Goal: Task Accomplishment & Management: Manage account settings

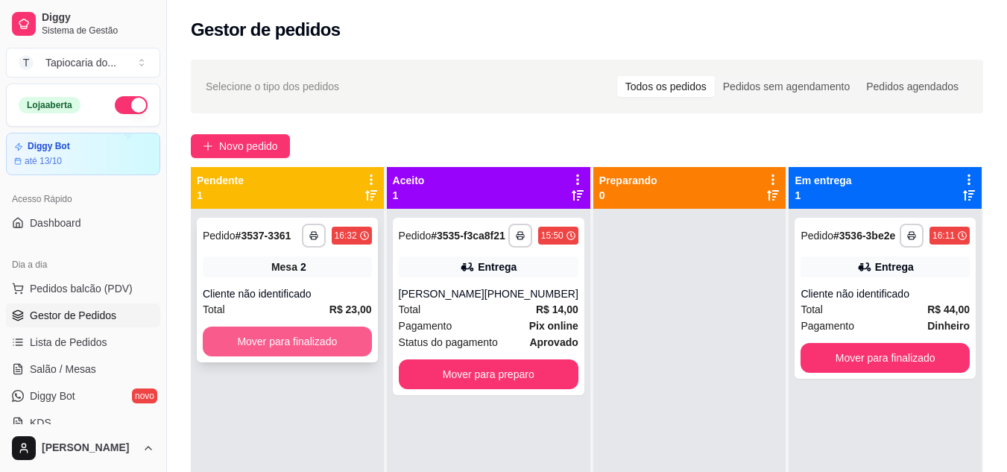
click at [332, 345] on button "Mover para finalizado" at bounding box center [287, 342] width 169 height 30
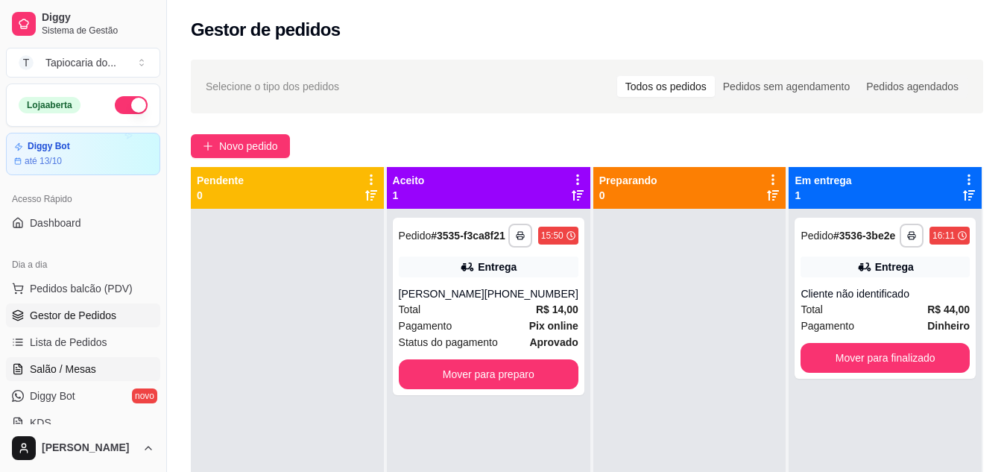
click at [60, 368] on span "Salão / Mesas" at bounding box center [63, 369] width 66 height 15
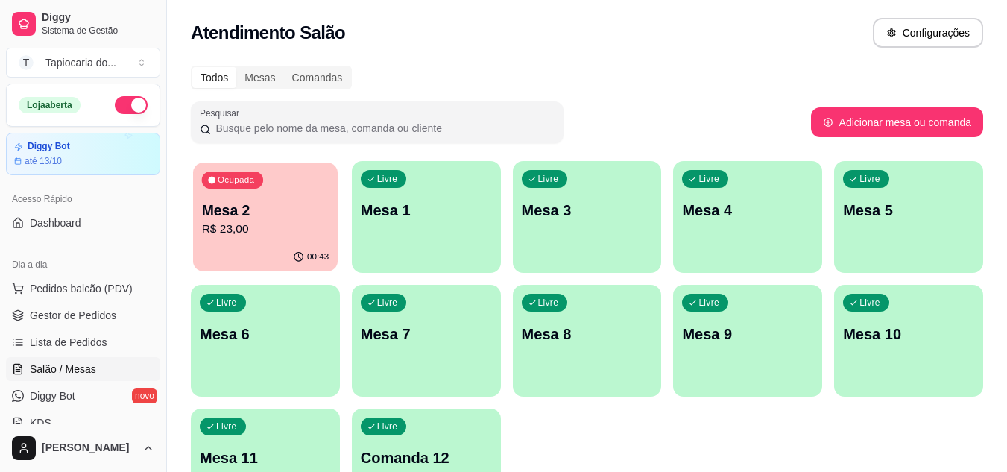
click at [218, 224] on p "R$ 23,00" at bounding box center [266, 229] width 128 height 17
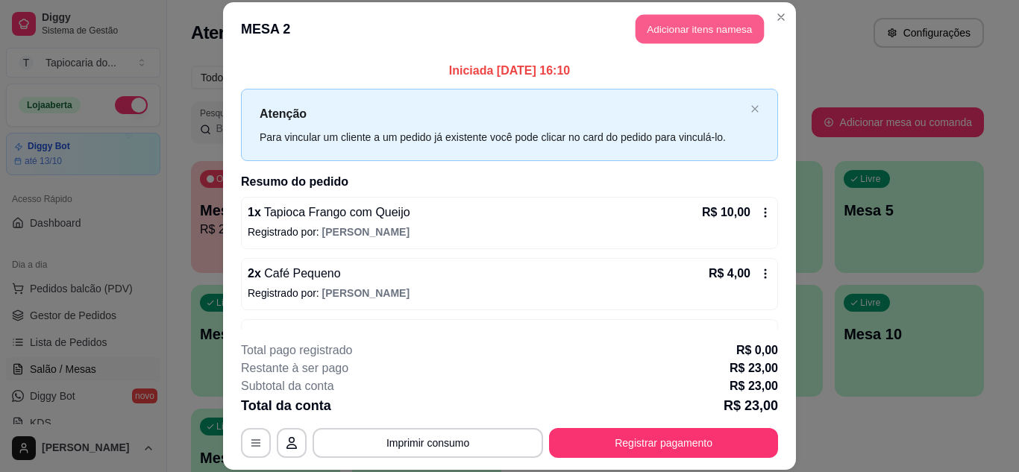
click at [658, 20] on button "Adicionar itens na mesa" at bounding box center [699, 29] width 128 height 29
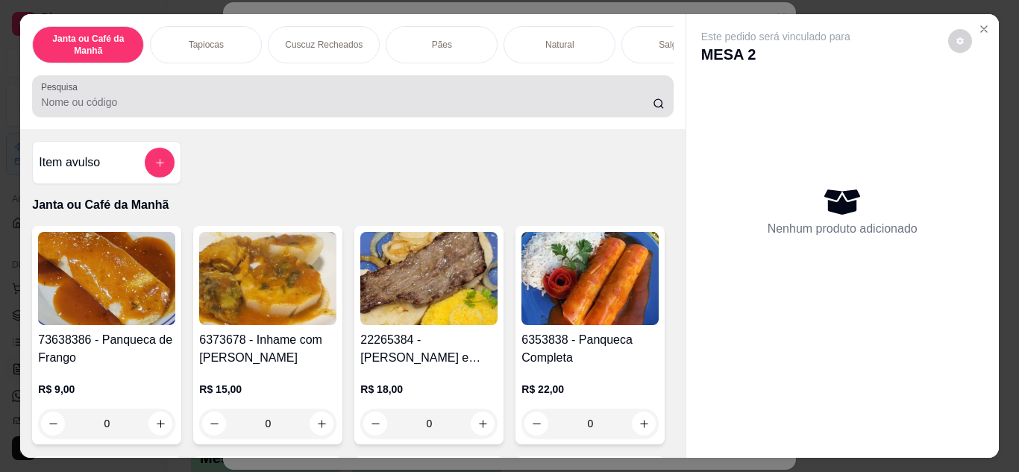
click at [573, 108] on input "Pesquisa" at bounding box center [346, 102] width 611 height 15
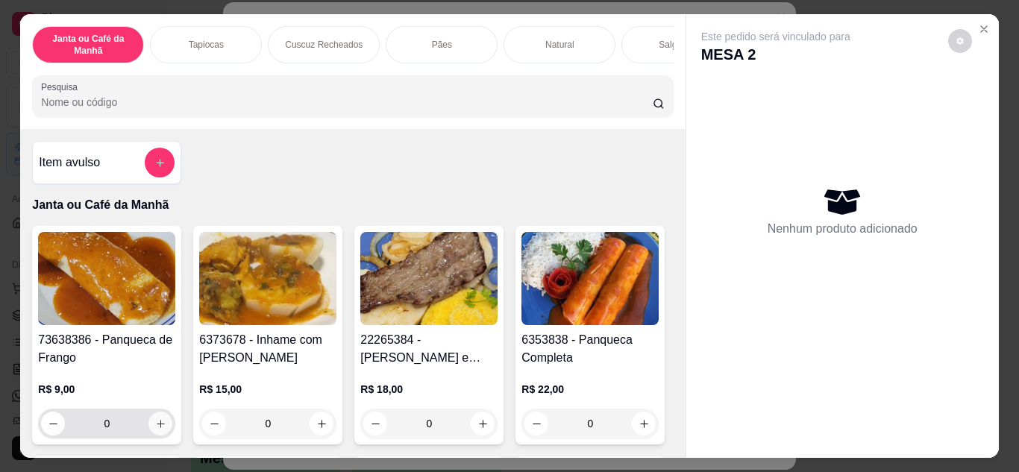
click at [160, 424] on icon "increase-product-quantity" at bounding box center [160, 423] width 11 height 11
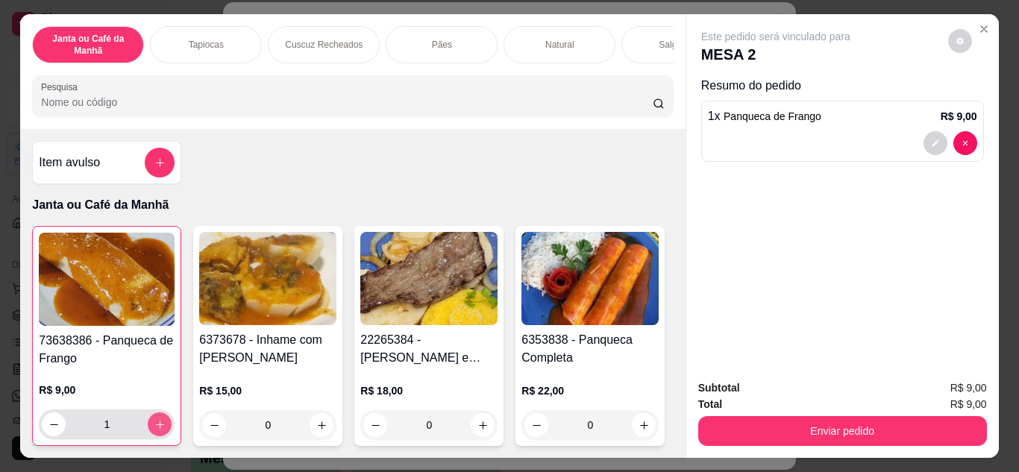
type input "1"
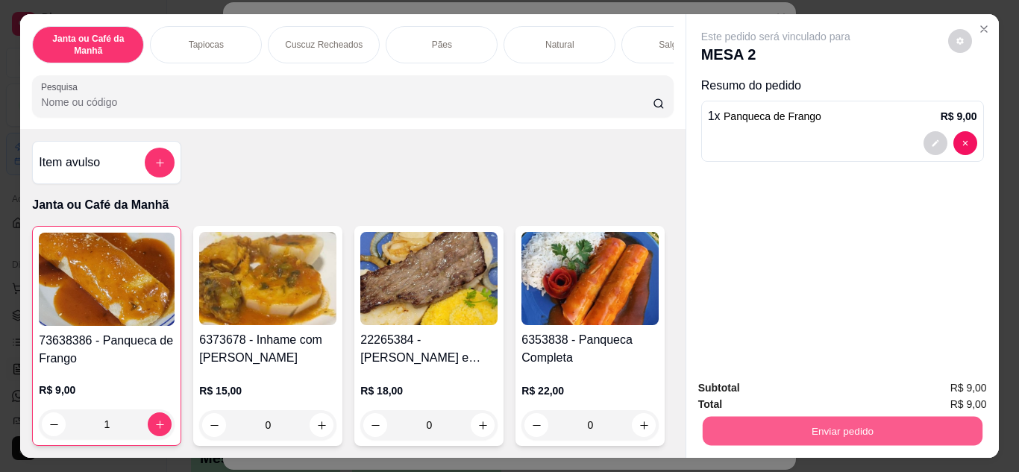
click at [722, 424] on button "Enviar pedido" at bounding box center [842, 431] width 280 height 29
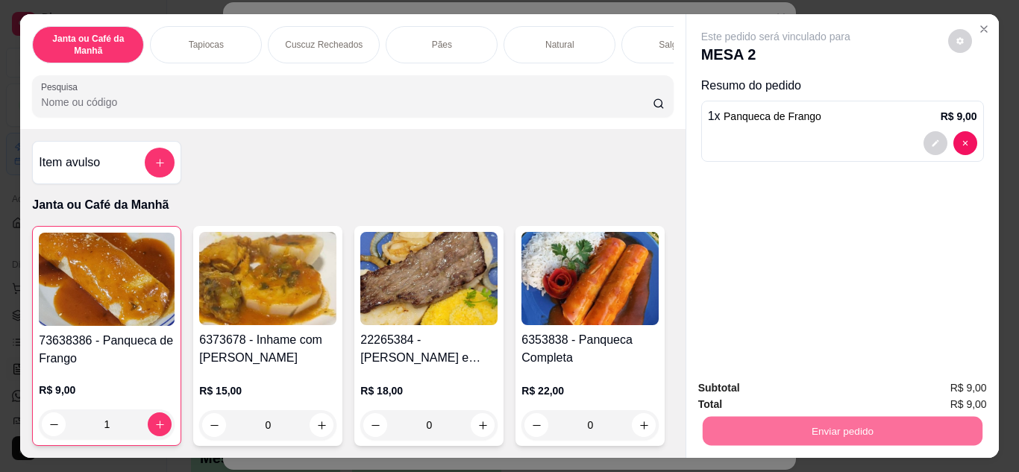
click at [937, 394] on button "Enviar pedido" at bounding box center [948, 388] width 82 height 28
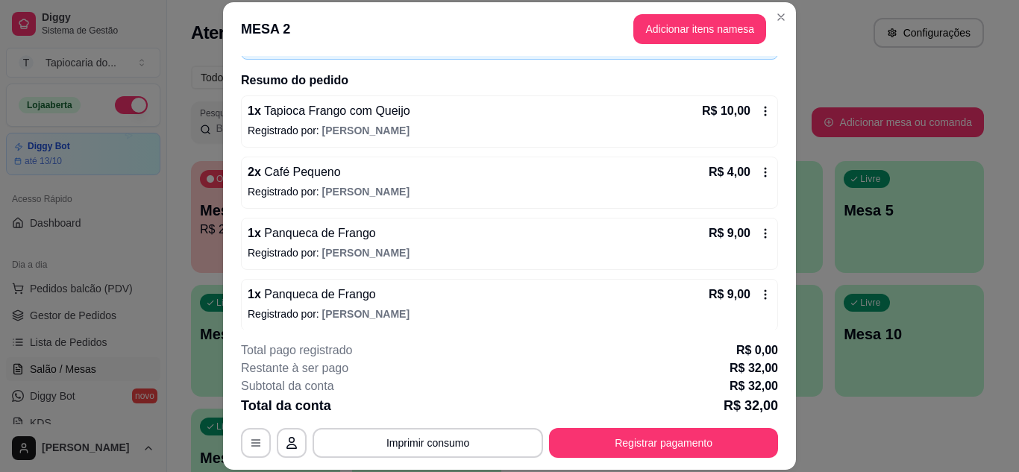
scroll to position [109, 0]
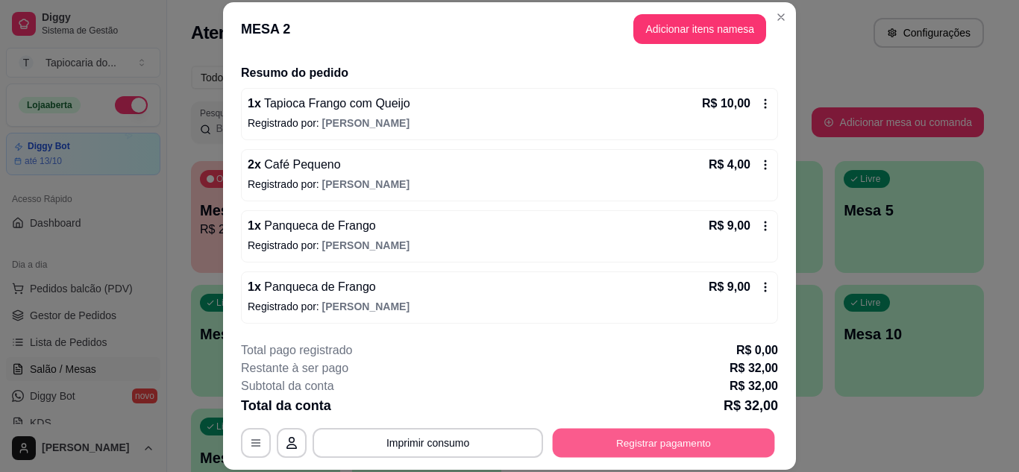
click at [632, 443] on button "Registrar pagamento" at bounding box center [664, 442] width 222 height 29
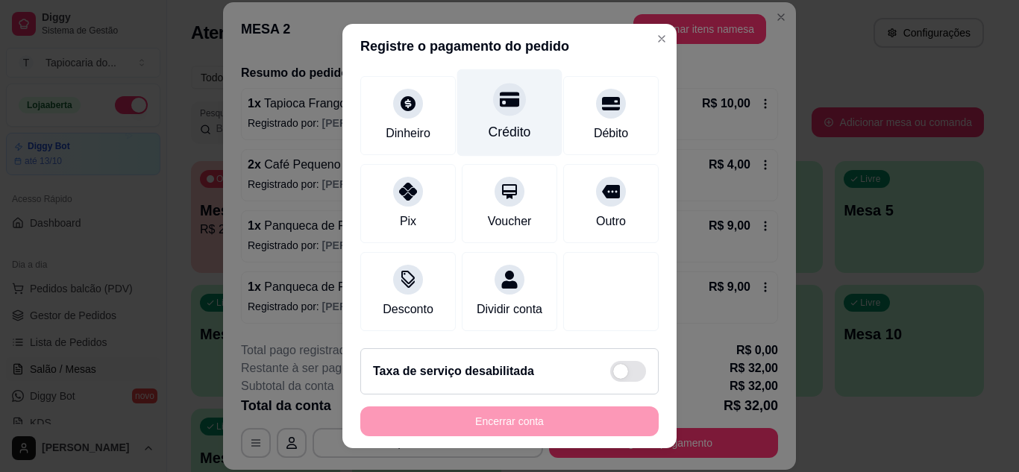
scroll to position [115, 0]
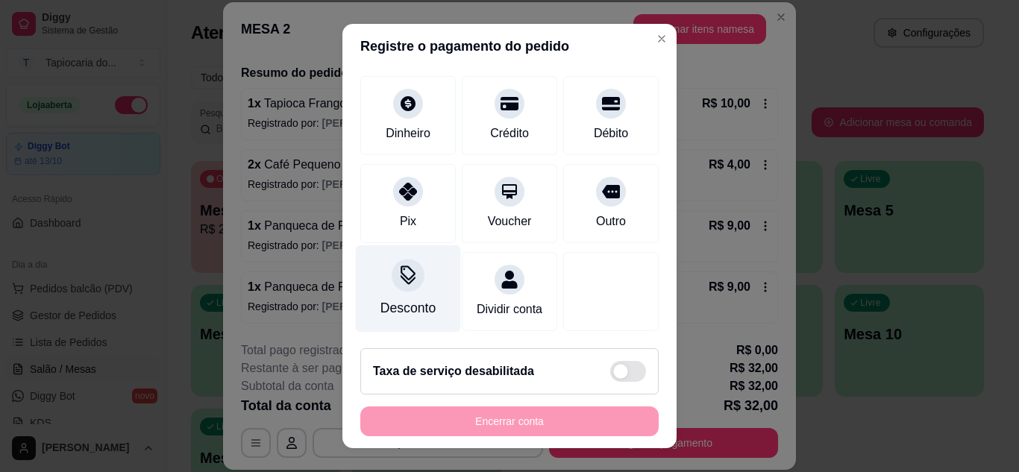
click at [413, 270] on div "Desconto" at bounding box center [408, 288] width 105 height 87
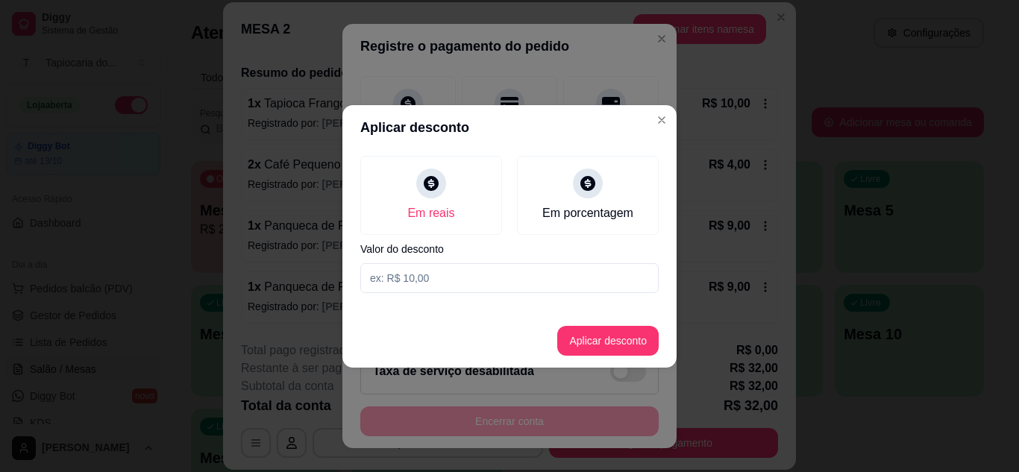
click at [462, 277] on input at bounding box center [509, 278] width 298 height 30
type input "2,00"
click at [649, 334] on button "Aplicar desconto" at bounding box center [607, 341] width 101 height 30
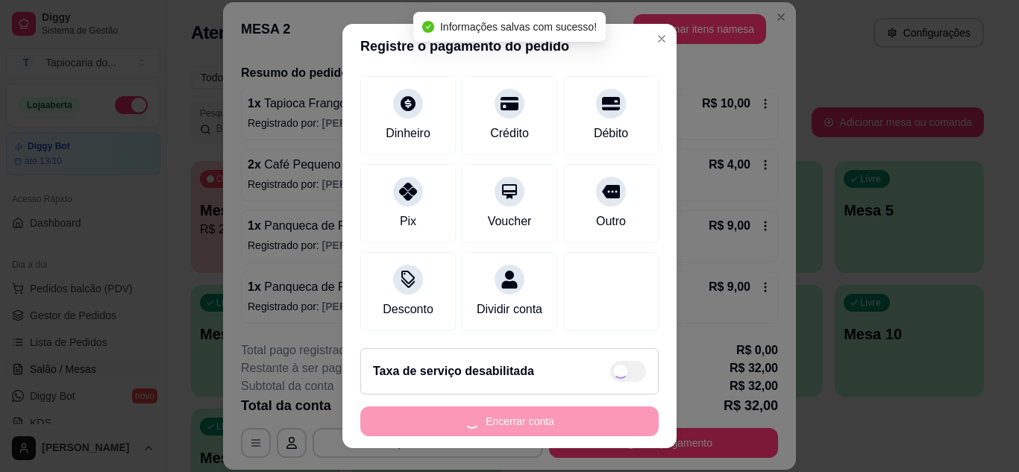
type input "R$ 30,00"
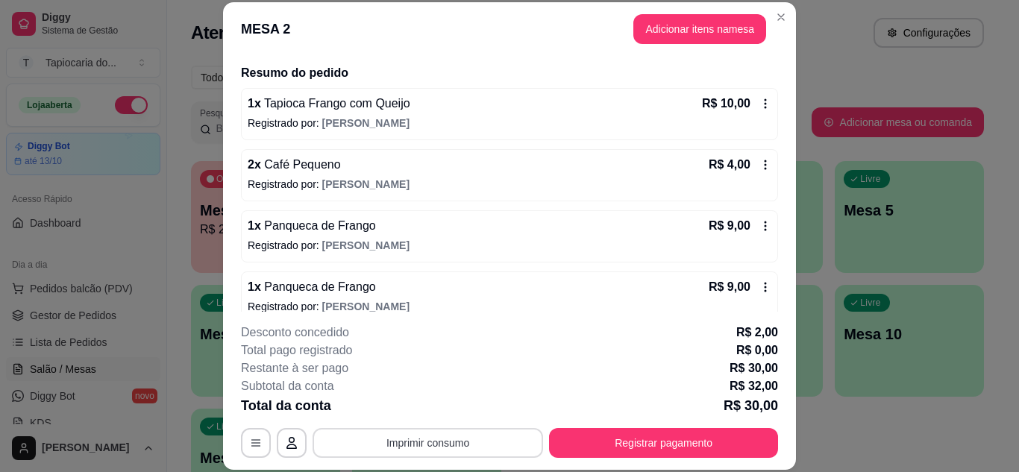
click at [449, 444] on button "Imprimir consumo" at bounding box center [427, 443] width 230 height 30
click at [444, 414] on button "Impressora" at bounding box center [427, 409] width 108 height 24
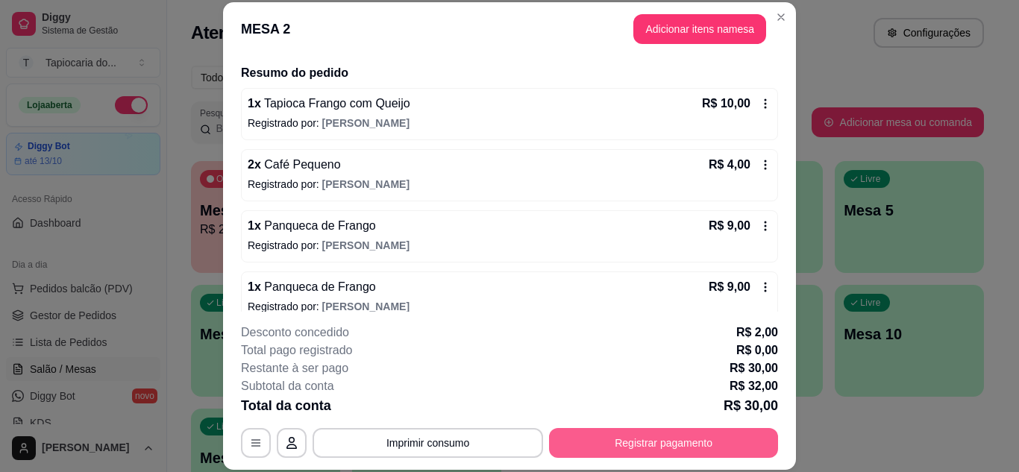
click at [667, 453] on button "Registrar pagamento" at bounding box center [663, 443] width 229 height 30
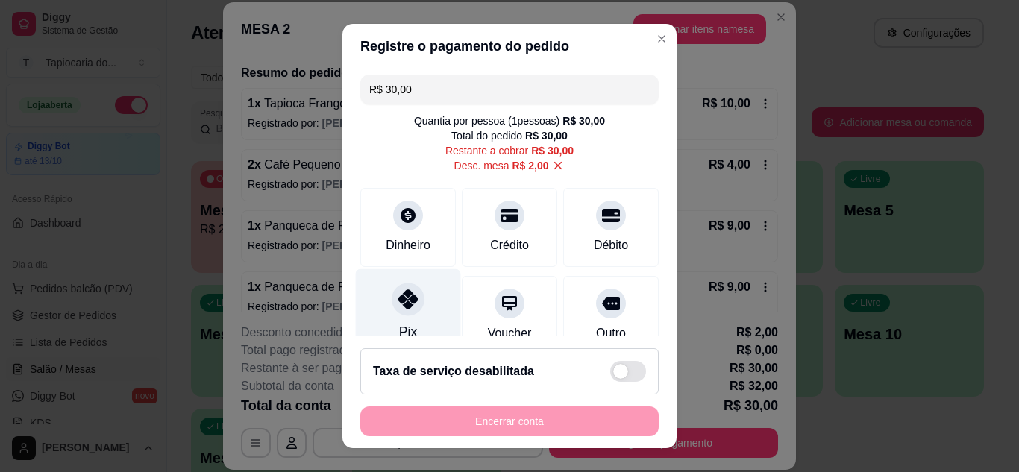
click at [419, 315] on div "Pix" at bounding box center [408, 311] width 105 height 87
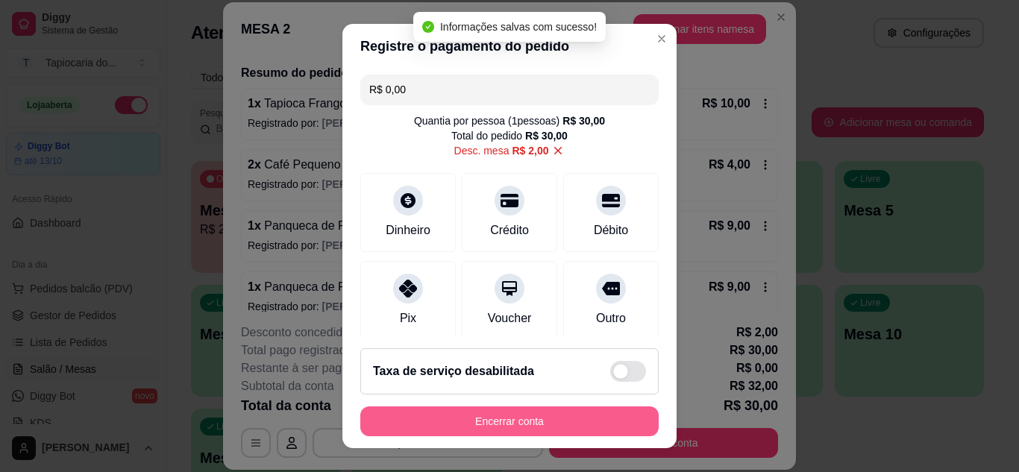
type input "R$ 0,00"
click at [462, 412] on button "Encerrar conta" at bounding box center [509, 421] width 289 height 29
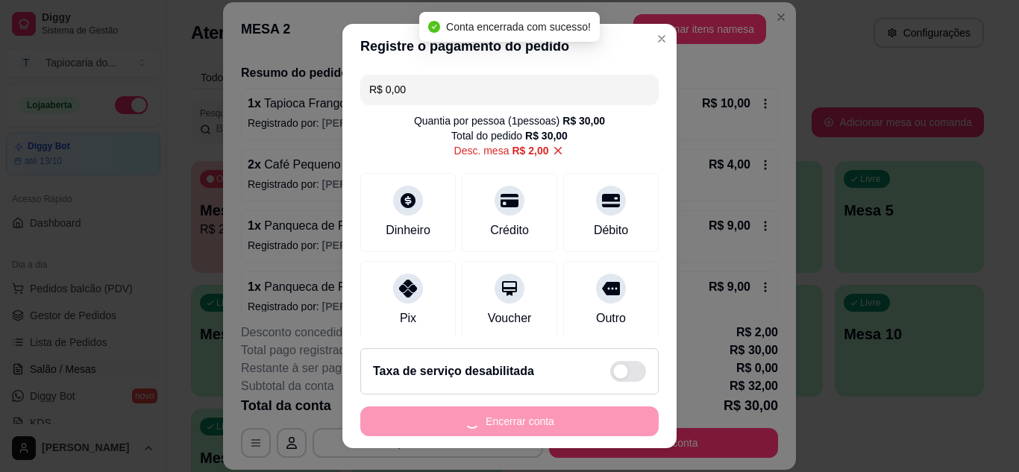
scroll to position [0, 0]
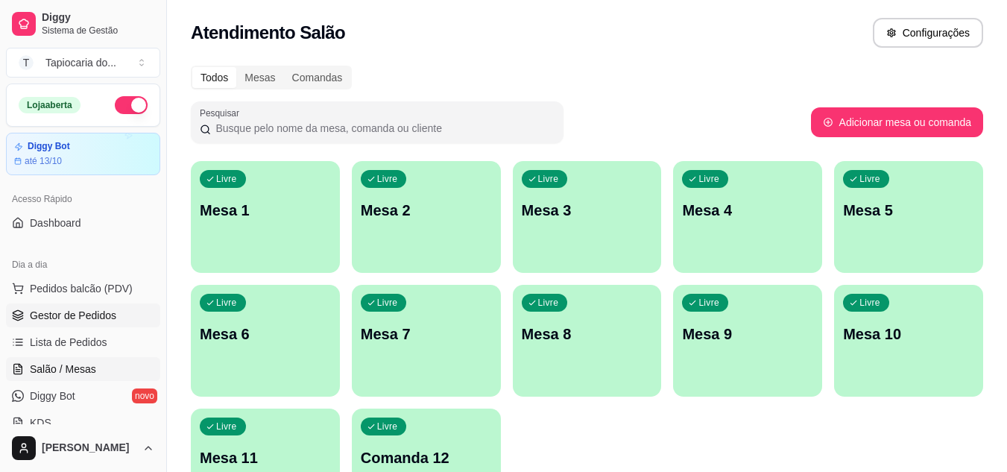
click at [34, 321] on span "Gestor de Pedidos" at bounding box center [73, 315] width 86 height 15
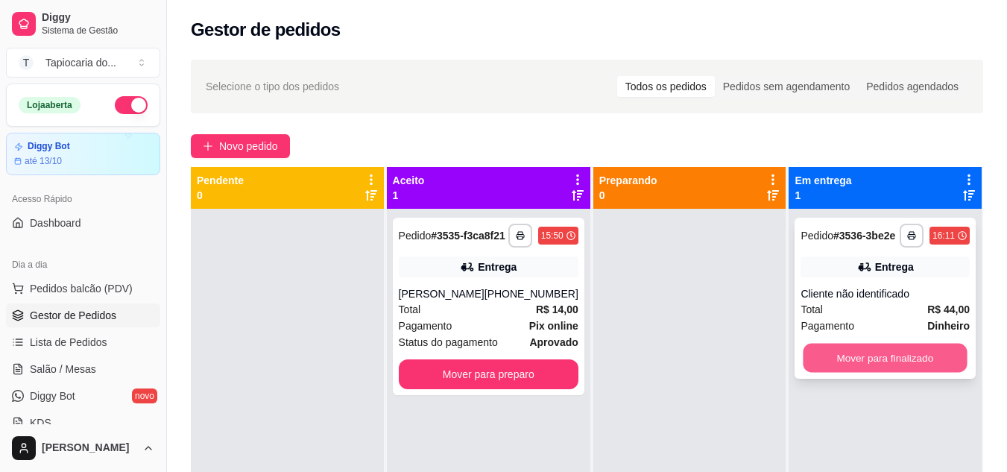
click at [899, 348] on button "Mover para finalizado" at bounding box center [886, 358] width 164 height 29
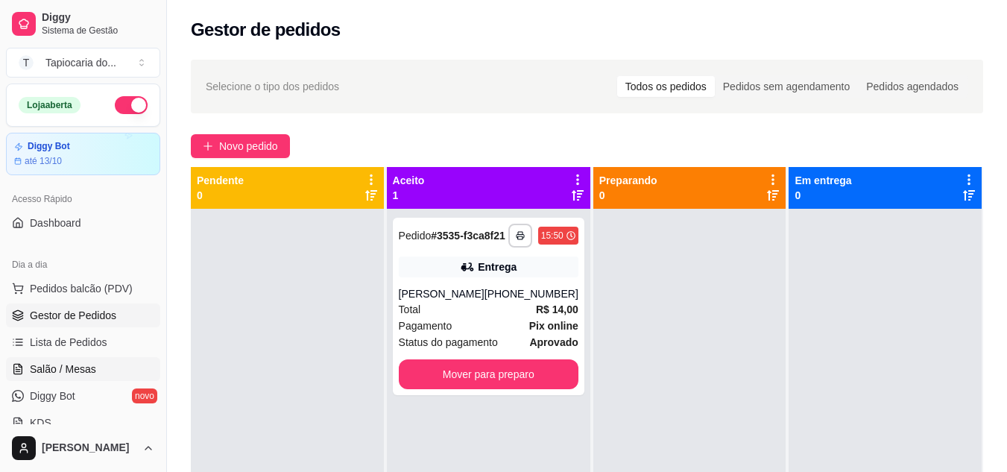
click at [86, 366] on span "Salão / Mesas" at bounding box center [63, 369] width 66 height 15
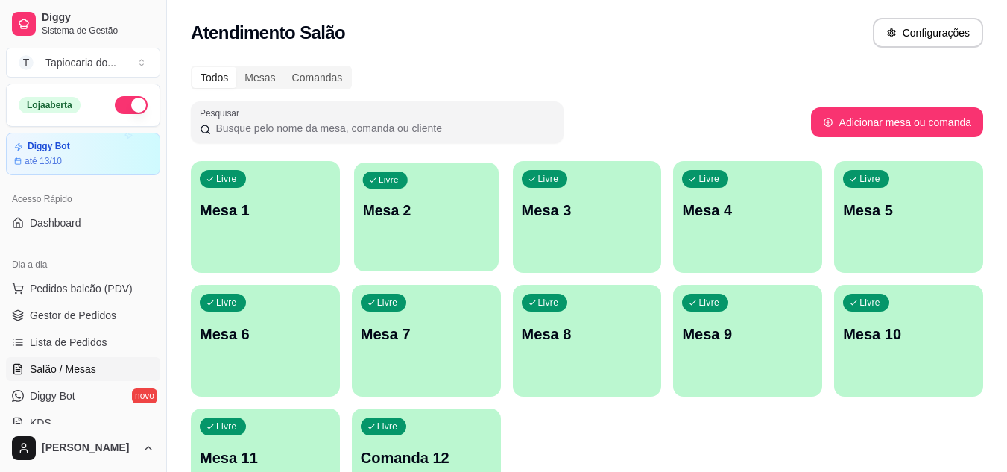
click at [424, 217] on p "Mesa 2" at bounding box center [426, 211] width 128 height 20
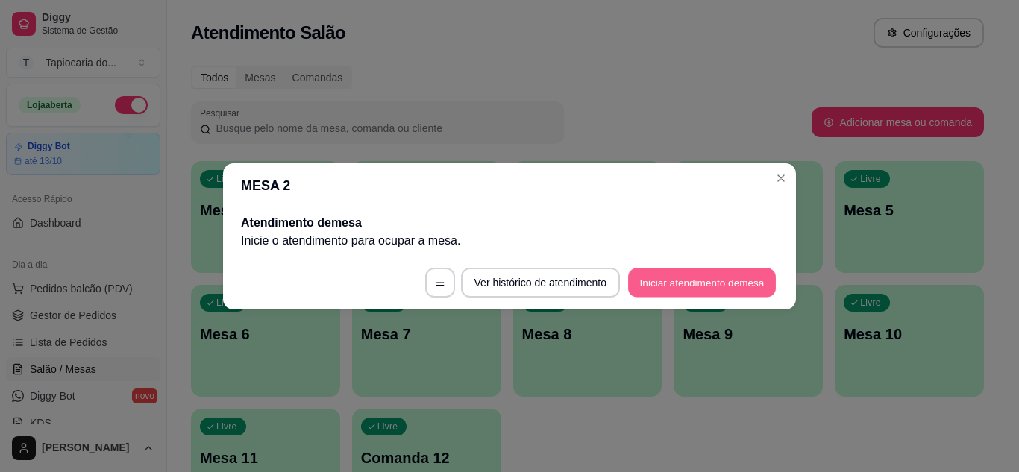
click at [679, 289] on button "Iniciar atendimento de mesa" at bounding box center [702, 282] width 148 height 29
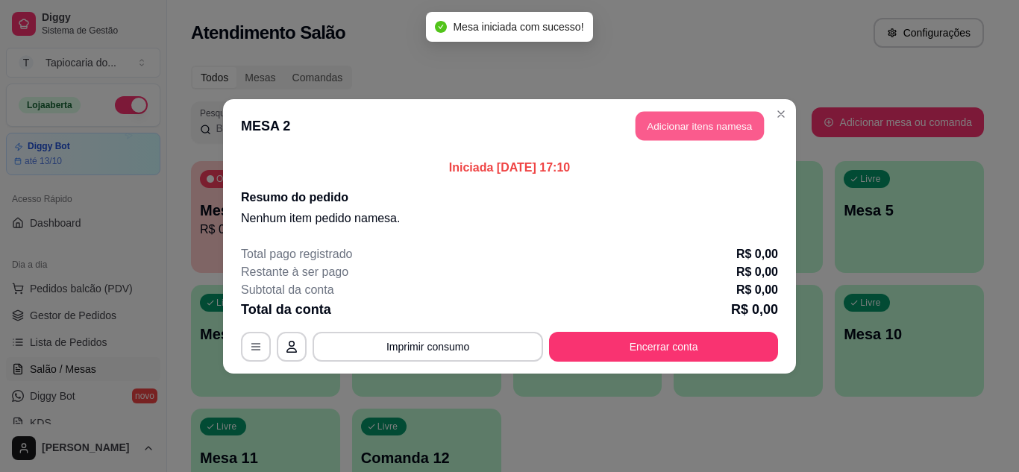
click at [707, 134] on button "Adicionar itens na mesa" at bounding box center [699, 125] width 128 height 29
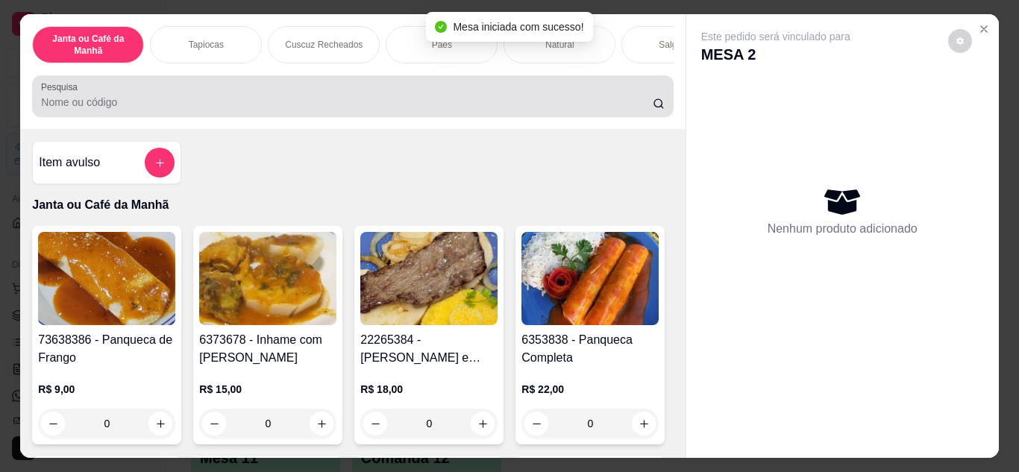
click at [534, 99] on div at bounding box center [352, 96] width 623 height 30
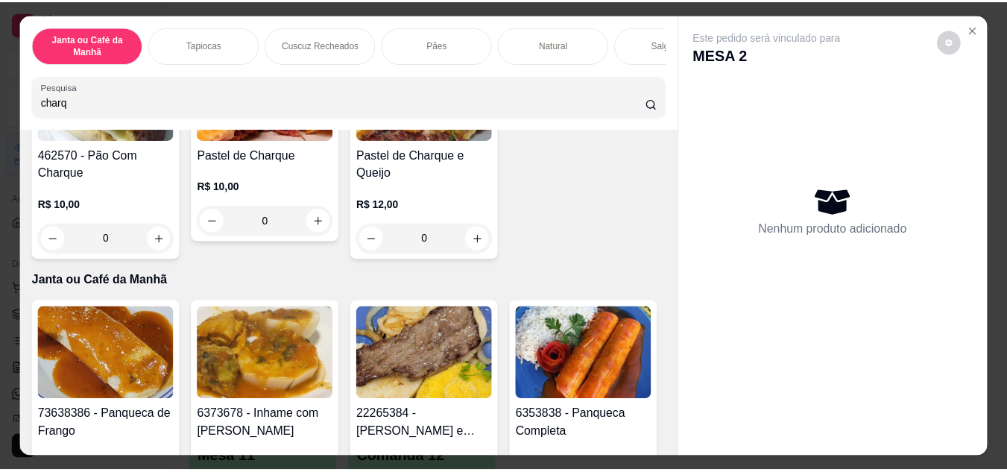
scroll to position [671, 0]
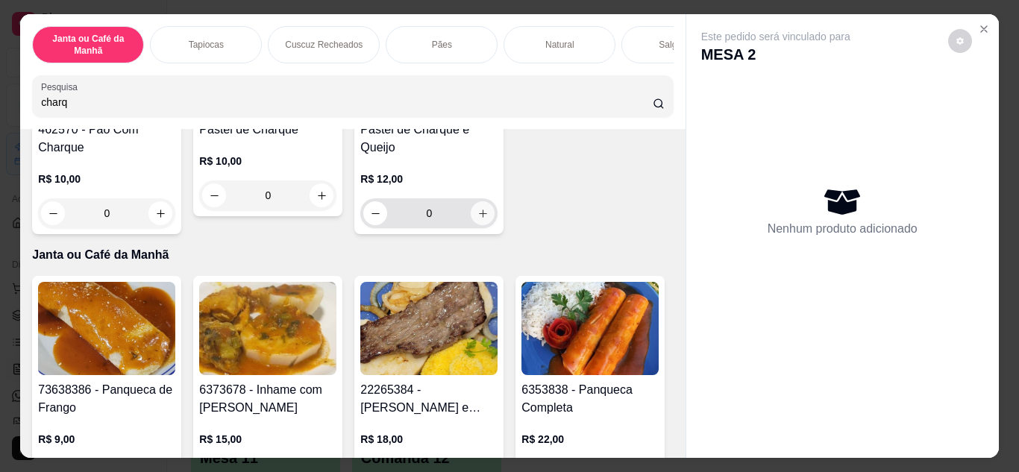
type input "charq"
click at [477, 219] on icon "increase-product-quantity" at bounding box center [482, 213] width 11 height 11
type input "1"
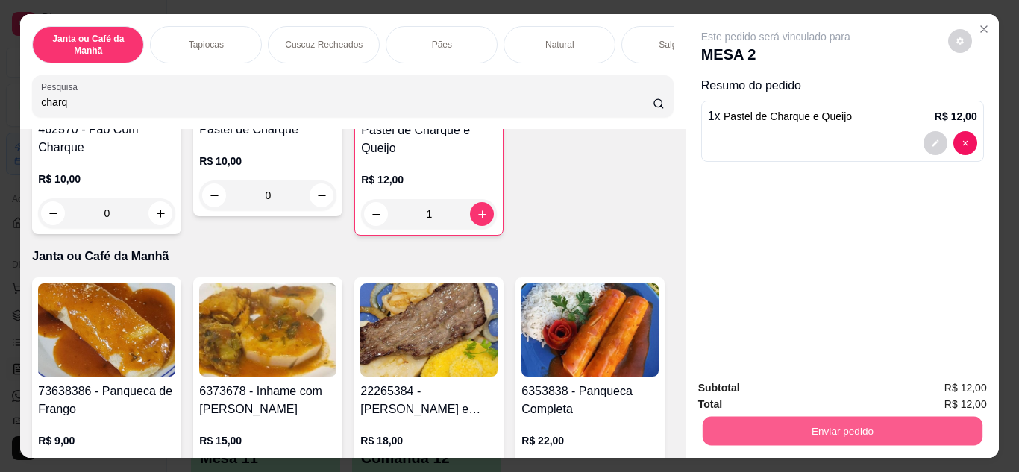
click at [949, 417] on button "Enviar pedido" at bounding box center [842, 431] width 280 height 29
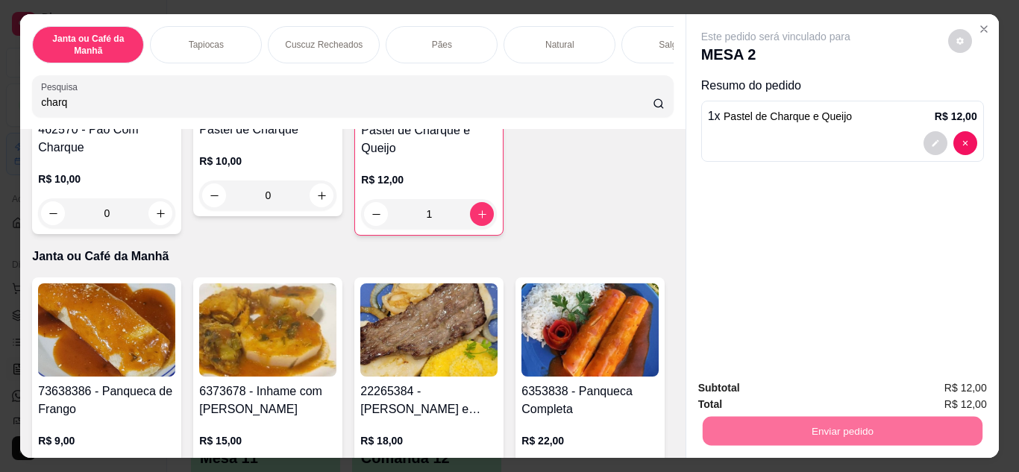
click at [952, 380] on button "Enviar pedido" at bounding box center [948, 389] width 82 height 28
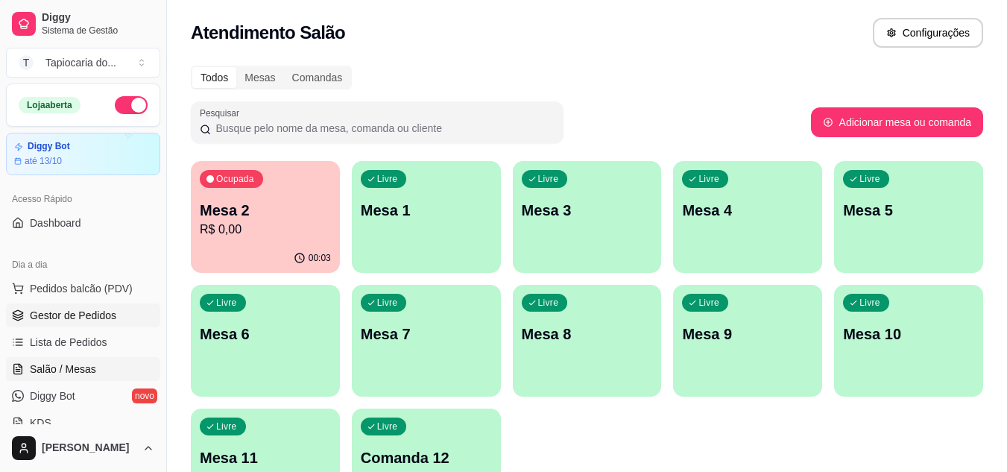
click at [65, 308] on span "Gestor de Pedidos" at bounding box center [73, 315] width 86 height 15
click at [113, 315] on span "Gestor de Pedidos" at bounding box center [73, 315] width 86 height 15
click at [78, 320] on span "Gestor de Pedidos" at bounding box center [73, 315] width 86 height 15
click at [89, 318] on span "Gestor de Pedidos" at bounding box center [73, 315] width 86 height 15
click at [78, 314] on span "Gestor de Pedidos" at bounding box center [73, 315] width 86 height 15
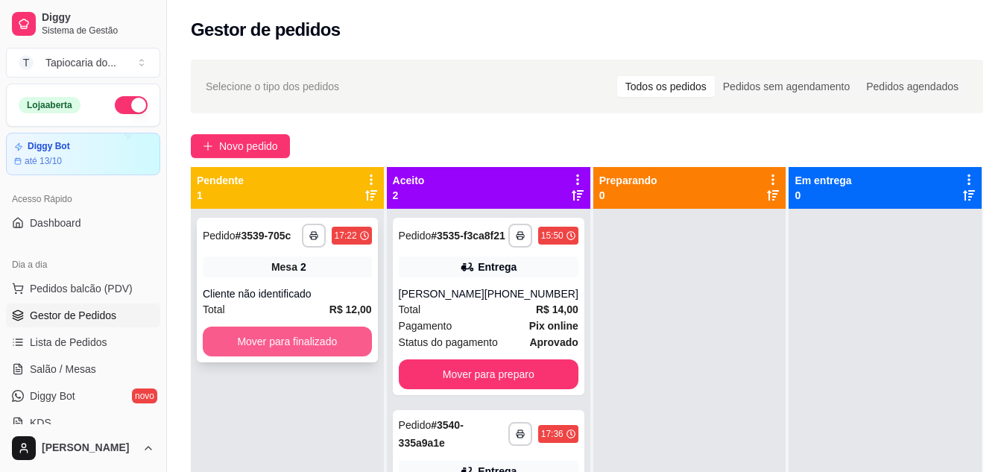
click at [261, 347] on button "Mover para finalizado" at bounding box center [287, 342] width 169 height 30
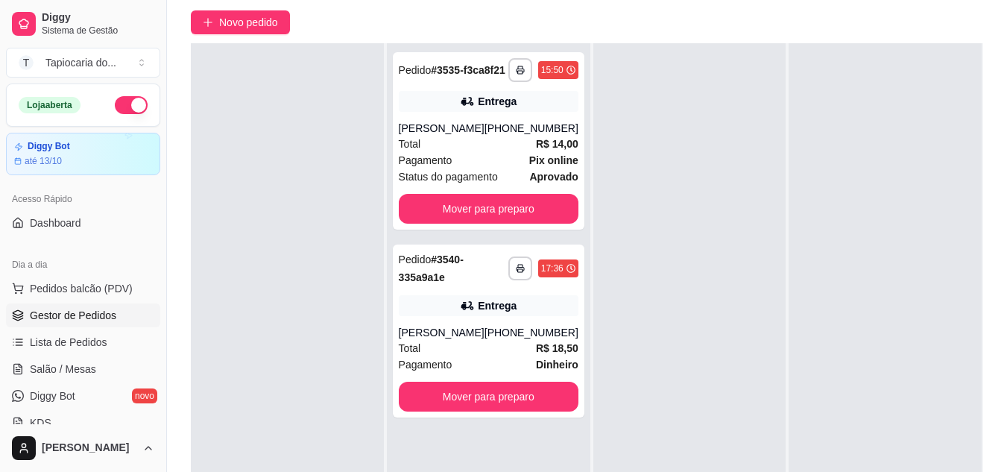
scroll to position [149, 0]
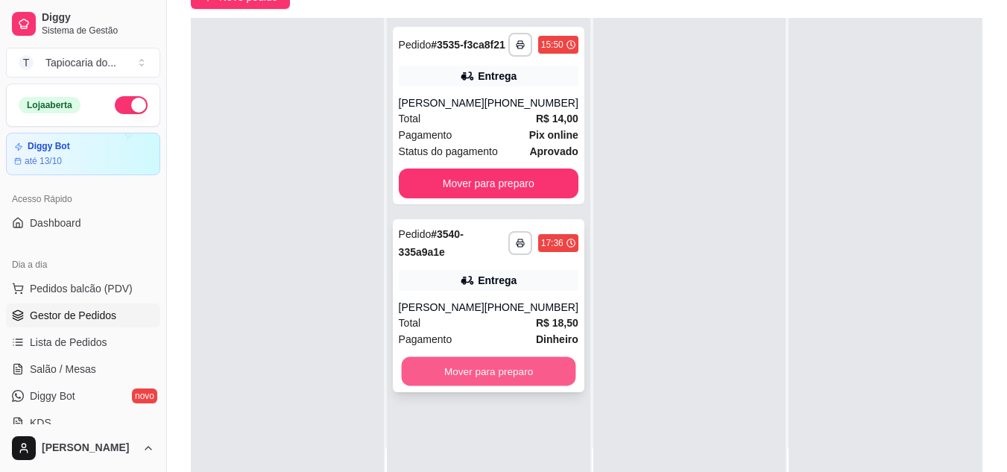
click at [497, 386] on button "Mover para preparo" at bounding box center [488, 371] width 174 height 29
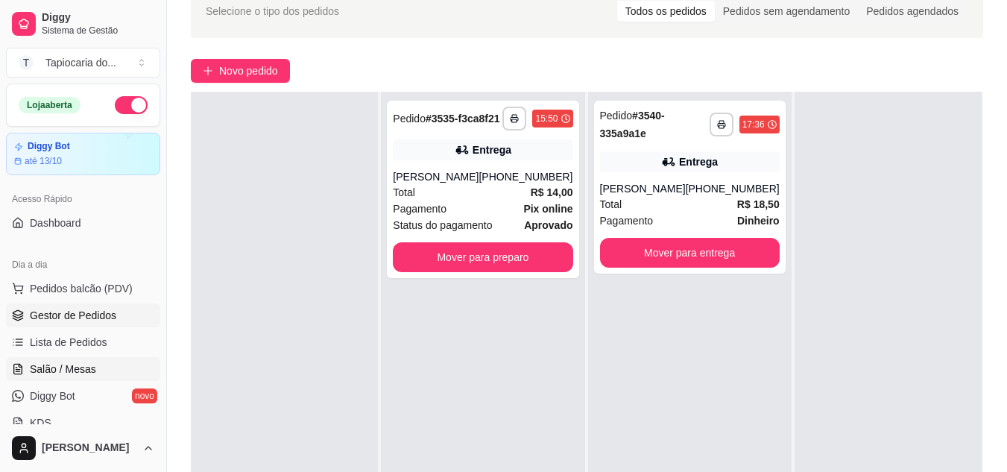
scroll to position [75, 0]
click at [115, 375] on link "Salão / Mesas" at bounding box center [83, 369] width 154 height 24
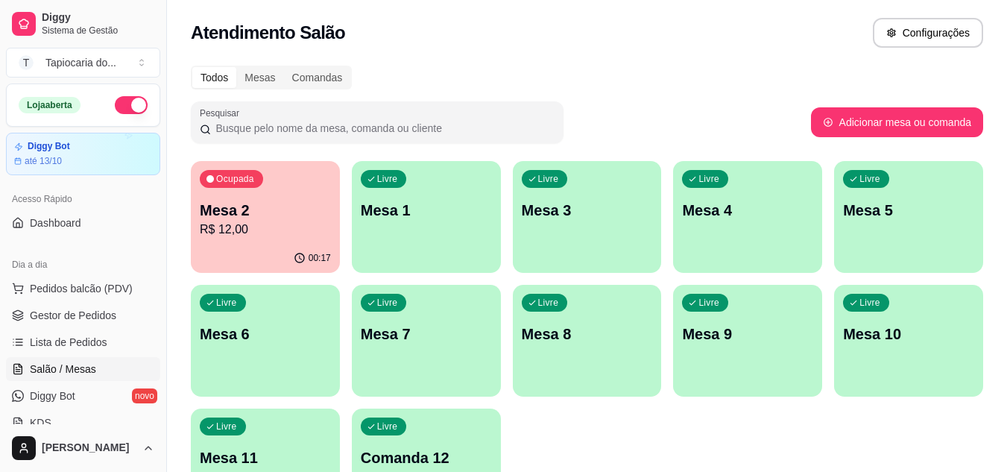
click at [235, 220] on div "Mesa 2 R$ 12,00" at bounding box center [265, 219] width 131 height 39
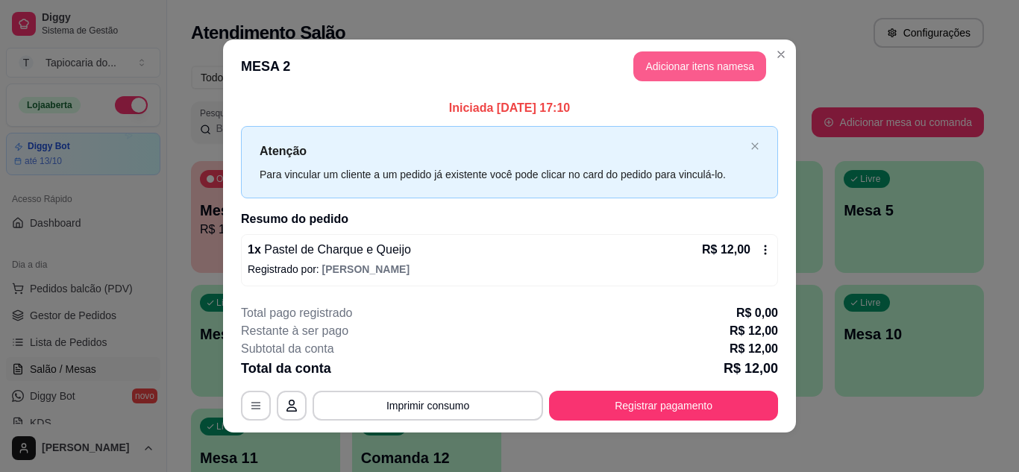
click at [668, 77] on button "Adicionar itens na mesa" at bounding box center [699, 66] width 133 height 30
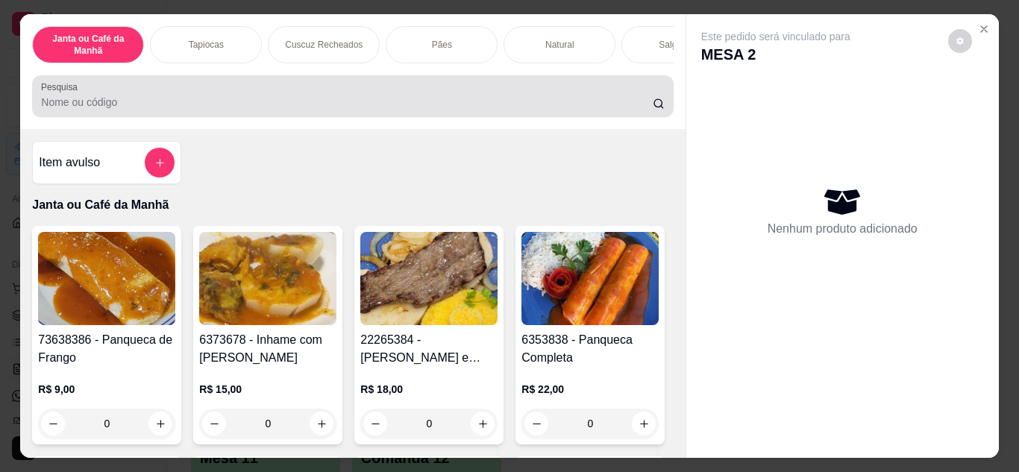
click at [591, 110] on input "Pesquisa" at bounding box center [346, 102] width 611 height 15
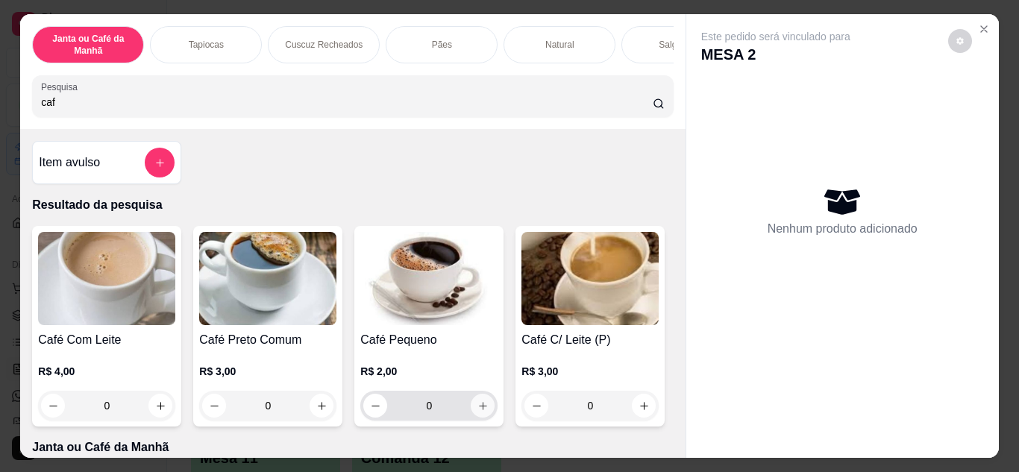
type input "caf"
click at [477, 408] on icon "increase-product-quantity" at bounding box center [482, 405] width 11 height 11
type input "1"
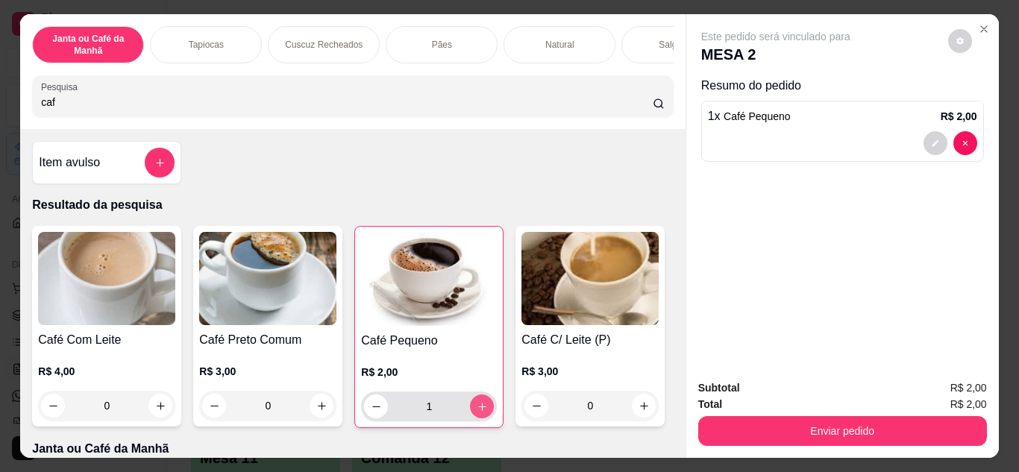
click at [476, 408] on icon "increase-product-quantity" at bounding box center [481, 406] width 11 height 11
type input "2"
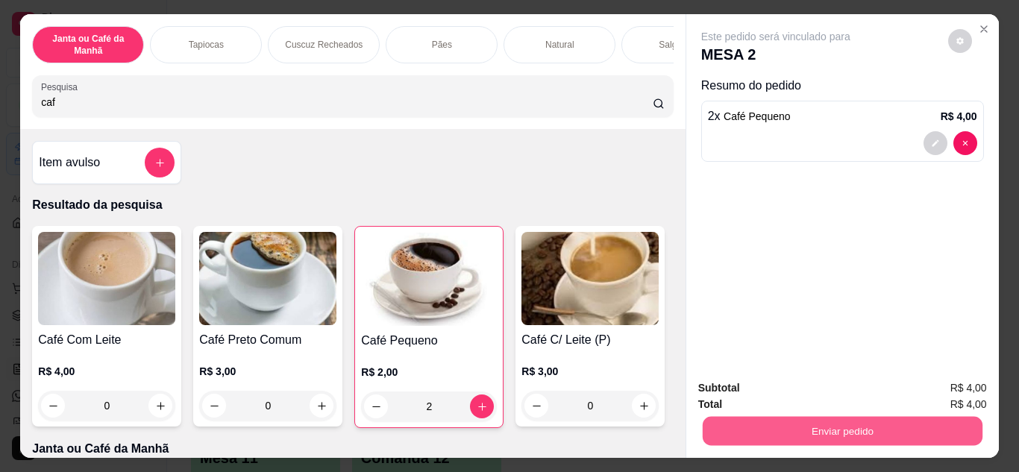
click at [822, 438] on button "Enviar pedido" at bounding box center [842, 431] width 280 height 29
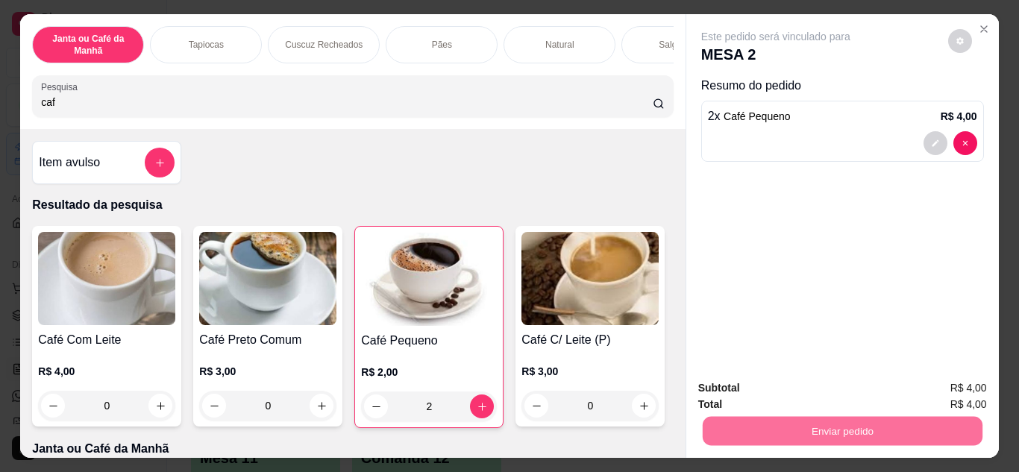
click at [969, 380] on button "Enviar pedido" at bounding box center [947, 389] width 84 height 28
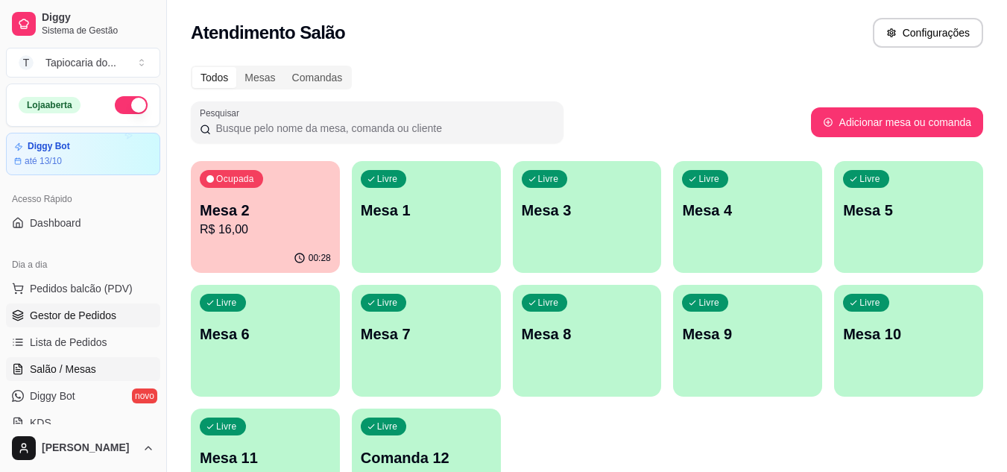
click at [81, 317] on span "Gestor de Pedidos" at bounding box center [73, 315] width 86 height 15
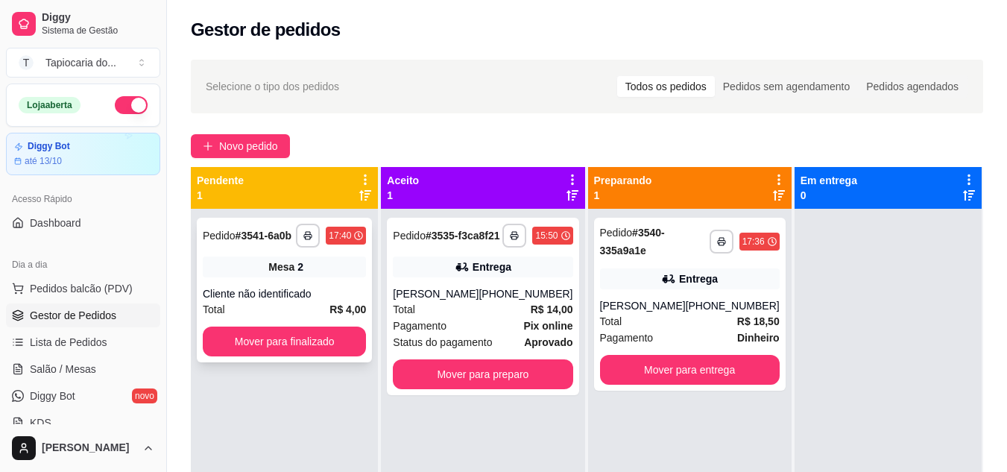
click at [248, 356] on div "**********" at bounding box center [284, 290] width 175 height 145
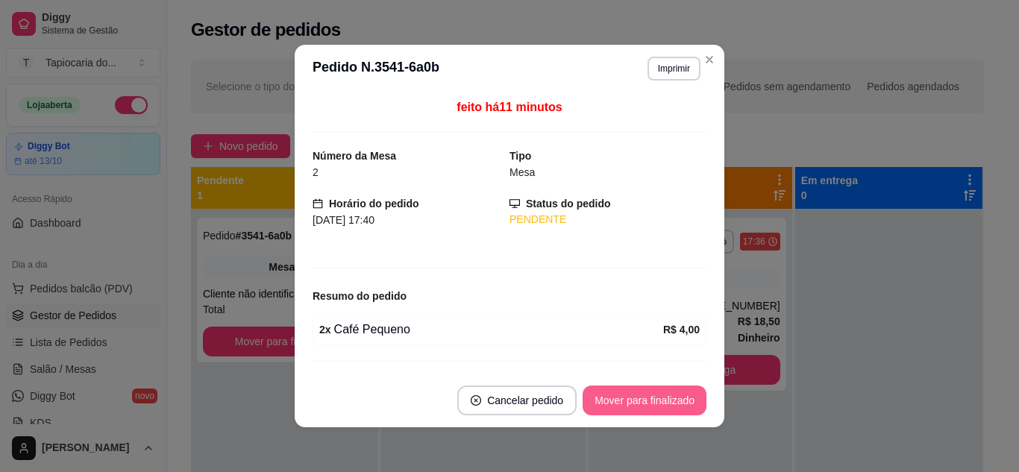
click at [651, 415] on button "Mover para finalizado" at bounding box center [644, 401] width 124 height 30
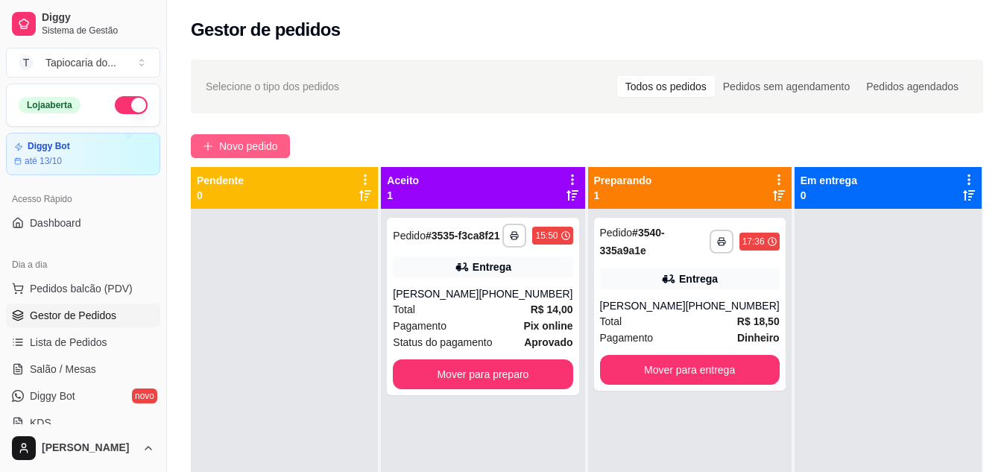
click at [265, 137] on button "Novo pedido" at bounding box center [240, 146] width 99 height 24
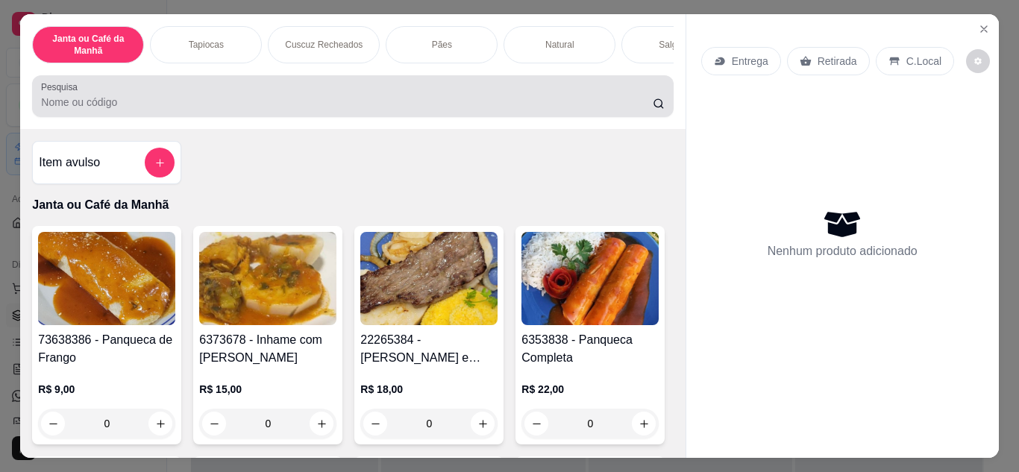
click at [269, 110] on input "Pesquisa" at bounding box center [346, 102] width 611 height 15
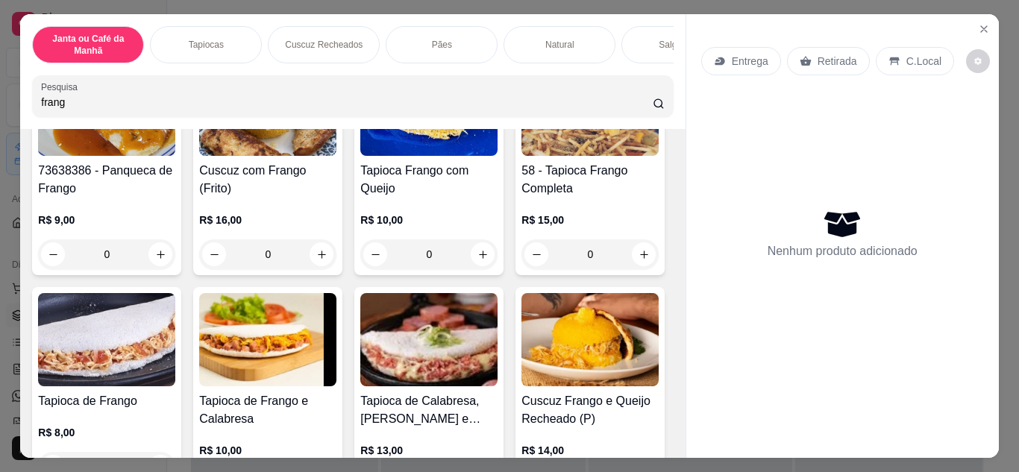
scroll to position [224, 0]
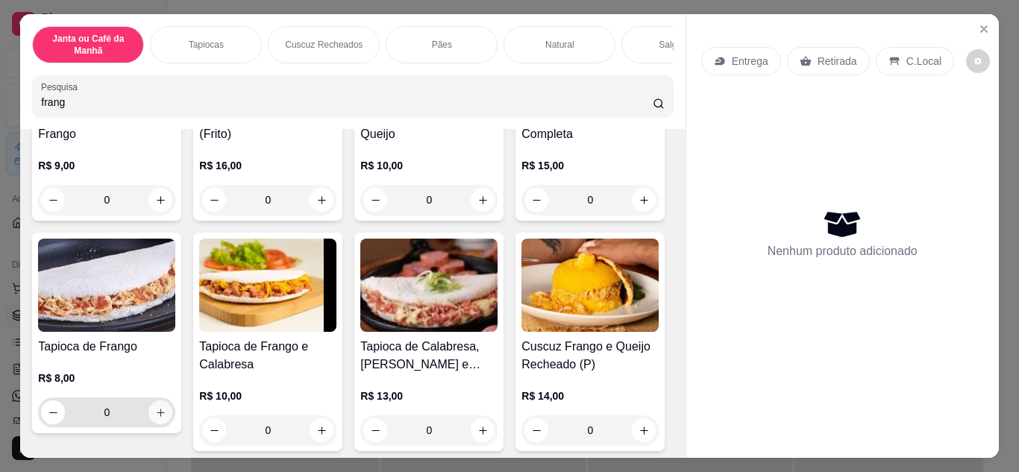
type input "frang"
click at [166, 417] on icon "increase-product-quantity" at bounding box center [160, 412] width 11 height 11
type input "1"
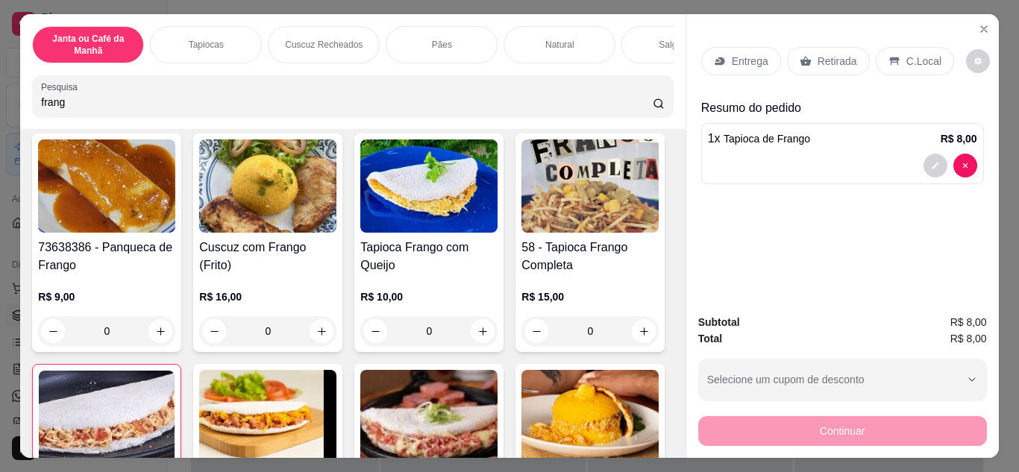
scroll to position [0, 0]
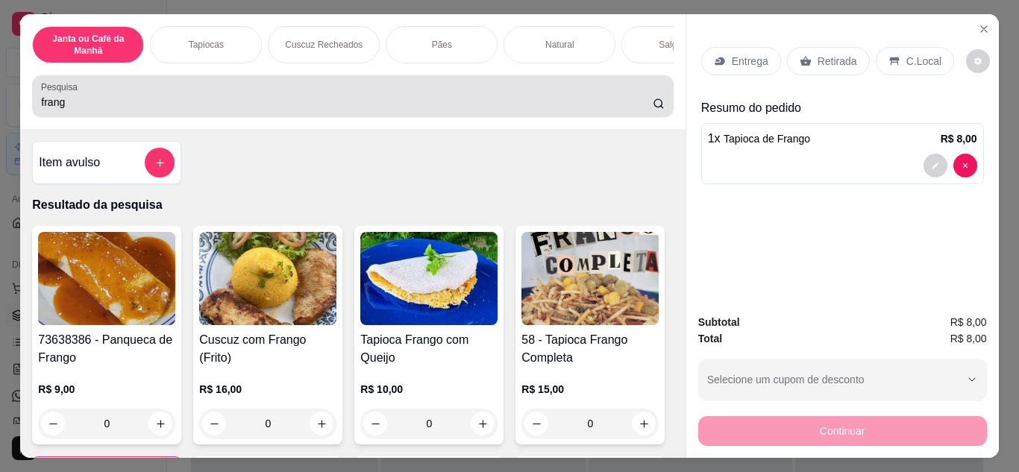
click at [390, 108] on input "frang" at bounding box center [346, 102] width 611 height 15
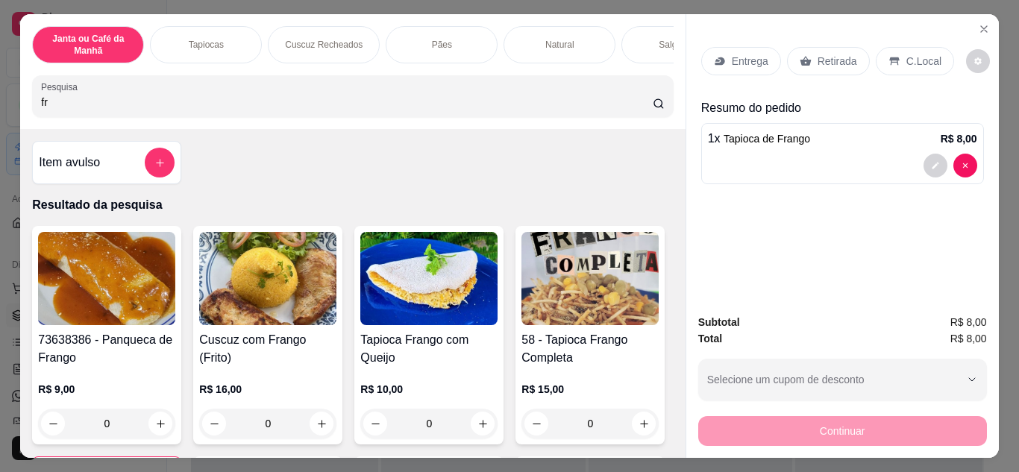
type input "f"
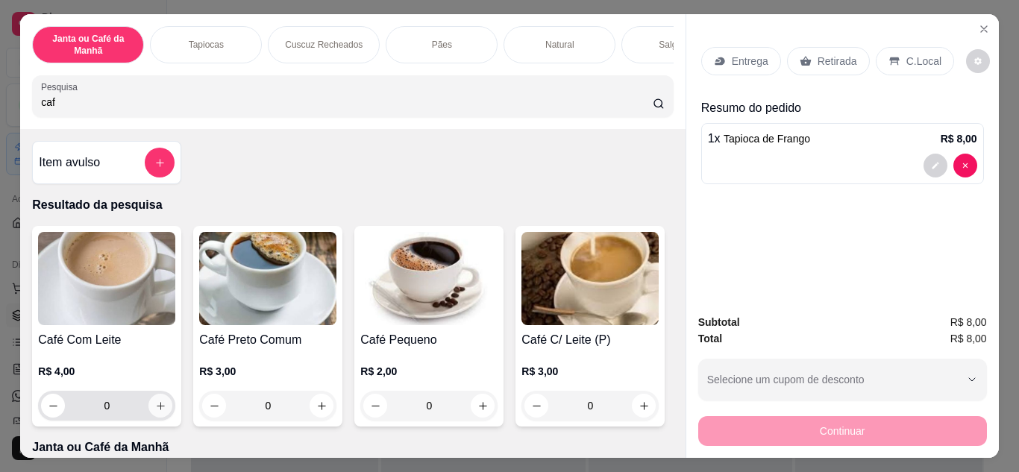
type input "caf"
click at [155, 409] on icon "increase-product-quantity" at bounding box center [160, 405] width 11 height 11
type input "1"
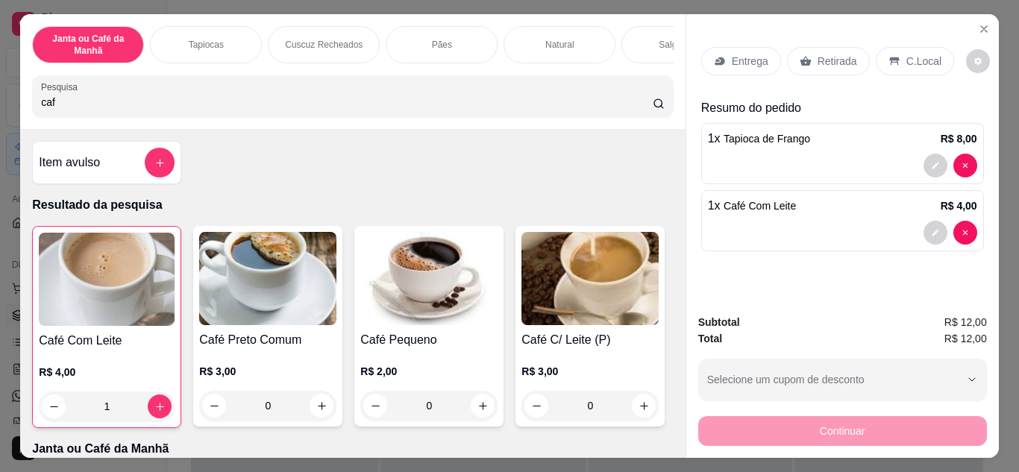
click at [706, 57] on div "Entrega" at bounding box center [741, 61] width 80 height 28
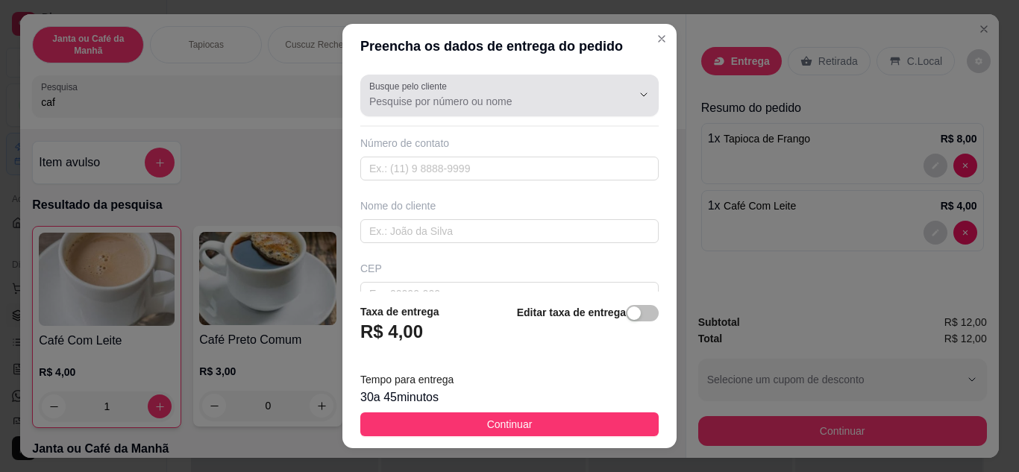
click at [482, 101] on input "Busque pelo cliente" at bounding box center [488, 101] width 239 height 15
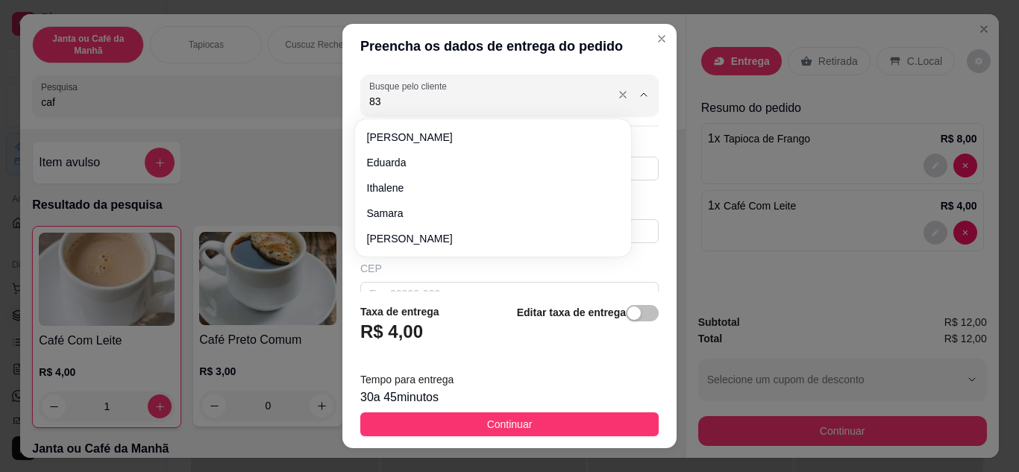
type input "8"
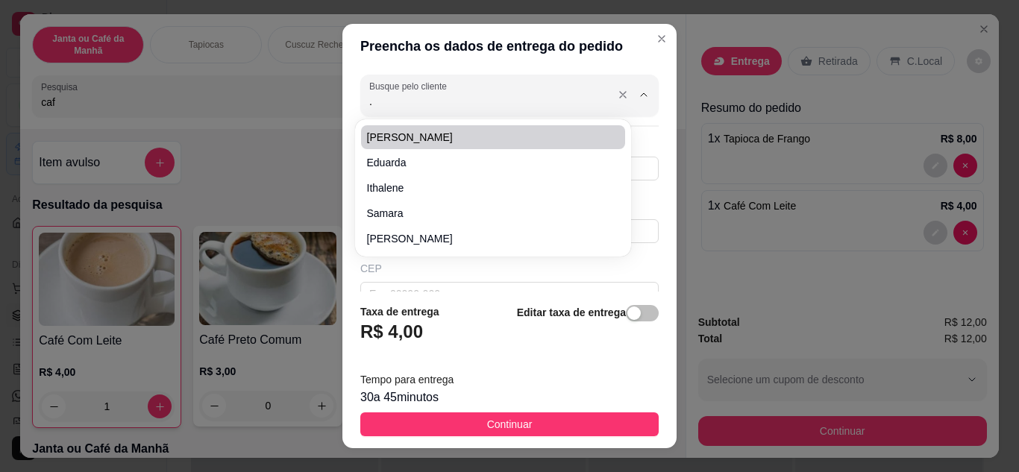
click at [526, 108] on input "." at bounding box center [488, 101] width 239 height 15
click at [563, 107] on input "." at bounding box center [488, 101] width 239 height 15
type input "."
click at [617, 98] on icon "Show suggestions" at bounding box center [623, 95] width 12 height 12
type input "."
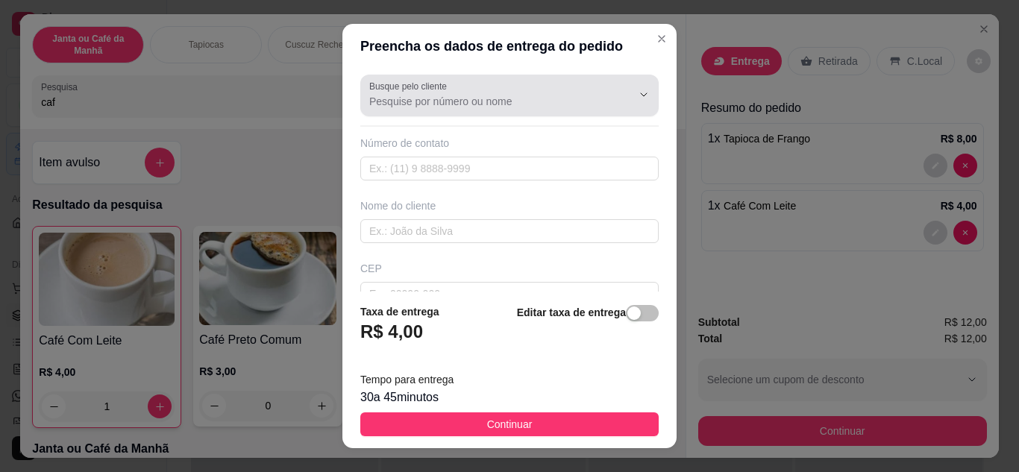
click at [611, 88] on button "Show suggestions" at bounding box center [622, 94] width 23 height 23
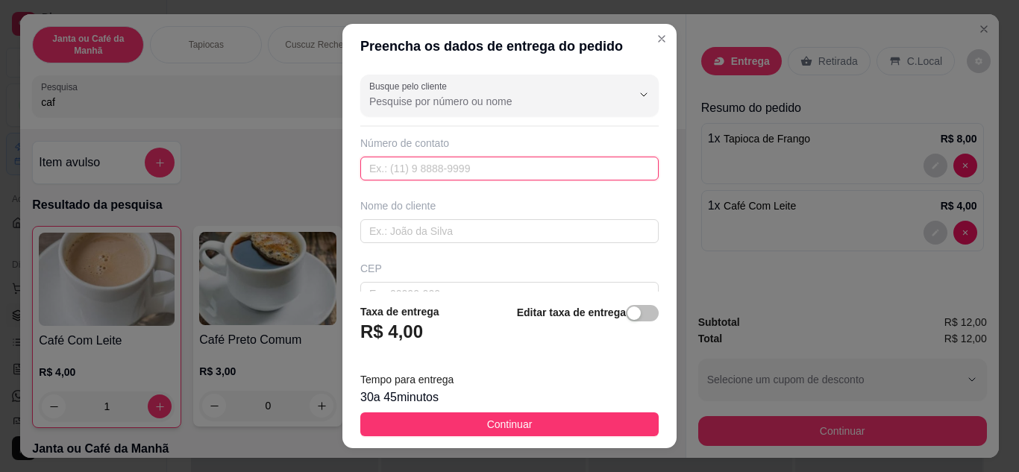
paste input "[PHONE_NUMBER]"
type input "[PHONE_NUMBER]"
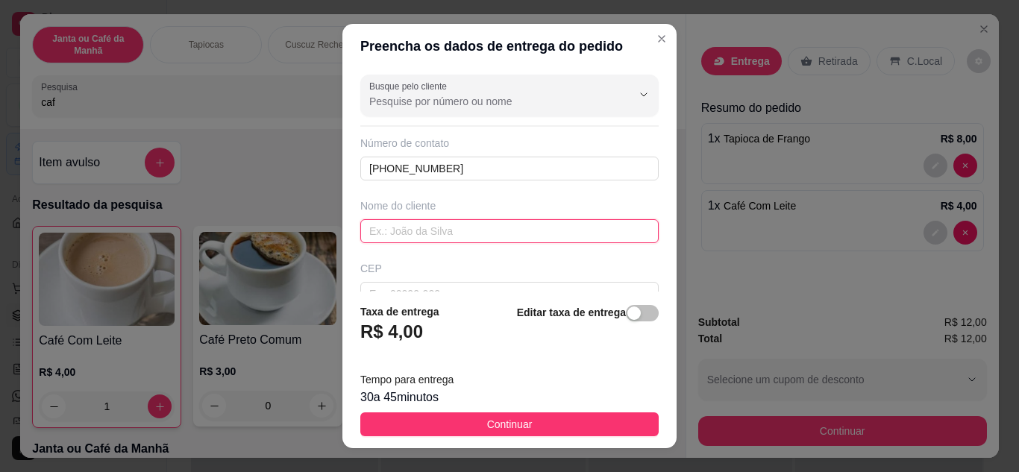
click at [462, 236] on input "text" at bounding box center [509, 231] width 298 height 24
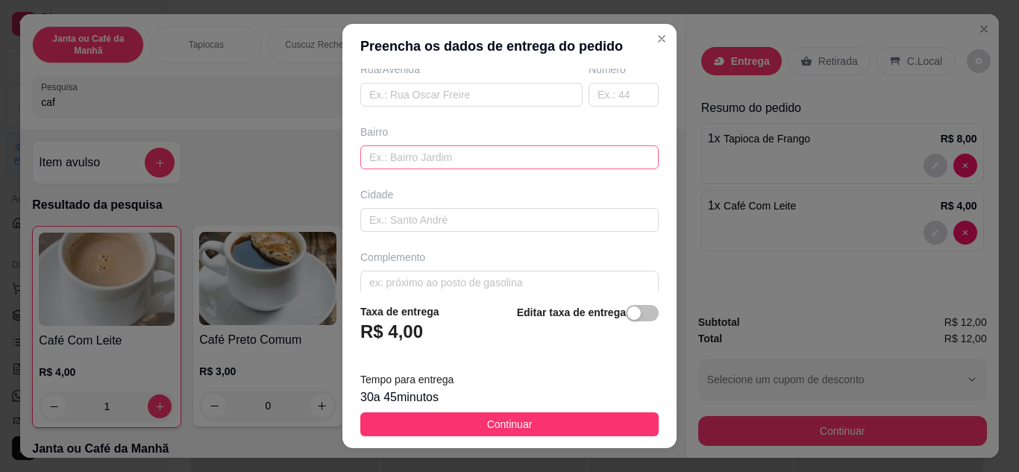
scroll to position [279, 0]
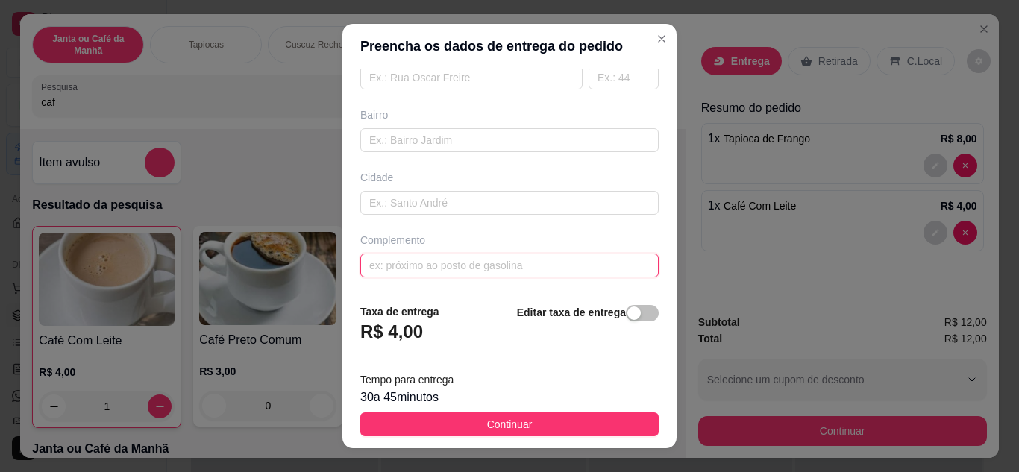
paste input "Coveniêcia de Decio"
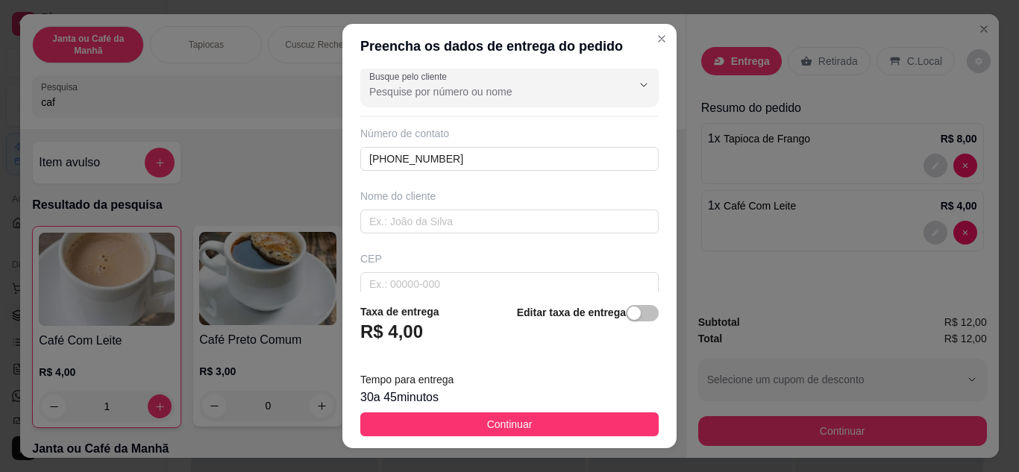
scroll to position [0, 0]
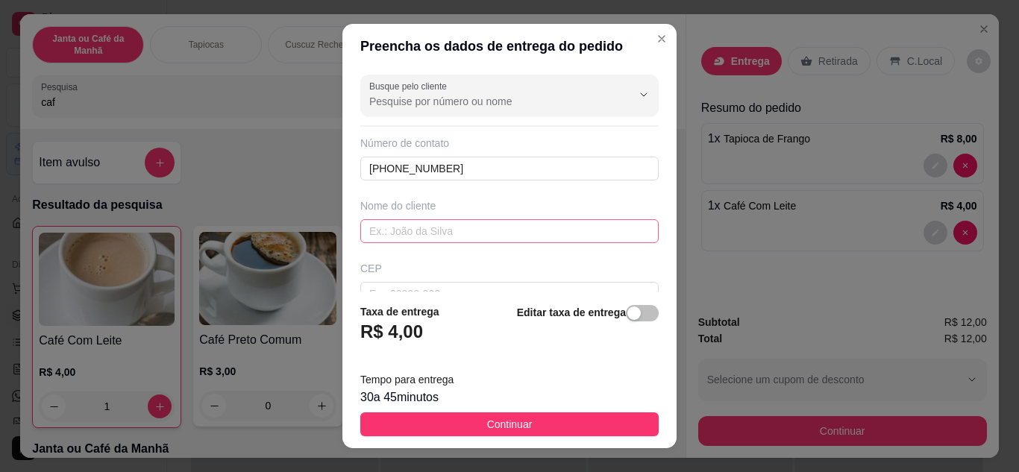
type input "Coveniêcia de Decio"
click at [502, 226] on input "text" at bounding box center [509, 231] width 298 height 24
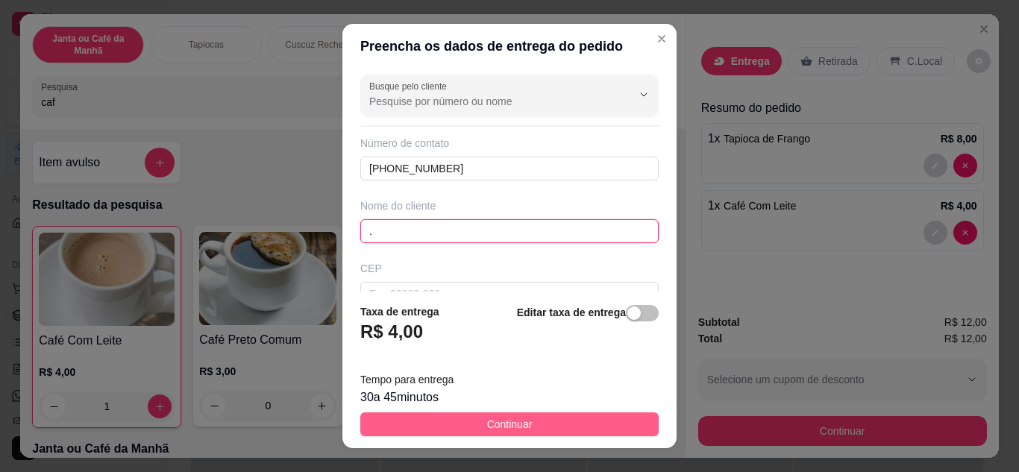
type input "."
click at [561, 431] on button "Continuar" at bounding box center [509, 424] width 298 height 24
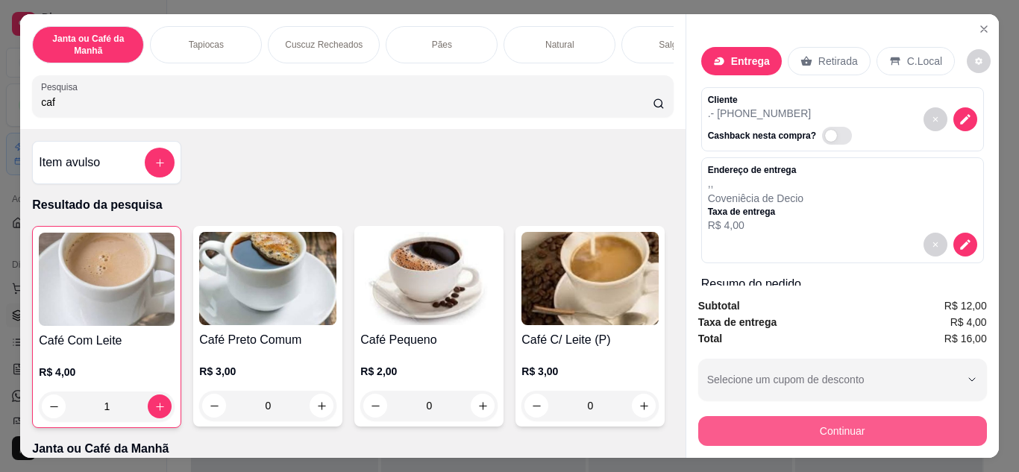
click at [801, 427] on button "Continuar" at bounding box center [842, 431] width 289 height 30
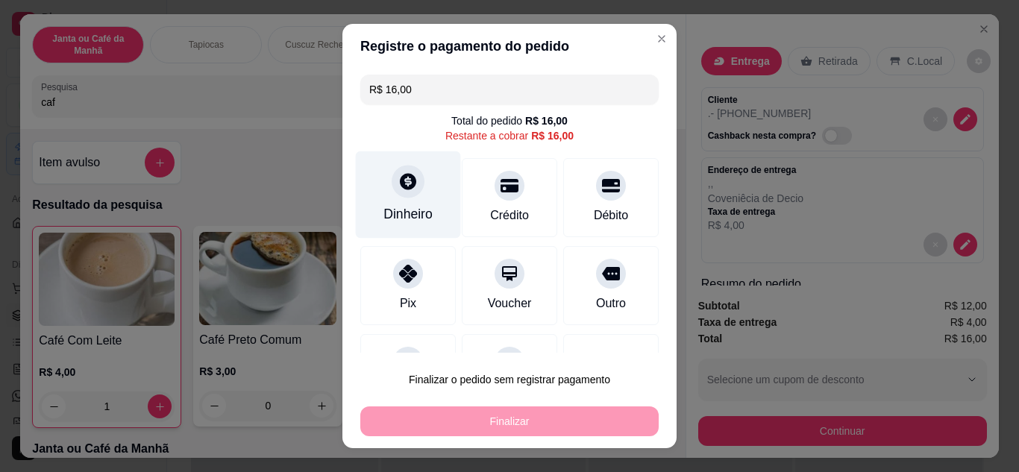
click at [402, 208] on div "Dinheiro" at bounding box center [407, 213] width 49 height 19
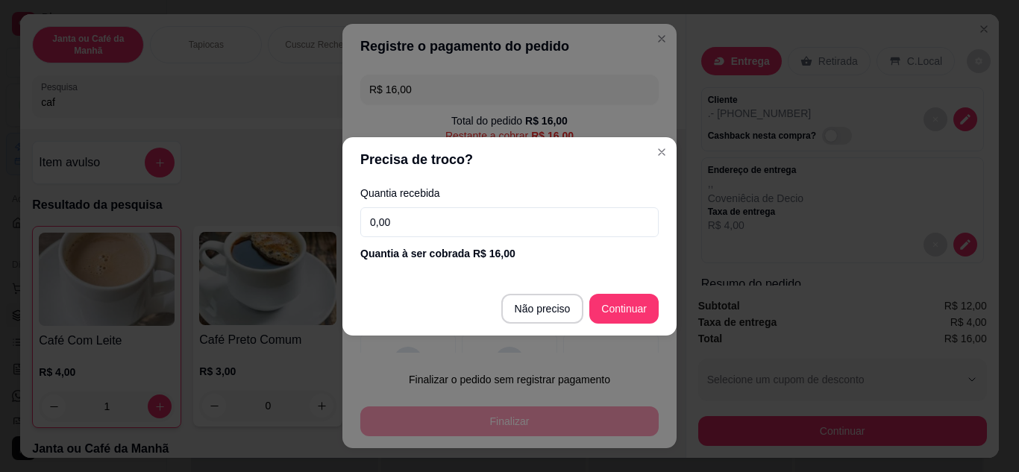
click at [433, 228] on input "0,00" at bounding box center [509, 222] width 298 height 30
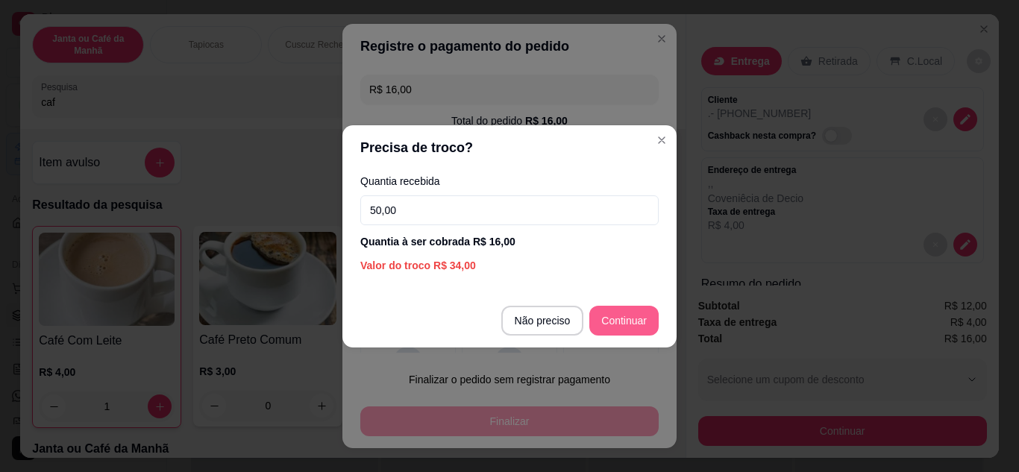
type input "50,00"
type input "R$ 0,00"
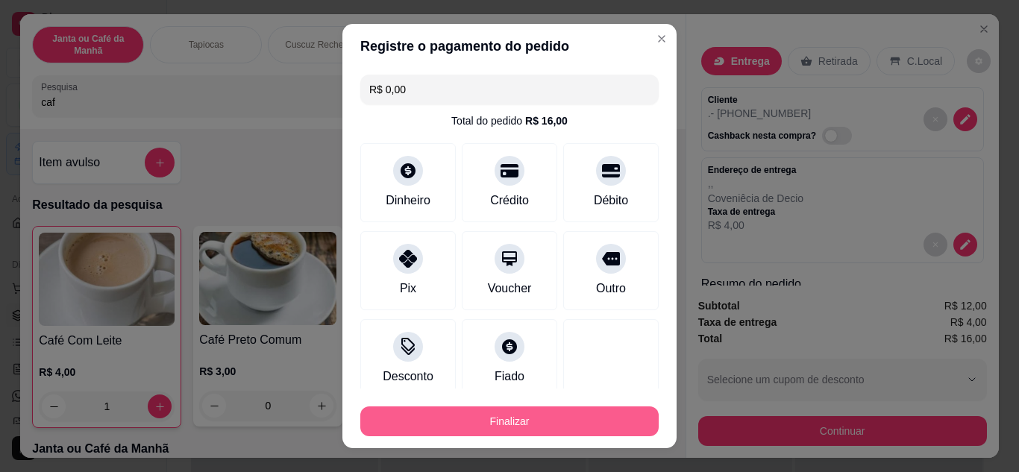
click at [566, 427] on button "Finalizar" at bounding box center [509, 421] width 298 height 30
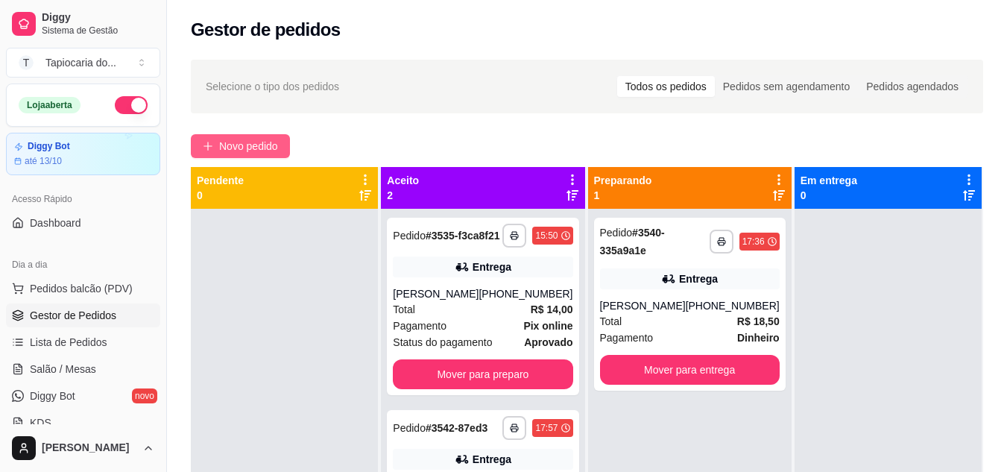
click at [267, 134] on button "Novo pedido" at bounding box center [240, 146] width 99 height 24
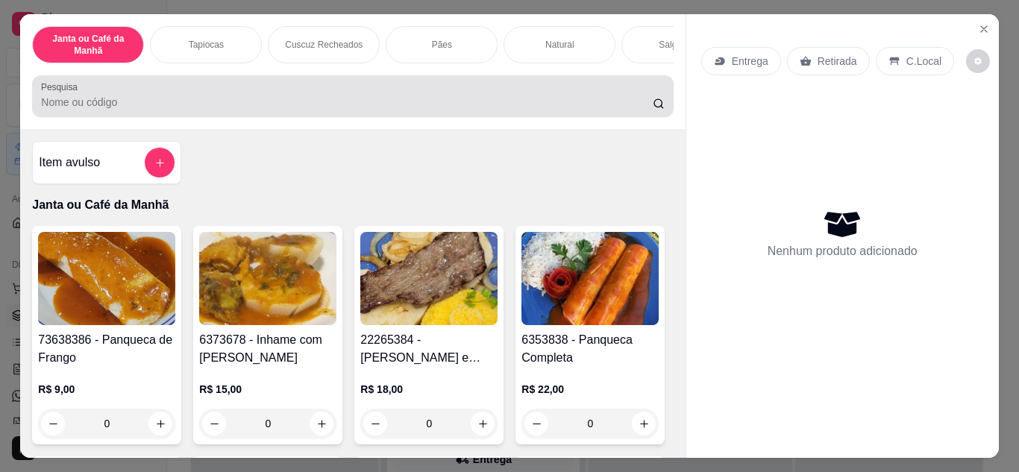
click at [452, 99] on div at bounding box center [352, 96] width 623 height 30
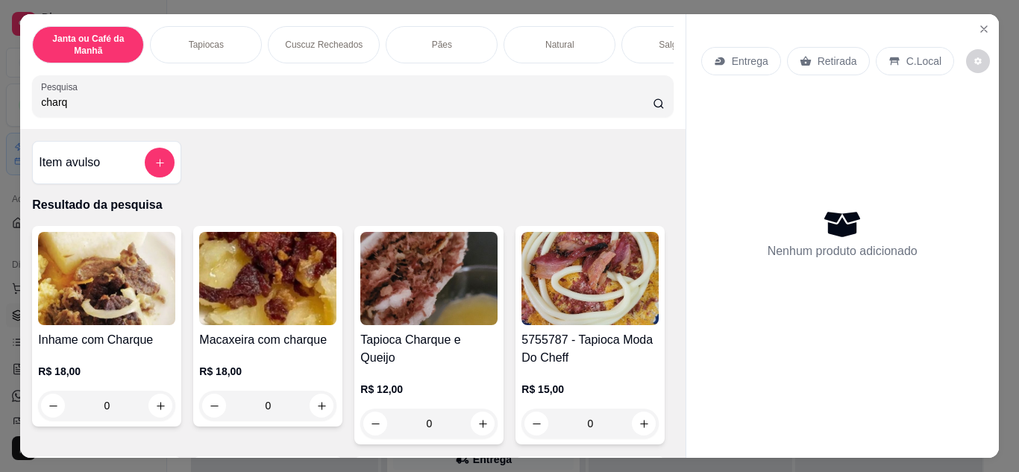
type input "charq"
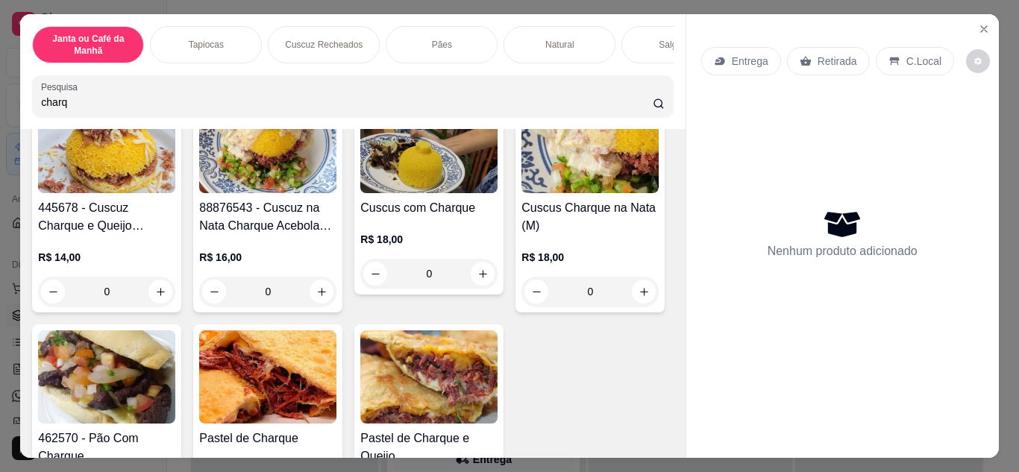
scroll to position [373, 0]
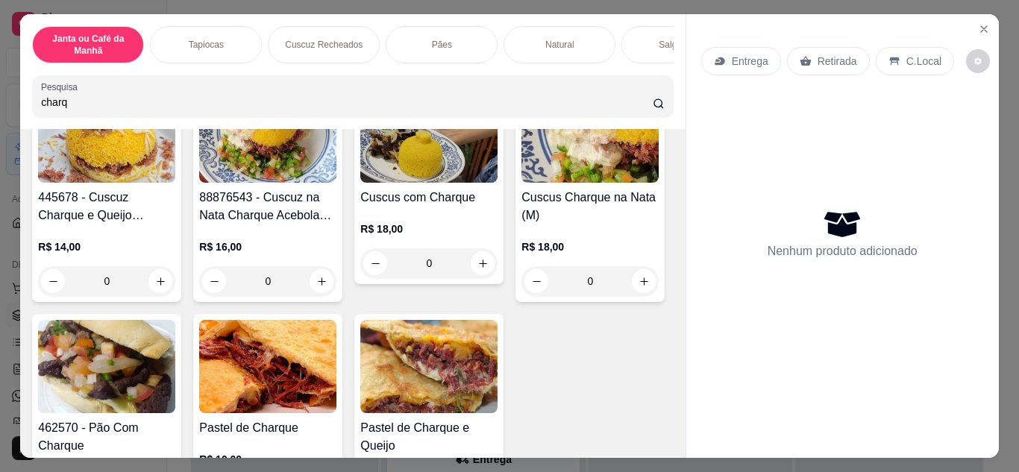
click at [632, 44] on button "increase-product-quantity" at bounding box center [643, 32] width 23 height 23
type input "1"
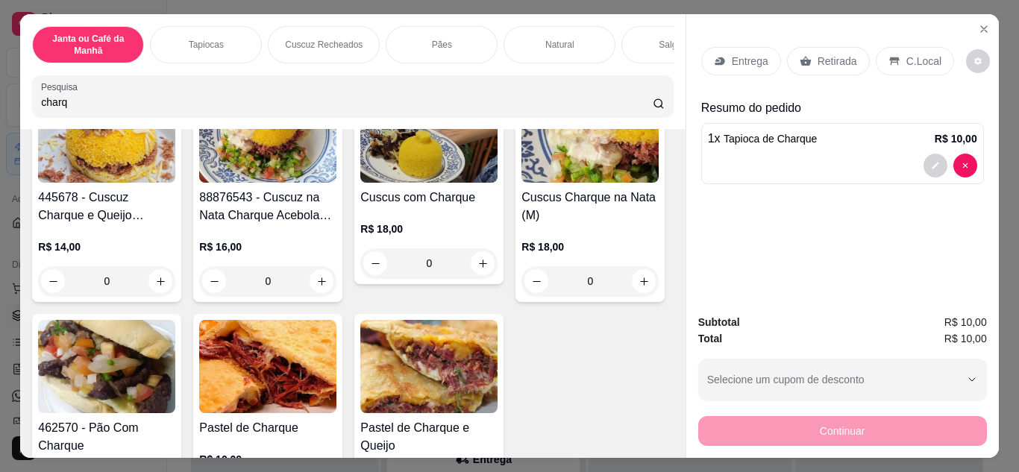
click at [632, 45] on button "increase-product-quantity" at bounding box center [643, 33] width 23 height 23
type input "2"
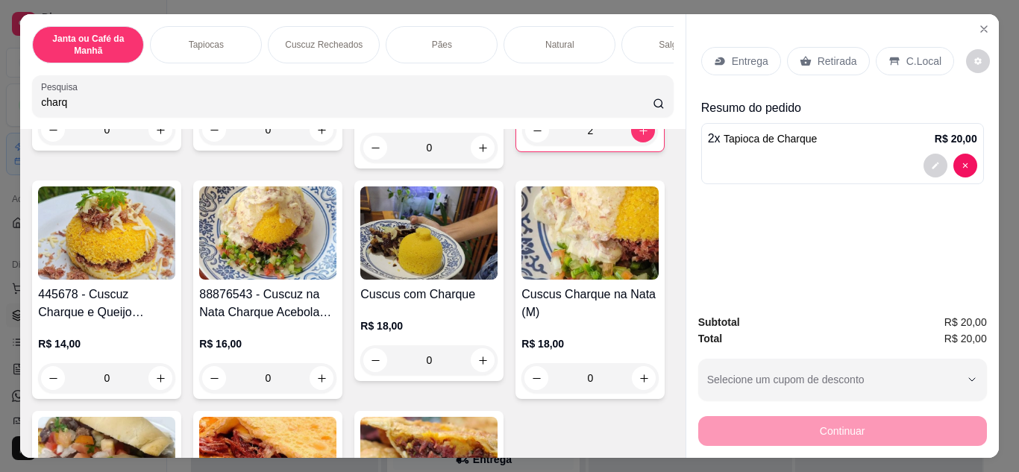
scroll to position [150, 0]
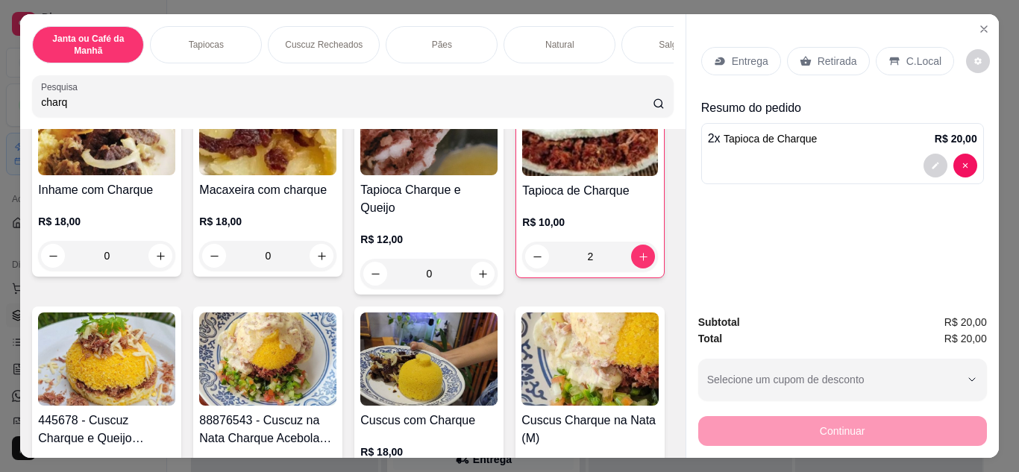
click at [302, 78] on div "Janta ou Café da Manhã Tapiocas Cuscuz Recheados Pães Natural Salgados Tapiocas…" at bounding box center [352, 71] width 664 height 115
click at [319, 101] on input "charq" at bounding box center [346, 102] width 611 height 15
type input "c"
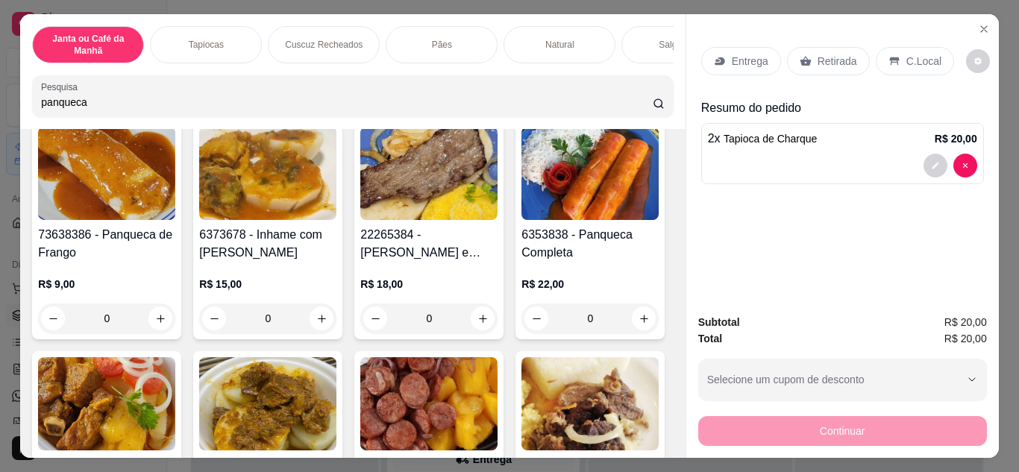
scroll to position [274, 0]
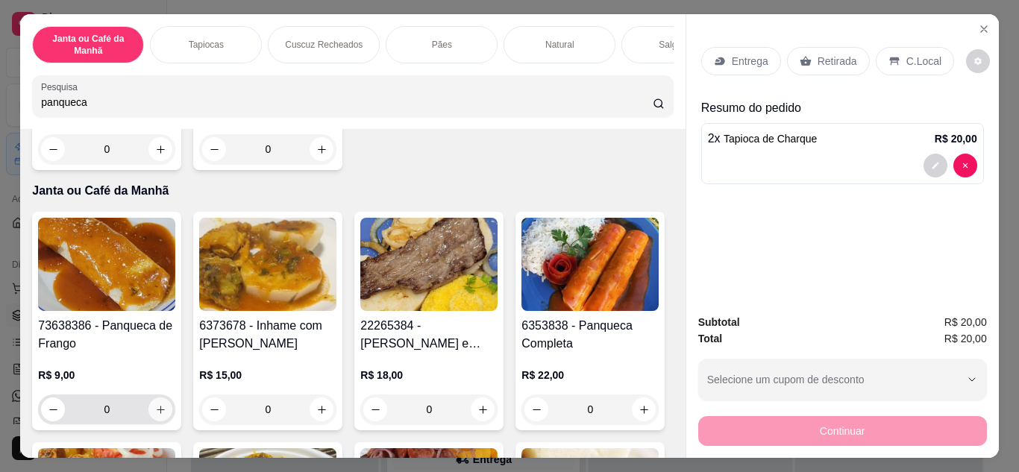
type input "panqueca"
click at [160, 415] on icon "increase-product-quantity" at bounding box center [160, 409] width 11 height 11
type input "1"
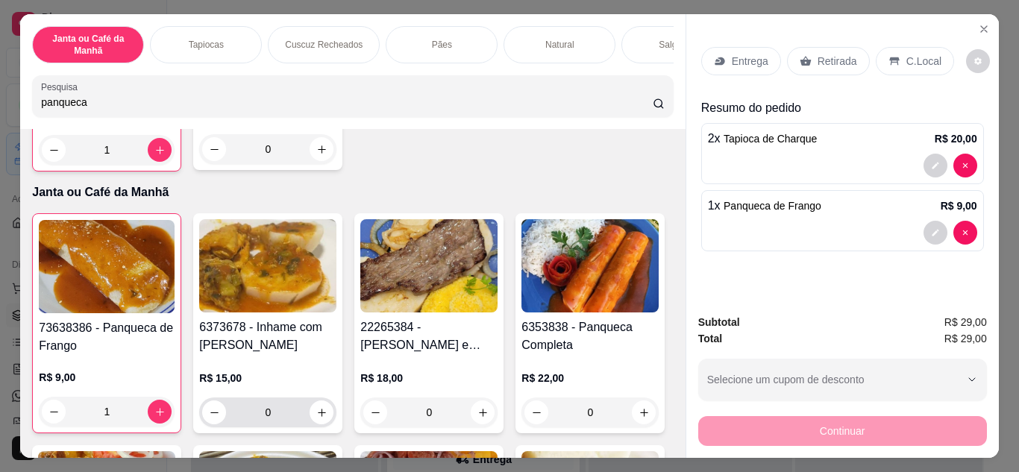
scroll to position [275, 0]
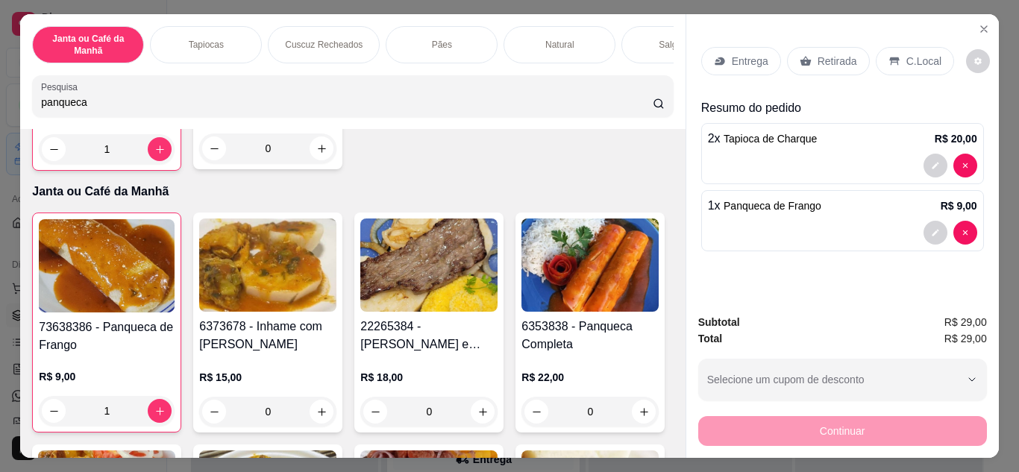
click at [756, 60] on p "Entrega" at bounding box center [750, 61] width 37 height 15
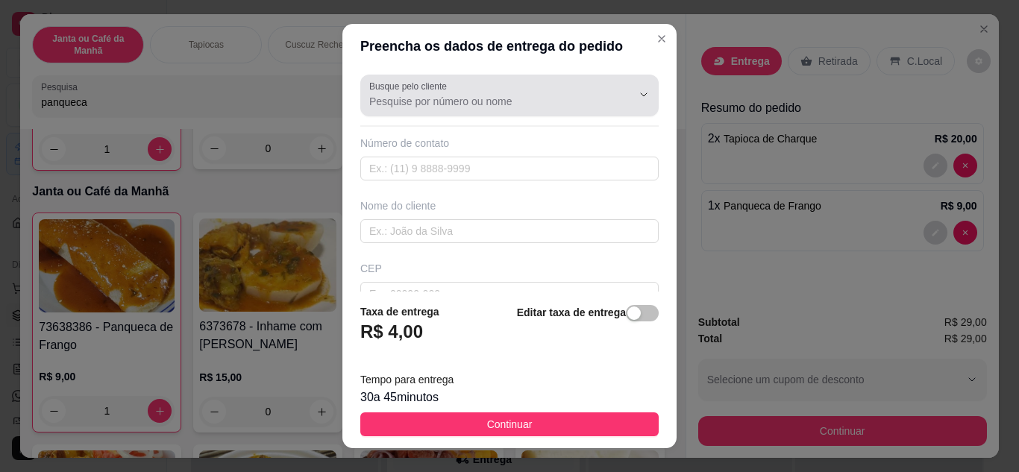
click at [537, 97] on input "Busque pelo cliente" at bounding box center [488, 101] width 239 height 15
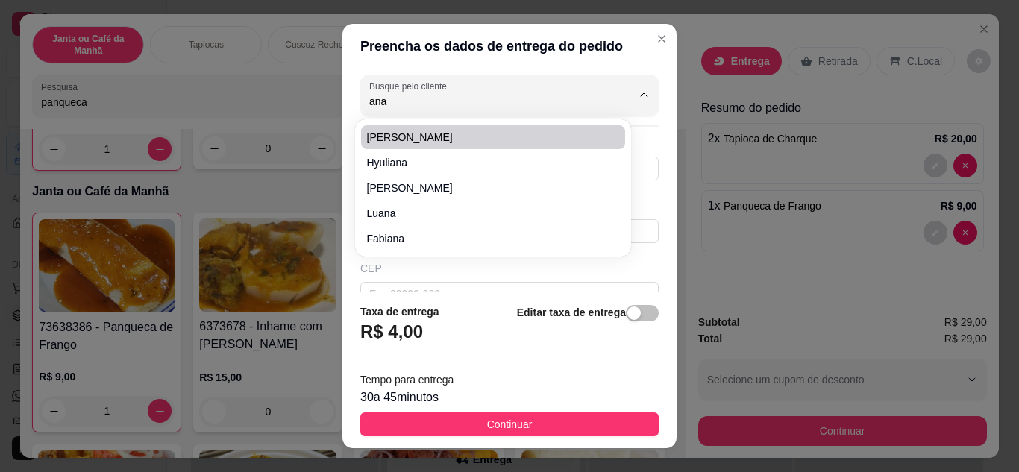
click at [484, 139] on span "[PERSON_NAME]" at bounding box center [485, 137] width 237 height 15
type input "[PERSON_NAME]"
type input "83993969431"
type input "[PERSON_NAME]"
type input "[PERSON_NAME] 129"
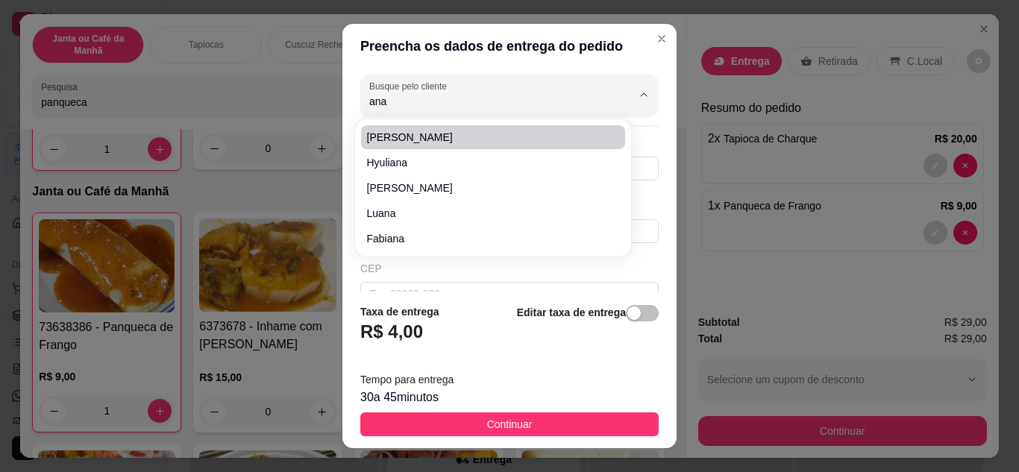
type input "centro"
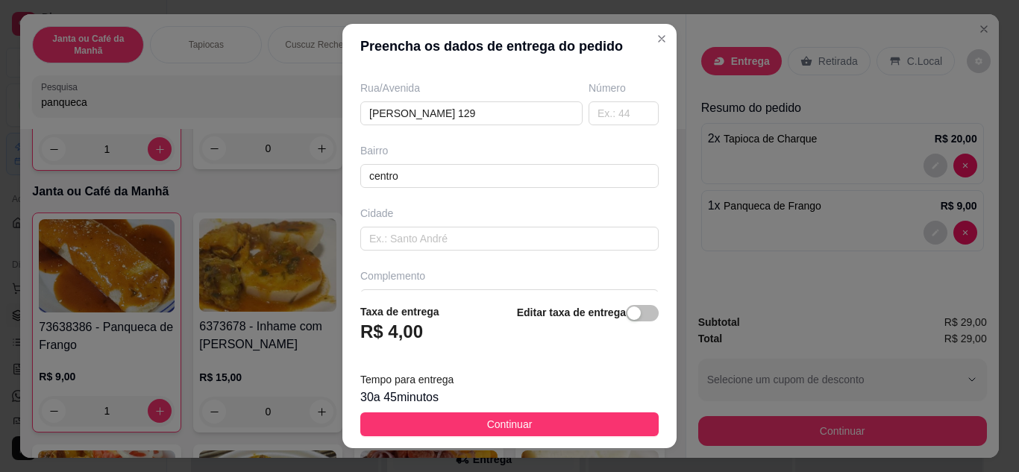
scroll to position [279, 0]
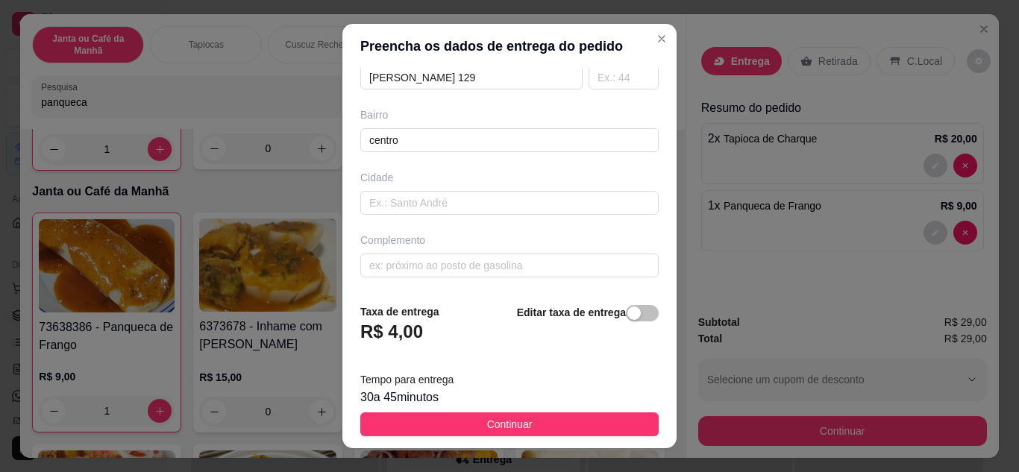
type input "[PERSON_NAME]"
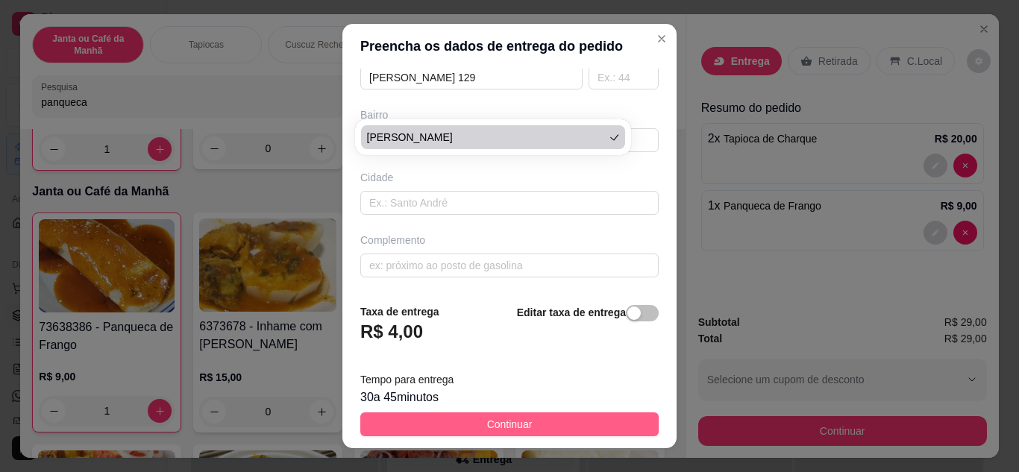
click at [500, 426] on span "Continuar" at bounding box center [509, 424] width 45 height 16
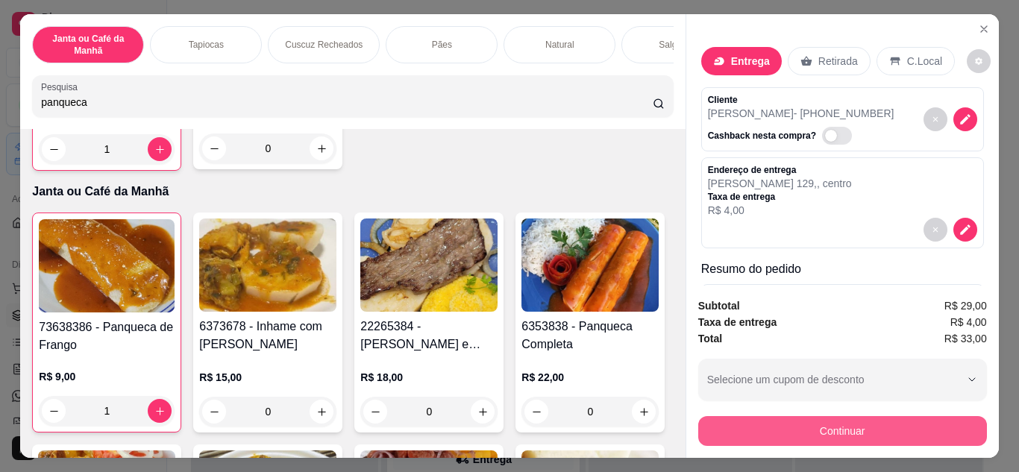
click at [809, 420] on button "Continuar" at bounding box center [842, 431] width 289 height 30
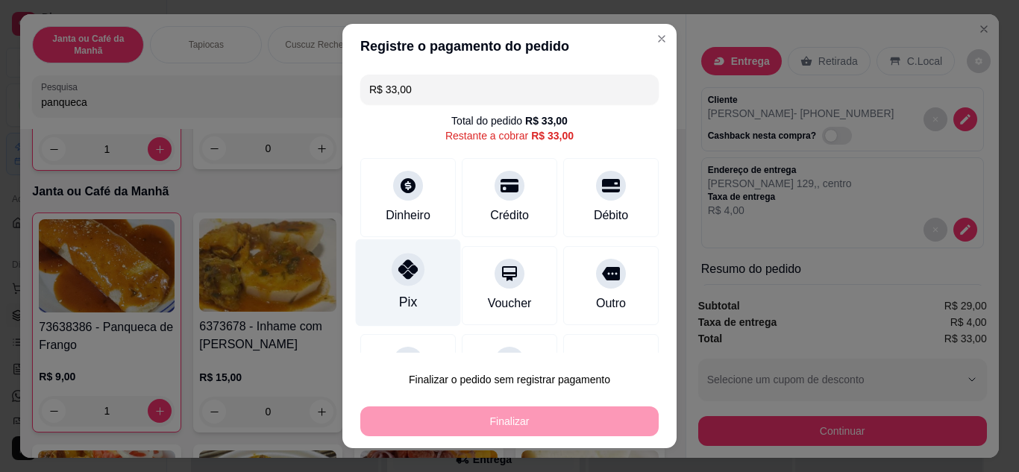
click at [396, 286] on div "Pix" at bounding box center [408, 282] width 105 height 87
type input "R$ 0,00"
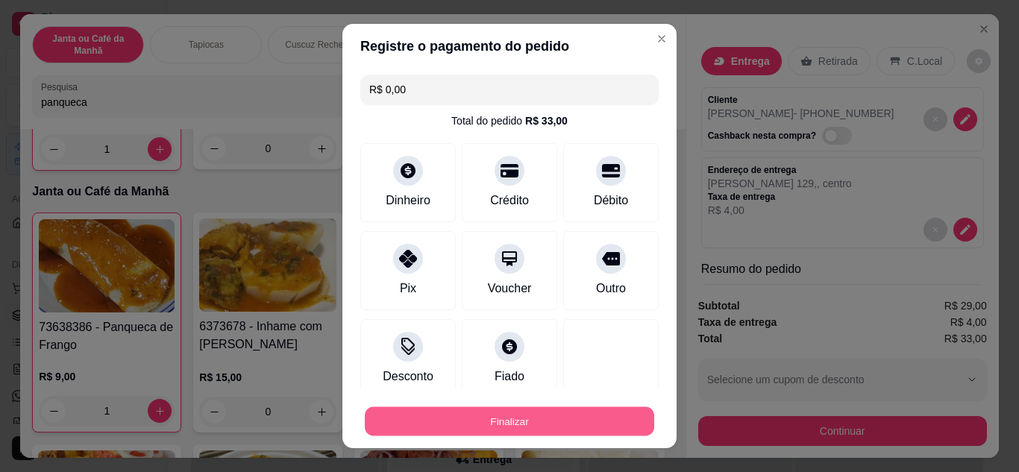
click at [465, 418] on button "Finalizar" at bounding box center [509, 421] width 289 height 29
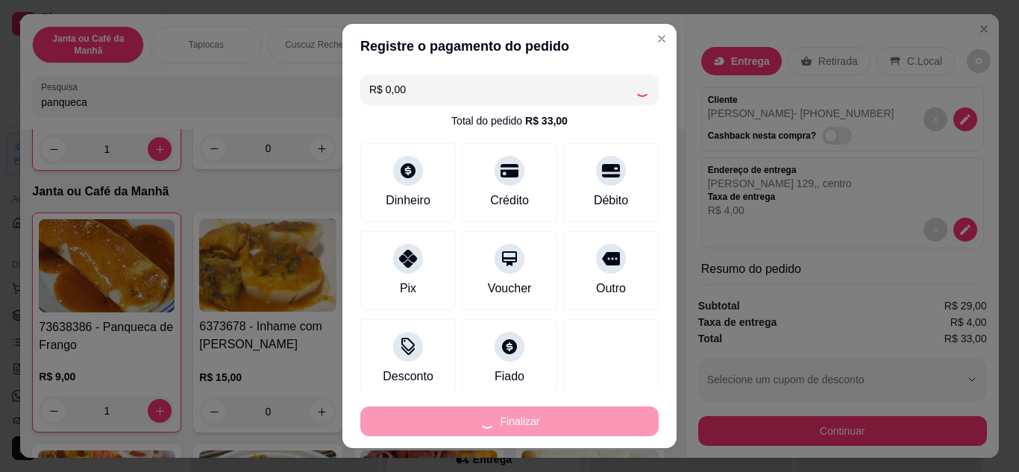
type input "0"
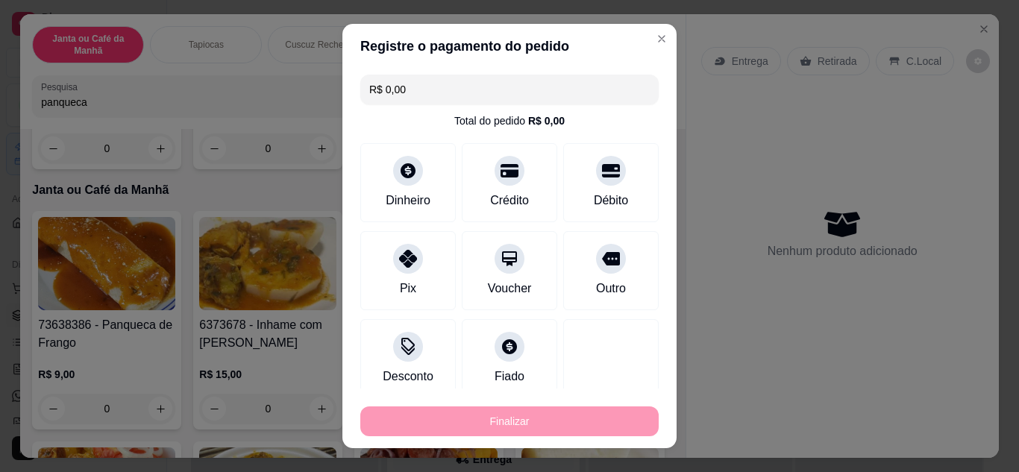
type input "-R$ 33,00"
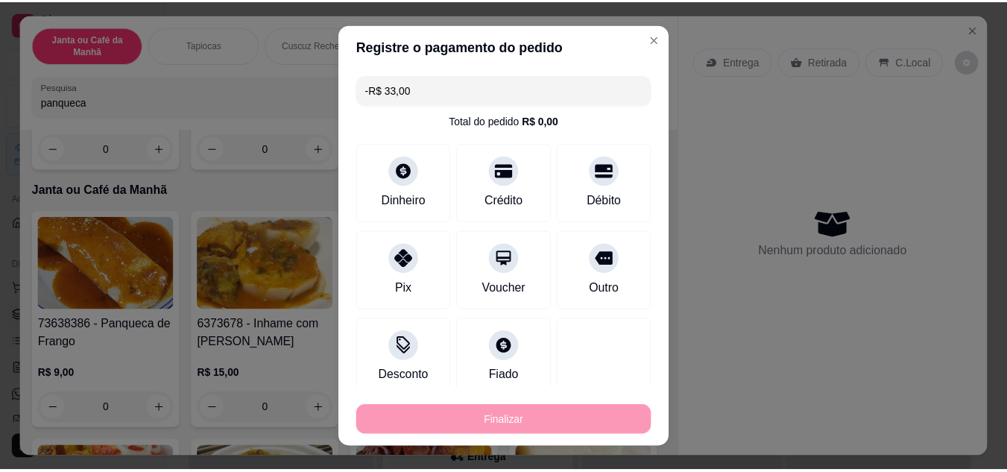
scroll to position [274, 0]
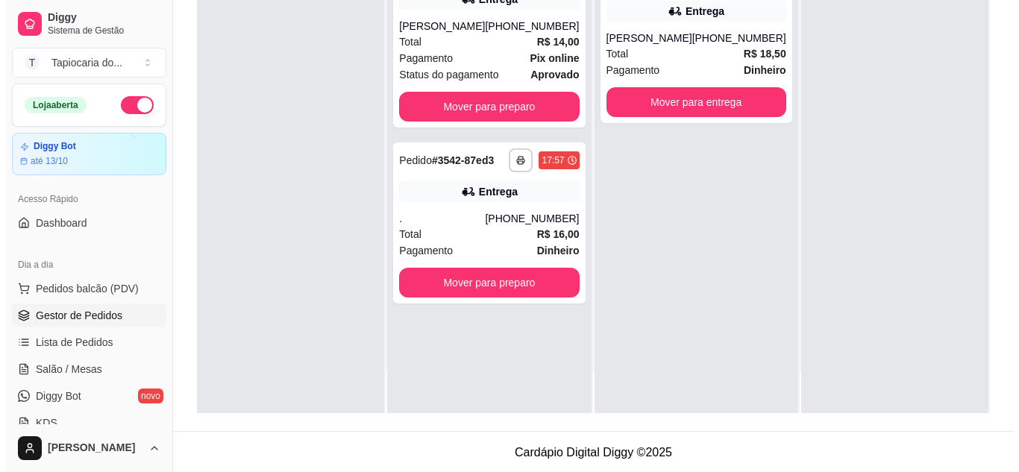
scroll to position [227, 0]
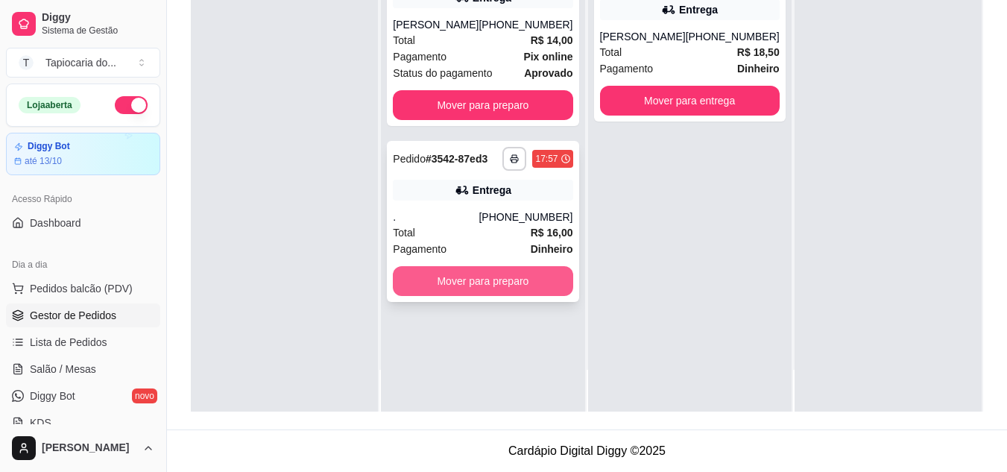
click at [533, 296] on button "Mover para preparo" at bounding box center [483, 281] width 180 height 30
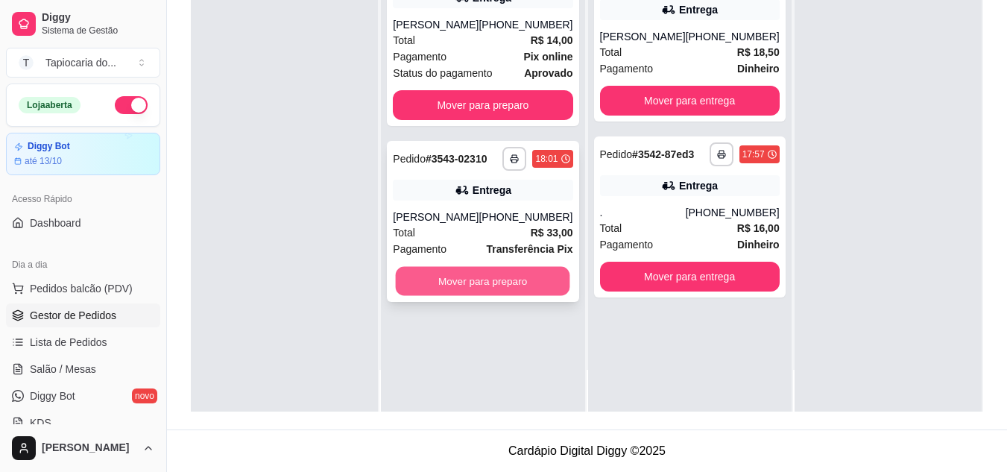
click at [431, 286] on button "Mover para preparo" at bounding box center [483, 281] width 174 height 29
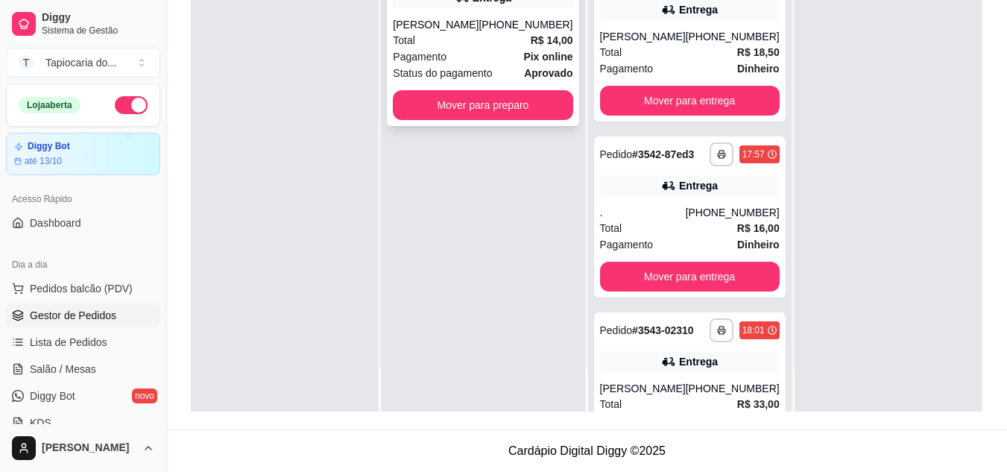
click at [443, 48] on div "Total R$ 14,00" at bounding box center [483, 40] width 180 height 16
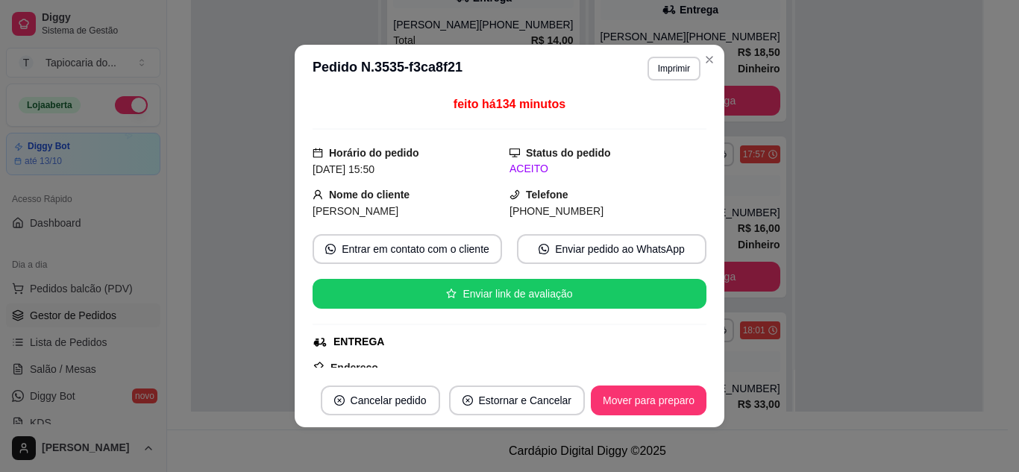
scroll to position [0, 0]
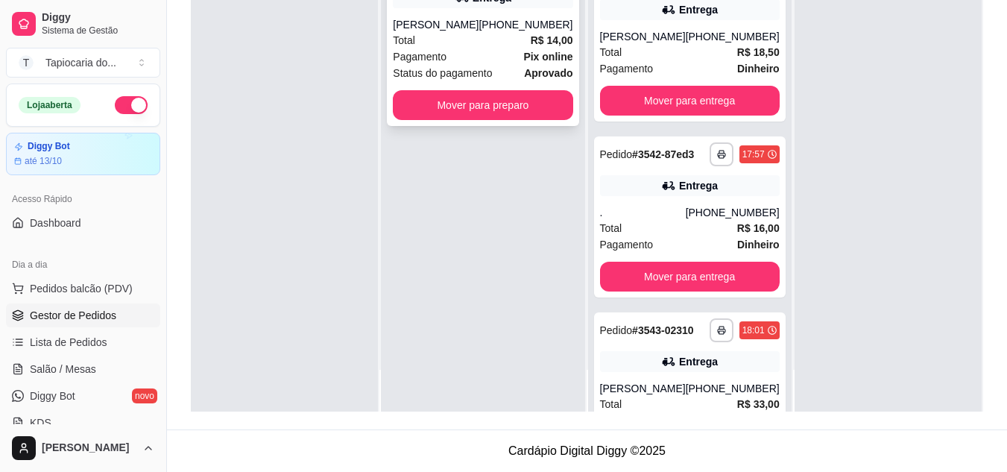
click at [506, 48] on div "Total R$ 14,00" at bounding box center [483, 40] width 180 height 16
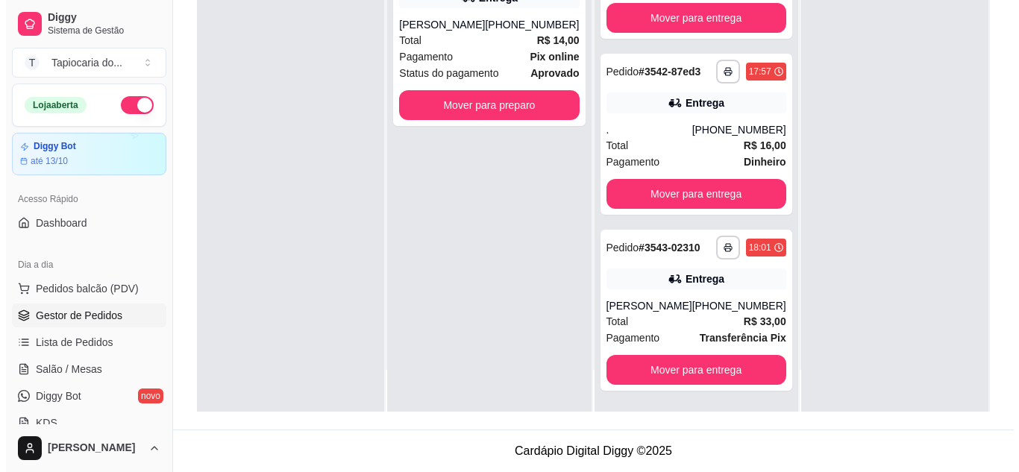
scroll to position [122, 0]
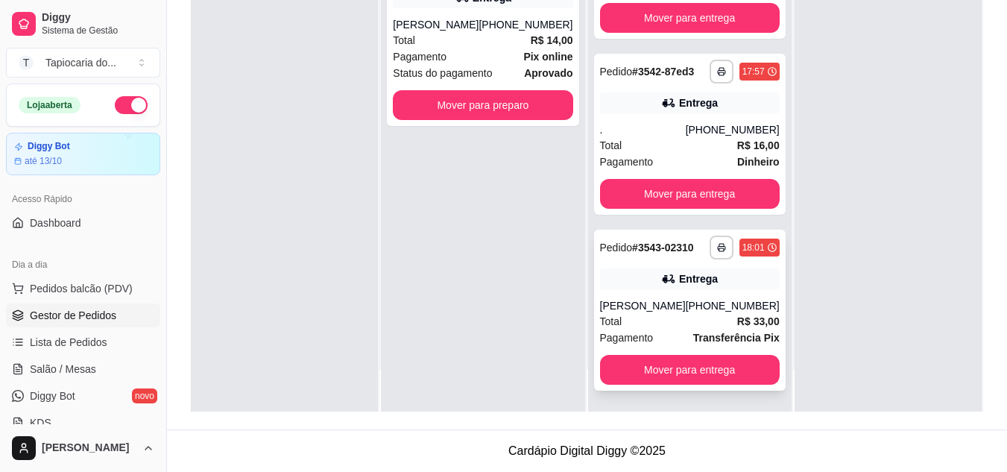
click at [704, 334] on strong "Transferência Pix" at bounding box center [736, 338] width 86 height 12
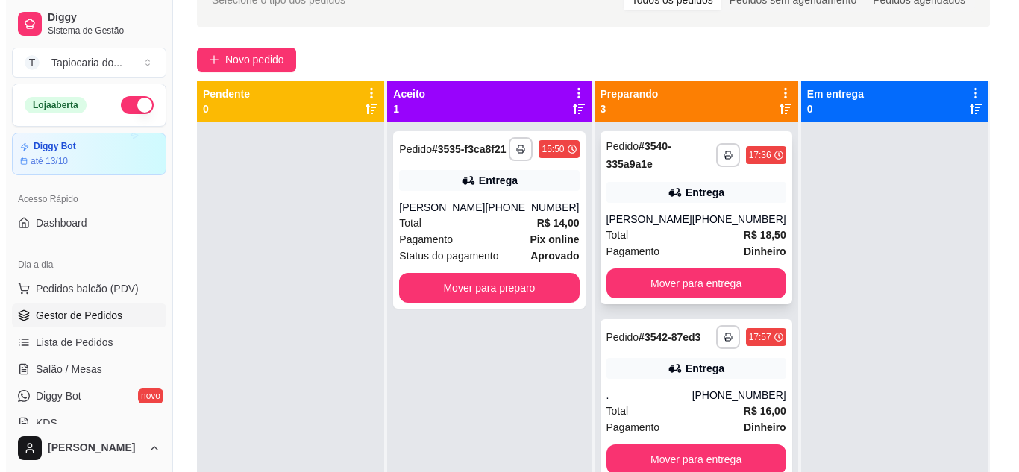
scroll to position [78, 0]
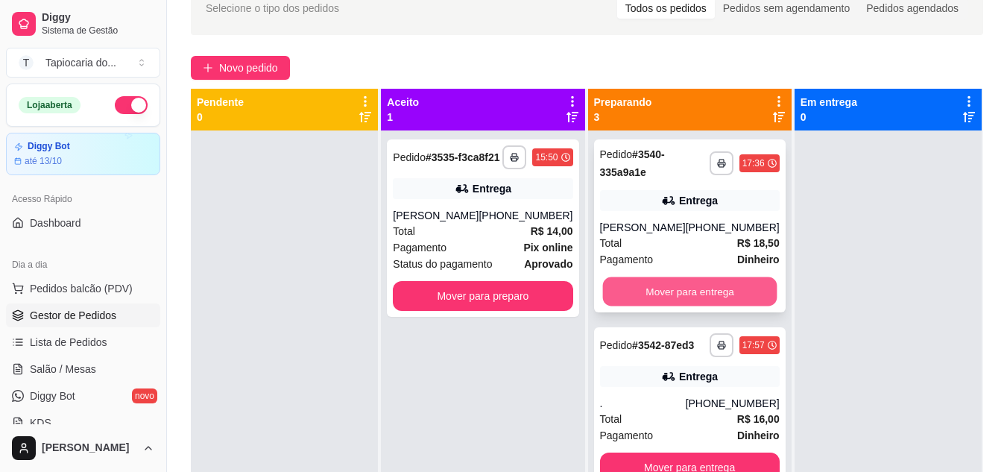
click at [699, 306] on button "Mover para entrega" at bounding box center [690, 291] width 174 height 29
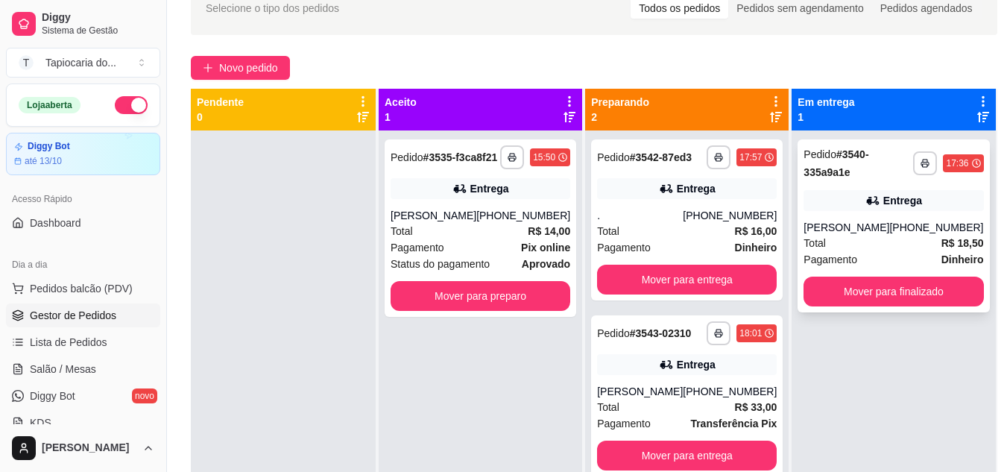
click at [860, 251] on div "Total R$ 18,50" at bounding box center [894, 243] width 180 height 16
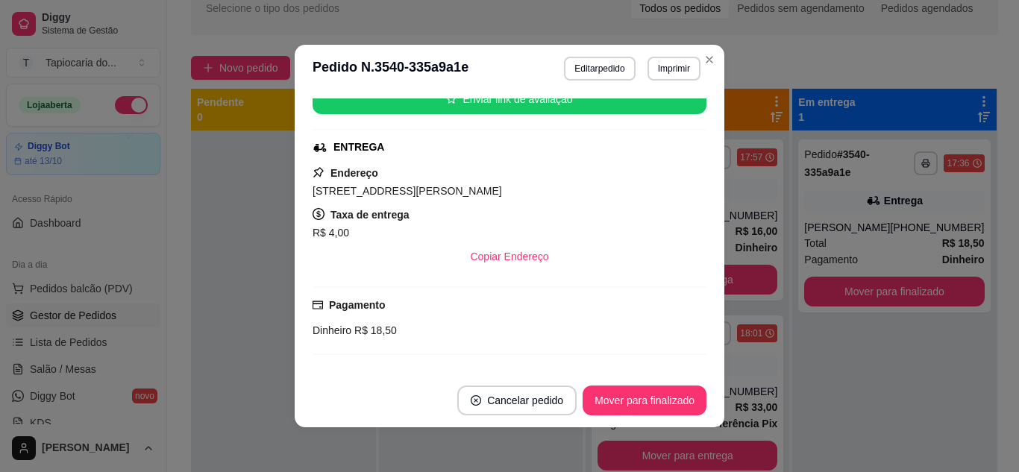
scroll to position [298, 0]
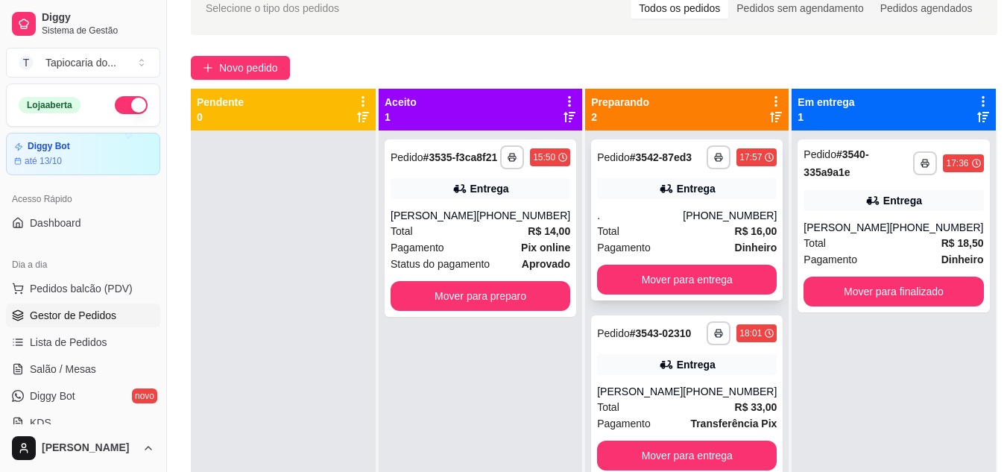
click at [707, 234] on div "Total R$ 16,00" at bounding box center [687, 231] width 180 height 16
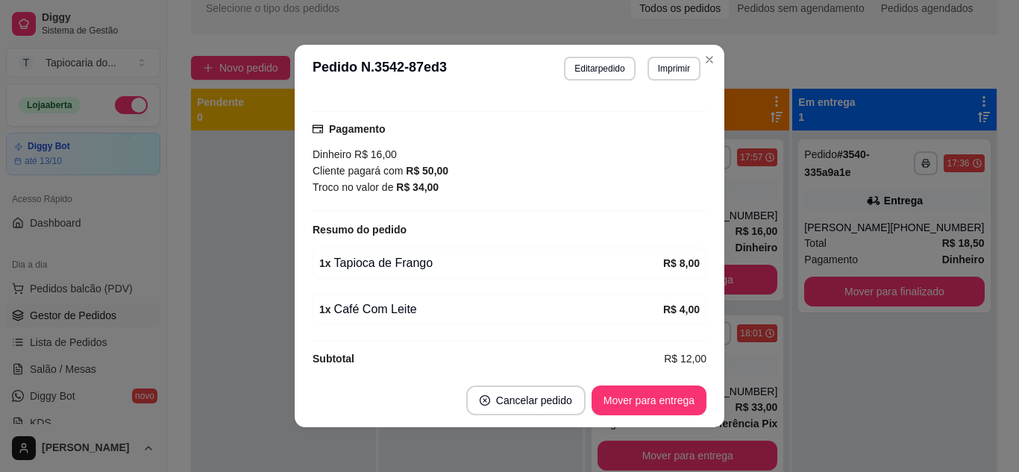
scroll to position [345, 0]
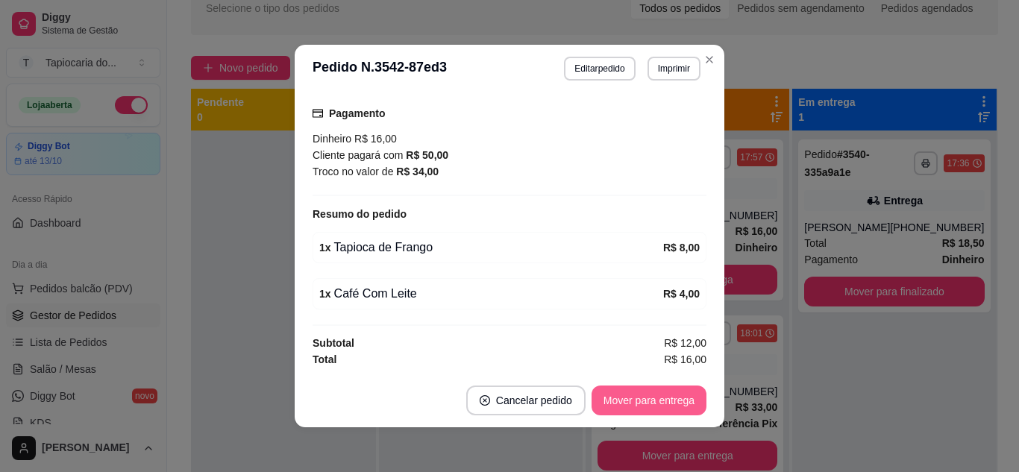
click at [644, 397] on button "Mover para entrega" at bounding box center [648, 401] width 115 height 30
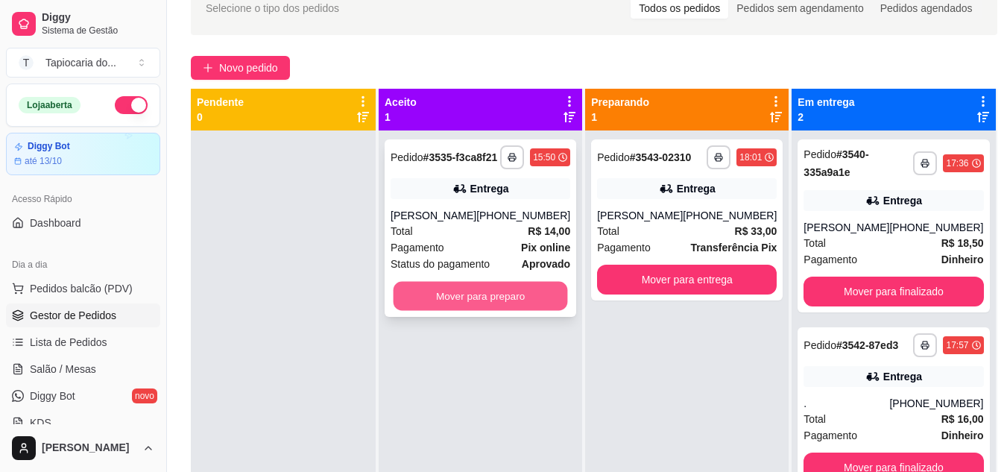
click at [501, 311] on button "Mover para preparo" at bounding box center [481, 296] width 174 height 29
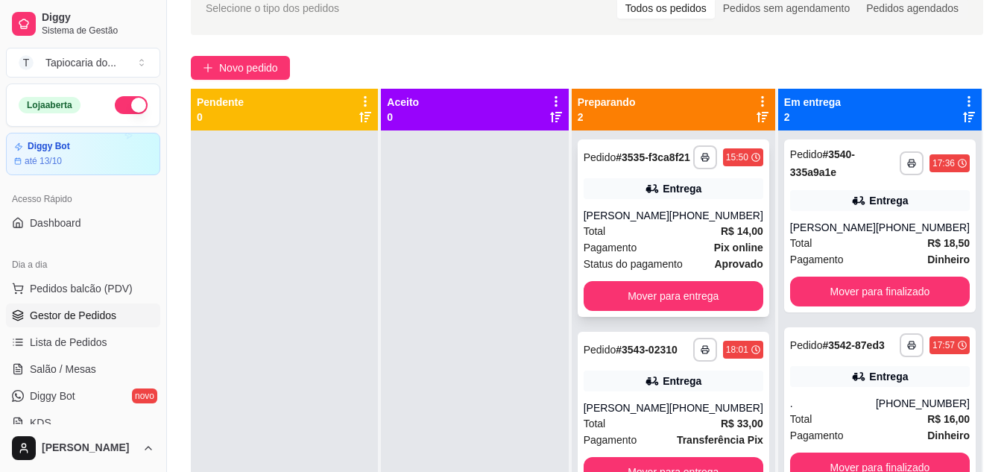
click at [672, 272] on span "Status do pagamento" at bounding box center [633, 264] width 99 height 16
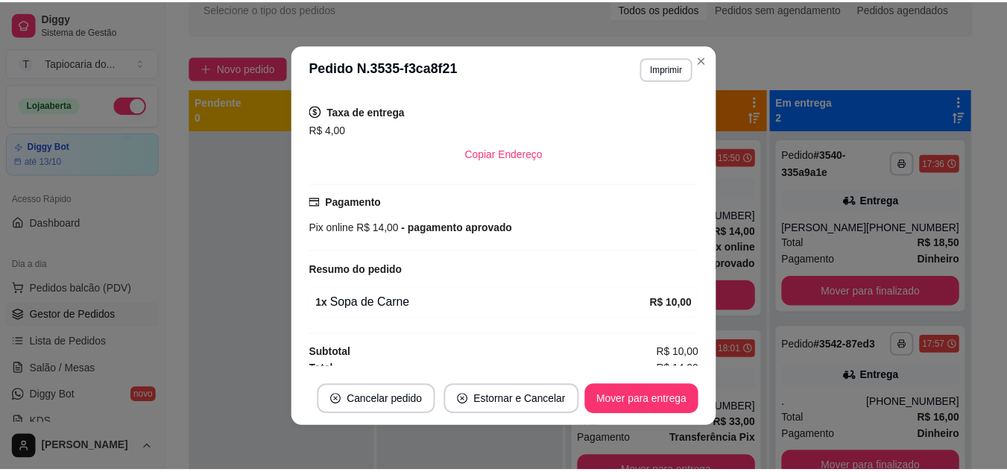
scroll to position [310, 0]
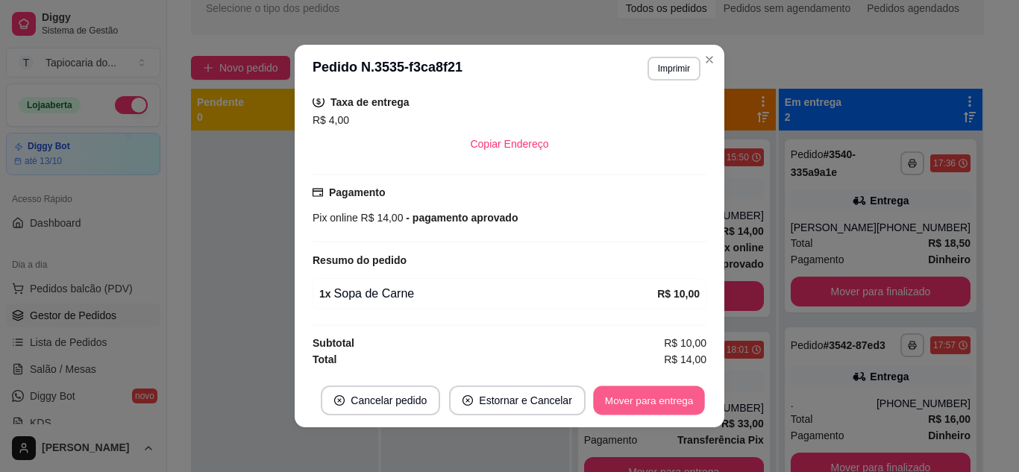
click at [638, 400] on button "Mover para entrega" at bounding box center [649, 400] width 112 height 29
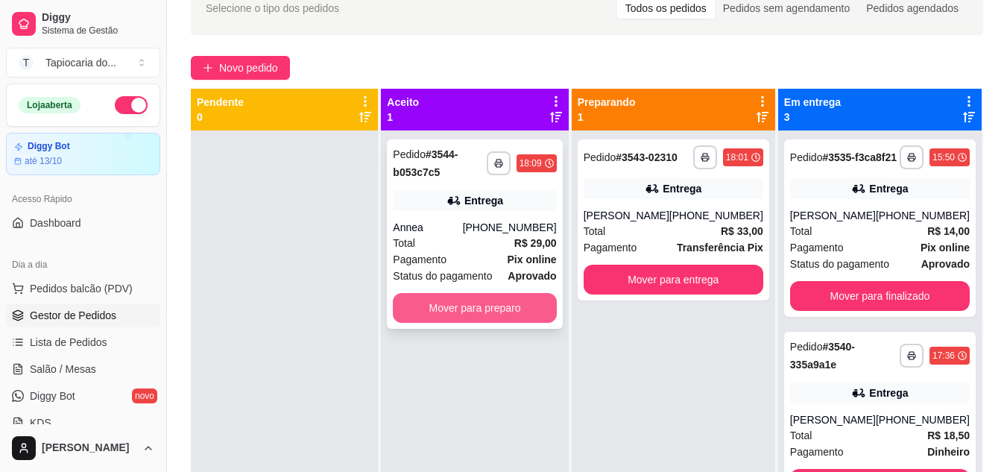
click at [459, 315] on button "Mover para preparo" at bounding box center [474, 308] width 163 height 30
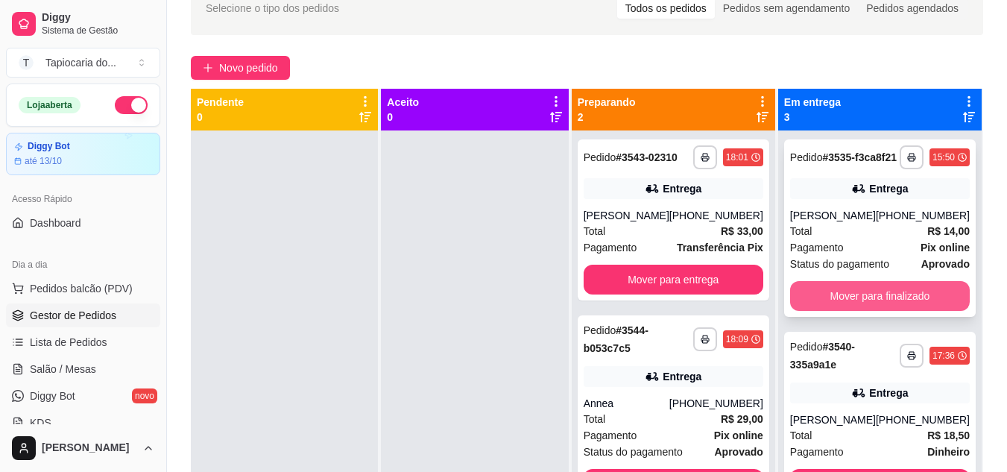
click at [913, 303] on button "Mover para finalizado" at bounding box center [880, 296] width 180 height 30
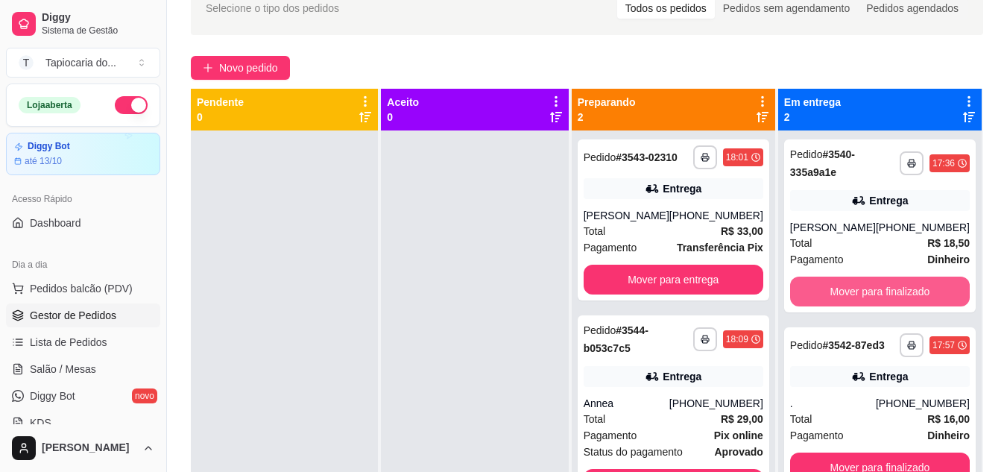
click at [913, 303] on button "Mover para finalizado" at bounding box center [880, 292] width 180 height 30
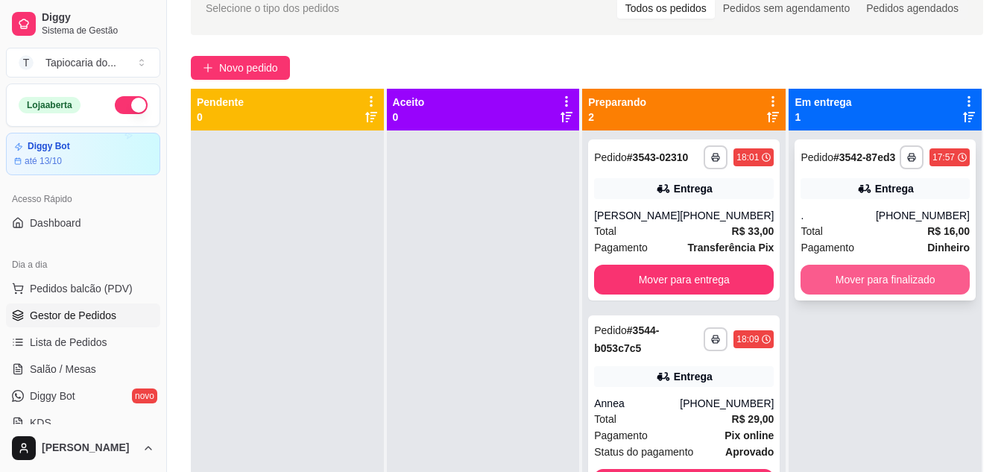
click at [913, 284] on button "Mover para finalizado" at bounding box center [885, 280] width 169 height 30
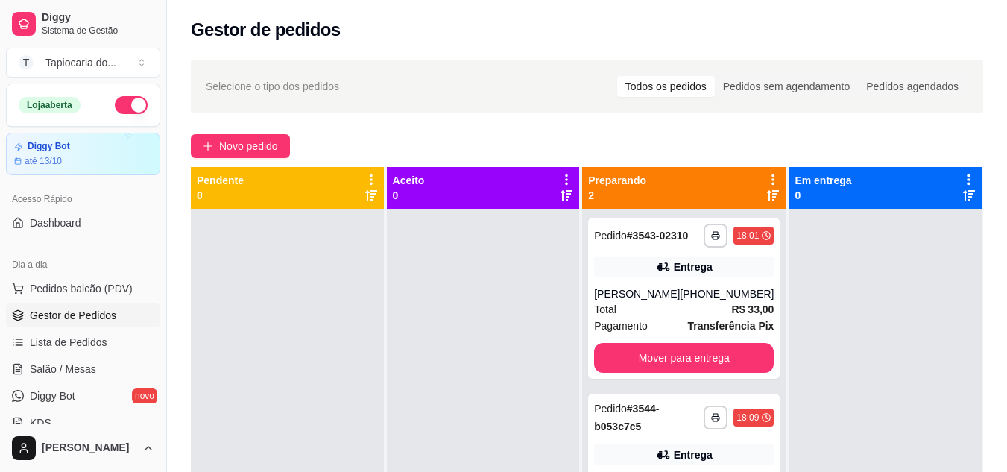
scroll to position [42, 0]
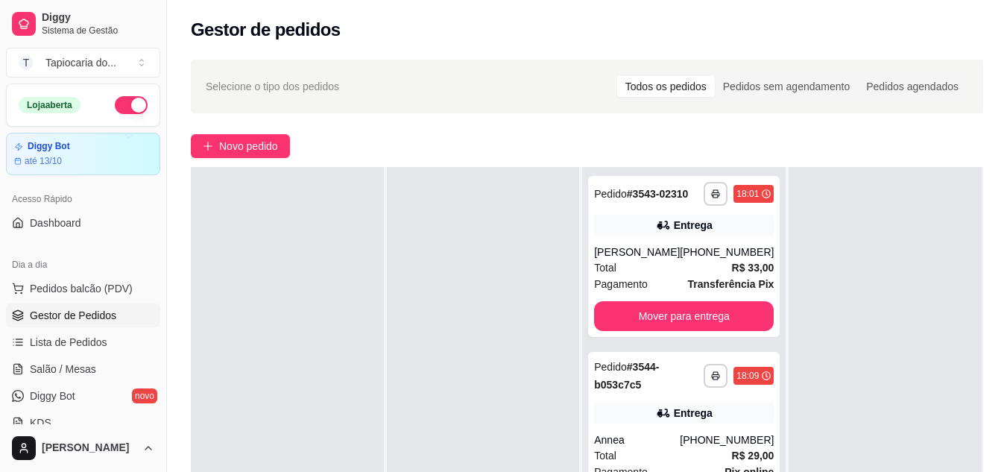
click at [492, 16] on div "Gestor de pedidos" at bounding box center [587, 25] width 840 height 51
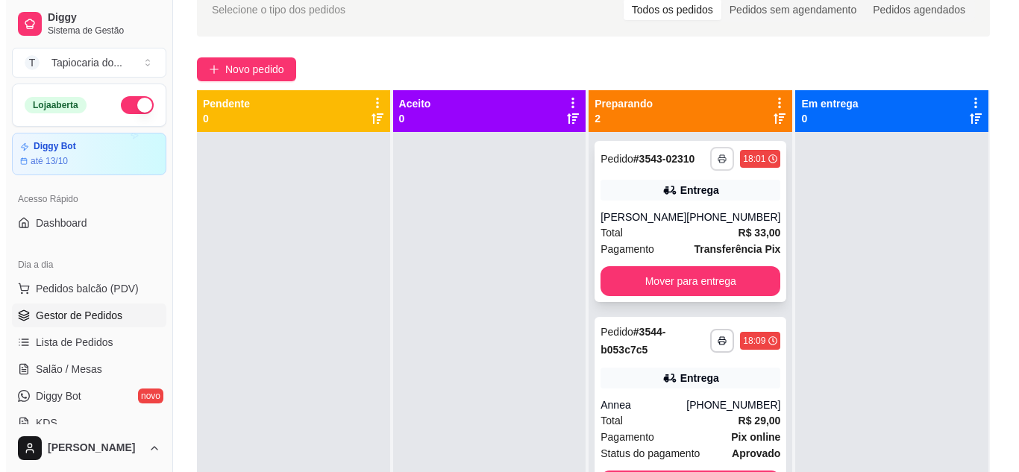
scroll to position [0, 0]
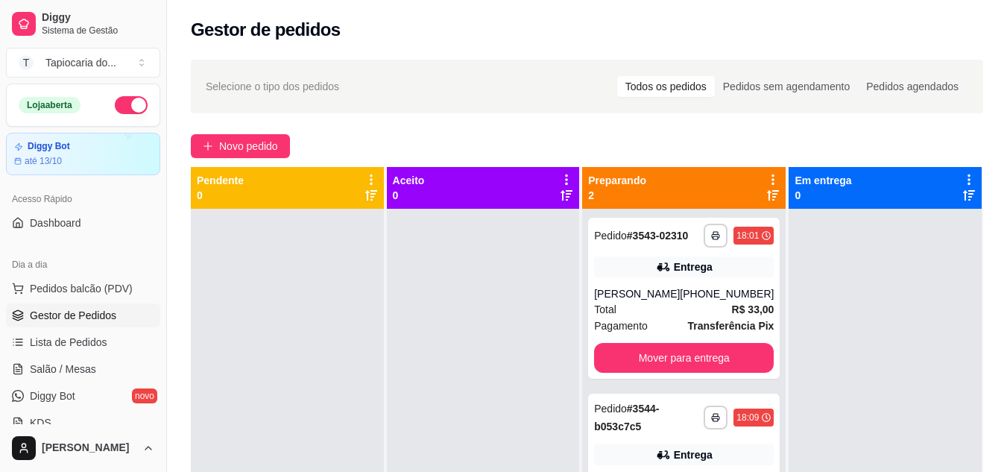
click at [494, 13] on div "Gestor de pedidos" at bounding box center [587, 25] width 840 height 51
click at [86, 361] on link "Salão / Mesas" at bounding box center [83, 369] width 154 height 24
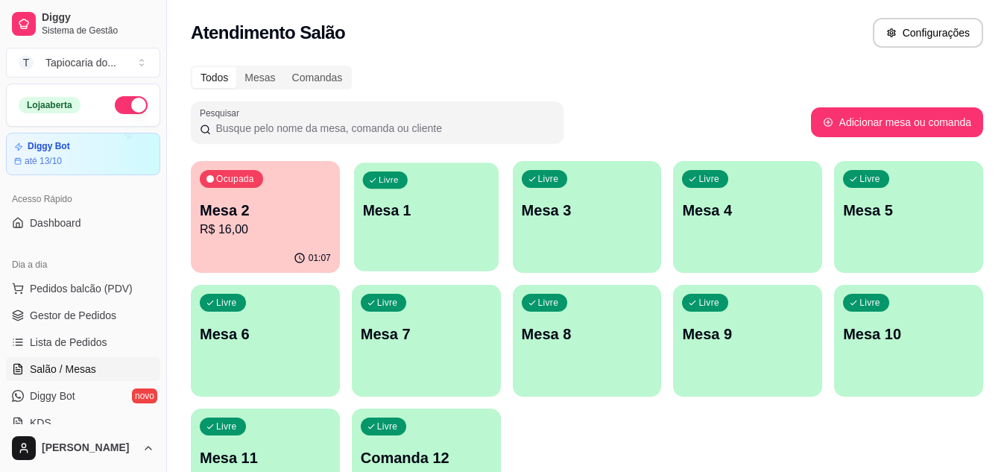
click at [383, 210] on p "Mesa 1" at bounding box center [426, 211] width 128 height 20
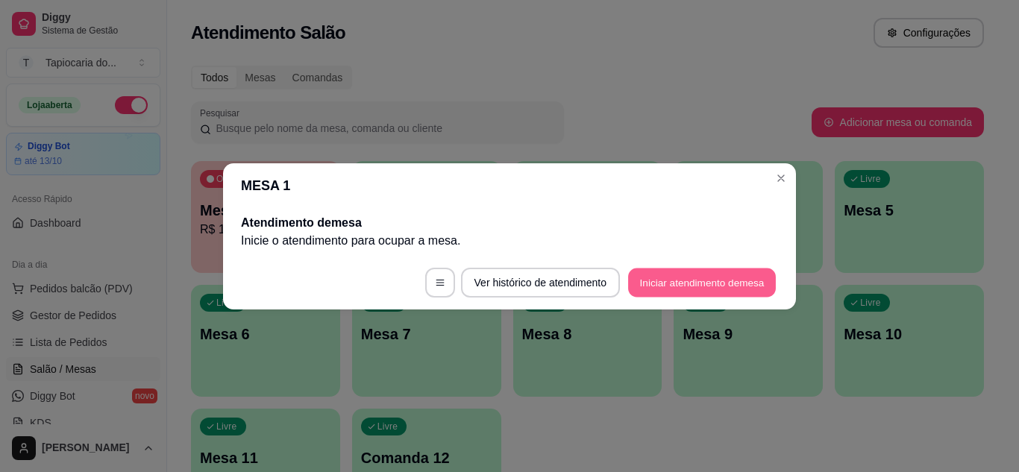
click at [689, 283] on button "Iniciar atendimento de mesa" at bounding box center [702, 282] width 148 height 29
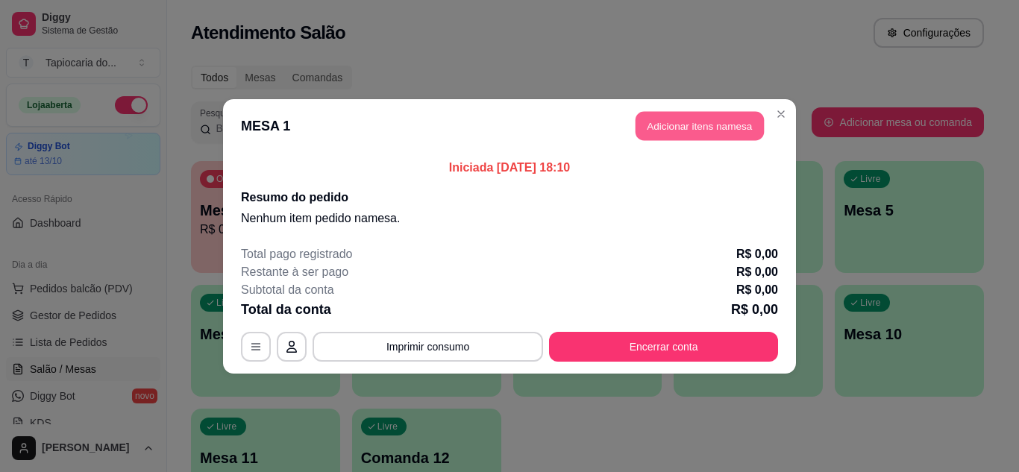
click at [736, 130] on button "Adicionar itens na mesa" at bounding box center [699, 125] width 128 height 29
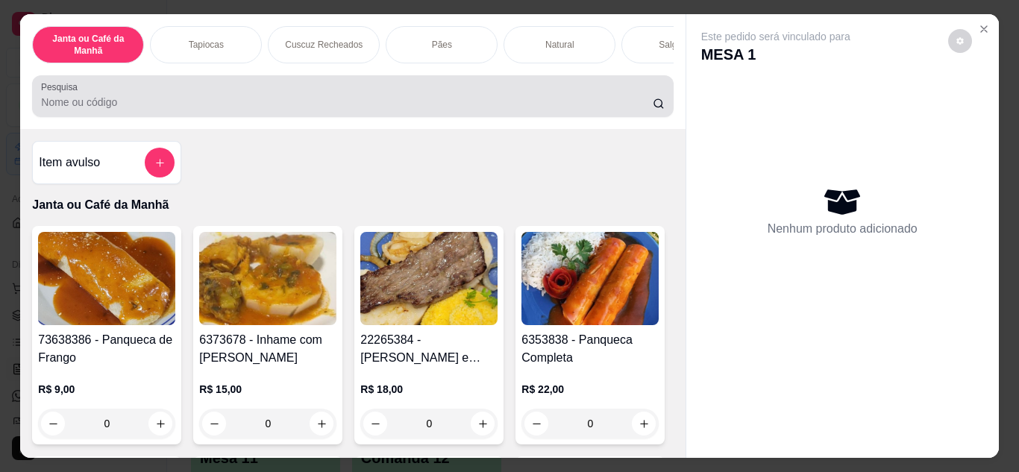
click at [449, 92] on div at bounding box center [352, 96] width 623 height 30
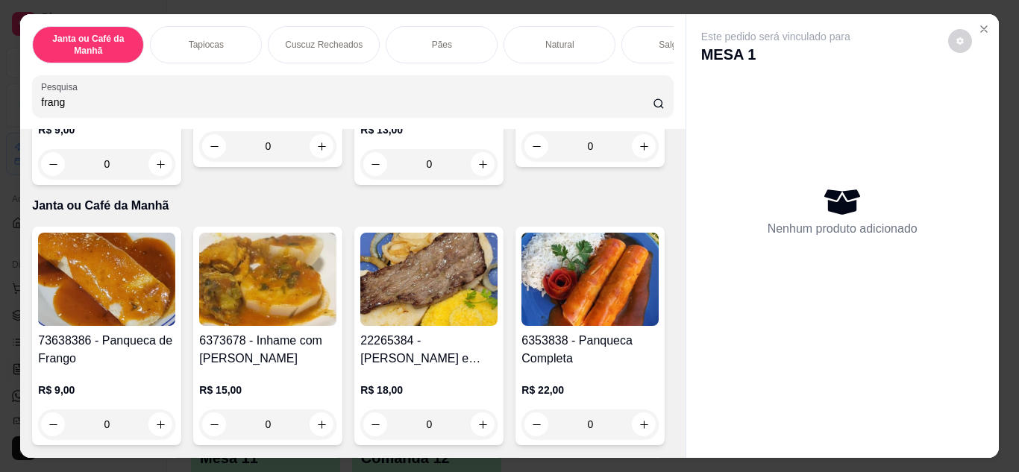
scroll to position [746, 0]
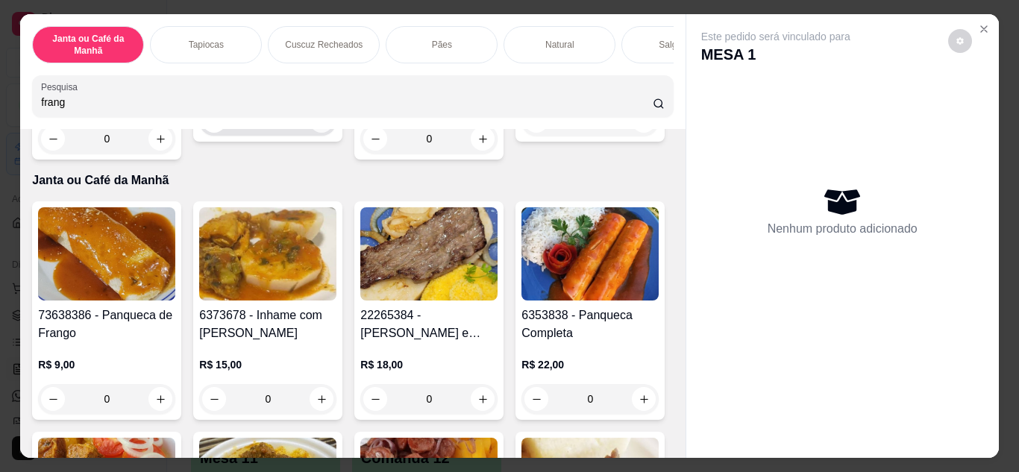
type input "frang"
click at [316, 127] on icon "increase-product-quantity" at bounding box center [321, 121] width 11 height 11
type input "1"
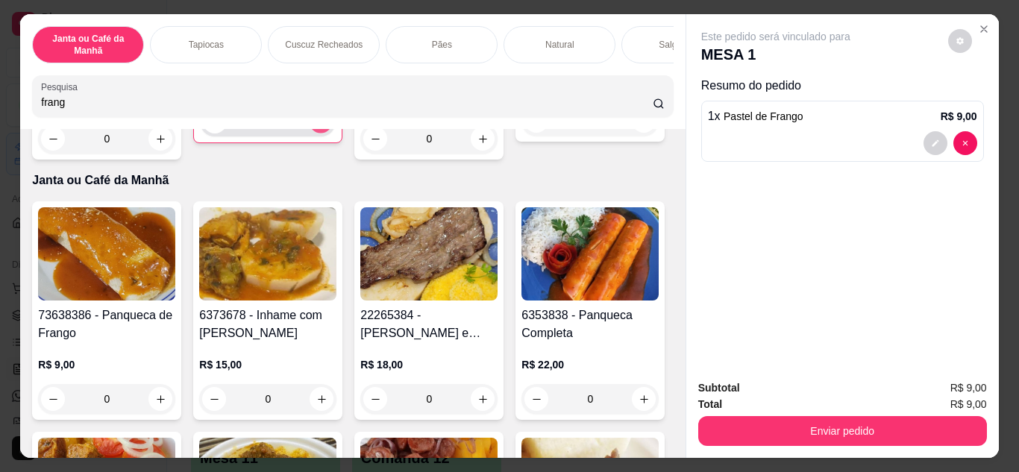
click at [315, 128] on icon "increase-product-quantity" at bounding box center [320, 121] width 11 height 11
type input "2"
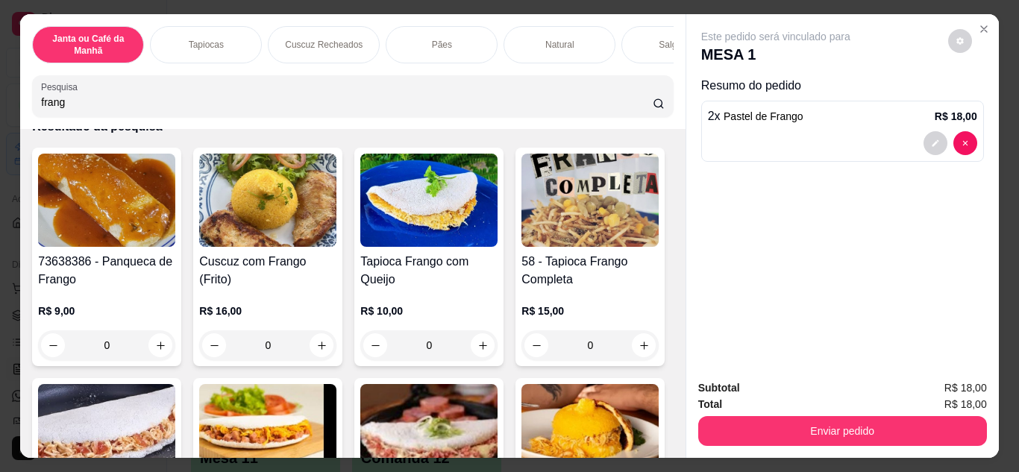
scroll to position [75, 0]
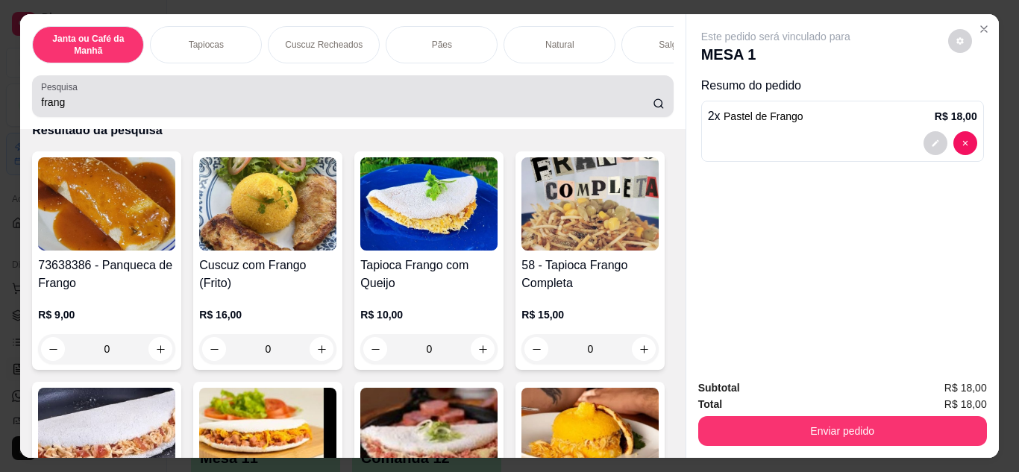
click at [318, 111] on div "frang" at bounding box center [352, 96] width 623 height 30
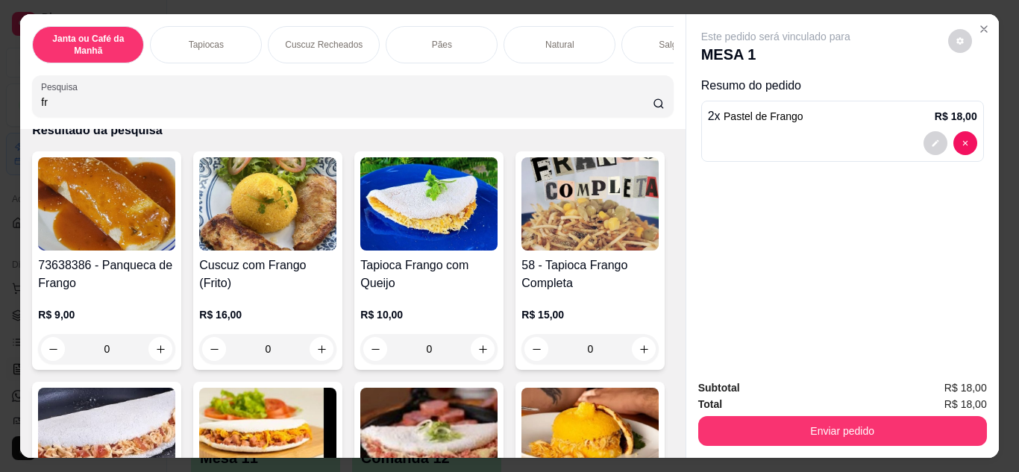
type input "f"
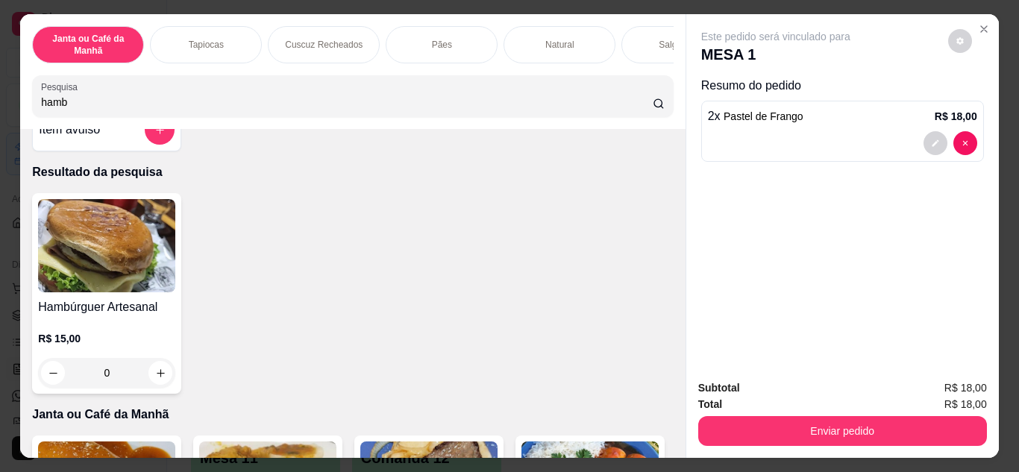
scroll to position [19, 0]
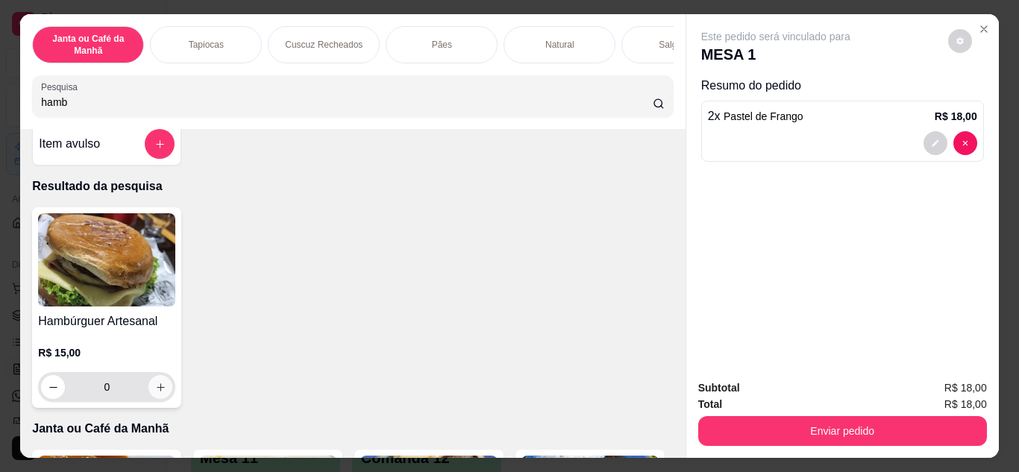
type input "hamb"
click at [155, 391] on icon "increase-product-quantity" at bounding box center [160, 387] width 11 height 11
type input "1"
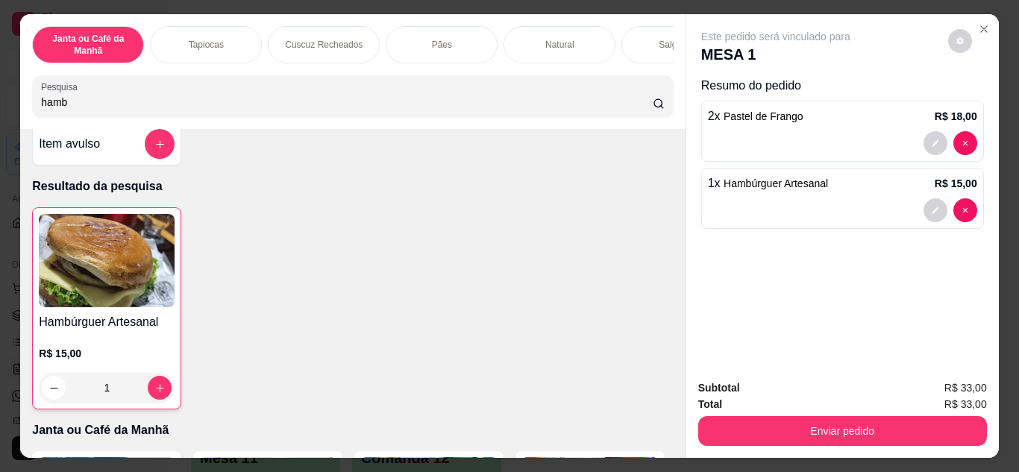
scroll to position [0, 0]
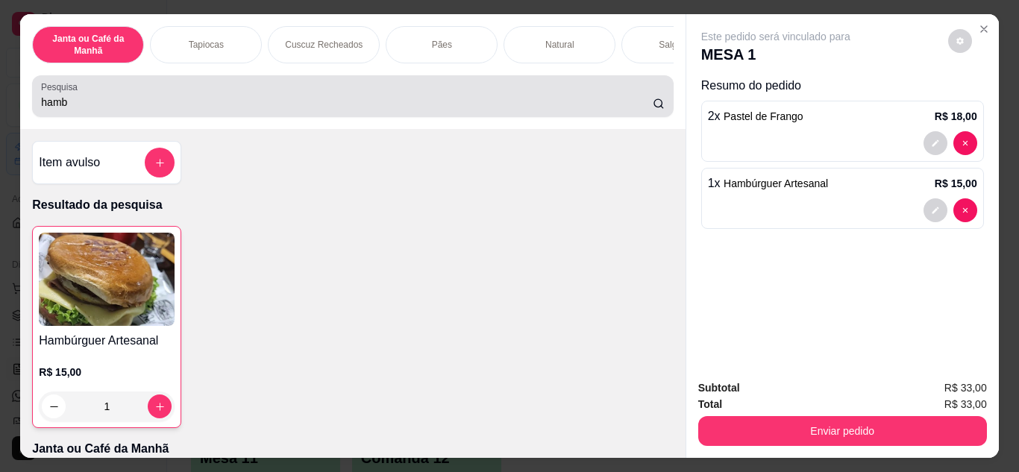
click at [635, 109] on input "hamb" at bounding box center [346, 102] width 611 height 15
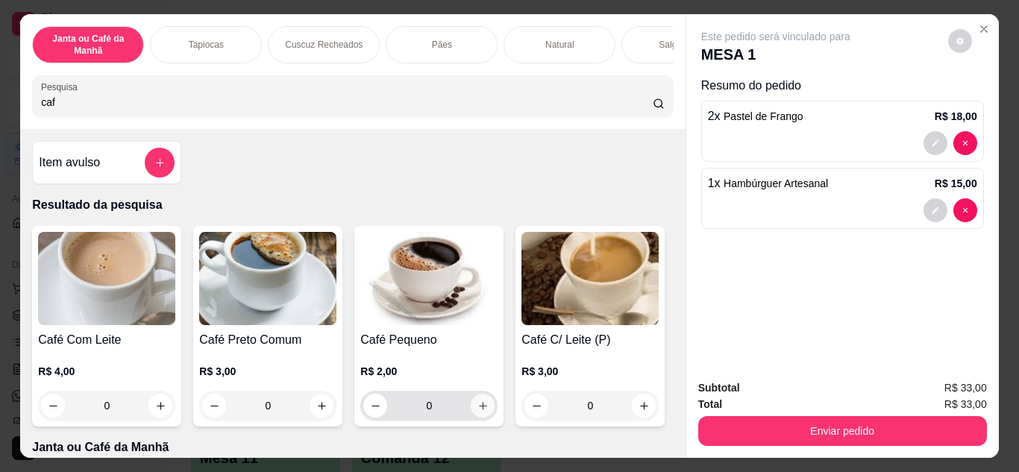
type input "caf"
click at [479, 409] on icon "increase-product-quantity" at bounding box center [482, 405] width 7 height 7
type input "1"
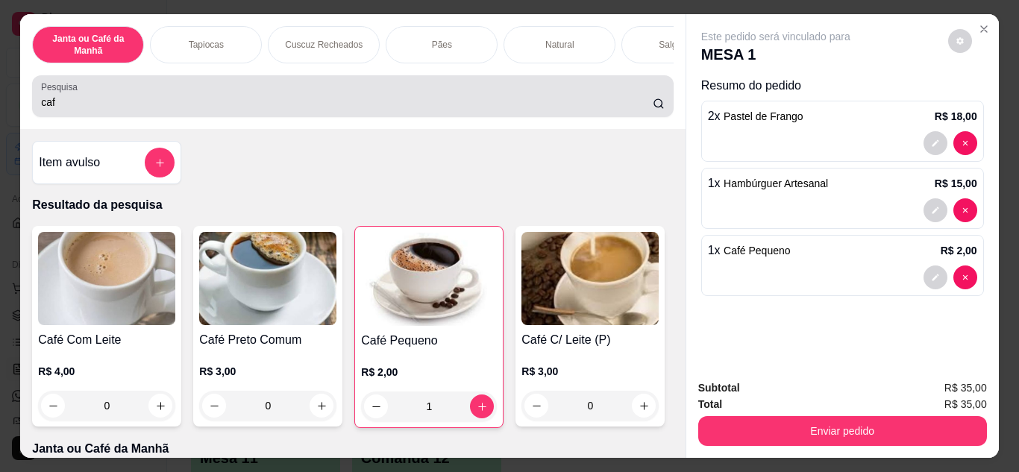
click at [518, 110] on input "caf" at bounding box center [346, 102] width 611 height 15
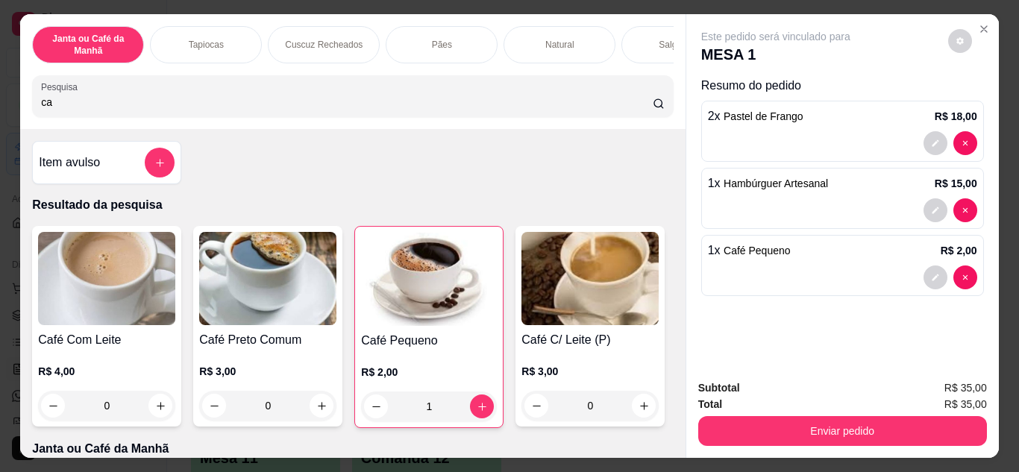
type input "c"
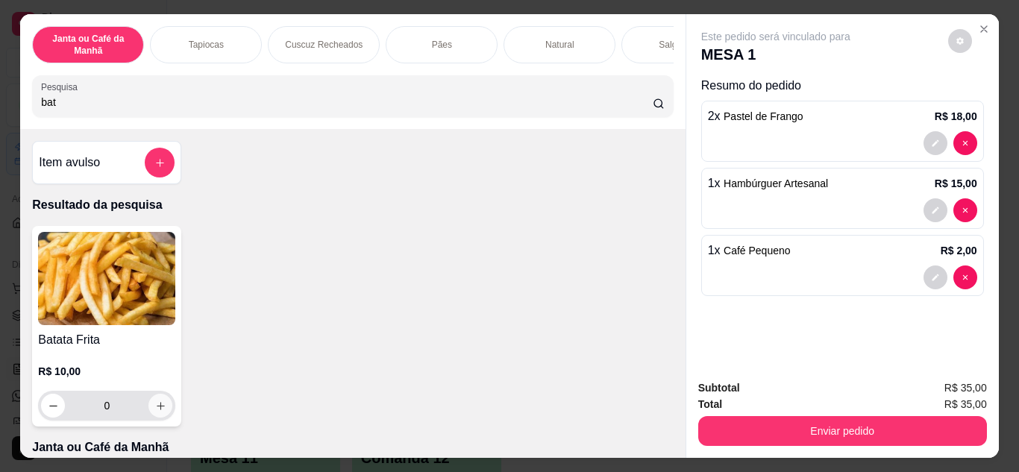
type input "bat"
click at [150, 418] on button "increase-product-quantity" at bounding box center [160, 406] width 24 height 24
type input "1"
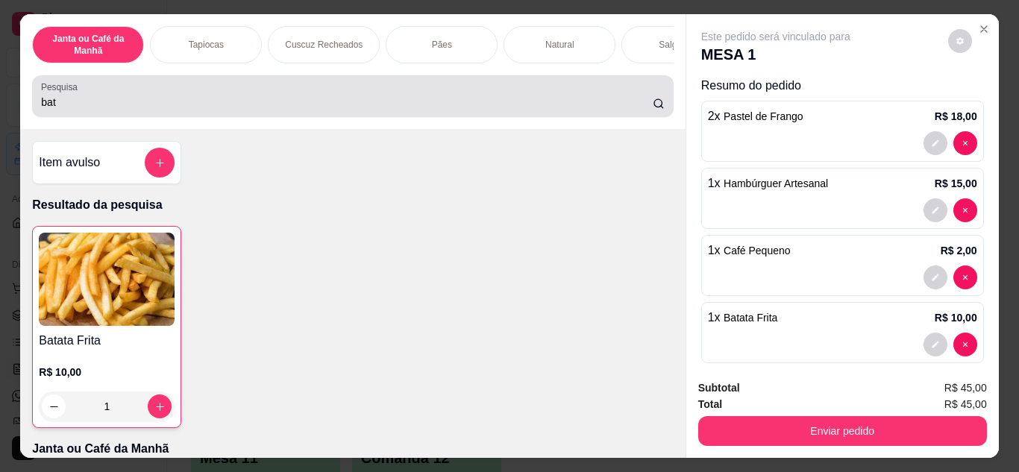
click at [342, 110] on input "bat" at bounding box center [346, 102] width 611 height 15
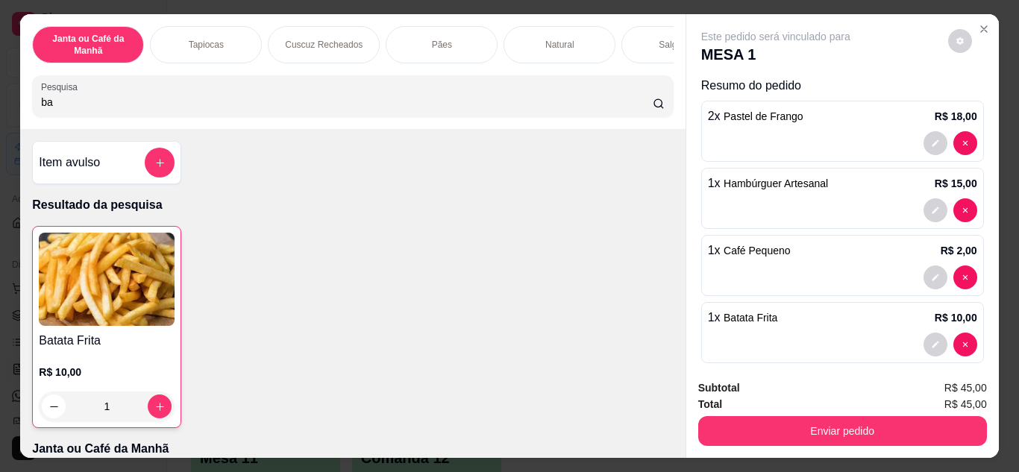
type input "b"
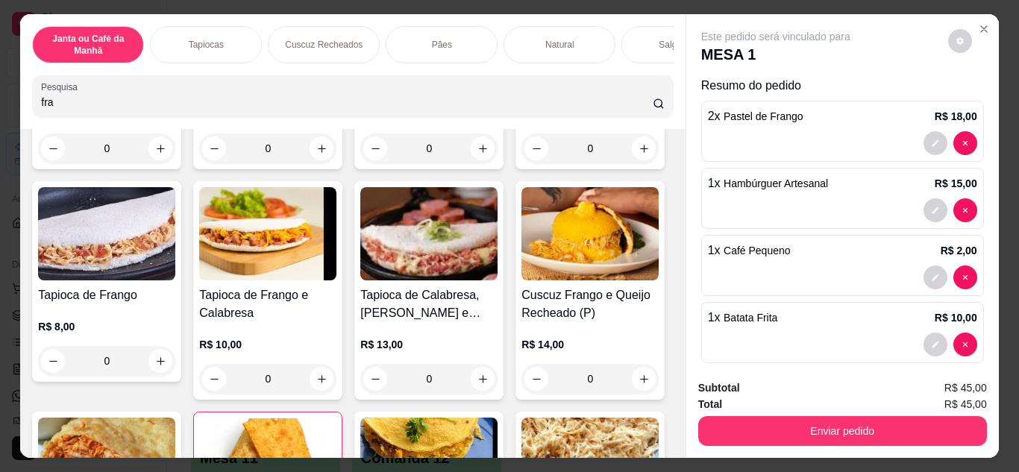
scroll to position [298, 0]
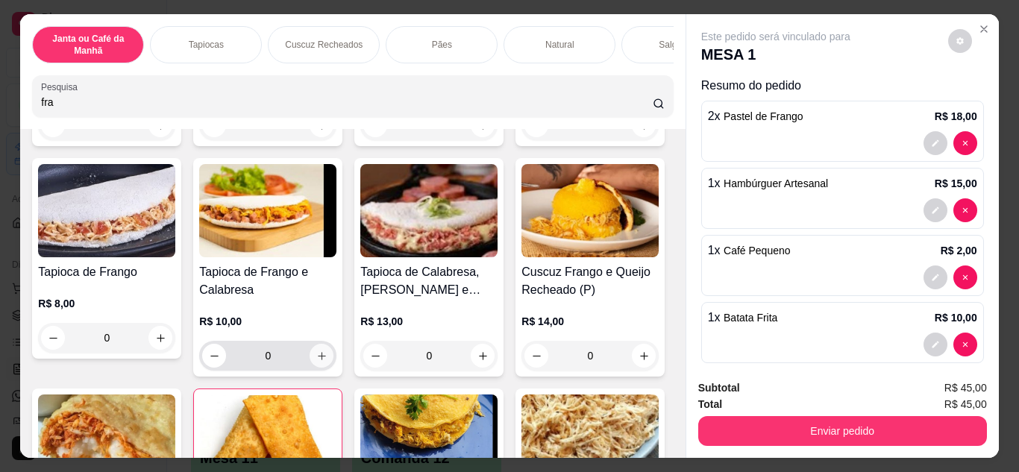
type input "fra"
click at [333, 353] on button "increase-product-quantity" at bounding box center [321, 356] width 24 height 24
type input "1"
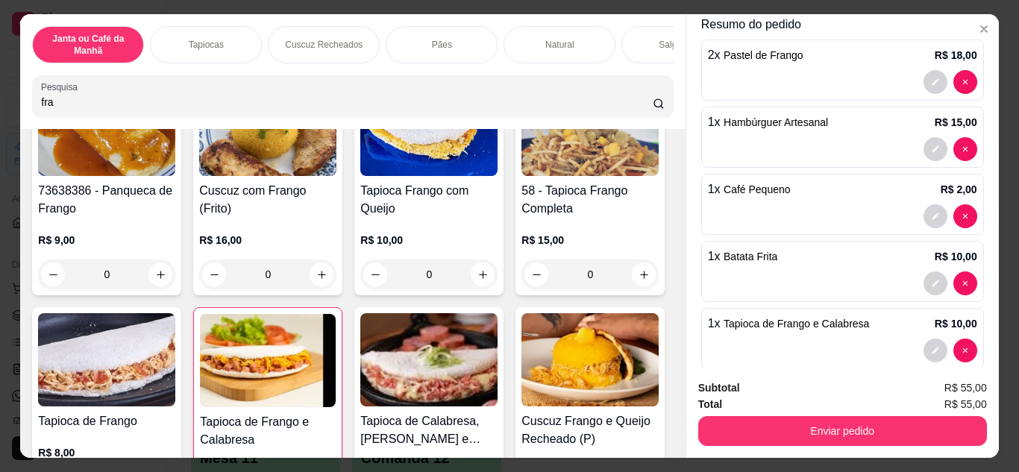
scroll to position [84, 0]
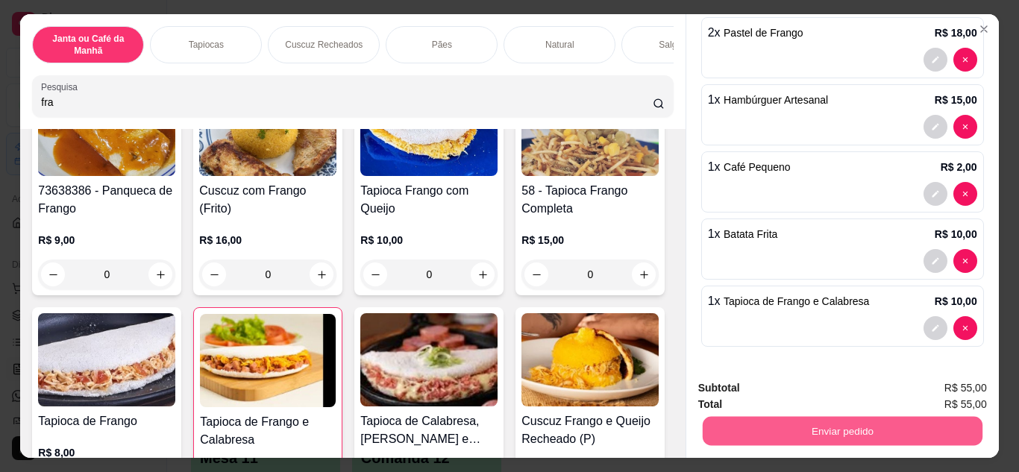
click at [885, 430] on button "Enviar pedido" at bounding box center [842, 431] width 280 height 29
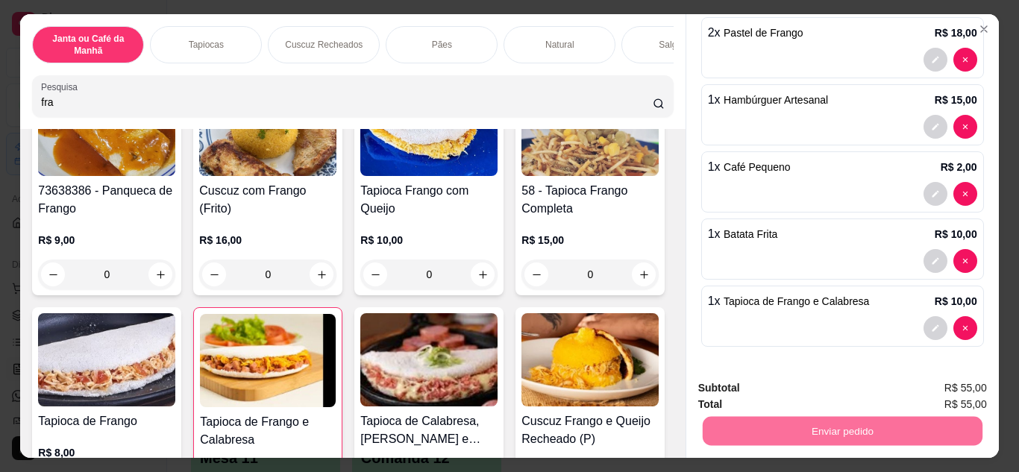
click at [937, 388] on button "Enviar pedido" at bounding box center [948, 389] width 82 height 28
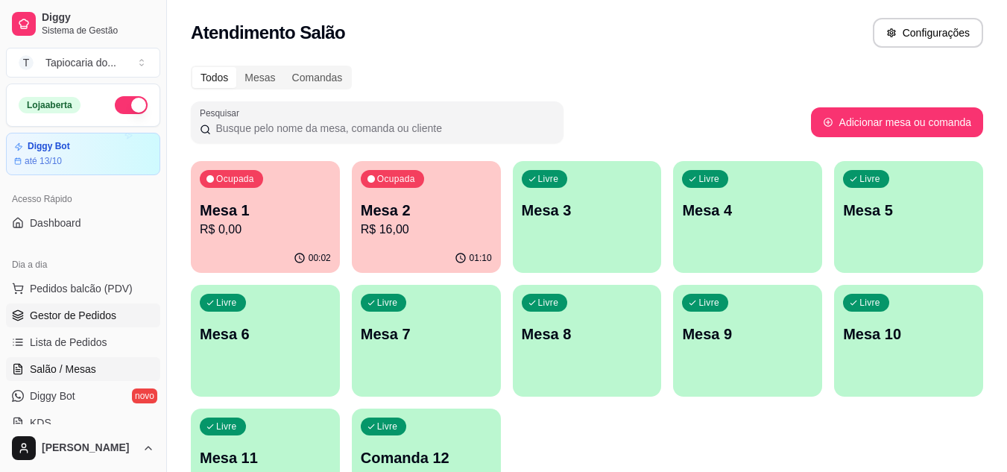
click at [69, 318] on span "Gestor de Pedidos" at bounding box center [73, 315] width 86 height 15
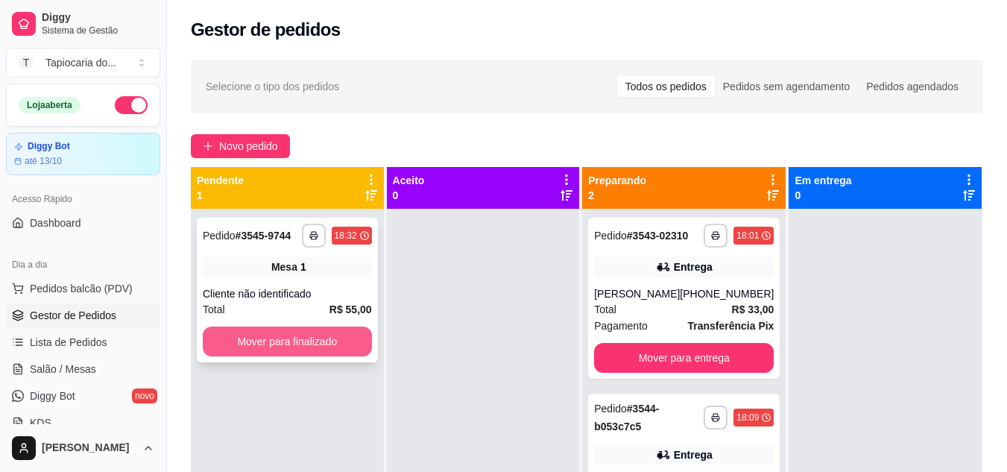
click at [314, 336] on button "Mover para finalizado" at bounding box center [287, 342] width 169 height 30
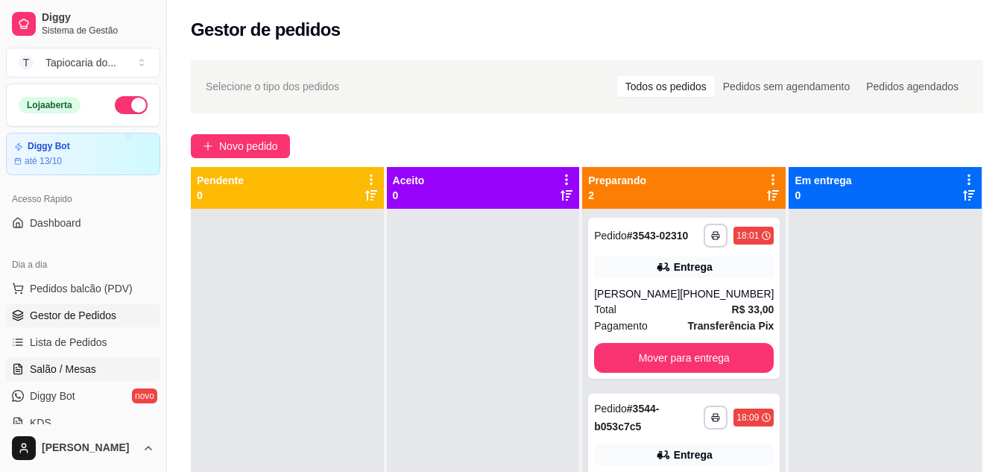
click at [108, 366] on link "Salão / Mesas" at bounding box center [83, 369] width 154 height 24
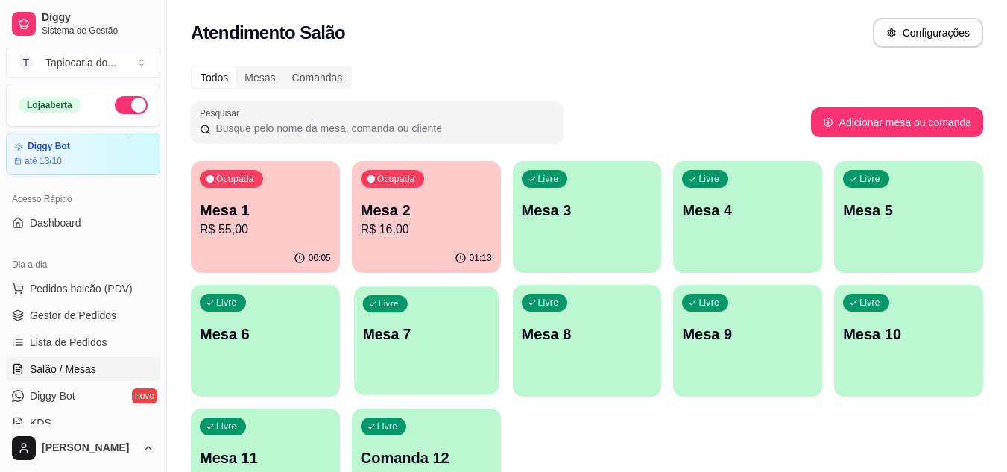
click at [377, 327] on p "Mesa 7" at bounding box center [426, 334] width 128 height 20
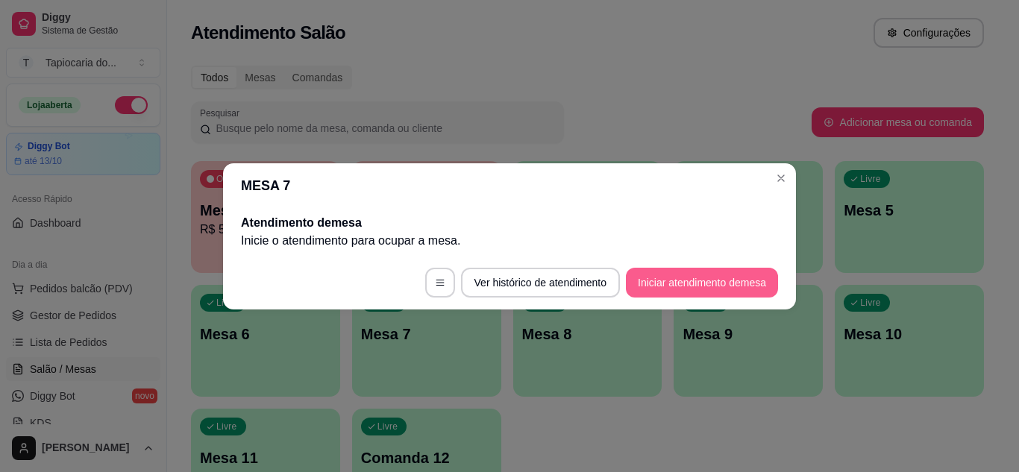
click at [754, 289] on button "Iniciar atendimento de mesa" at bounding box center [702, 283] width 152 height 30
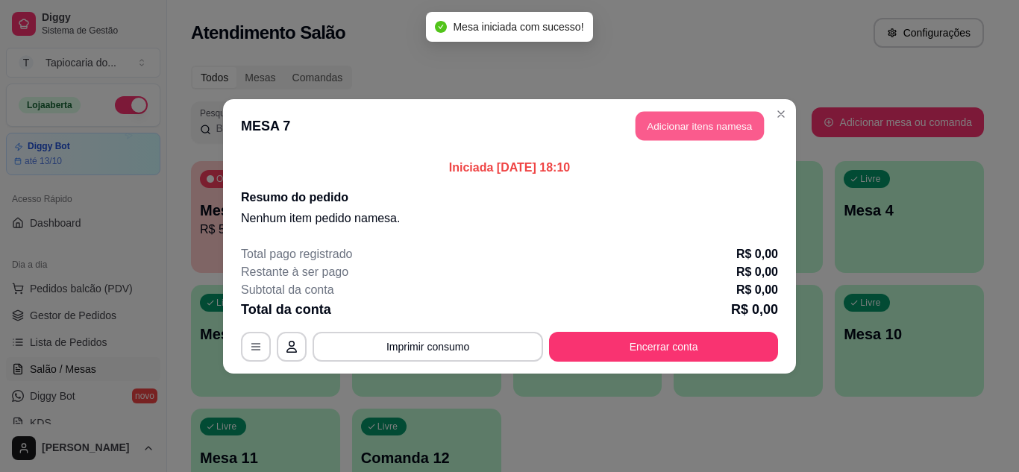
click at [711, 128] on button "Adicionar itens na mesa" at bounding box center [699, 125] width 128 height 29
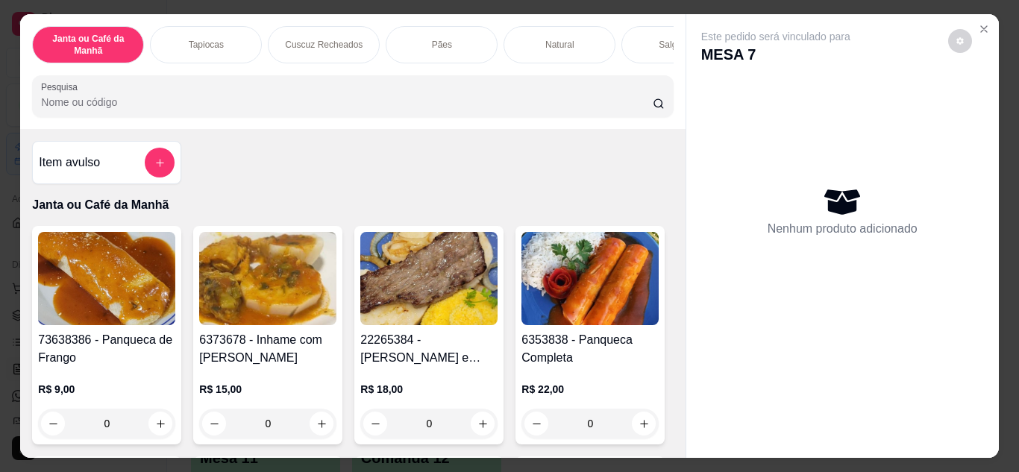
click at [594, 108] on input "Pesquisa" at bounding box center [346, 102] width 611 height 15
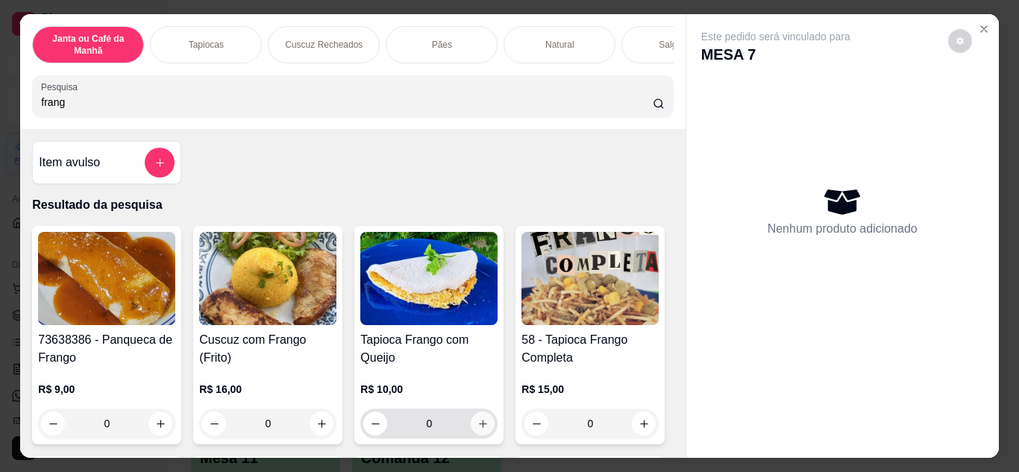
type input "frang"
click at [482, 430] on icon "increase-product-quantity" at bounding box center [482, 423] width 11 height 11
type input "1"
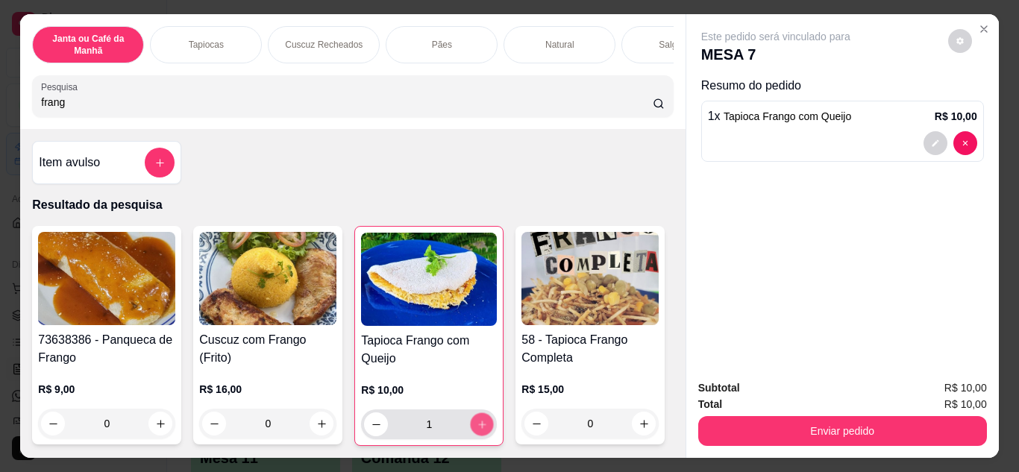
click at [482, 430] on icon "increase-product-quantity" at bounding box center [481, 424] width 11 height 11
type input "2"
click at [541, 123] on div "Janta ou Café da Manhã Tapiocas Cuscuz Recheados Pães Natural Salgados Tapiocas…" at bounding box center [352, 71] width 664 height 115
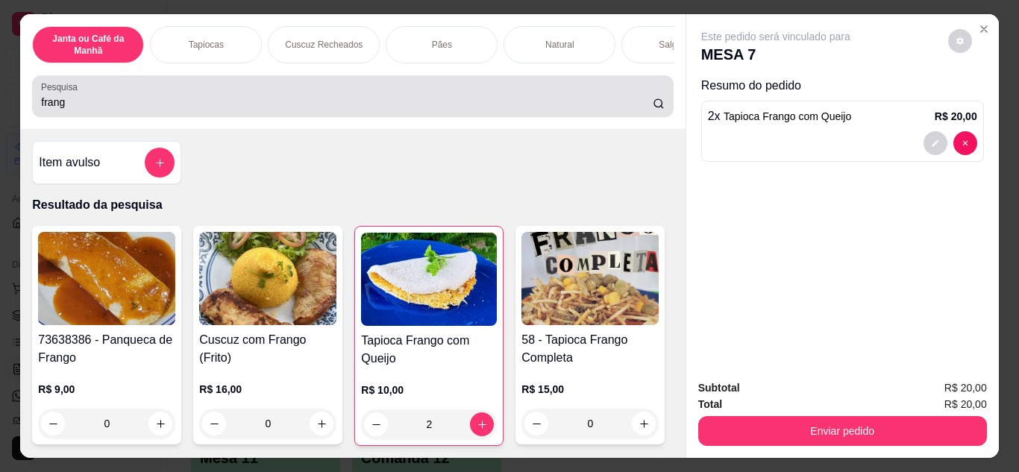
click at [555, 93] on div "frang" at bounding box center [352, 96] width 623 height 30
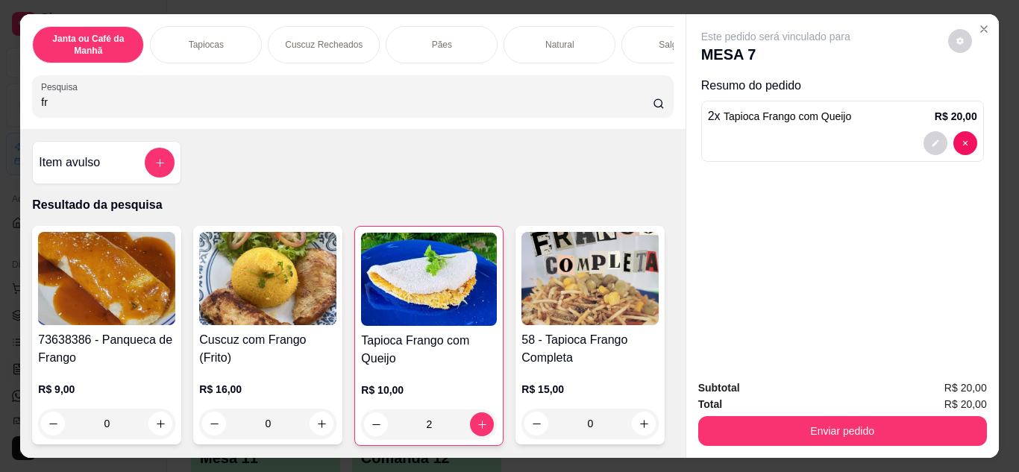
type input "f"
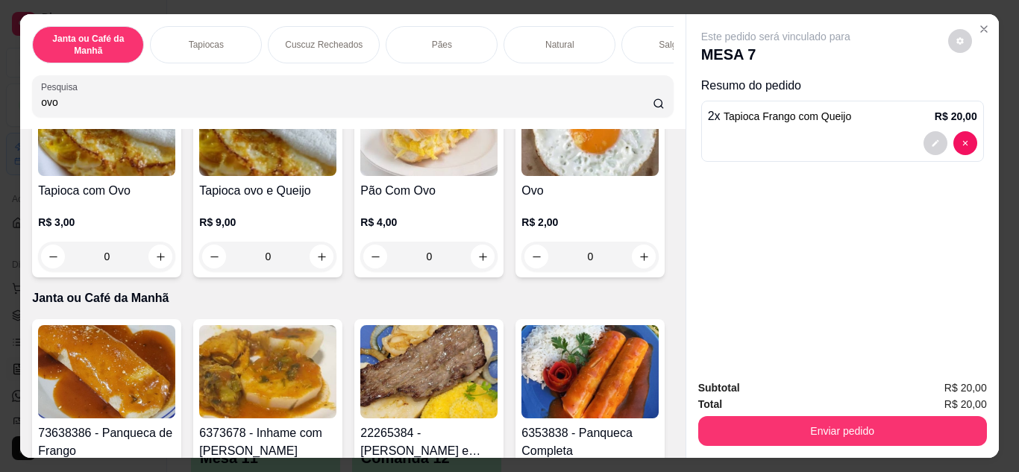
scroll to position [224, 0]
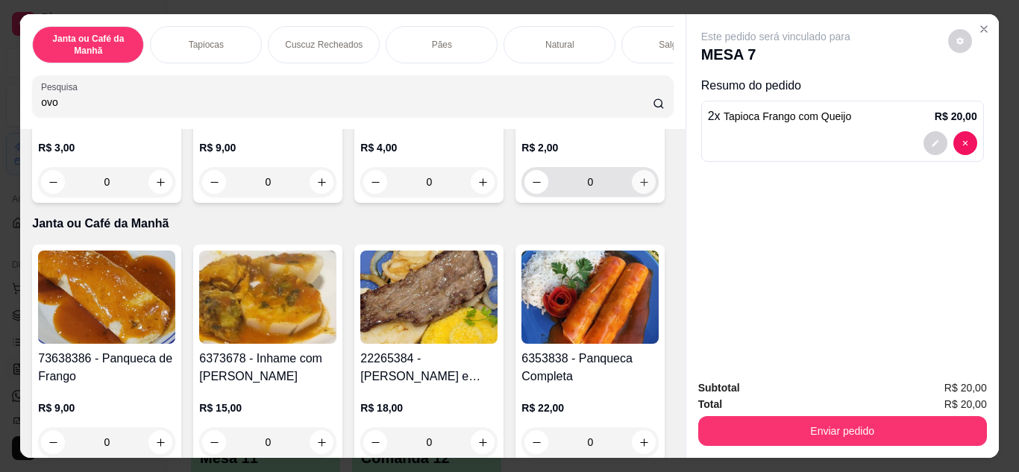
type input "ovo"
click at [632, 193] on button "increase-product-quantity" at bounding box center [643, 181] width 23 height 23
type input "2"
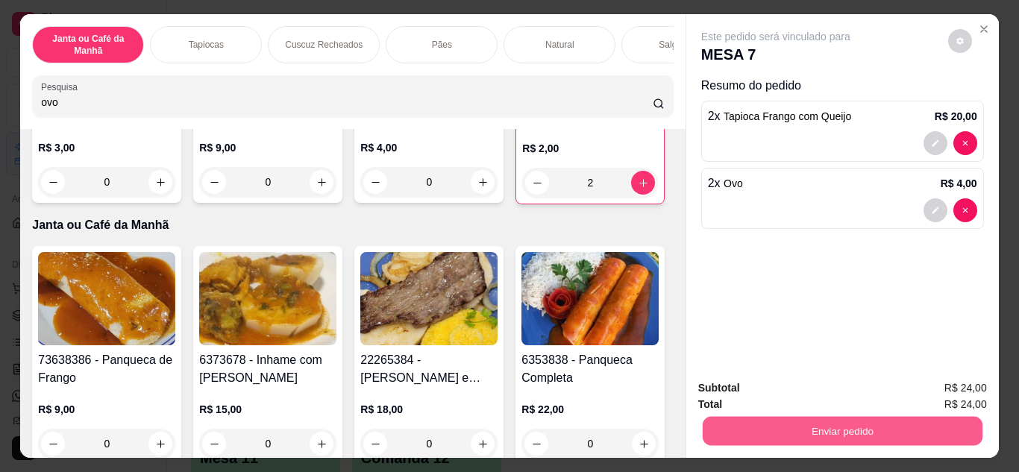
click at [852, 424] on button "Enviar pedido" at bounding box center [842, 431] width 280 height 29
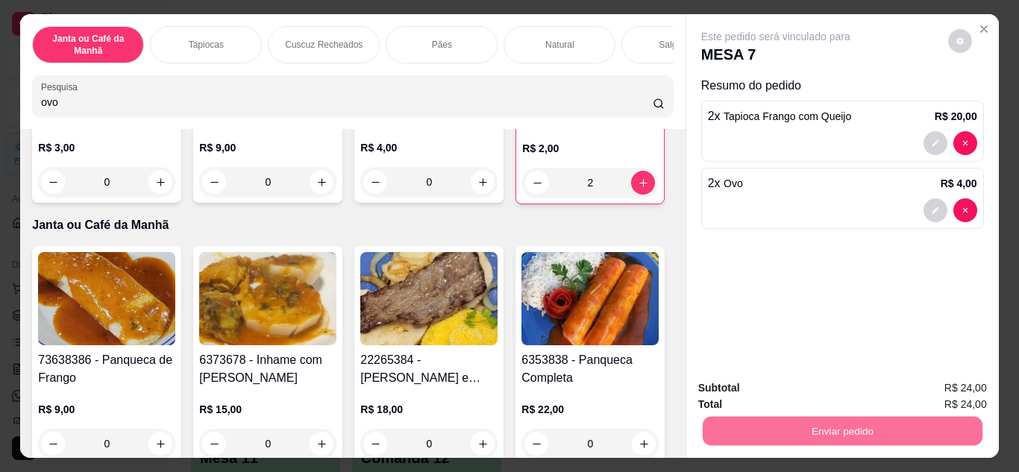
click at [961, 400] on button "Enviar pedido" at bounding box center [948, 389] width 82 height 28
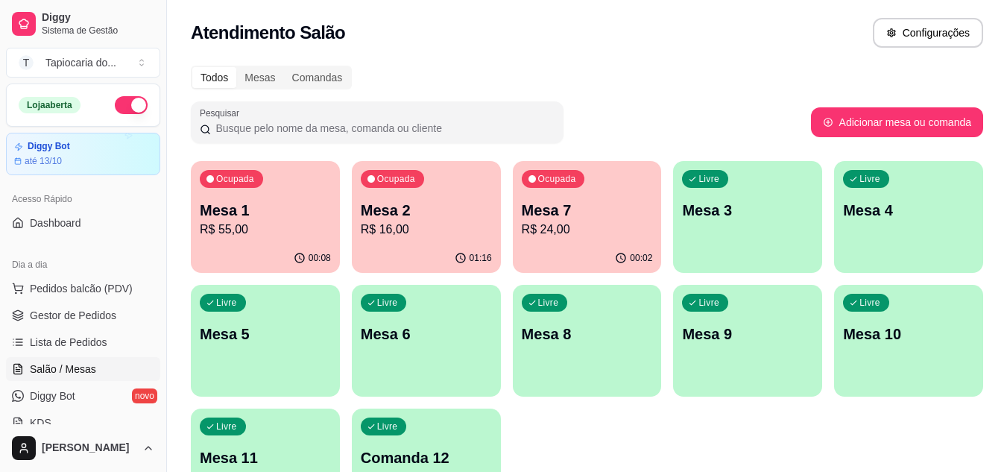
click at [928, 247] on div "Livre Mesa 4" at bounding box center [908, 208] width 149 height 94
click at [885, 247] on div "Livre Mesa 4" at bounding box center [908, 208] width 149 height 94
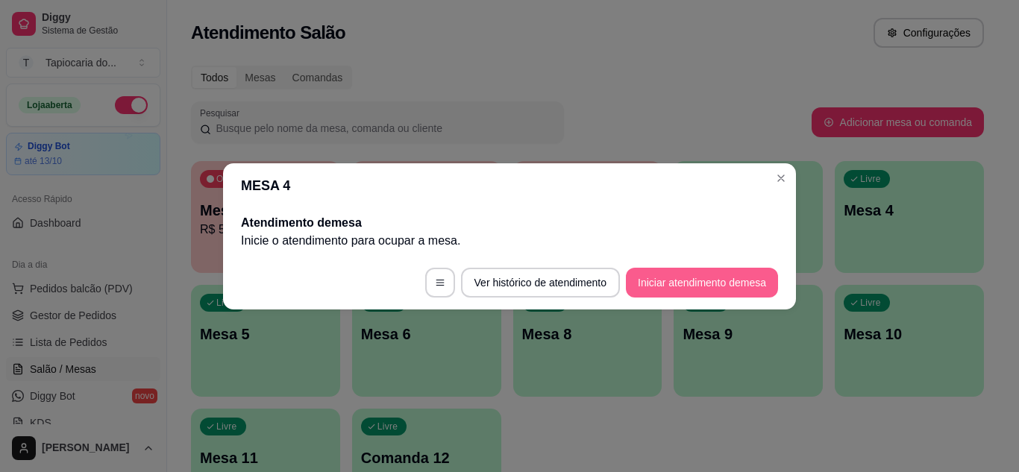
click at [669, 278] on button "Iniciar atendimento de mesa" at bounding box center [702, 283] width 152 height 30
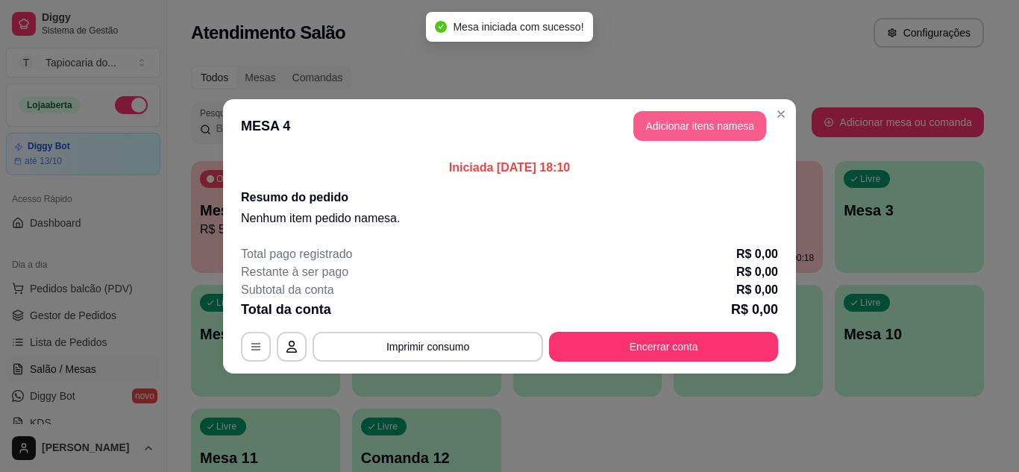
click at [745, 121] on button "Adicionar itens na mesa" at bounding box center [699, 126] width 133 height 30
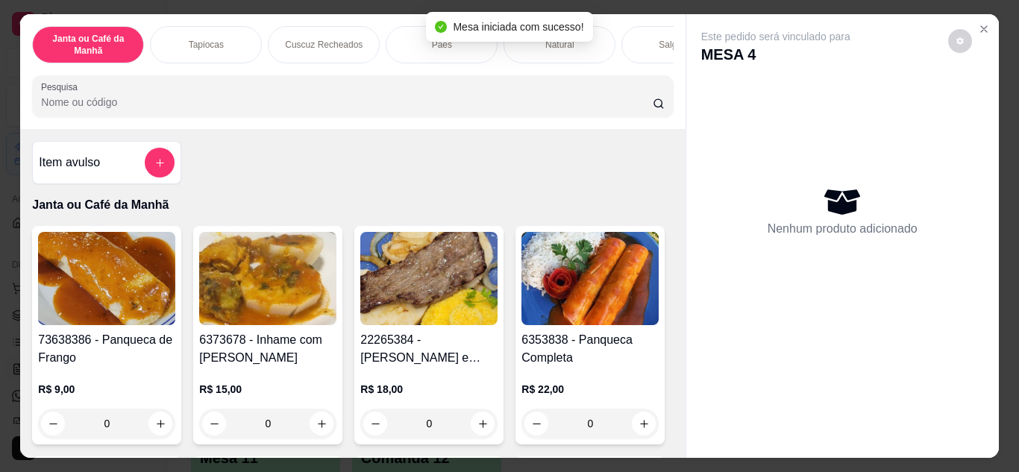
click at [149, 177] on button "add-separate-item" at bounding box center [160, 163] width 30 height 30
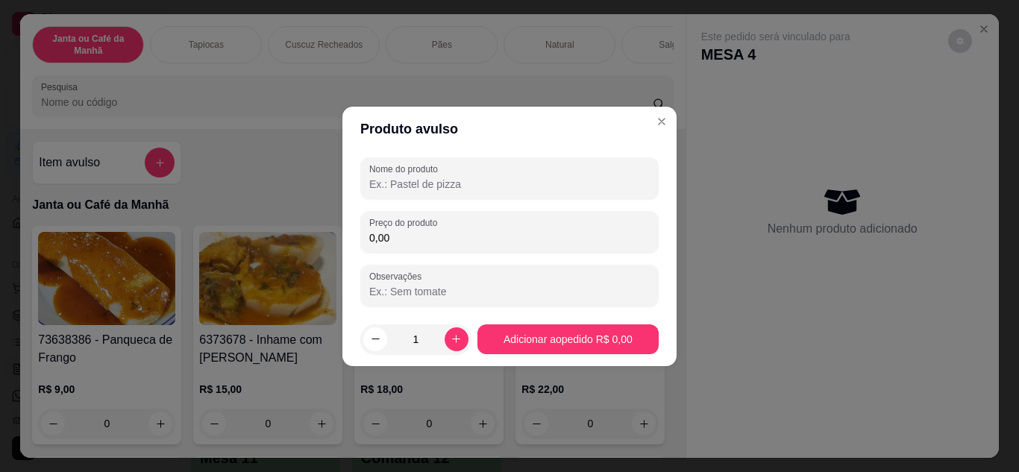
click at [397, 184] on input "Nome do produto" at bounding box center [509, 184] width 280 height 15
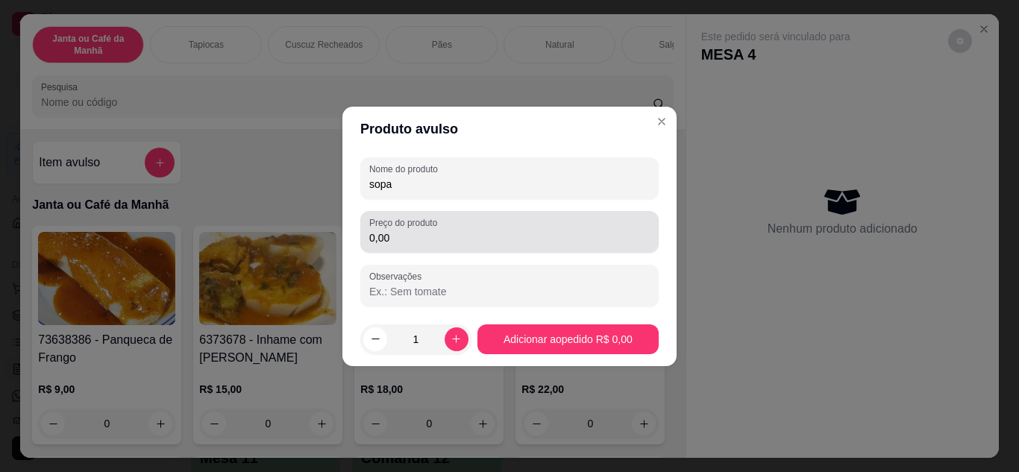
type input "sopa"
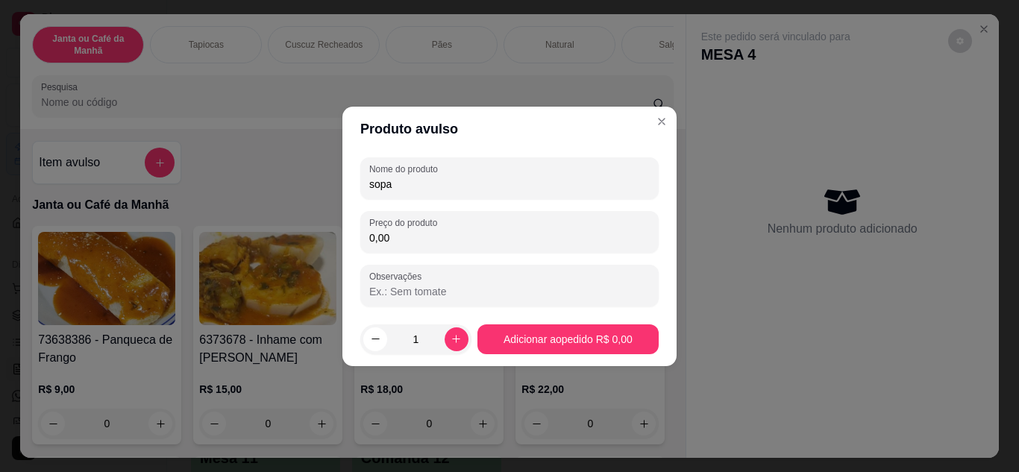
click at [412, 239] on input "0,00" at bounding box center [509, 237] width 280 height 15
type input "5,00"
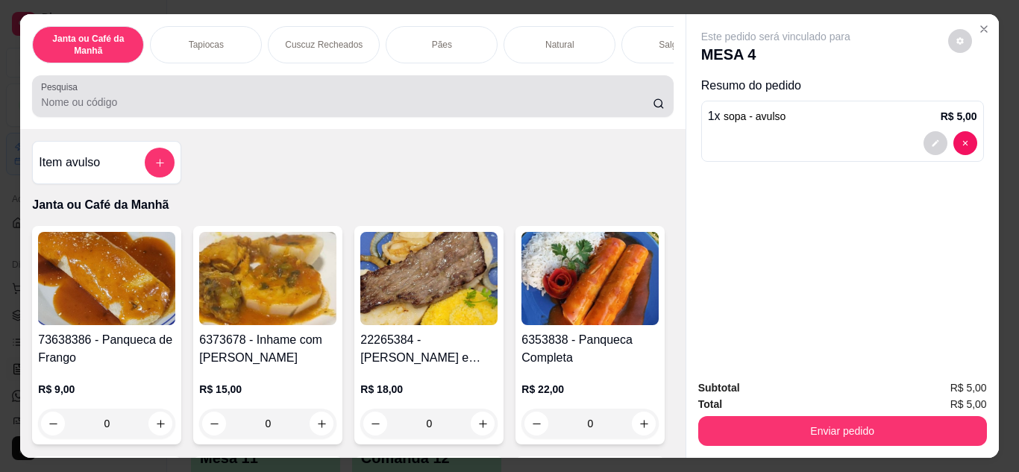
click at [626, 117] on div "Pesquisa" at bounding box center [352, 96] width 641 height 42
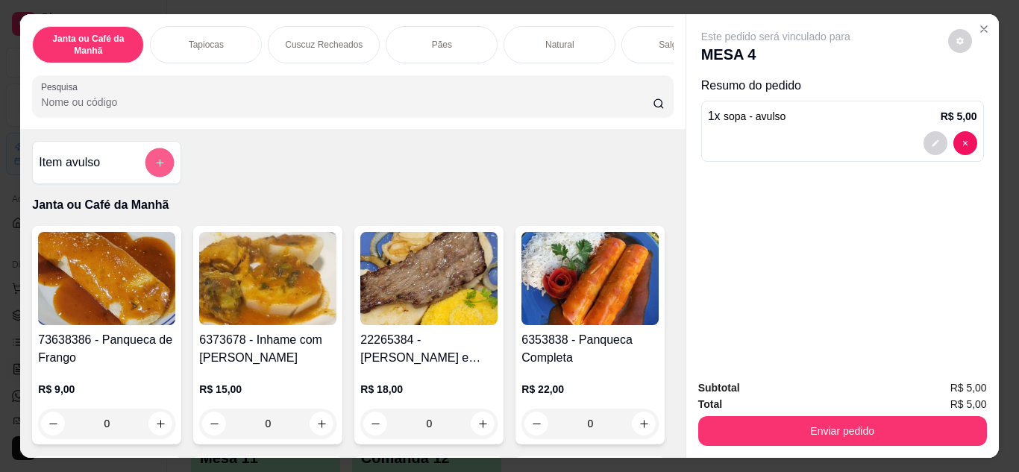
click at [164, 163] on button "add-separate-item" at bounding box center [159, 162] width 29 height 29
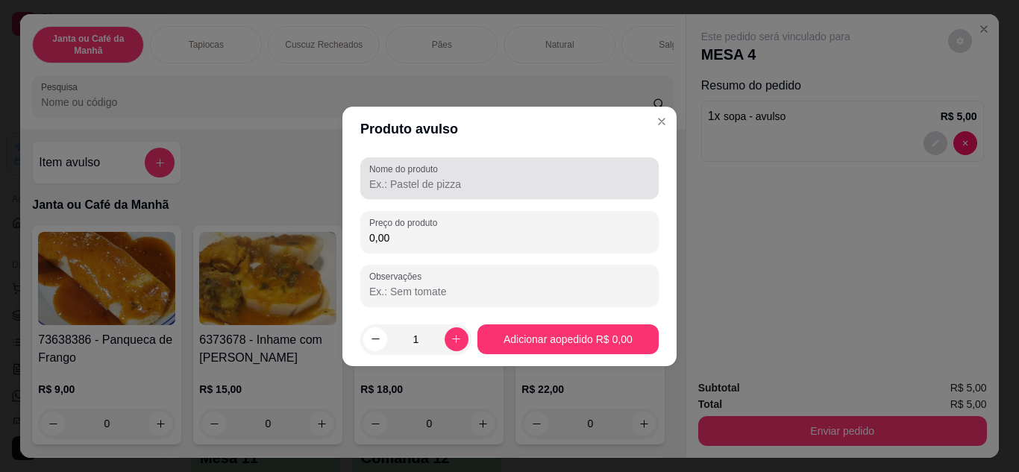
click at [389, 180] on input "Nome do produto" at bounding box center [509, 184] width 280 height 15
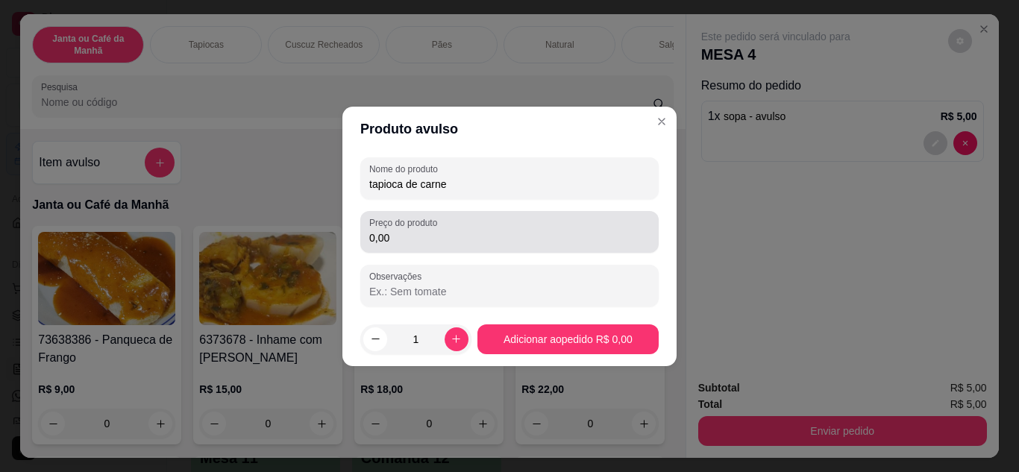
type input "tapioca de carne"
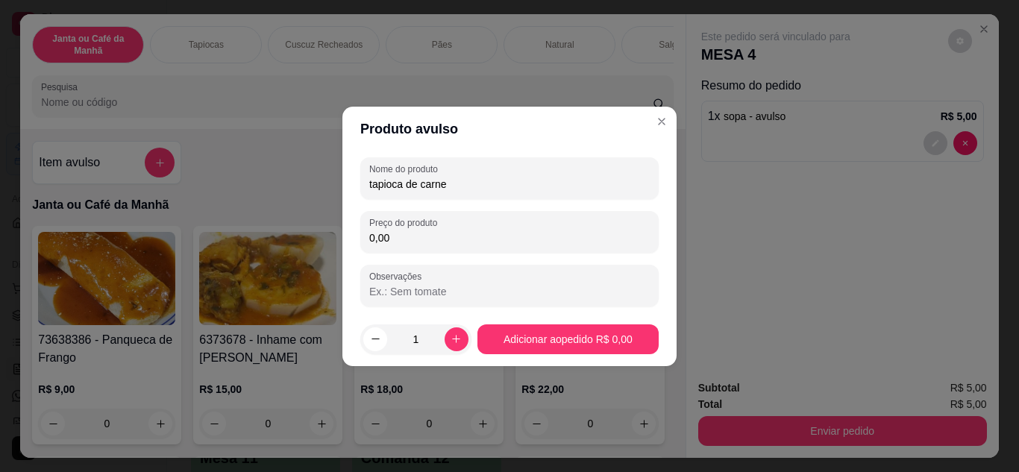
click at [410, 244] on input "0,00" at bounding box center [509, 237] width 280 height 15
type input "5,00"
click at [450, 338] on icon "increase-product-quantity" at bounding box center [455, 338] width 11 height 11
type input "2"
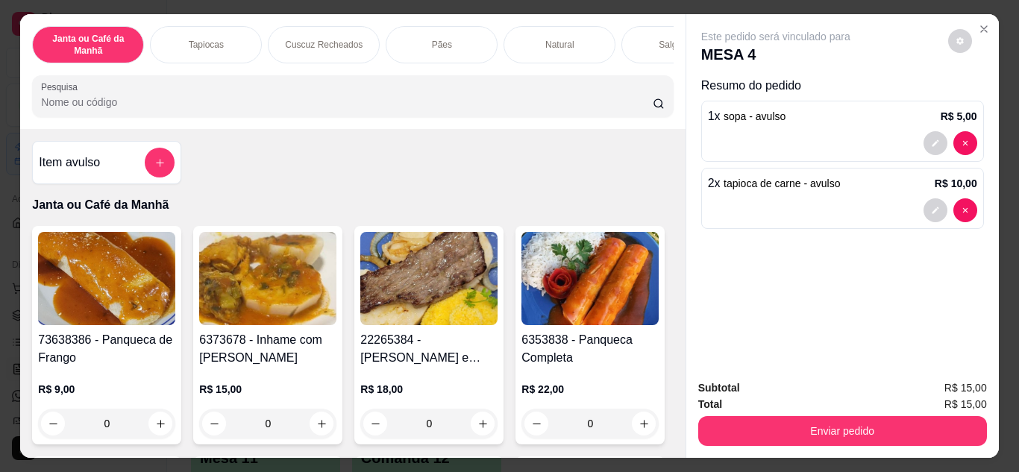
click at [928, 441] on div "Subtotal R$ 15,00 Total R$ 15,00 Enviar pedido" at bounding box center [842, 413] width 312 height 90
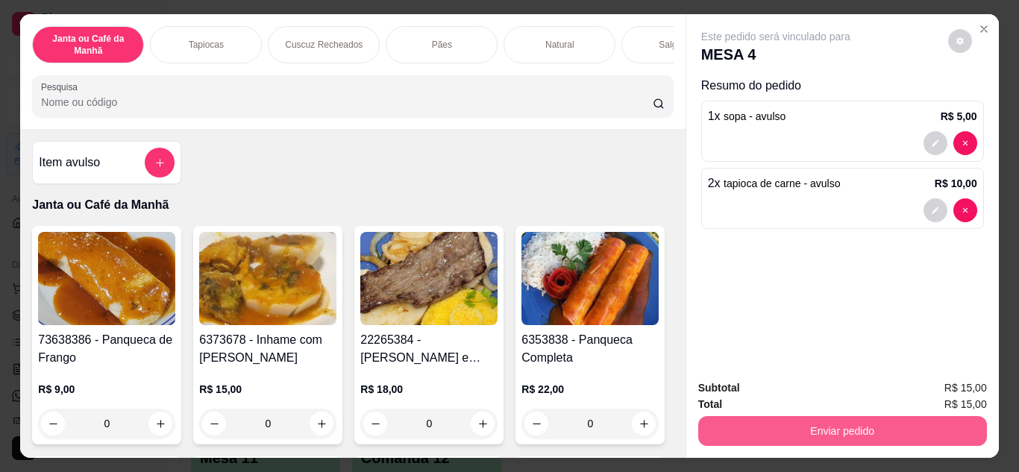
click at [909, 421] on button "Enviar pedido" at bounding box center [842, 431] width 289 height 30
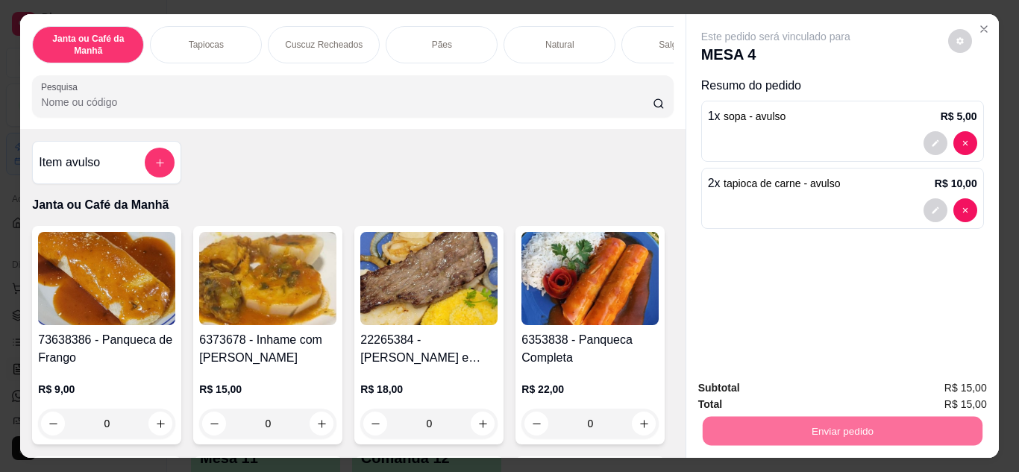
click at [933, 394] on button "Enviar pedido" at bounding box center [948, 389] width 82 height 28
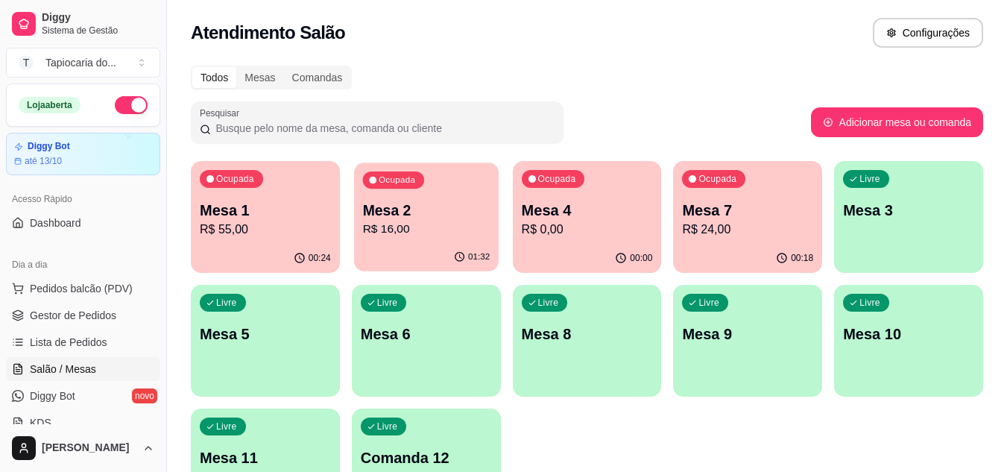
click at [435, 227] on p "R$ 16,00" at bounding box center [426, 229] width 128 height 17
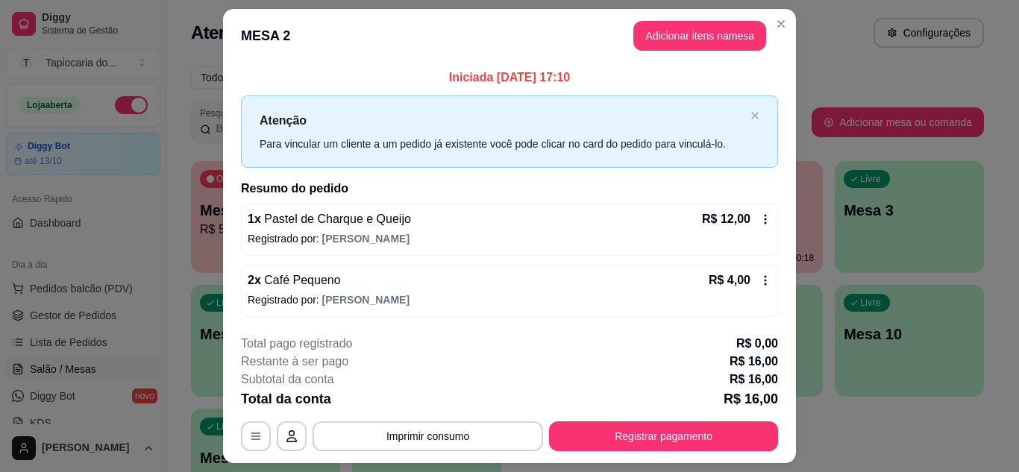
scroll to position [39, 0]
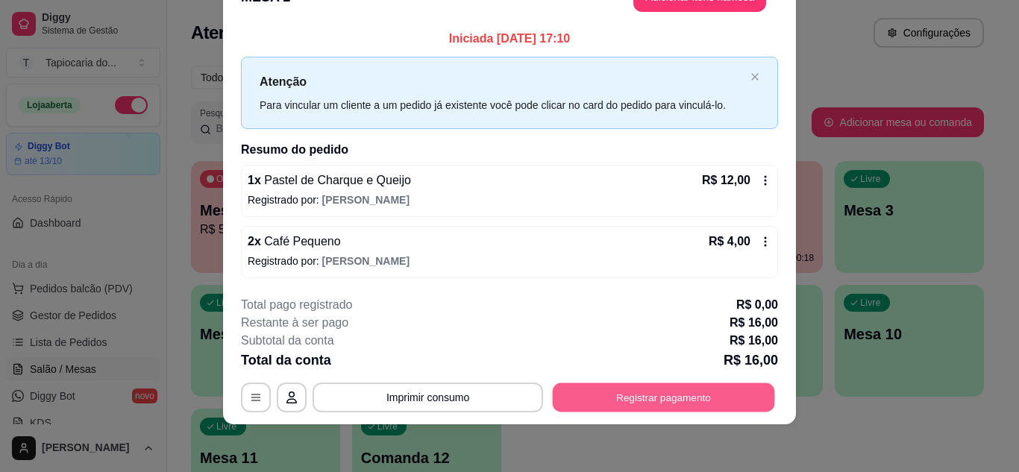
click at [675, 401] on button "Registrar pagamento" at bounding box center [664, 397] width 222 height 29
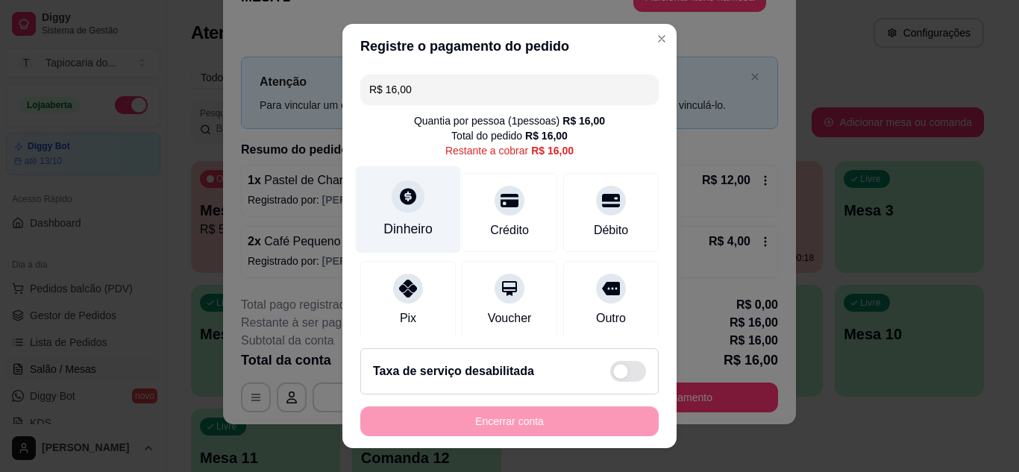
click at [428, 221] on div "Dinheiro" at bounding box center [408, 209] width 105 height 87
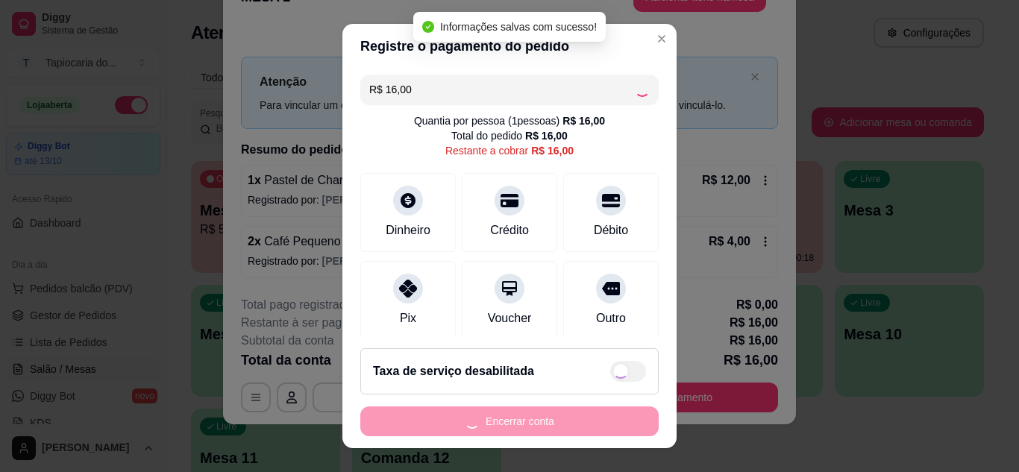
type input "R$ 0,00"
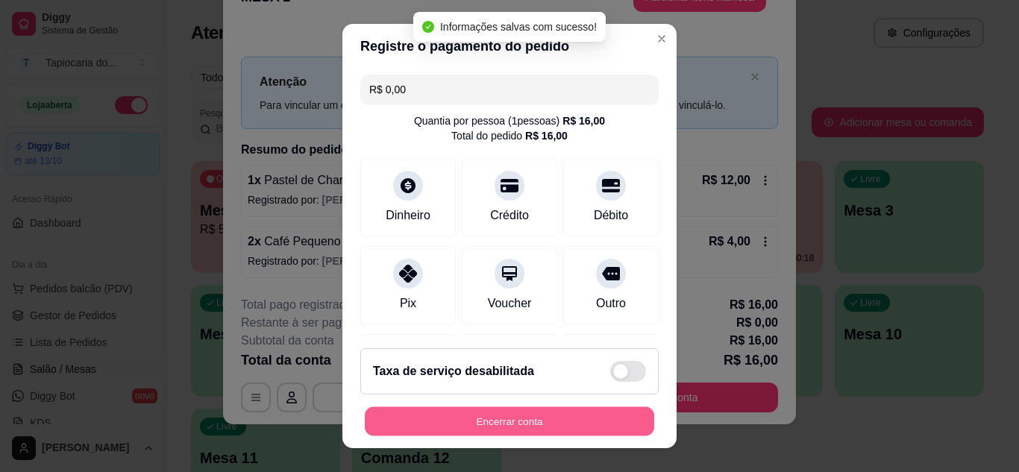
click at [520, 432] on button "Encerrar conta" at bounding box center [509, 421] width 289 height 29
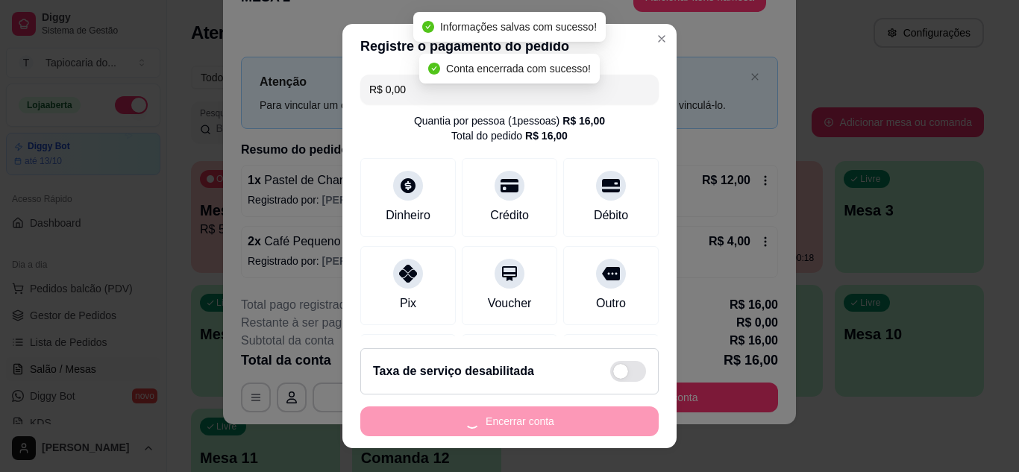
scroll to position [0, 0]
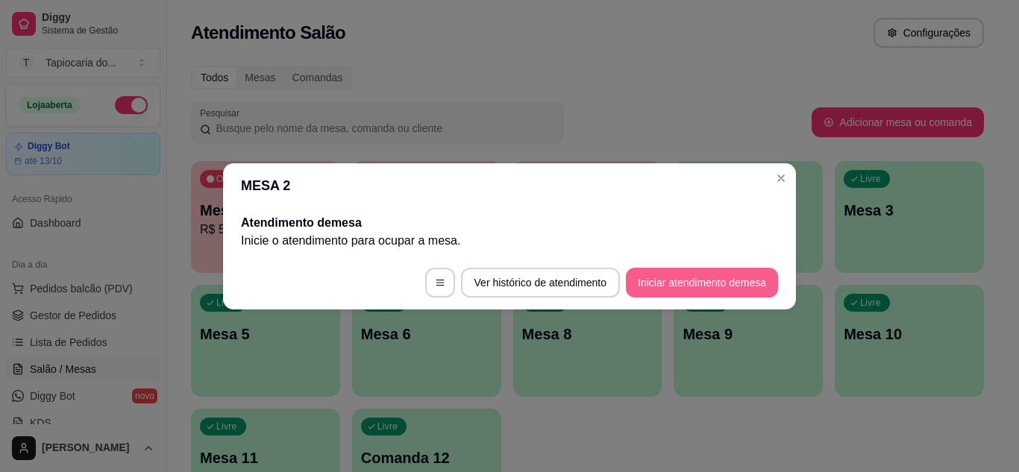
click at [735, 287] on button "Iniciar atendimento de mesa" at bounding box center [702, 283] width 152 height 30
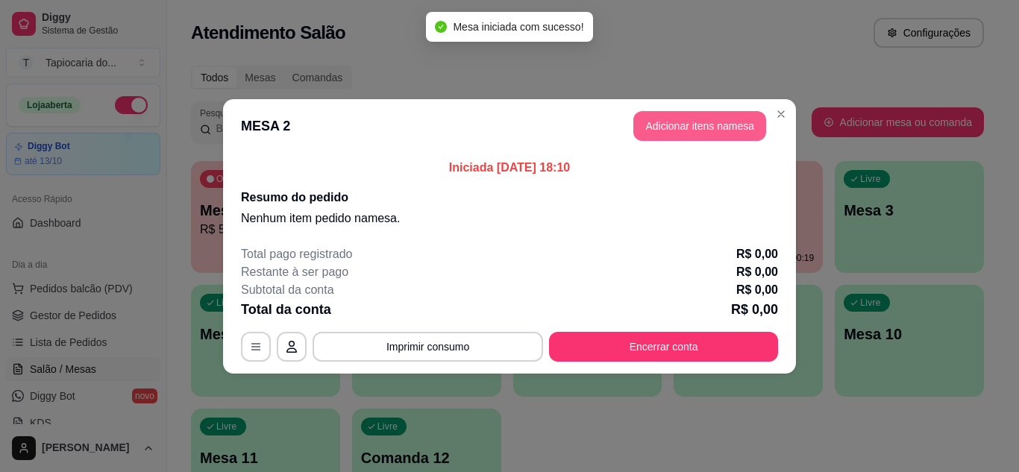
click at [741, 131] on button "Adicionar itens na mesa" at bounding box center [699, 126] width 133 height 30
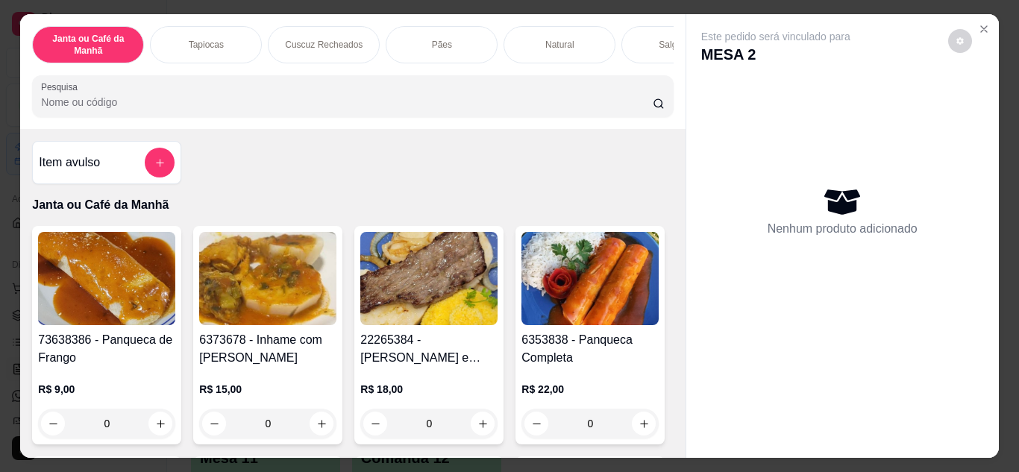
click at [448, 110] on input "Pesquisa" at bounding box center [346, 102] width 611 height 15
click at [151, 175] on button "add-separate-item" at bounding box center [159, 162] width 29 height 29
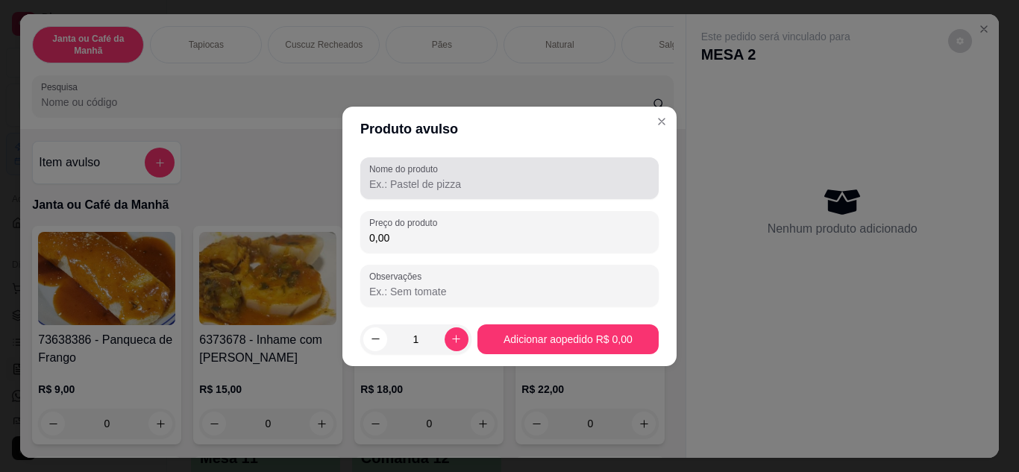
click at [436, 195] on div "Nome do produto" at bounding box center [509, 178] width 298 height 42
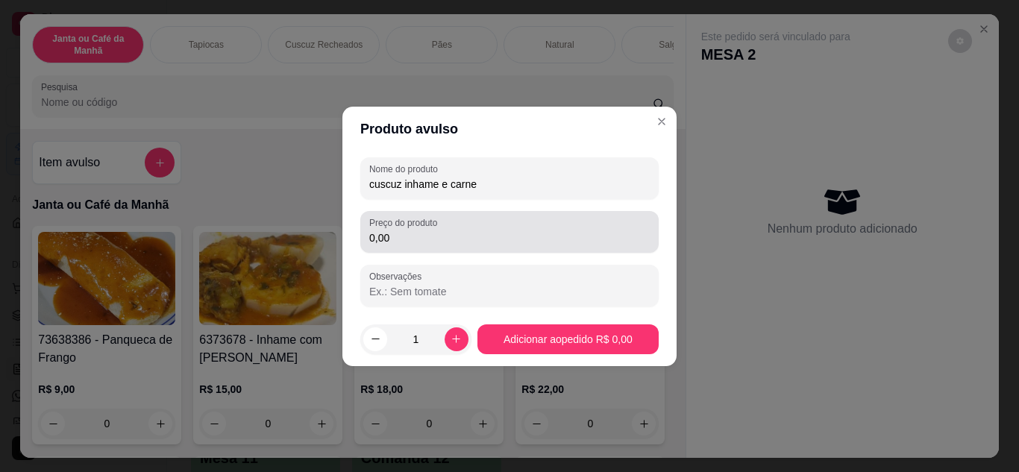
type input "cuscuz inhame e carne"
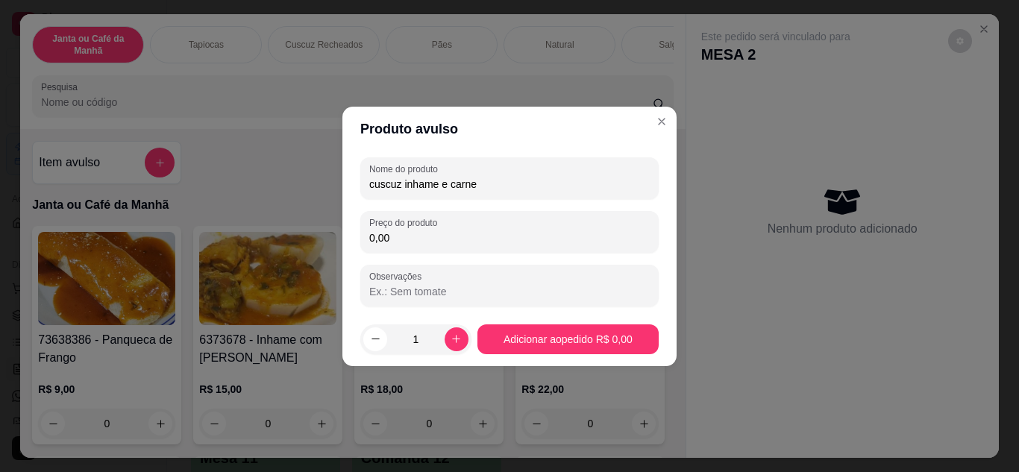
click at [424, 240] on input "0,00" at bounding box center [509, 237] width 280 height 15
type input "15,00"
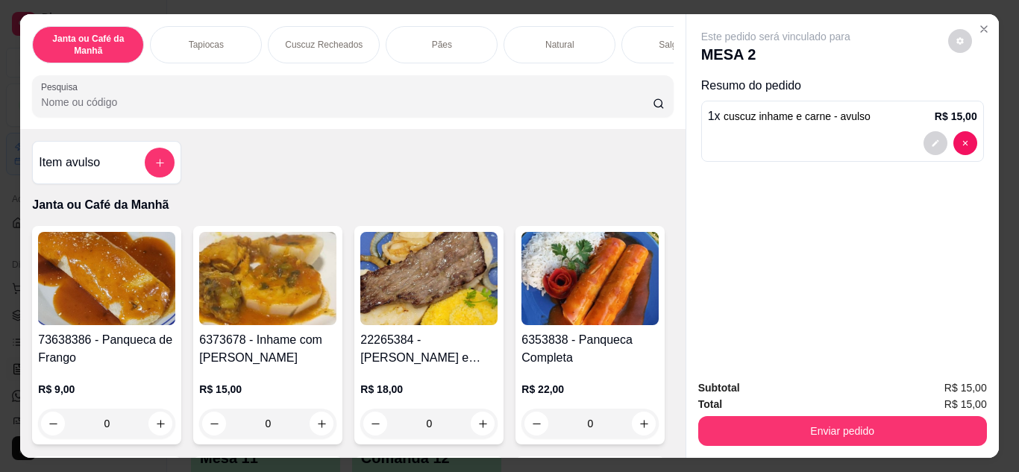
click at [500, 110] on input "Pesquisa" at bounding box center [346, 102] width 611 height 15
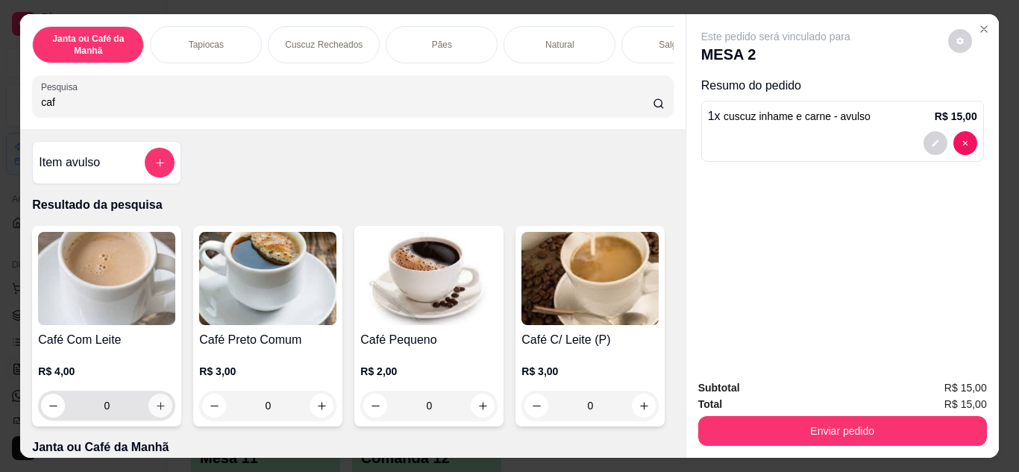
type input "caf"
click at [157, 412] on icon "increase-product-quantity" at bounding box center [160, 405] width 11 height 11
type input "1"
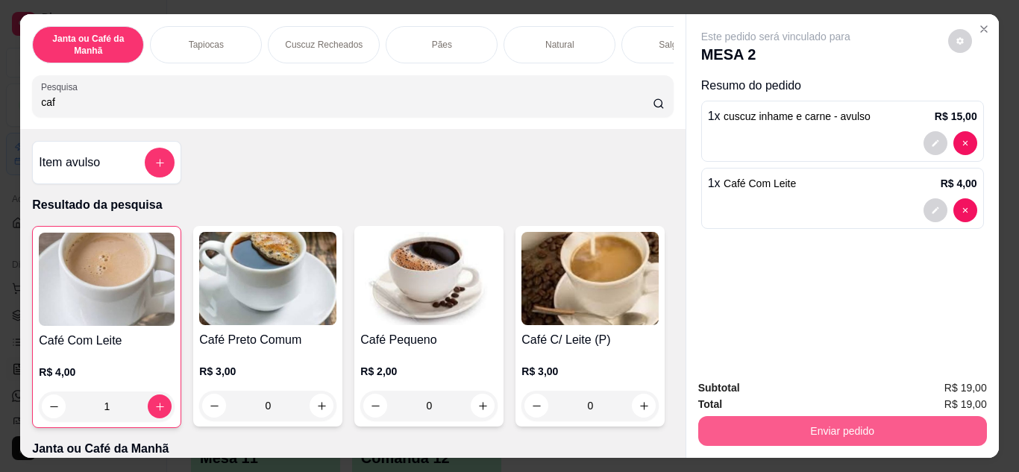
click at [900, 434] on button "Enviar pedido" at bounding box center [842, 431] width 289 height 30
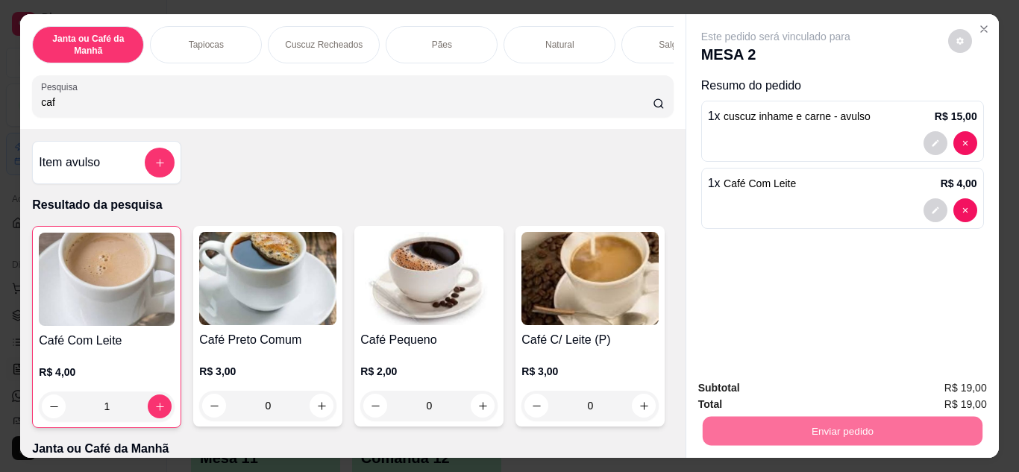
click at [943, 391] on button "Enviar pedido" at bounding box center [948, 389] width 82 height 28
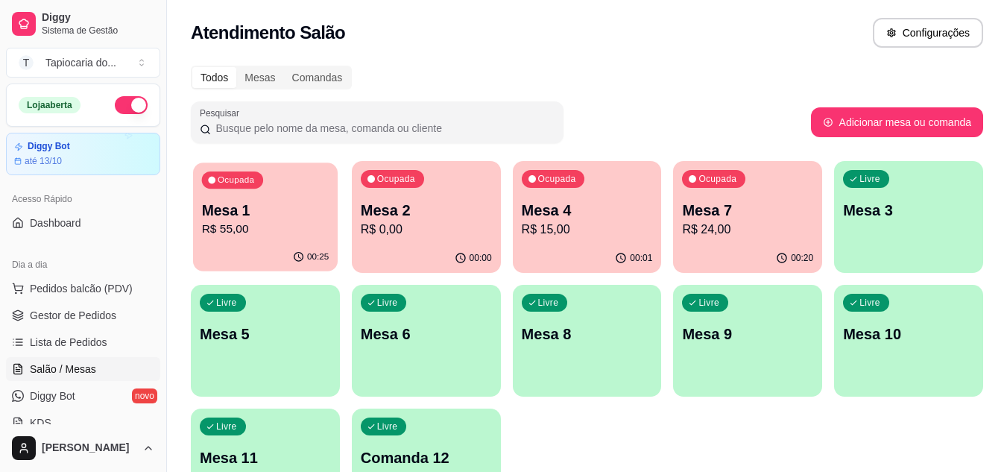
click at [245, 253] on div "00:25" at bounding box center [265, 257] width 145 height 28
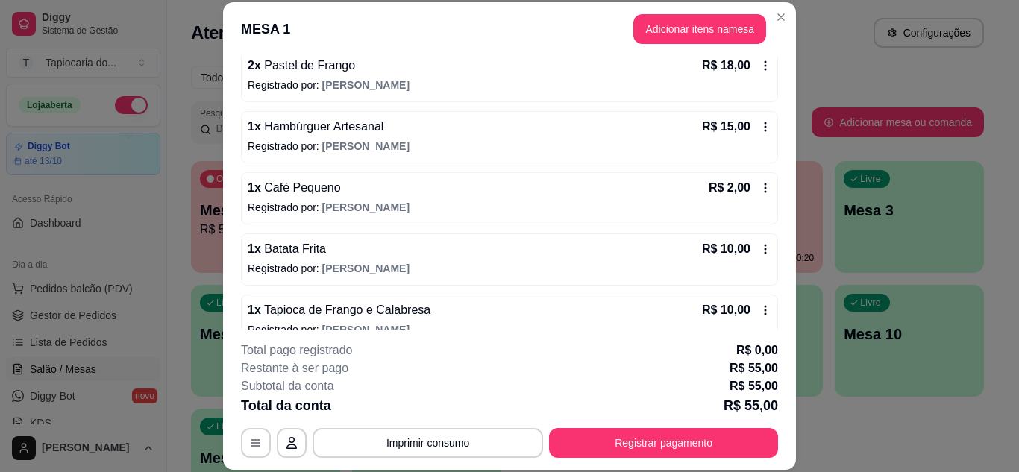
scroll to position [149, 0]
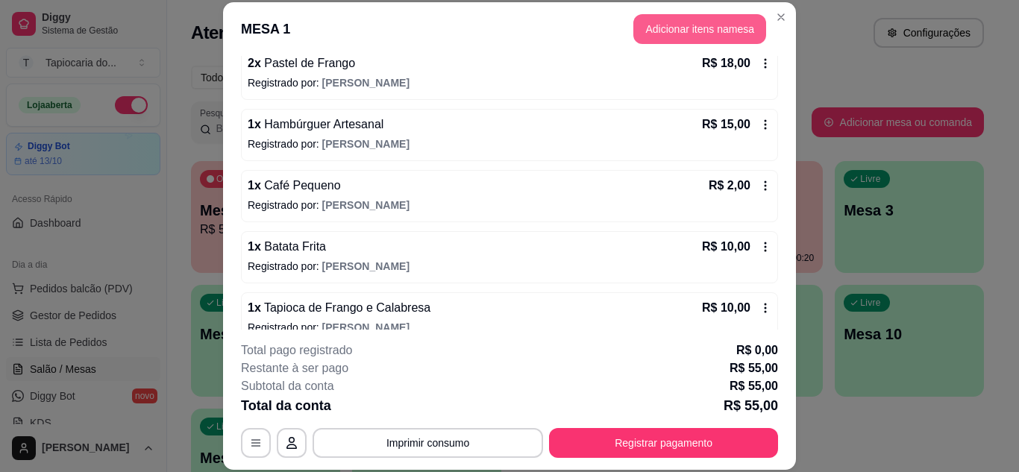
click at [681, 34] on button "Adicionar itens na mesa" at bounding box center [699, 29] width 133 height 30
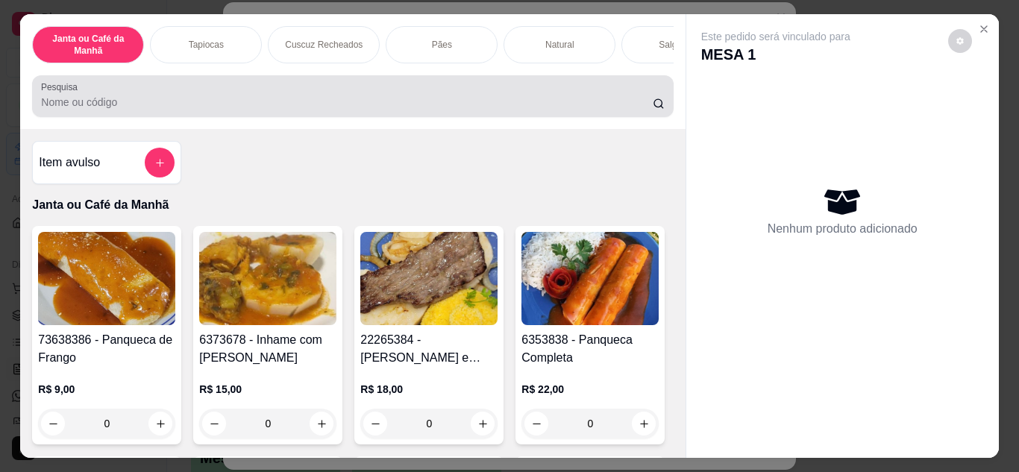
click at [479, 109] on input "Pesquisa" at bounding box center [346, 102] width 611 height 15
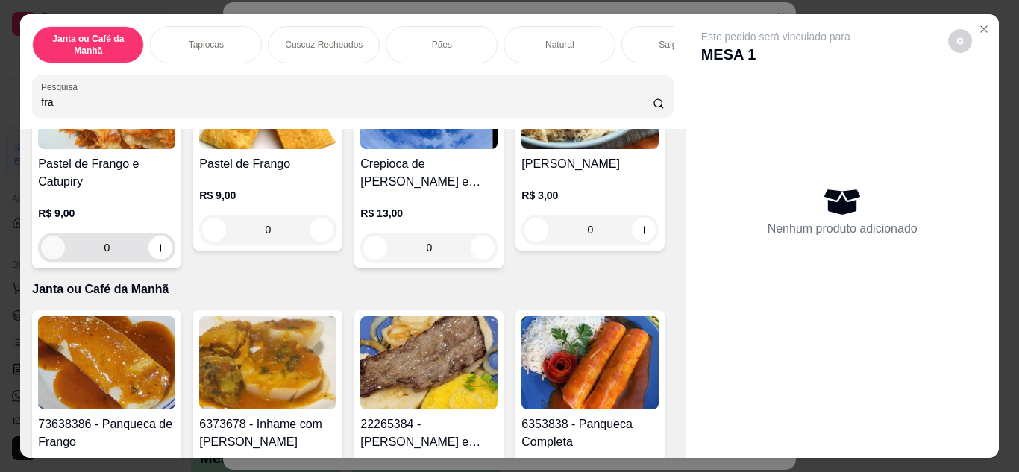
scroll to position [671, 0]
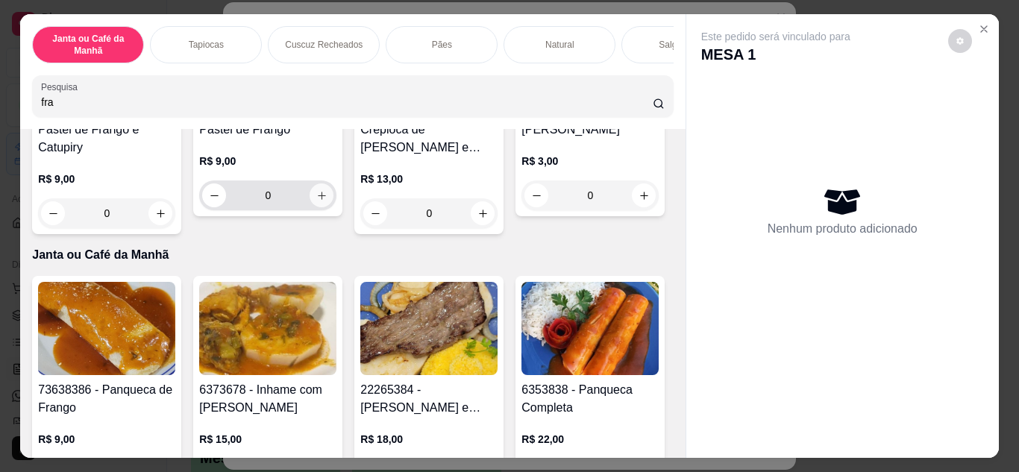
type input "fra"
click at [316, 201] on icon "increase-product-quantity" at bounding box center [321, 195] width 11 height 11
type input "1"
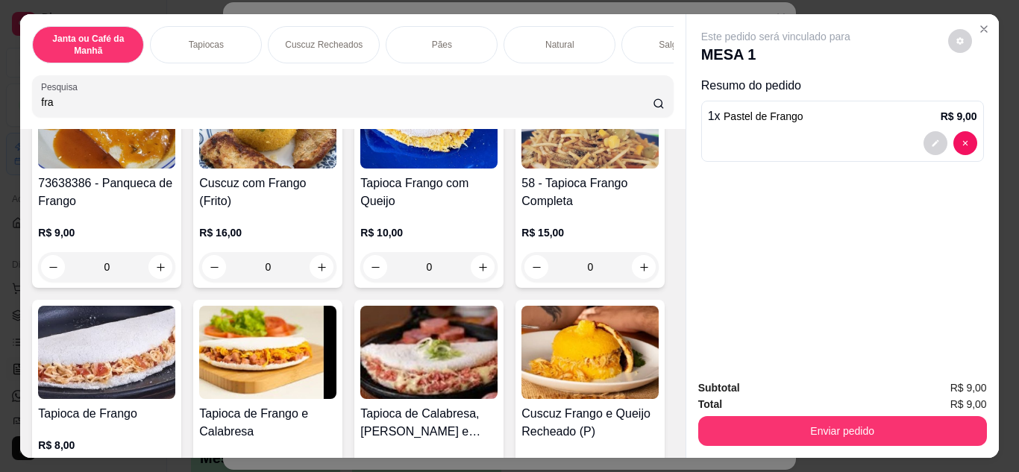
scroll to position [0, 0]
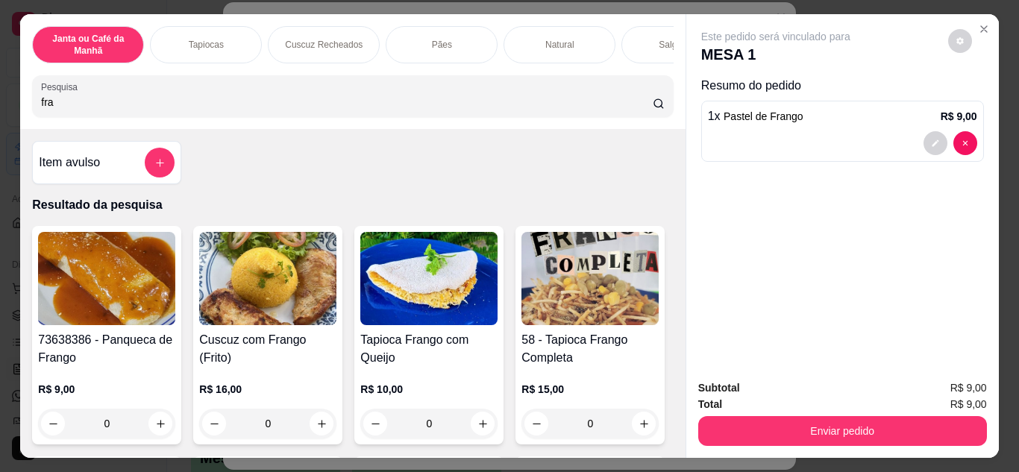
click at [385, 101] on input "fra" at bounding box center [346, 102] width 611 height 15
type input "f"
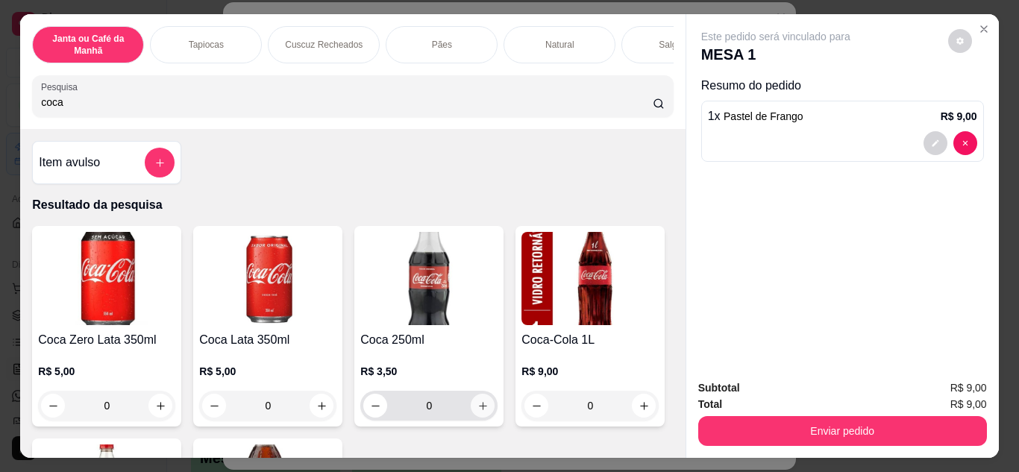
type input "coca"
click at [480, 408] on icon "increase-product-quantity" at bounding box center [482, 405] width 11 height 11
type input "1"
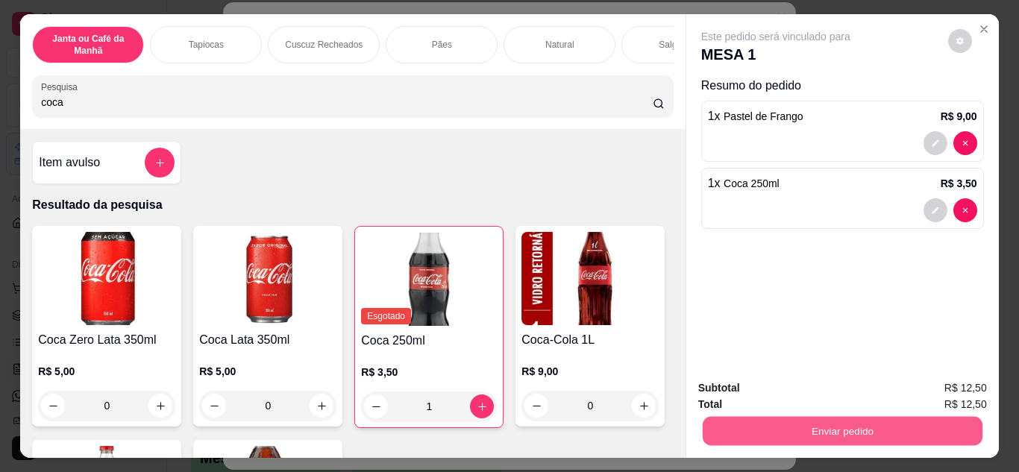
click at [879, 422] on button "Enviar pedido" at bounding box center [842, 431] width 280 height 29
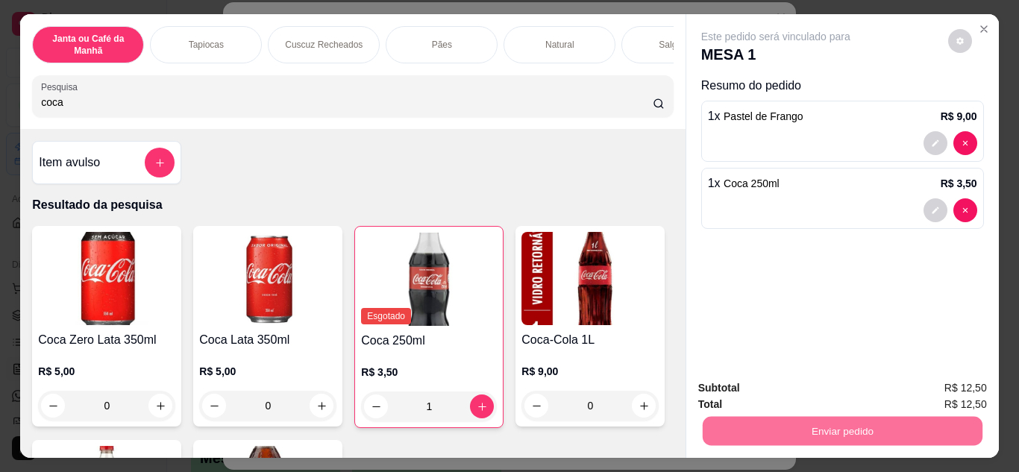
click at [932, 391] on button "Enviar pedido" at bounding box center [948, 389] width 82 height 28
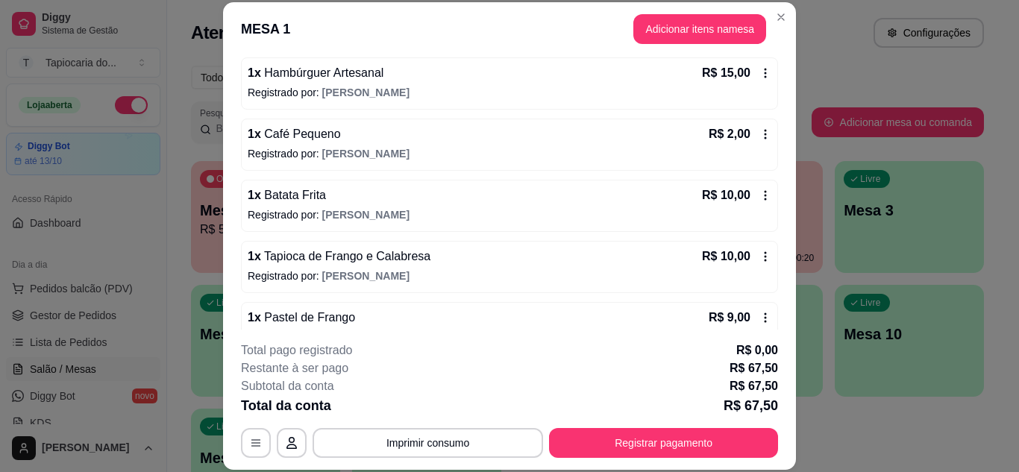
scroll to position [224, 0]
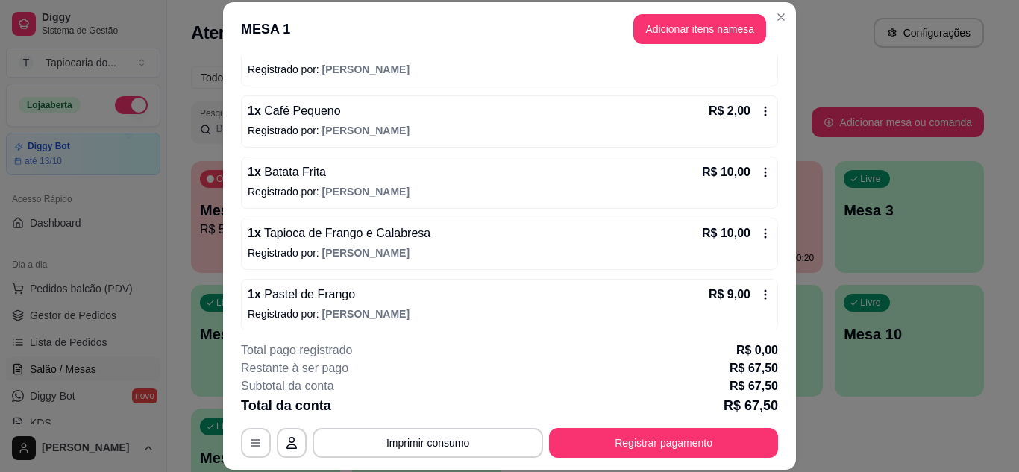
click at [759, 110] on icon at bounding box center [765, 111] width 12 height 12
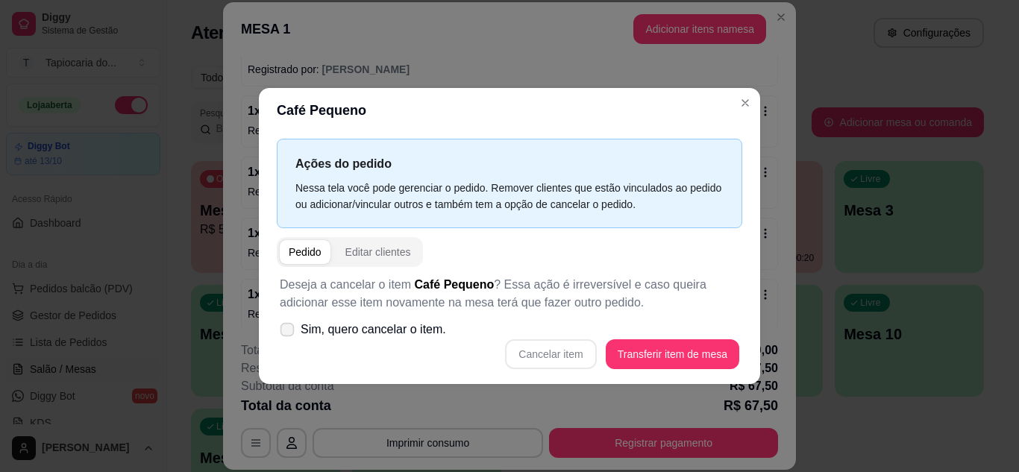
click at [292, 327] on icon at bounding box center [286, 329] width 11 height 8
click at [289, 332] on input "Sim, quero cancelar o item." at bounding box center [284, 337] width 10 height 10
checkbox input "true"
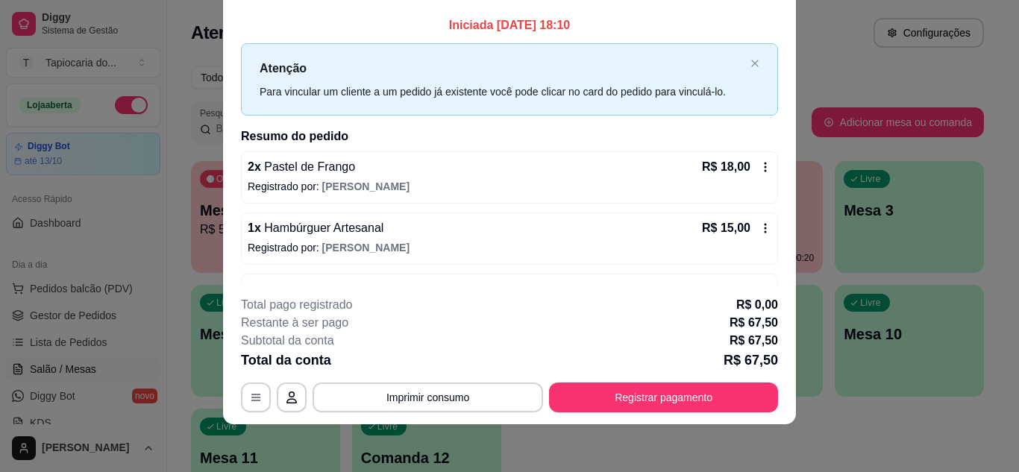
scroll to position [0, 0]
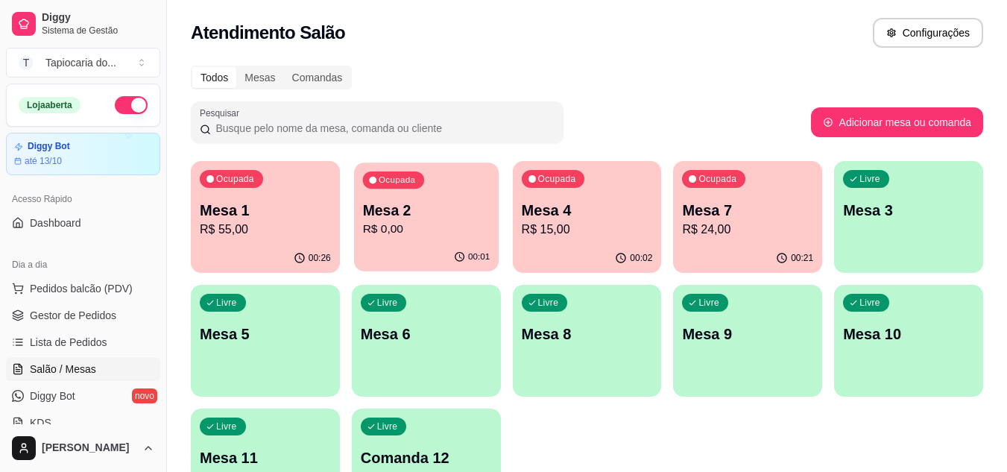
click at [485, 243] on button "Ocupada Mesa 2 R$ 0,00 00:01" at bounding box center [426, 217] width 145 height 109
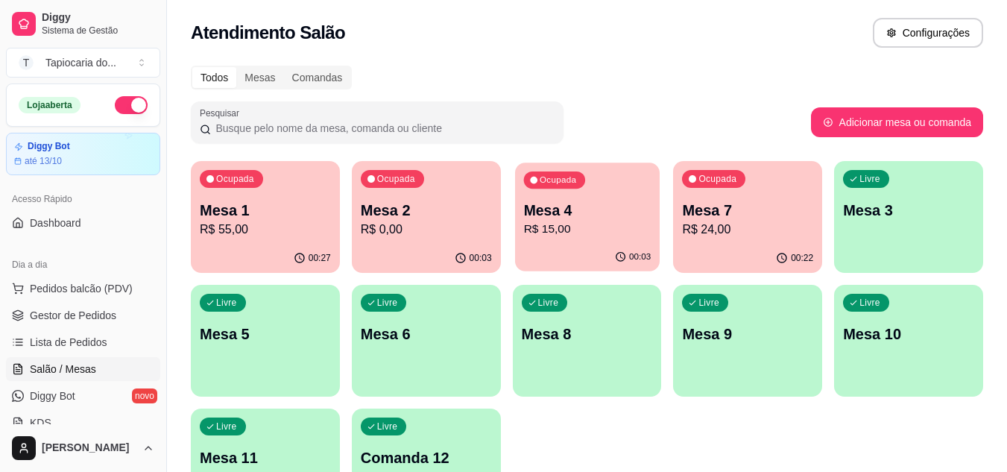
click at [594, 201] on p "Mesa 4" at bounding box center [587, 211] width 128 height 20
click at [611, 227] on p "R$ 15,00" at bounding box center [587, 230] width 131 height 18
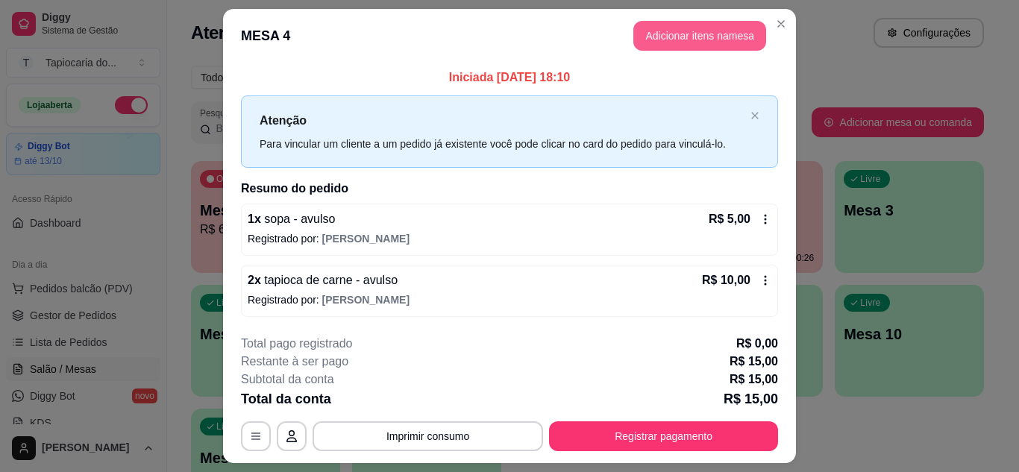
click at [664, 25] on button "Adicionar itens na mesa" at bounding box center [699, 36] width 133 height 30
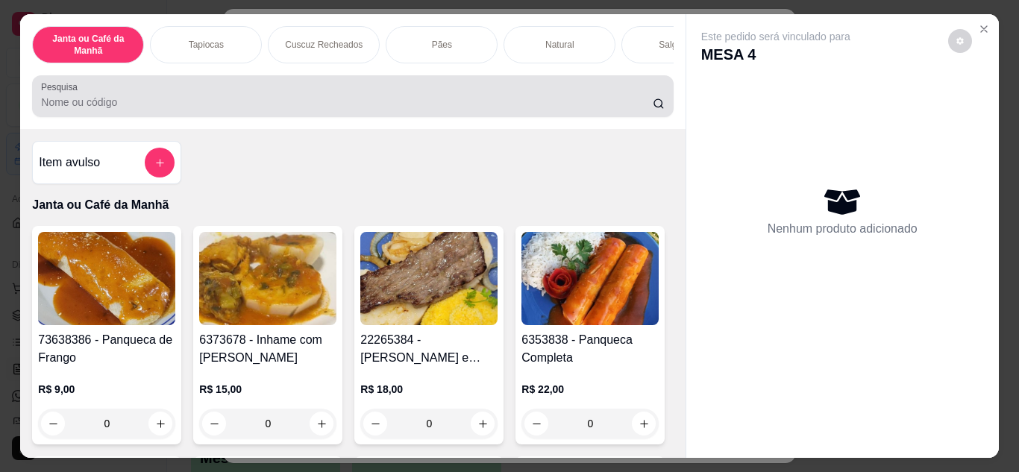
click at [468, 98] on div at bounding box center [352, 96] width 623 height 30
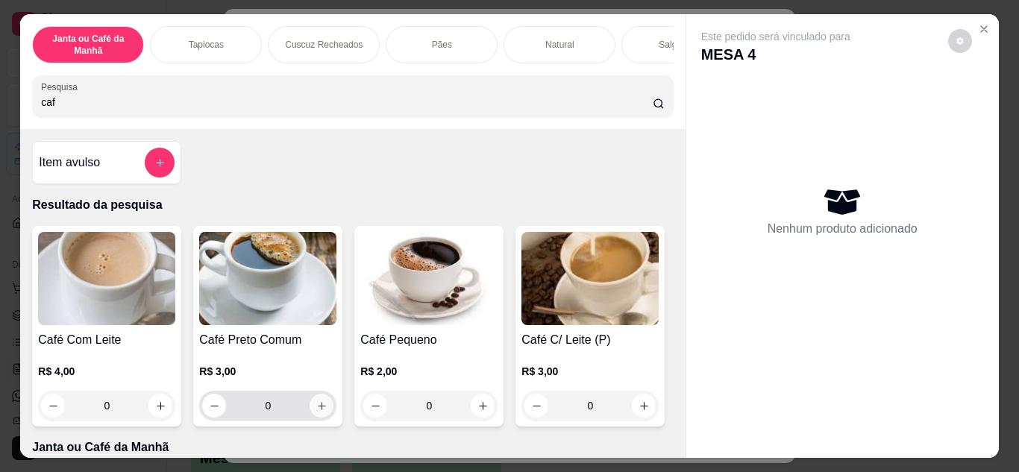
type input "caf"
click at [321, 412] on icon "increase-product-quantity" at bounding box center [321, 405] width 11 height 11
type input "1"
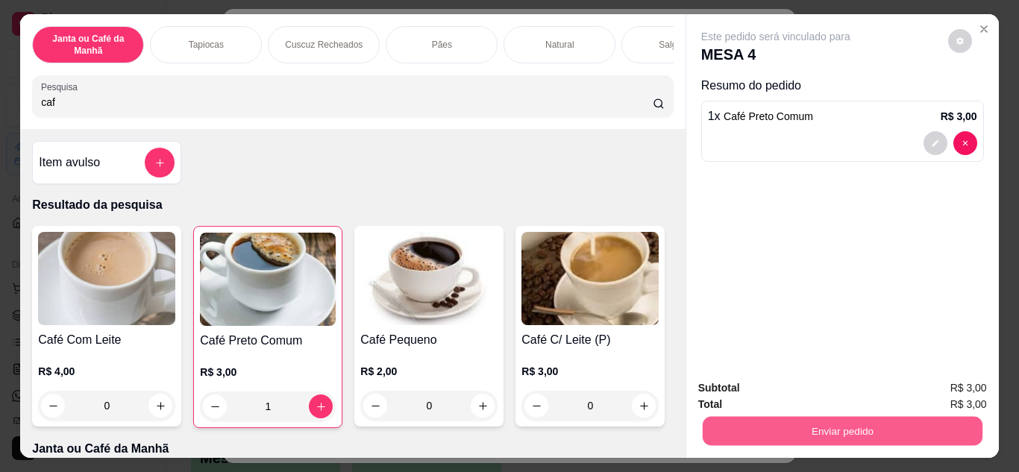
click at [767, 422] on button "Enviar pedido" at bounding box center [842, 431] width 280 height 29
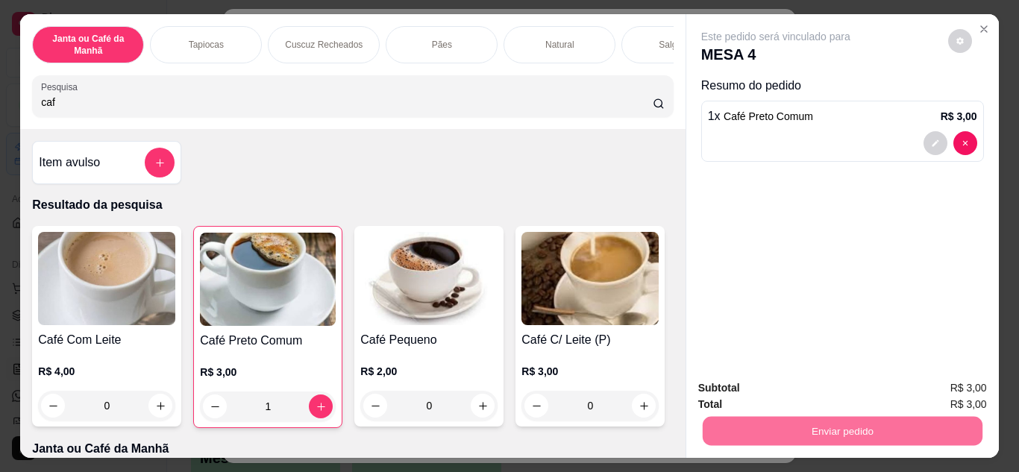
click at [928, 385] on button "Enviar pedido" at bounding box center [947, 389] width 84 height 28
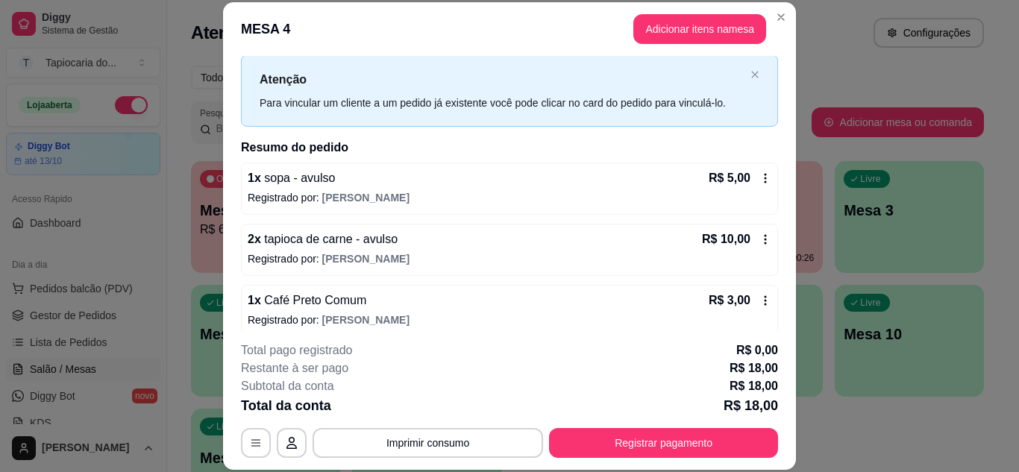
scroll to position [48, 0]
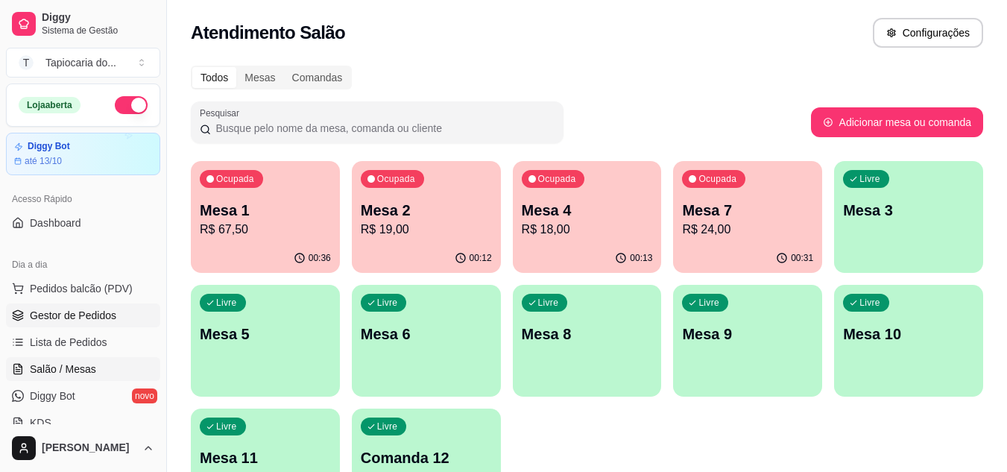
click at [106, 309] on span "Gestor de Pedidos" at bounding box center [73, 315] width 86 height 15
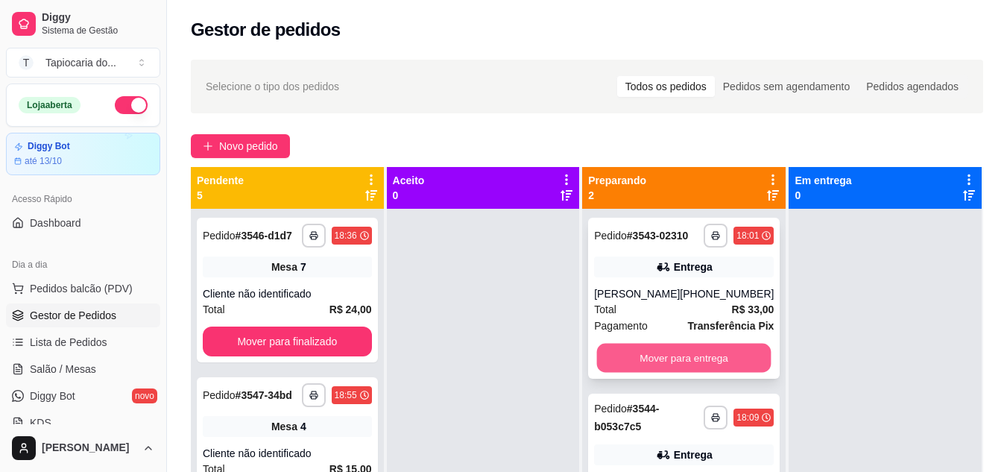
click at [688, 353] on button "Mover para entrega" at bounding box center [684, 358] width 174 height 29
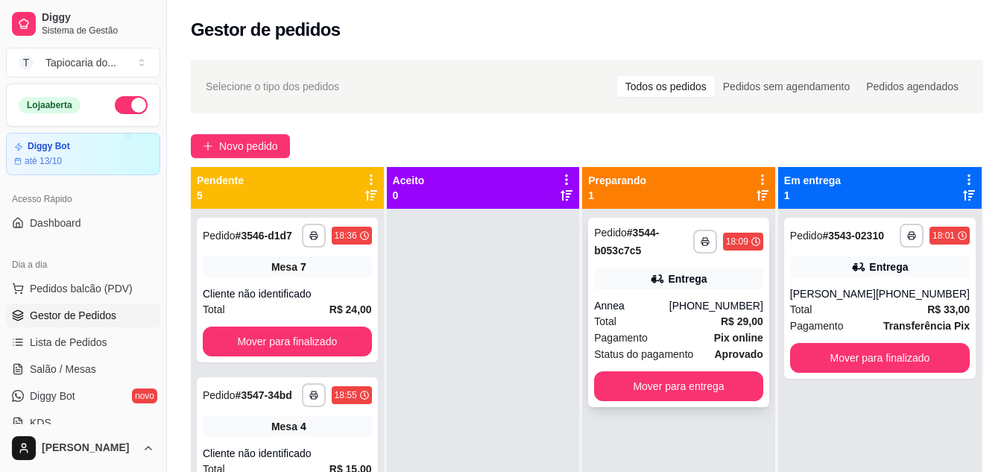
click at [710, 309] on div "[PHONE_NUMBER]" at bounding box center [717, 305] width 94 height 15
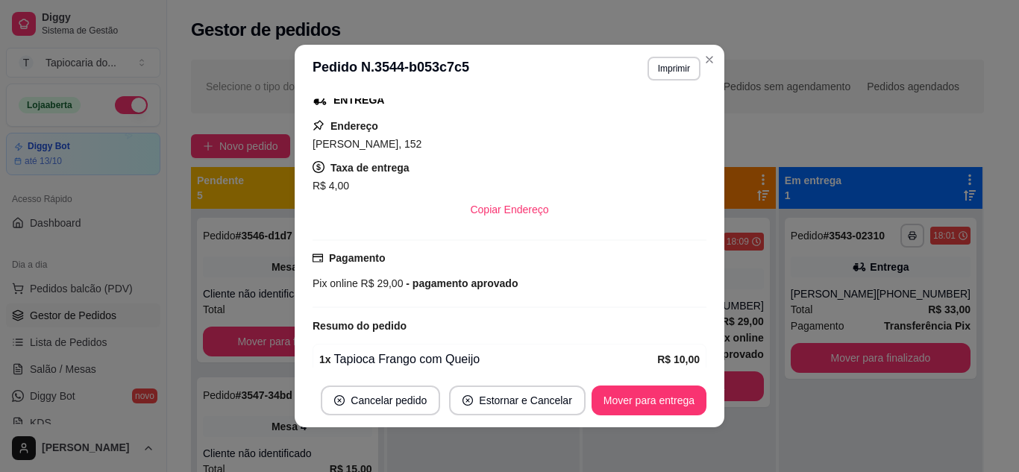
scroll to position [298, 0]
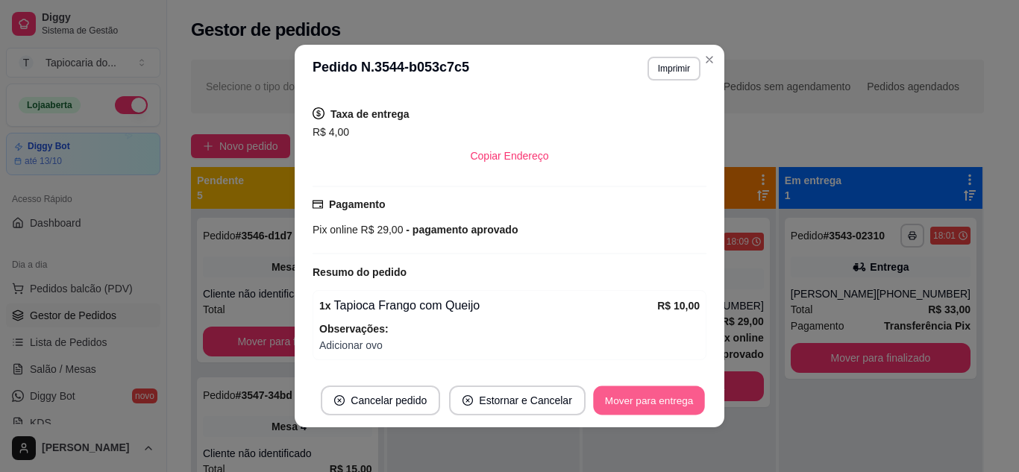
click at [676, 400] on button "Mover para entrega" at bounding box center [649, 400] width 112 height 29
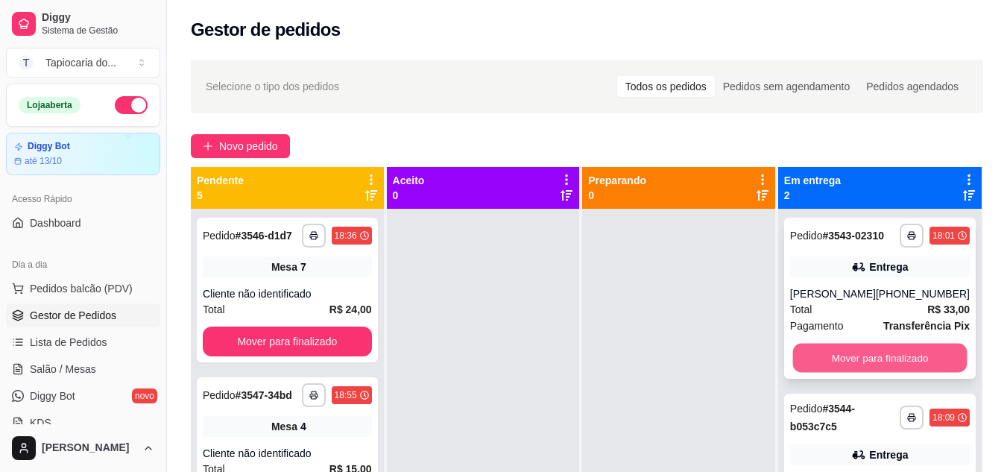
click at [902, 365] on button "Mover para finalizado" at bounding box center [880, 358] width 174 height 29
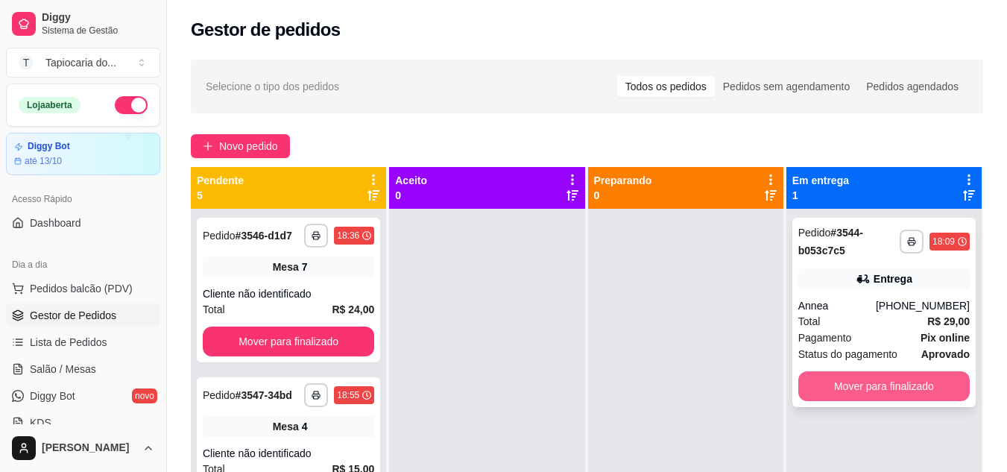
click at [903, 381] on button "Mover para finalizado" at bounding box center [885, 386] width 172 height 30
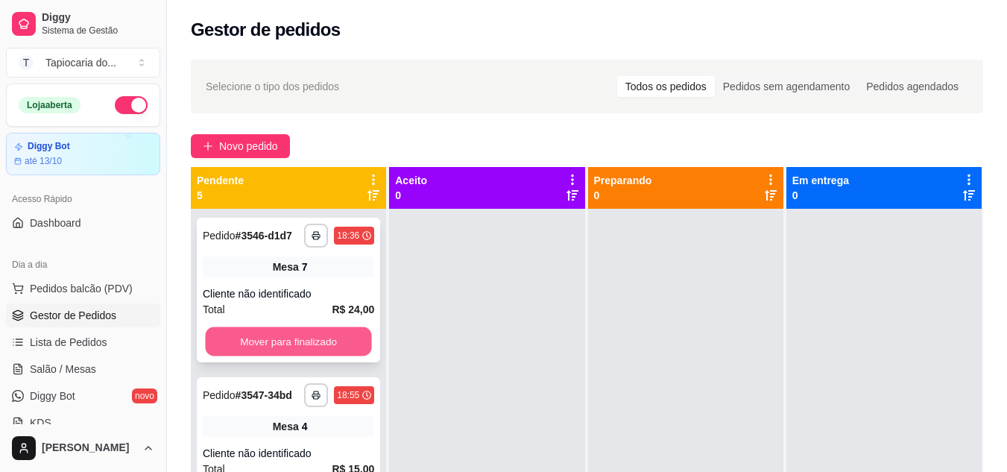
click at [265, 356] on button "Mover para finalizado" at bounding box center [288, 341] width 166 height 29
click at [271, 356] on button "Mover para finalizado" at bounding box center [289, 342] width 172 height 30
click at [278, 356] on button "Mover para finalizado" at bounding box center [288, 341] width 166 height 29
click at [273, 341] on button "Mover para finalizado" at bounding box center [289, 342] width 172 height 30
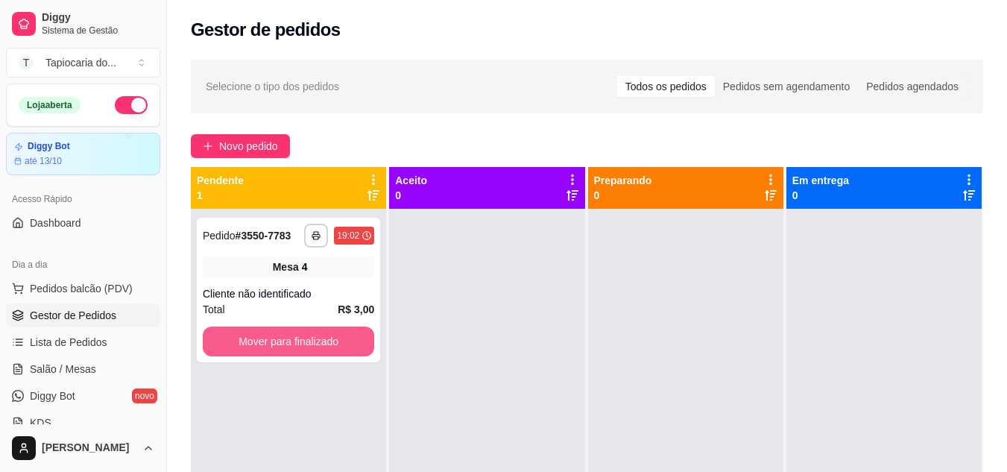
click at [284, 348] on button "Mover para finalizado" at bounding box center [289, 342] width 172 height 30
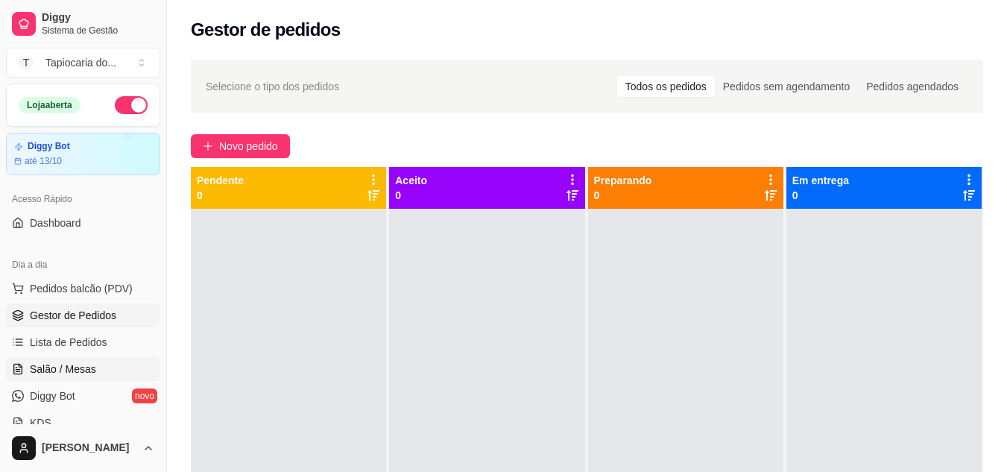
click at [89, 371] on span "Salão / Mesas" at bounding box center [63, 369] width 66 height 15
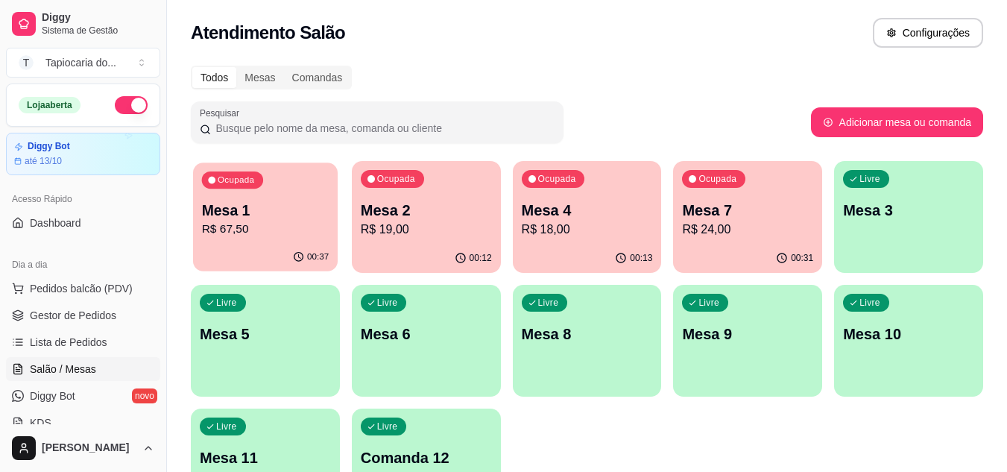
click at [294, 238] on div "Ocupada Mesa 1 R$ 67,50" at bounding box center [265, 203] width 145 height 81
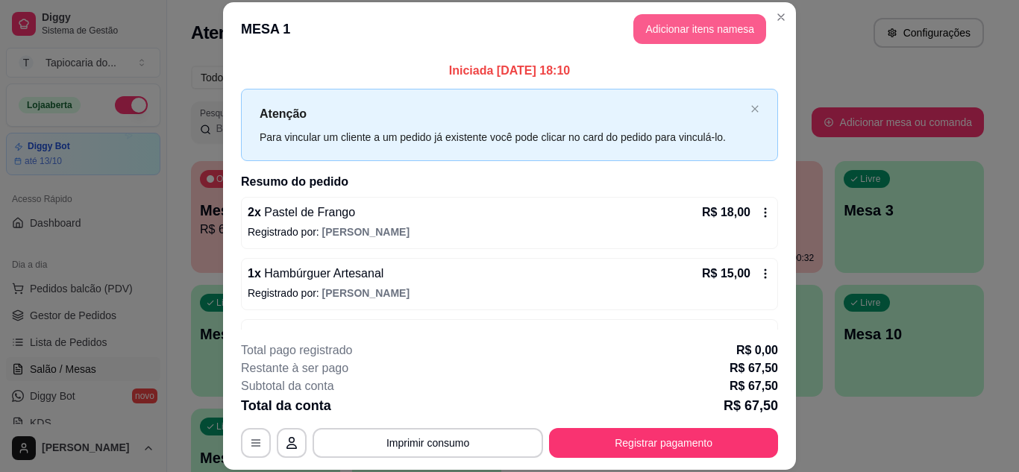
click at [730, 30] on button "Adicionar itens na mesa" at bounding box center [699, 29] width 133 height 30
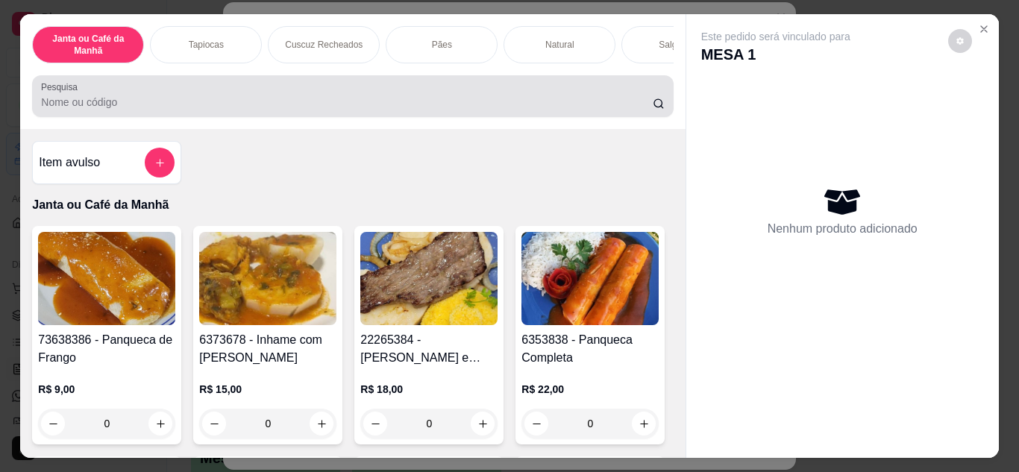
click at [586, 107] on input "Pesquisa" at bounding box center [346, 102] width 611 height 15
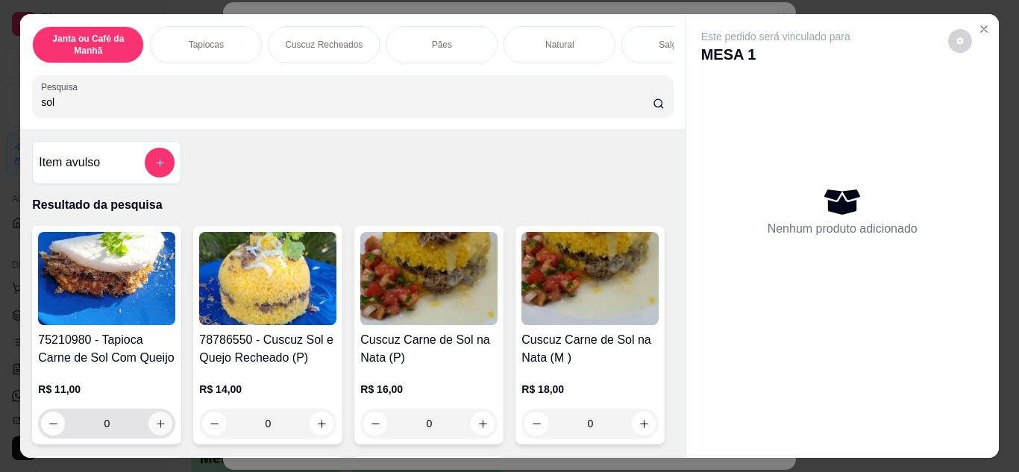
type input "sol"
click at [157, 435] on button "increase-product-quantity" at bounding box center [160, 423] width 23 height 23
type input "1"
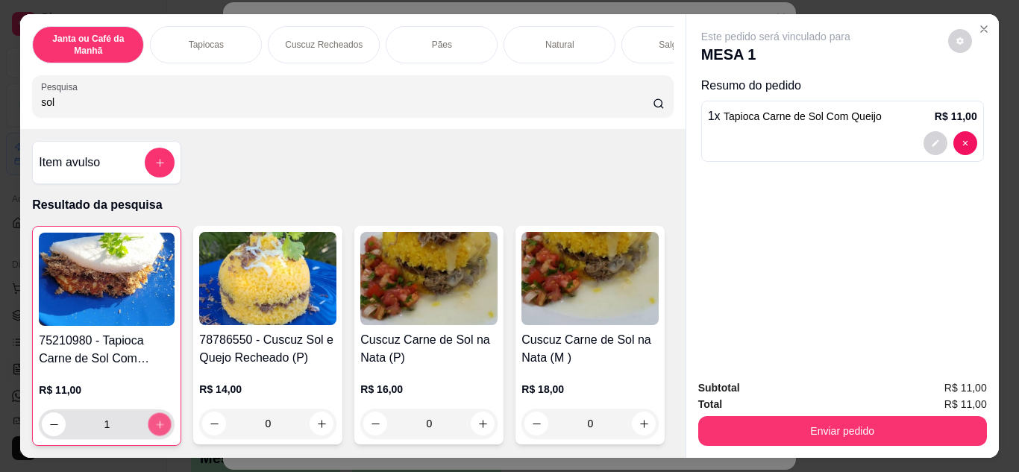
click at [157, 435] on button "increase-product-quantity" at bounding box center [159, 423] width 23 height 23
type input "2"
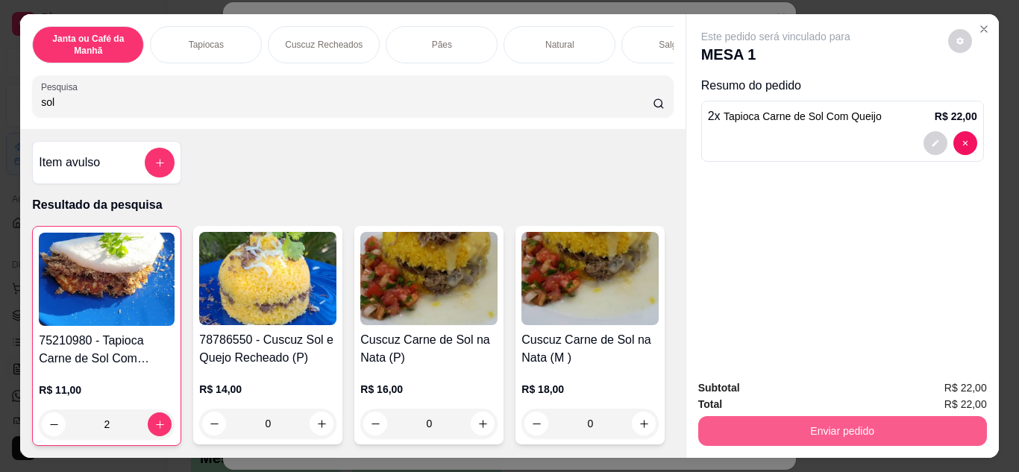
click at [743, 424] on button "Enviar pedido" at bounding box center [842, 431] width 289 height 30
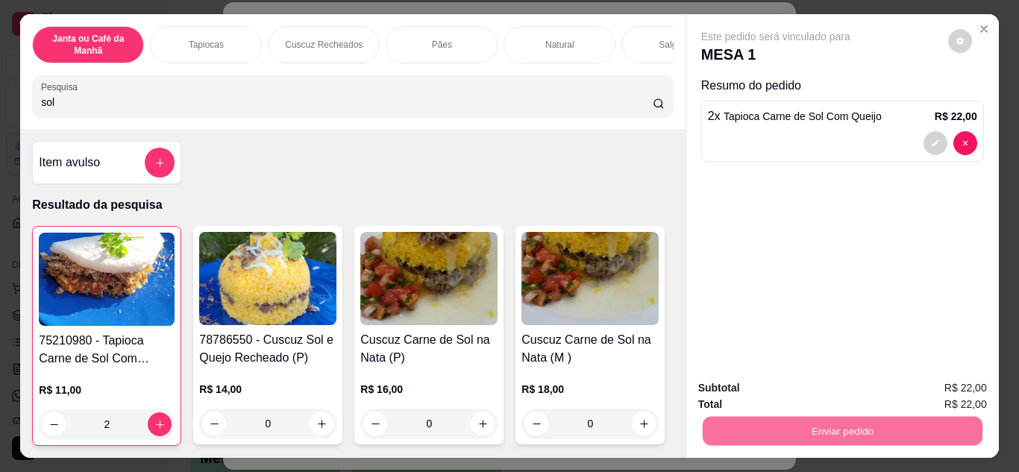
click at [952, 390] on button "Enviar pedido" at bounding box center [948, 389] width 82 height 28
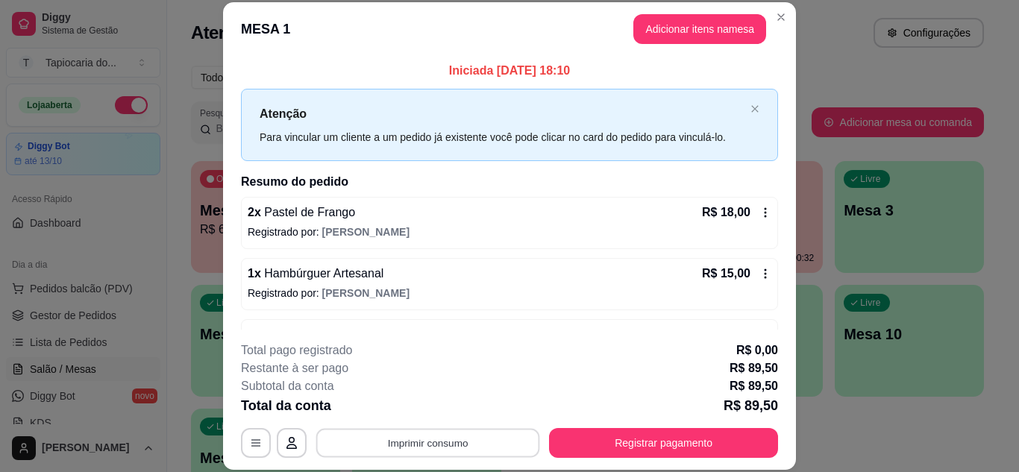
click at [467, 450] on button "Imprimir consumo" at bounding box center [428, 442] width 224 height 29
click at [454, 414] on button "Impressora" at bounding box center [427, 409] width 108 height 24
click at [340, 450] on button "Imprimir consumo" at bounding box center [428, 442] width 224 height 29
click at [418, 412] on button "Impressora" at bounding box center [427, 409] width 108 height 24
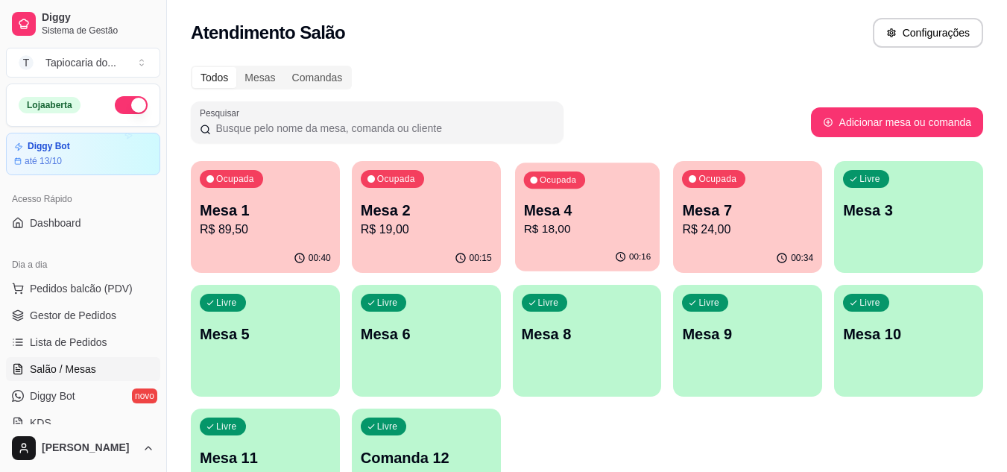
click at [599, 228] on p "R$ 18,00" at bounding box center [587, 229] width 128 height 17
click at [544, 236] on p "R$ 18,00" at bounding box center [587, 229] width 128 height 17
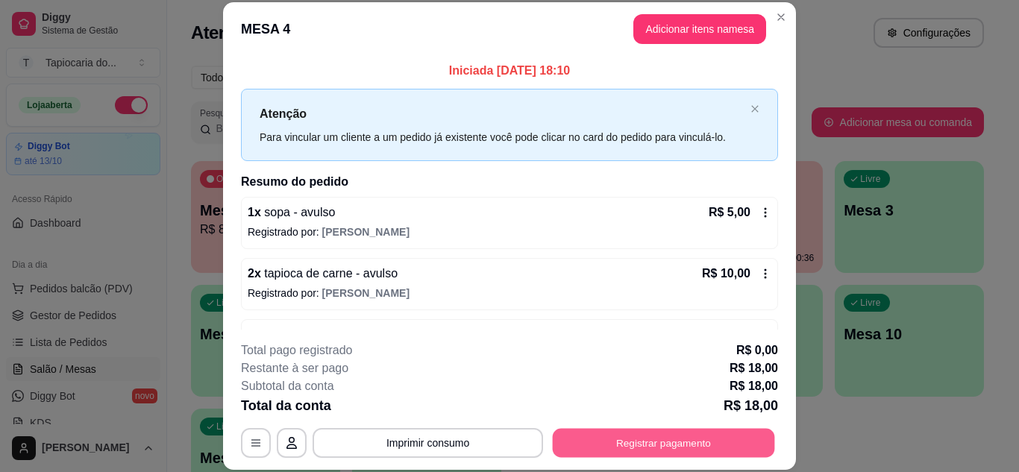
click at [600, 447] on button "Registrar pagamento" at bounding box center [664, 442] width 222 height 29
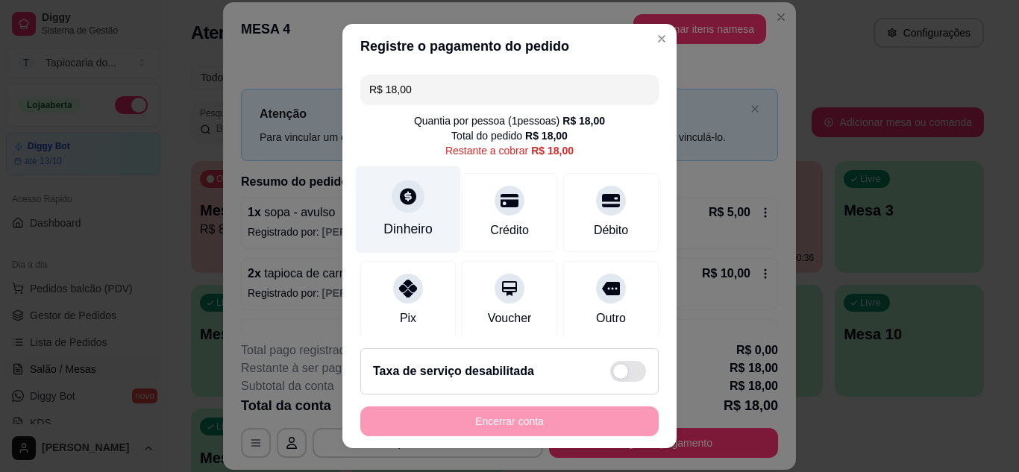
click at [386, 213] on div "Dinheiro" at bounding box center [408, 209] width 105 height 87
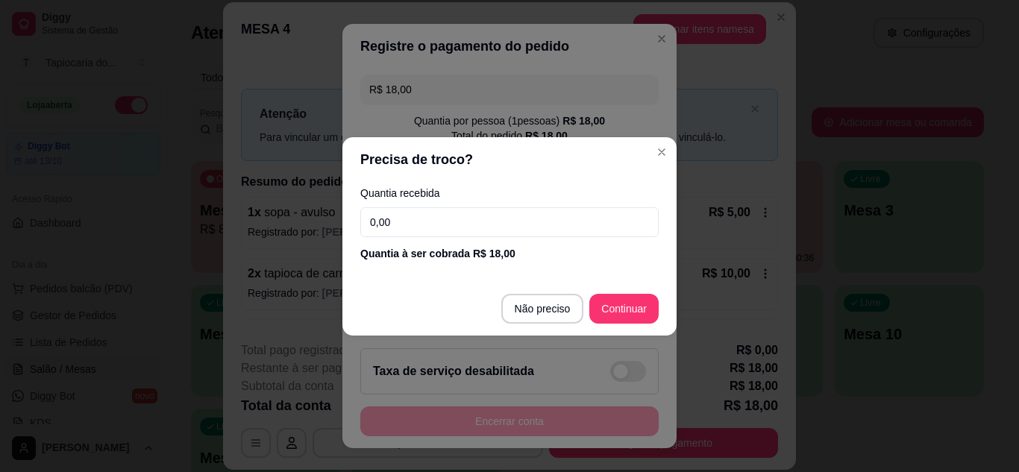
click at [432, 231] on input "0,00" at bounding box center [509, 222] width 298 height 30
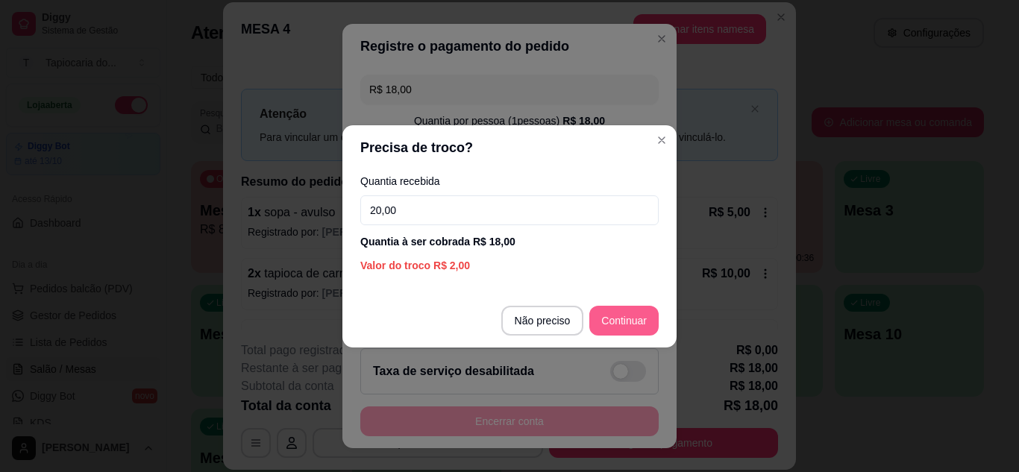
type input "20,00"
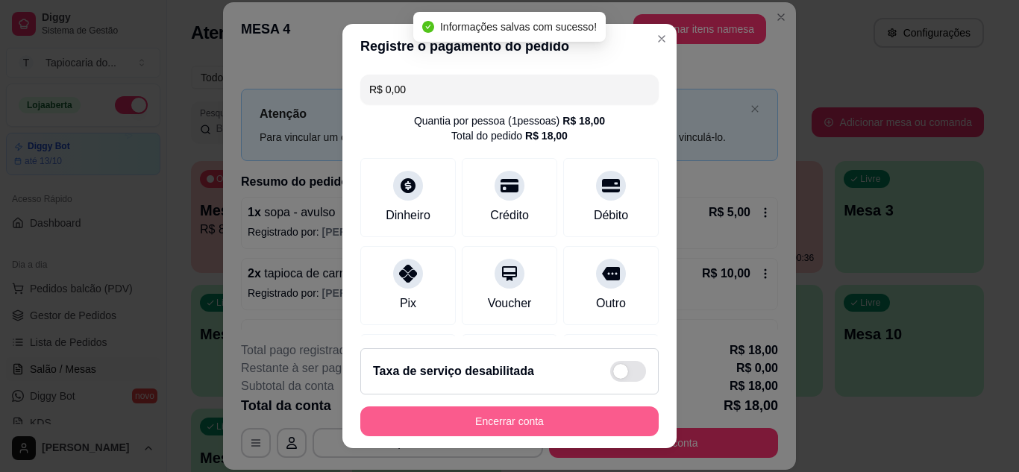
type input "R$ 0,00"
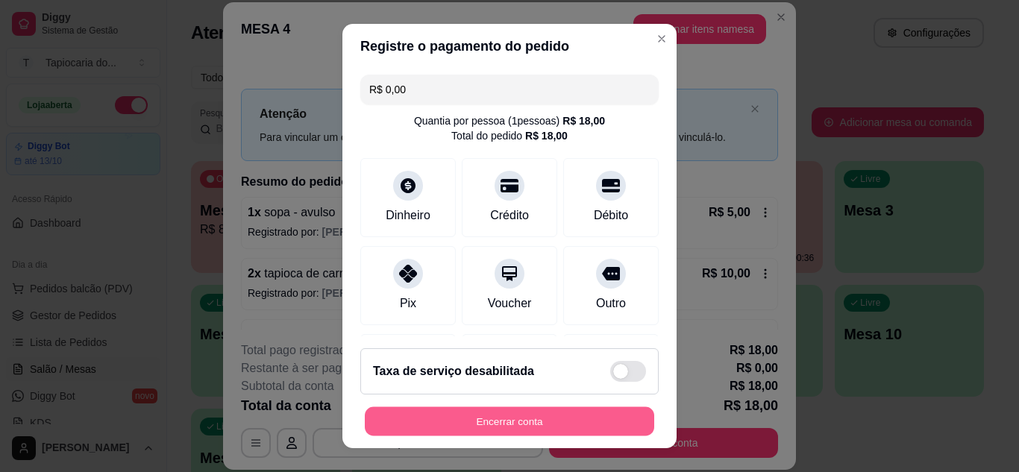
click at [591, 424] on button "Encerrar conta" at bounding box center [509, 421] width 289 height 29
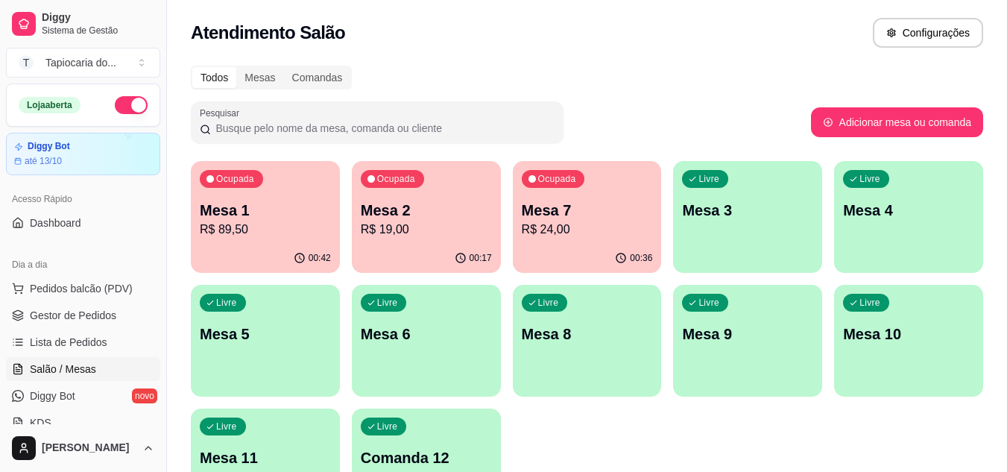
click at [292, 239] on div "Ocupada Mesa 1 R$ 89,50" at bounding box center [265, 202] width 149 height 83
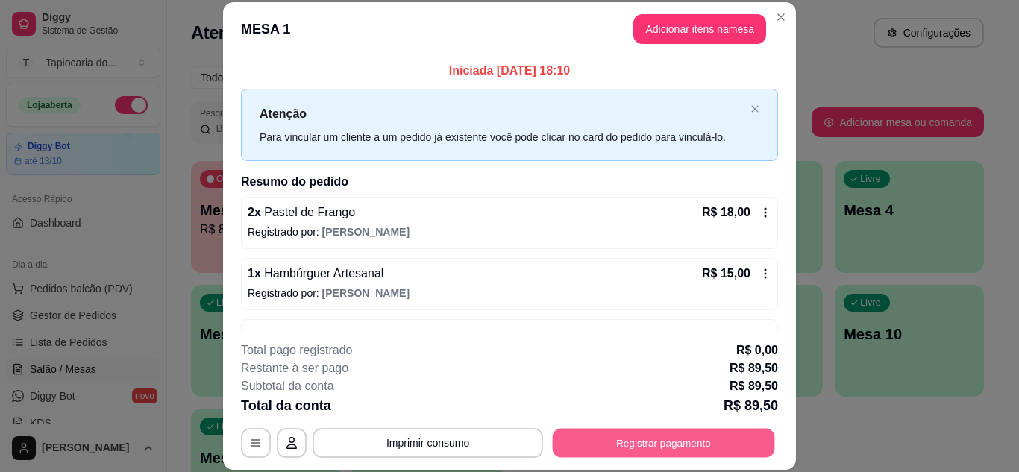
click at [645, 445] on button "Registrar pagamento" at bounding box center [664, 442] width 222 height 29
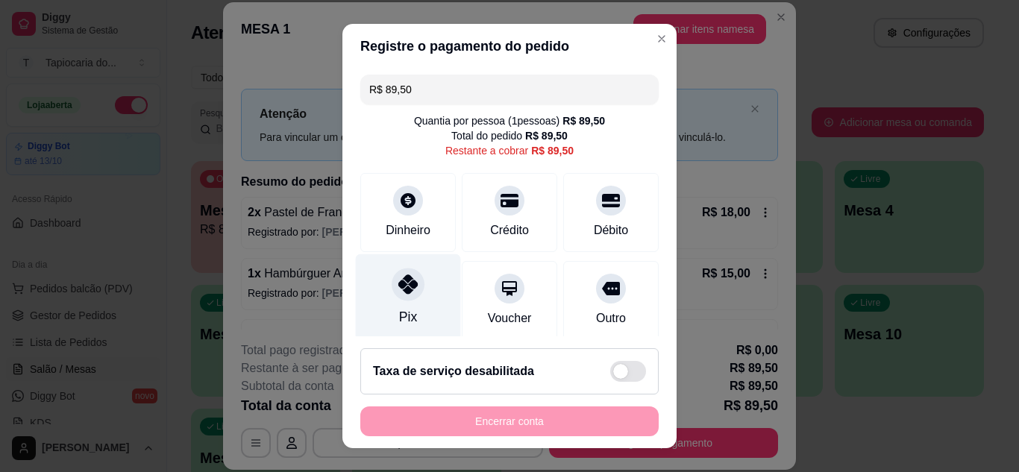
click at [412, 302] on div "Pix" at bounding box center [408, 297] width 105 height 87
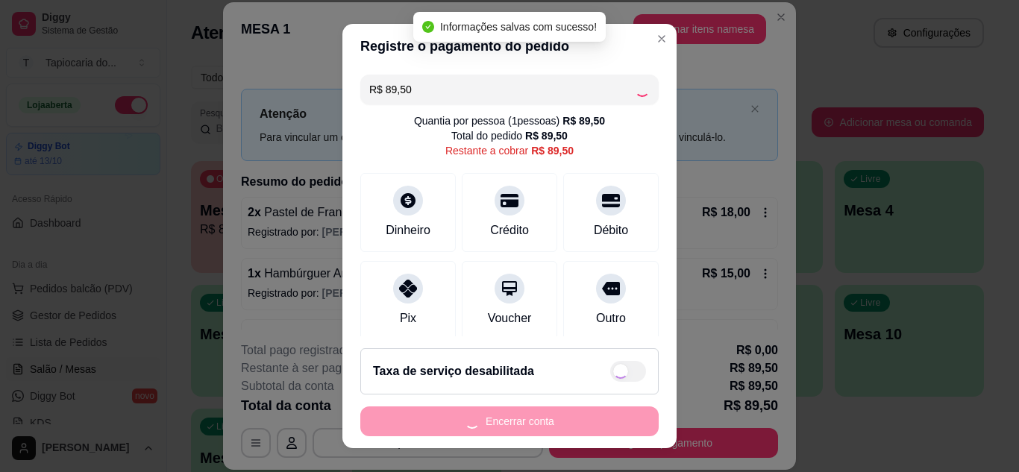
type input "R$ 0,00"
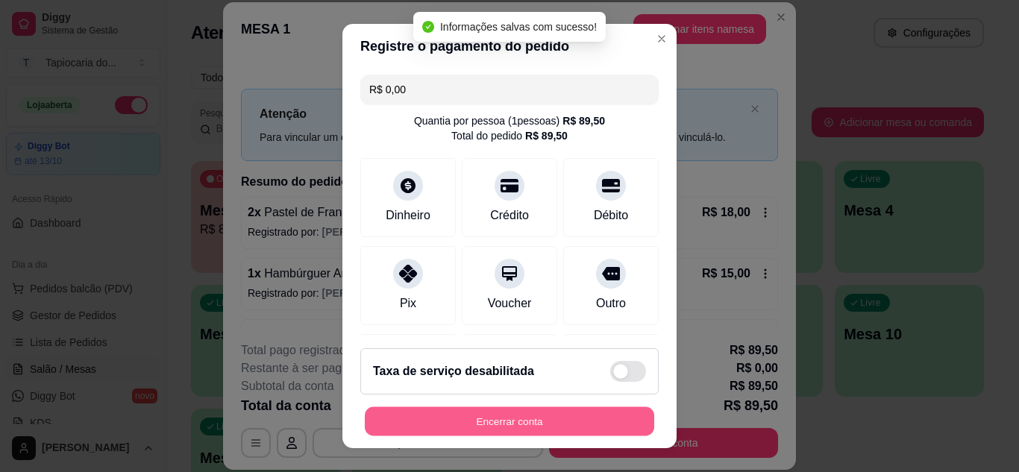
click at [544, 429] on button "Encerrar conta" at bounding box center [509, 421] width 289 height 29
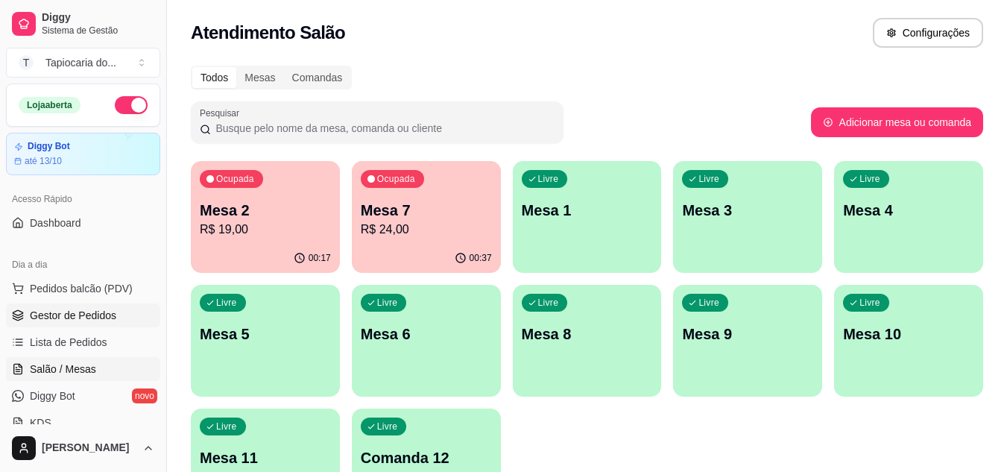
click at [106, 313] on span "Gestor de Pedidos" at bounding box center [73, 315] width 86 height 15
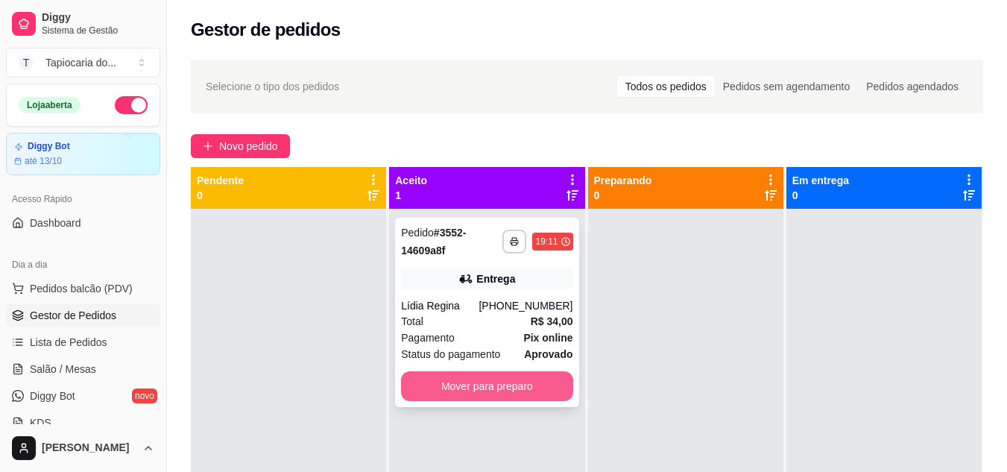
click at [500, 386] on button "Mover para preparo" at bounding box center [487, 386] width 172 height 30
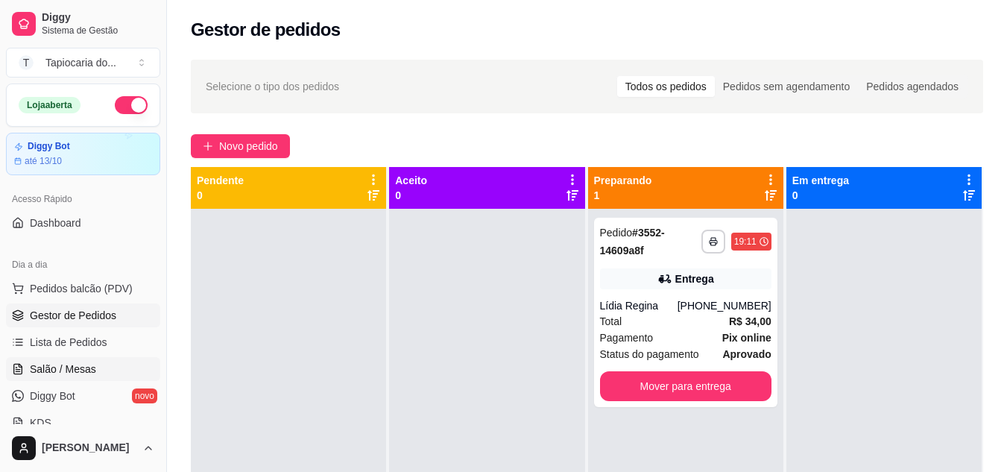
click at [91, 377] on link "Salão / Mesas" at bounding box center [83, 369] width 154 height 24
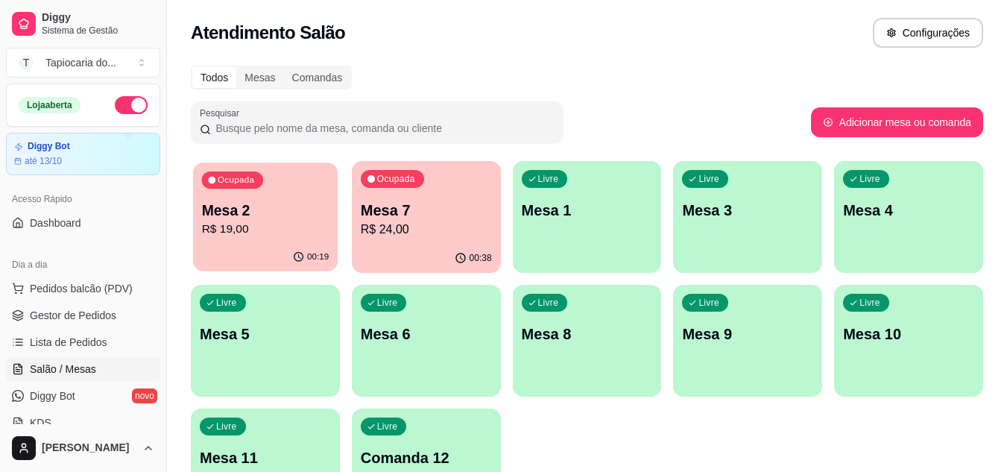
click at [314, 245] on div "00:19" at bounding box center [265, 257] width 145 height 28
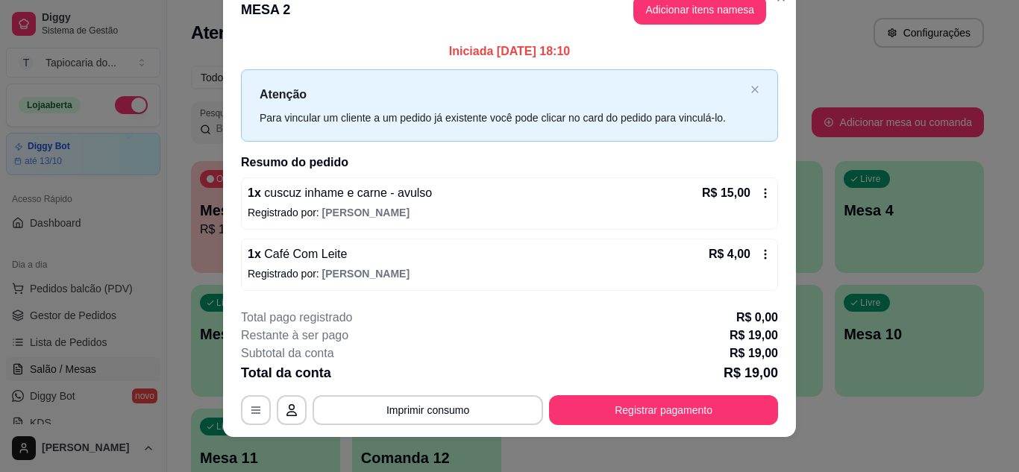
scroll to position [39, 0]
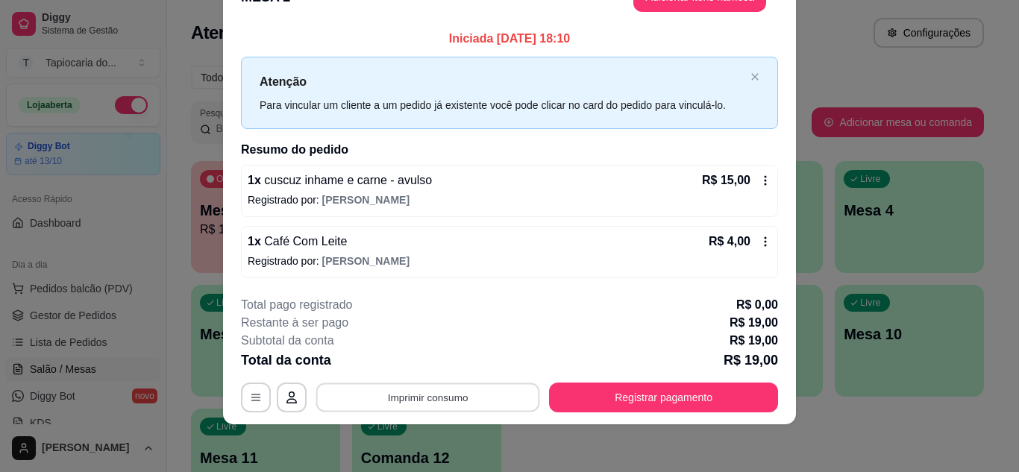
click at [499, 395] on button "Imprimir consumo" at bounding box center [428, 397] width 224 height 29
click at [455, 362] on button "Impressora" at bounding box center [427, 363] width 108 height 24
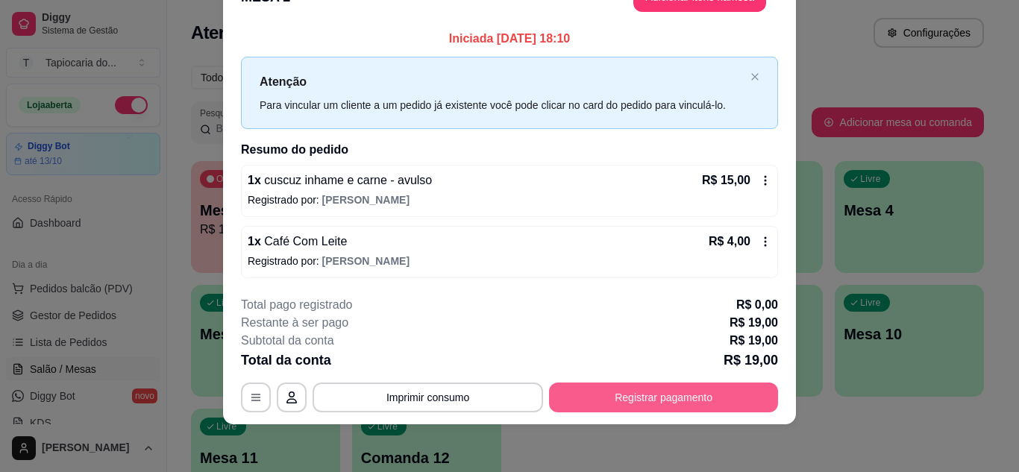
click at [591, 384] on button "Registrar pagamento" at bounding box center [663, 398] width 229 height 30
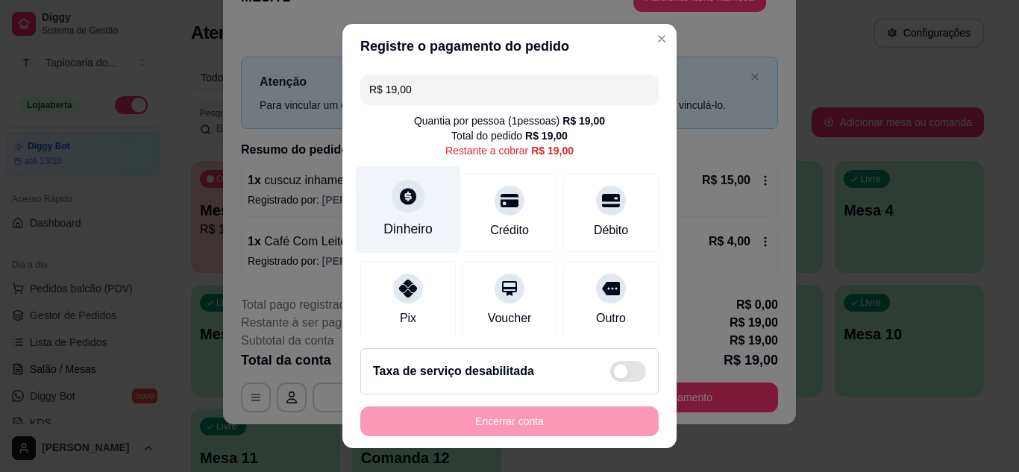
click at [431, 203] on div "Dinheiro" at bounding box center [408, 209] width 105 height 87
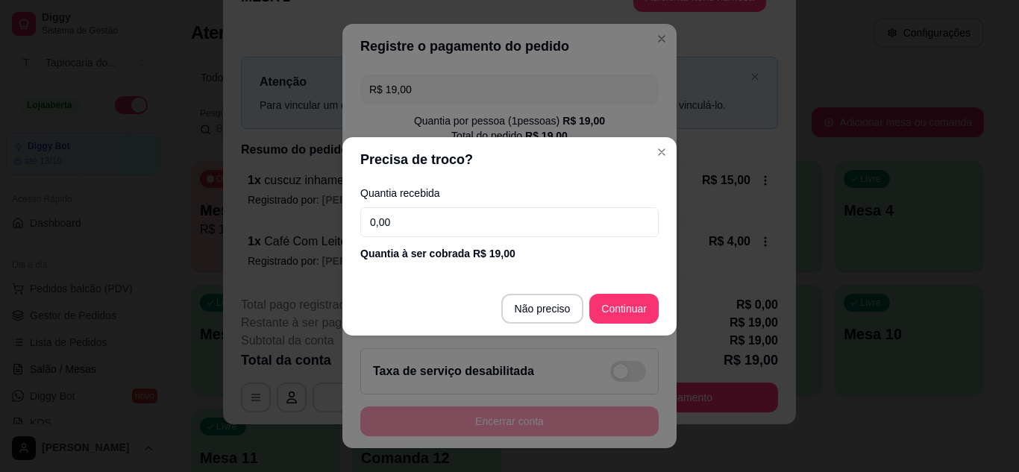
click at [431, 204] on div "Quantia recebida 0,00 Quantia à ser cobrada R$ 19,00" at bounding box center [509, 224] width 334 height 85
click at [436, 225] on input "0,00" at bounding box center [509, 222] width 298 height 30
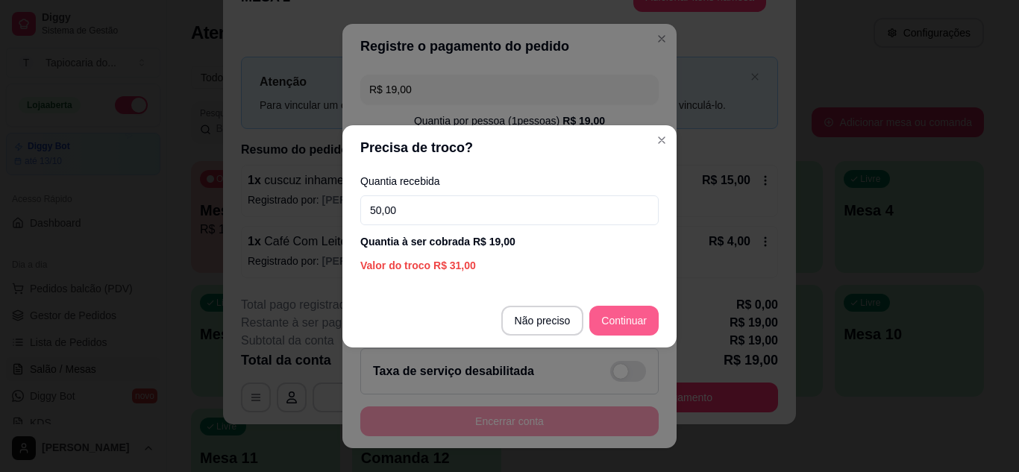
type input "50,00"
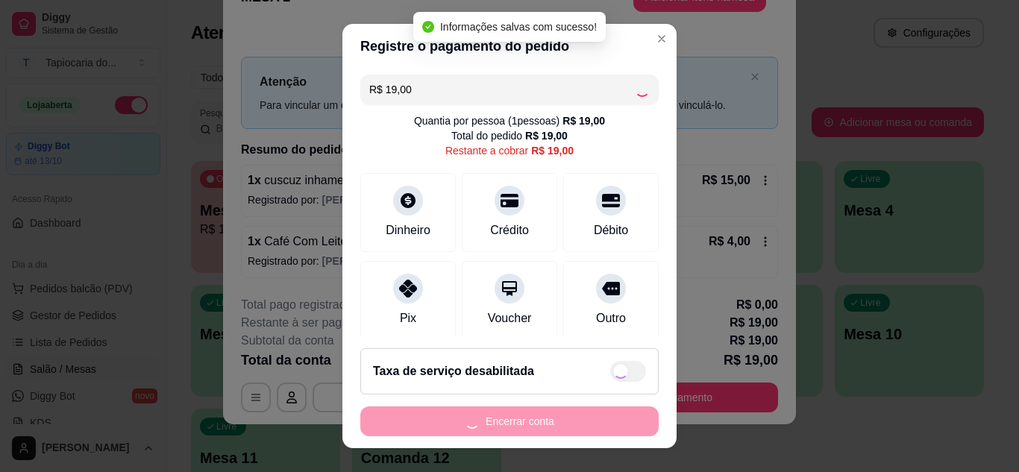
type input "R$ 0,00"
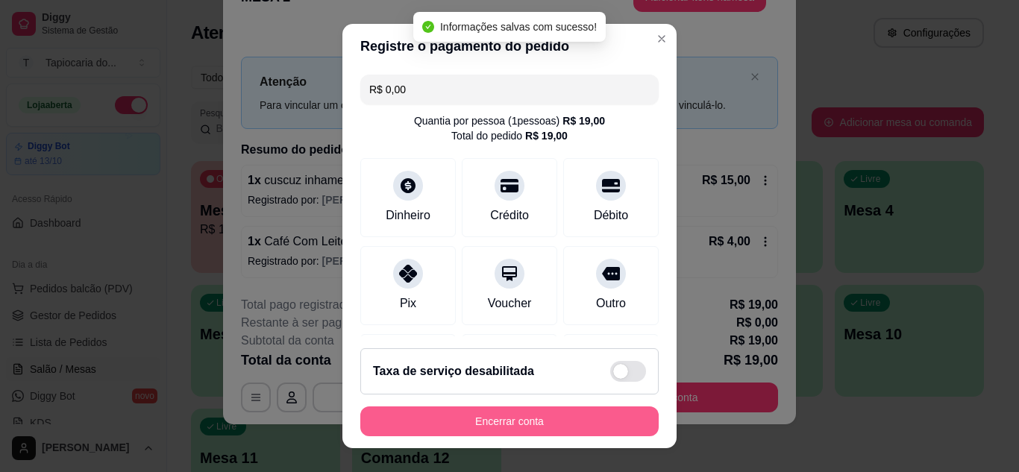
click at [579, 424] on button "Encerrar conta" at bounding box center [509, 421] width 298 height 30
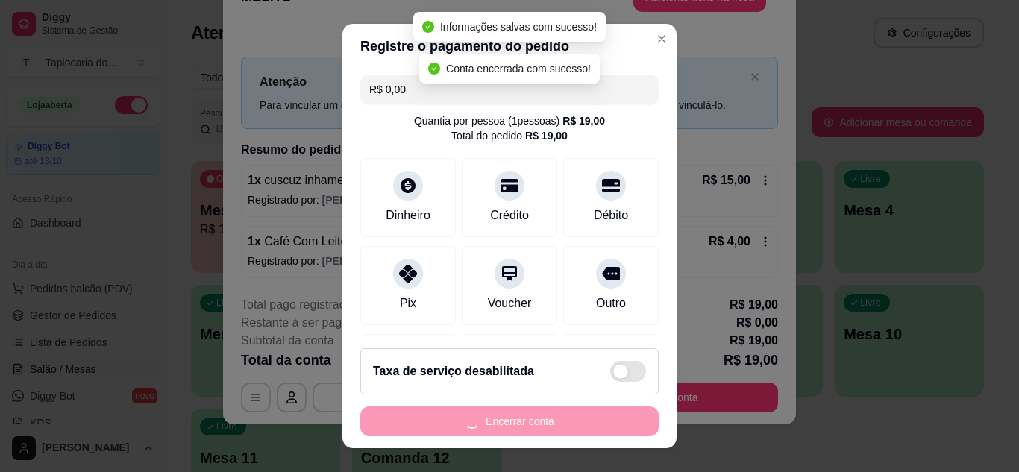
scroll to position [0, 0]
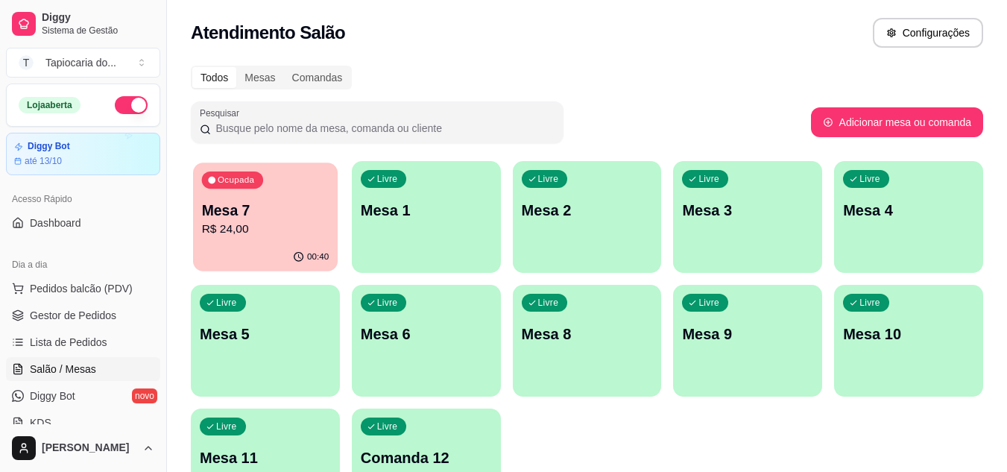
click at [309, 227] on p "R$ 24,00" at bounding box center [266, 229] width 128 height 17
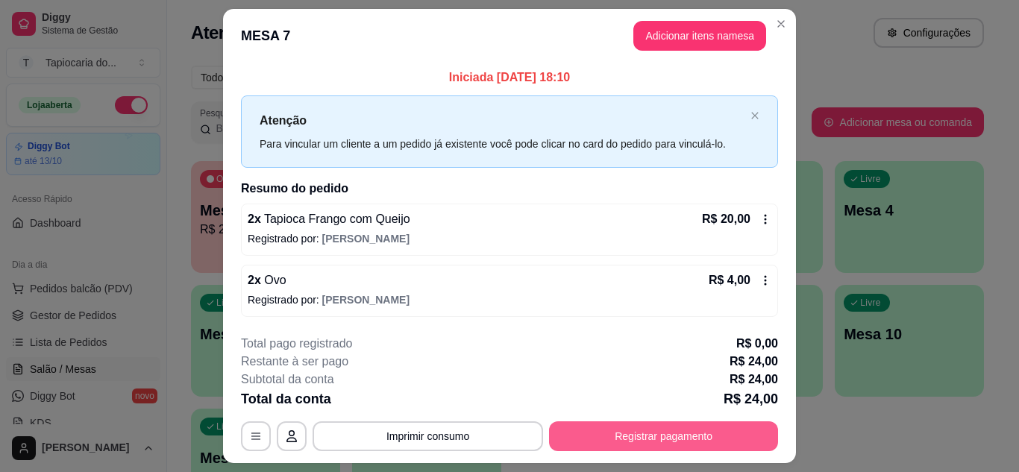
click at [654, 441] on button "Registrar pagamento" at bounding box center [663, 436] width 229 height 30
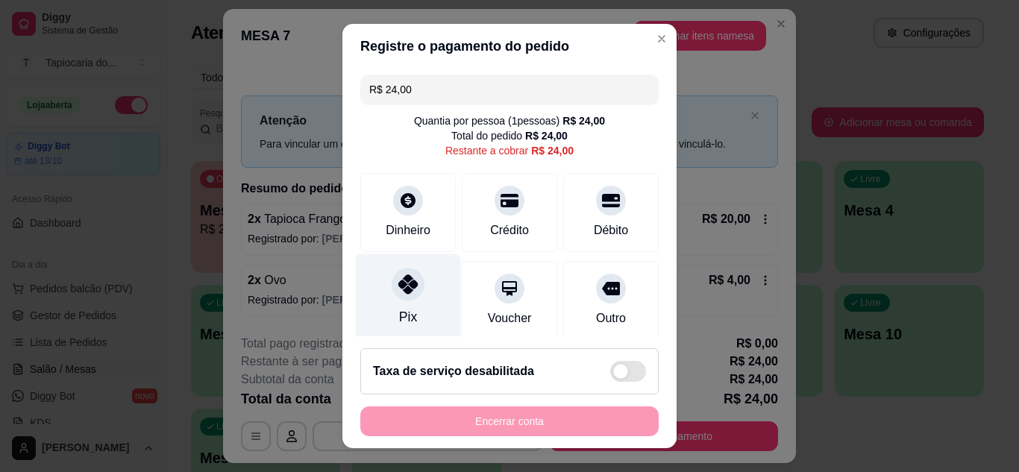
click at [407, 312] on div "Pix" at bounding box center [408, 316] width 18 height 19
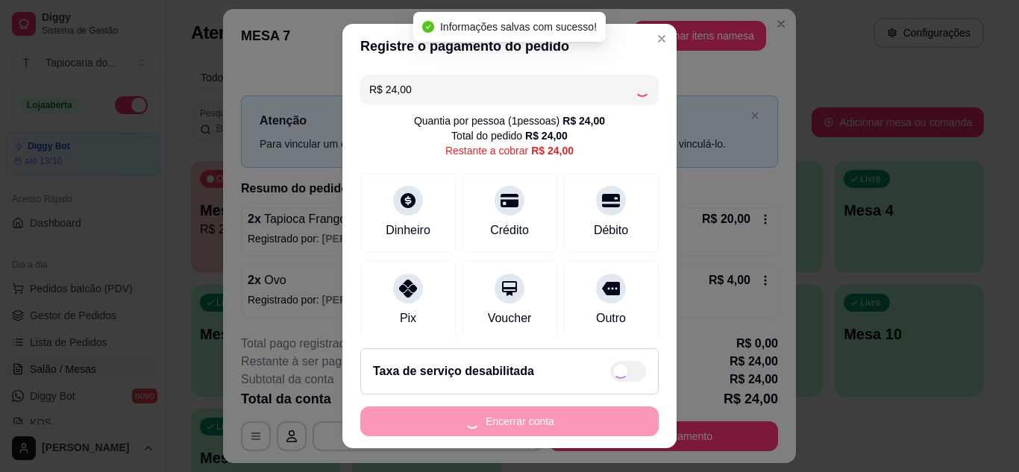
type input "R$ 0,00"
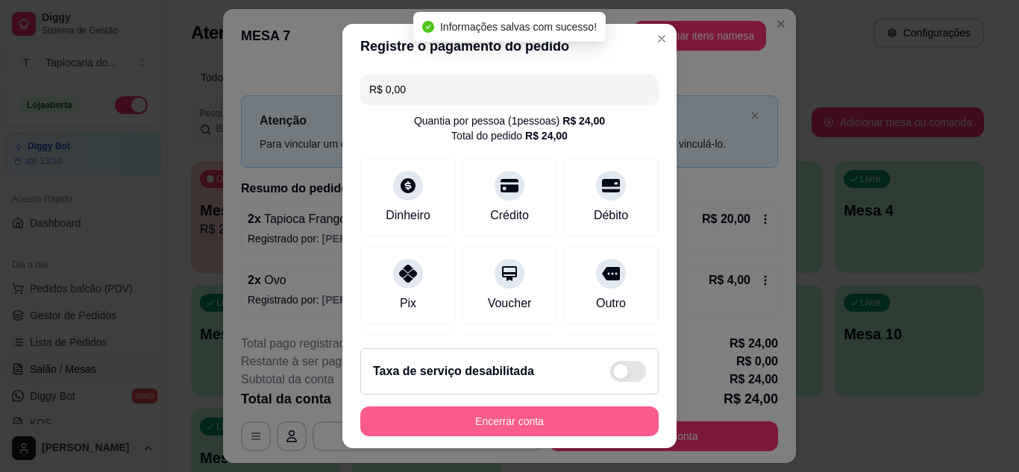
click at [567, 430] on button "Encerrar conta" at bounding box center [509, 421] width 298 height 30
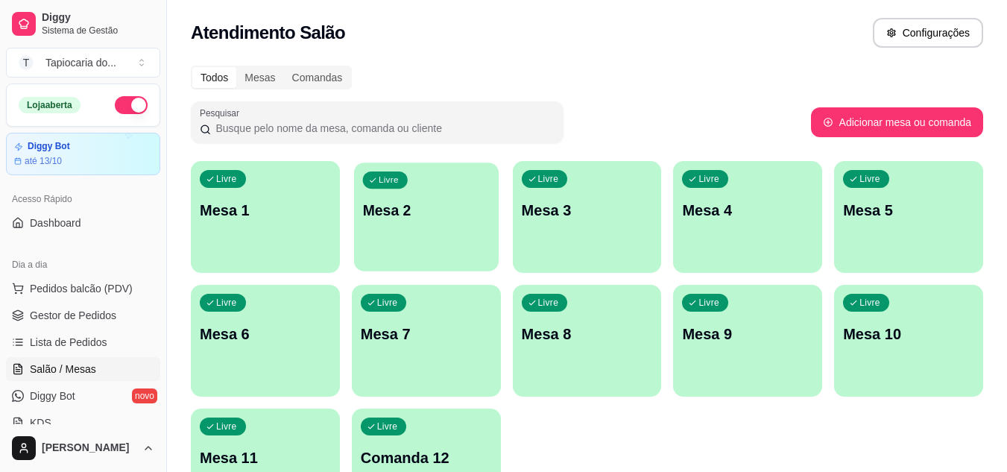
click at [460, 216] on p "Mesa 2" at bounding box center [426, 211] width 128 height 20
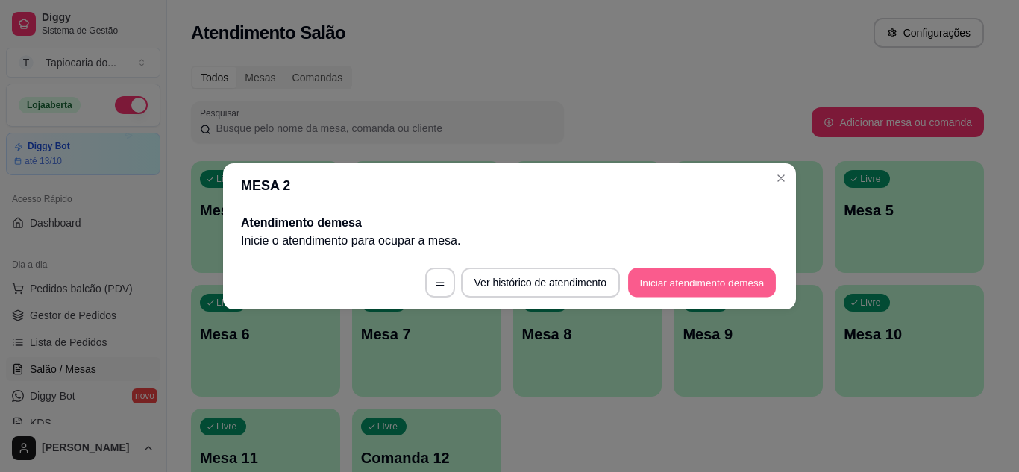
click at [661, 285] on button "Iniciar atendimento de mesa" at bounding box center [702, 282] width 148 height 29
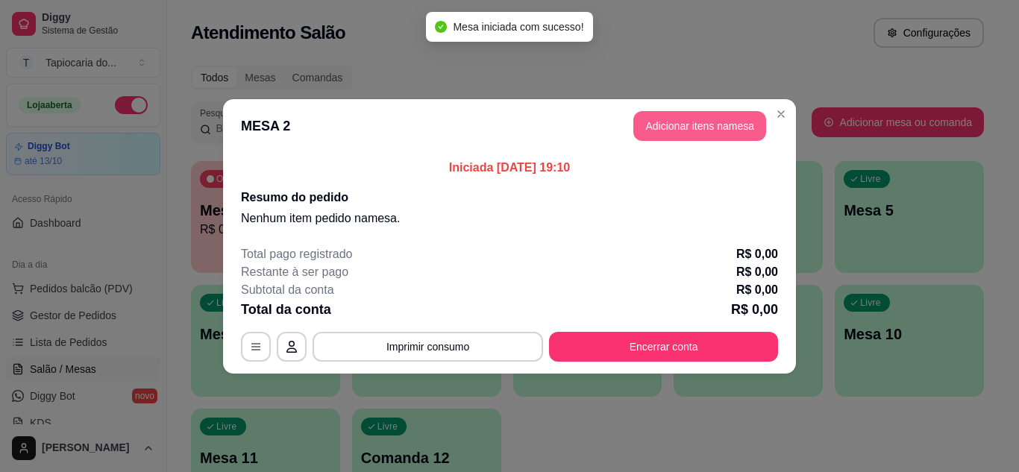
click at [674, 139] on button "Adicionar itens na mesa" at bounding box center [699, 126] width 133 height 30
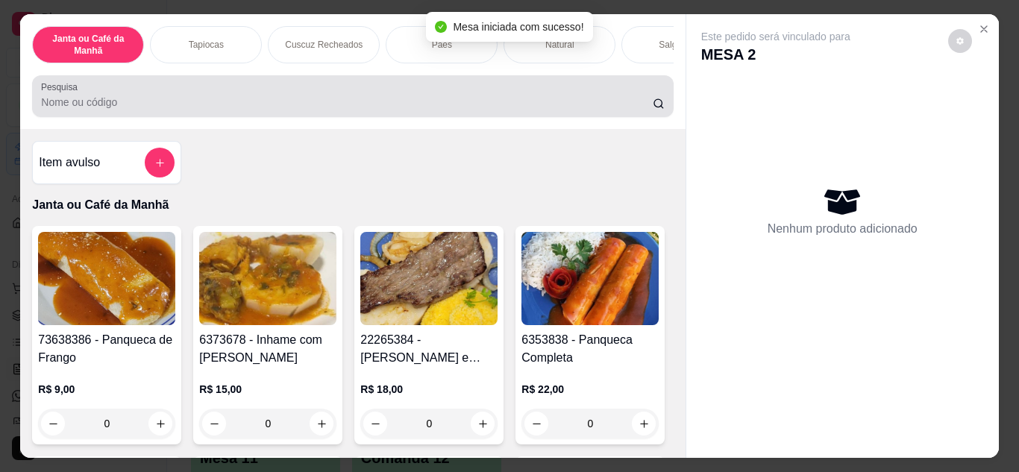
click at [496, 108] on input "Pesquisa" at bounding box center [346, 102] width 611 height 15
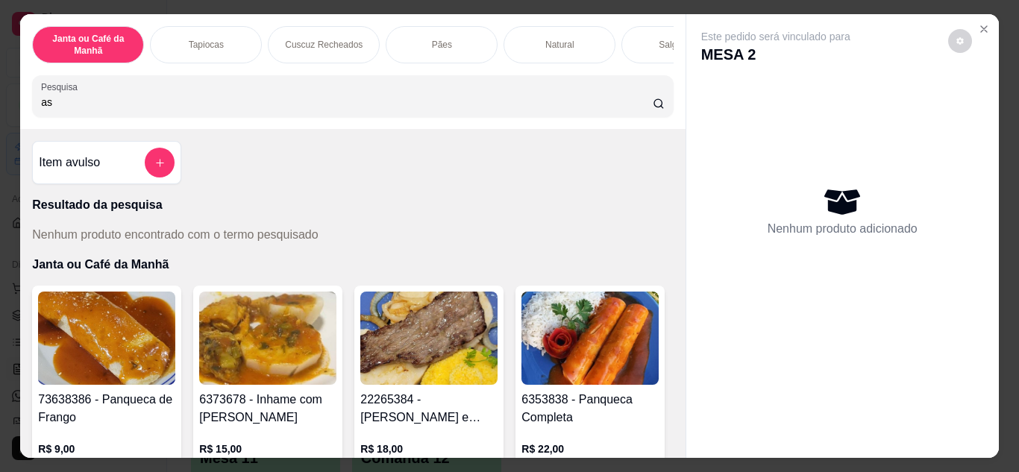
type input "a"
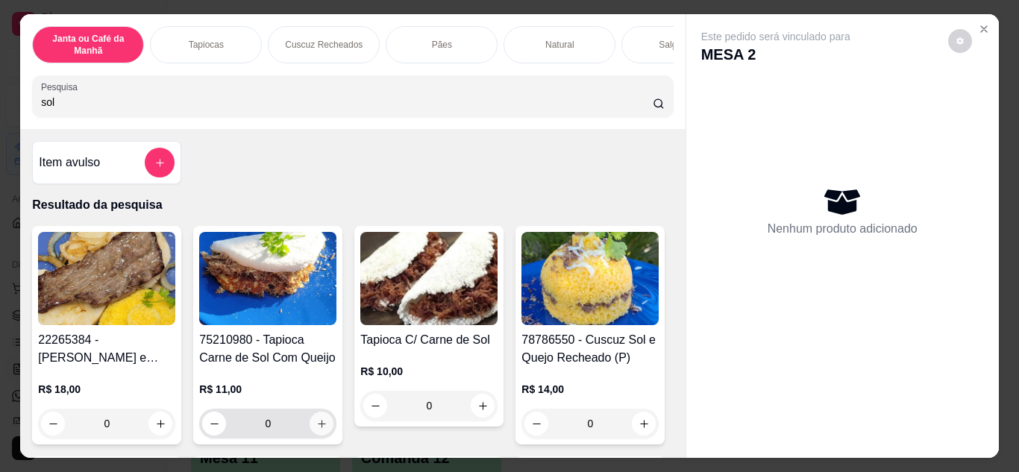
type input "sol"
click at [313, 435] on button "increase-product-quantity" at bounding box center [321, 423] width 23 height 23
type input "1"
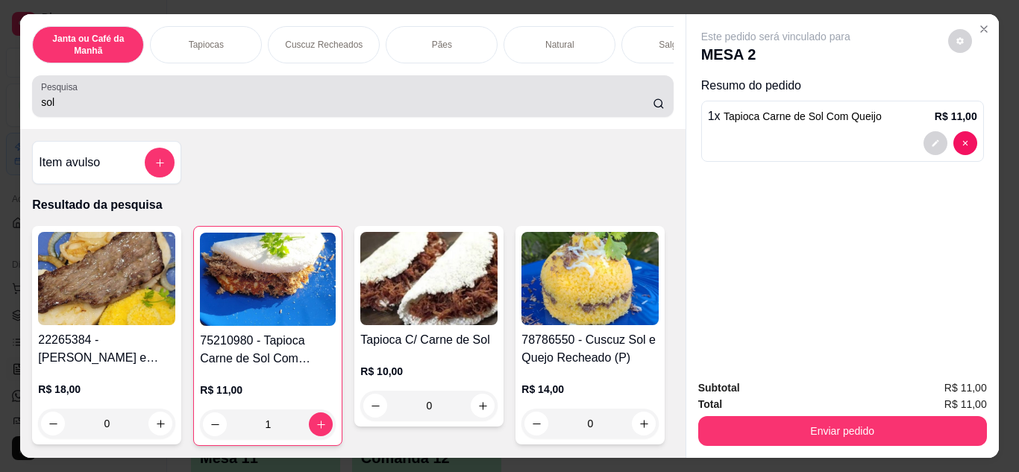
click at [624, 99] on div "sol" at bounding box center [352, 96] width 623 height 30
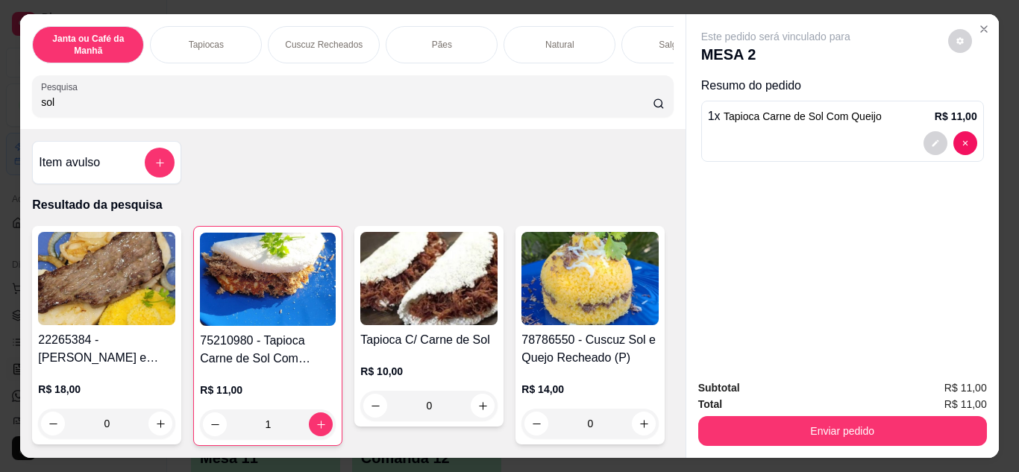
click at [140, 184] on div "Item avulso" at bounding box center [106, 162] width 149 height 43
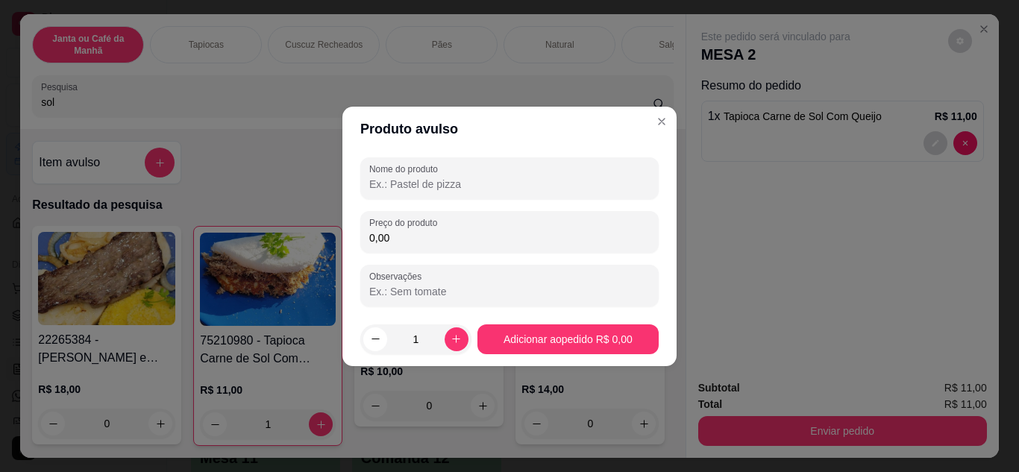
click at [449, 186] on input "Nome do produto" at bounding box center [509, 184] width 280 height 15
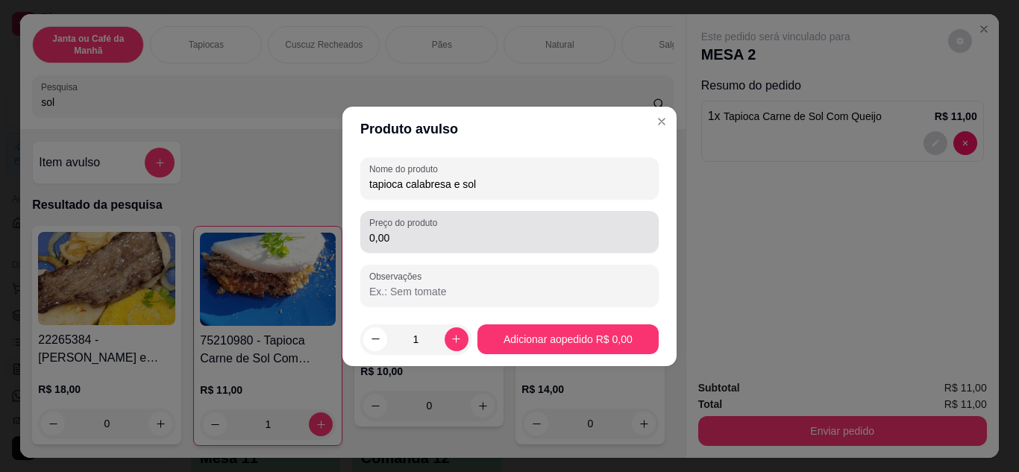
type input "tapioca calabresa e sol"
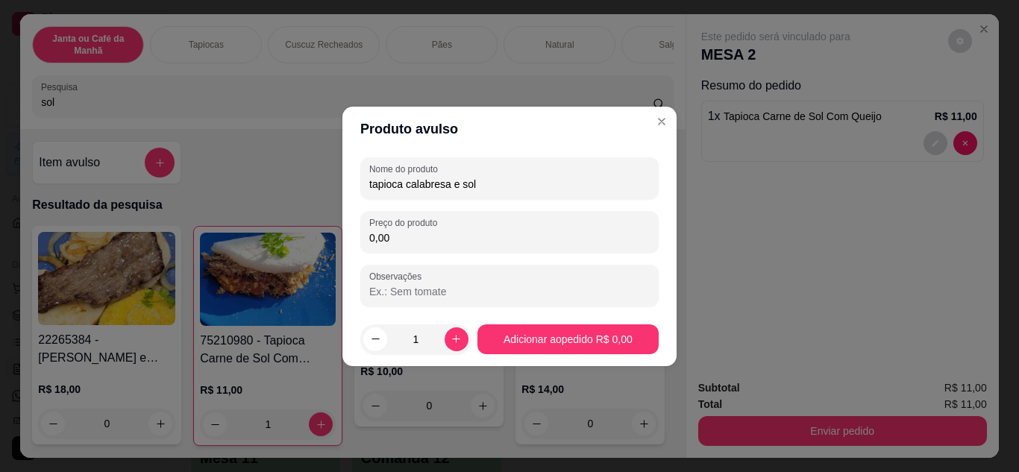
click at [527, 242] on input "0,00" at bounding box center [509, 237] width 280 height 15
type input "10,00"
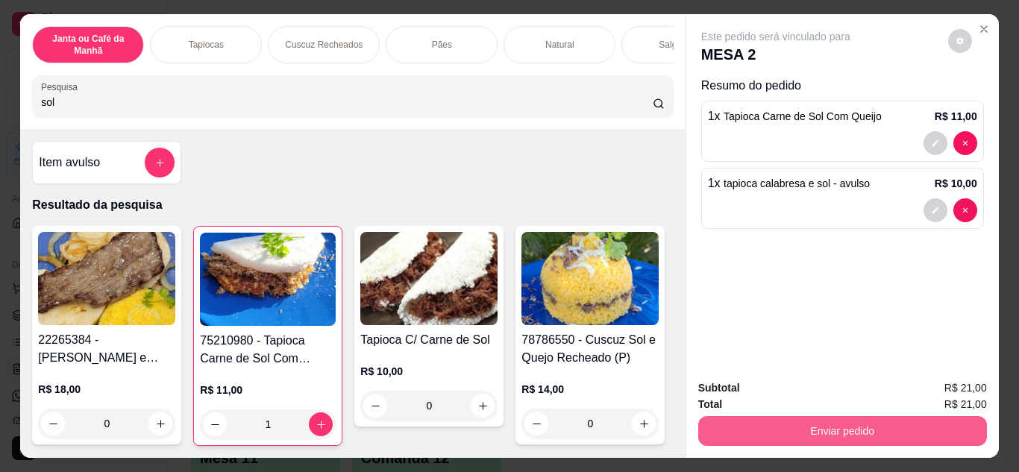
click at [778, 416] on button "Enviar pedido" at bounding box center [842, 431] width 289 height 30
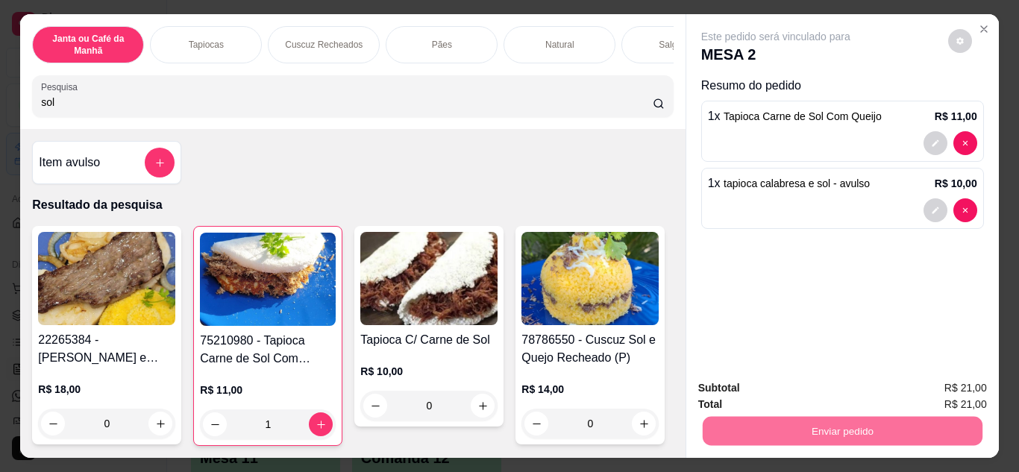
click at [918, 386] on button "Enviar pedido" at bounding box center [947, 389] width 84 height 28
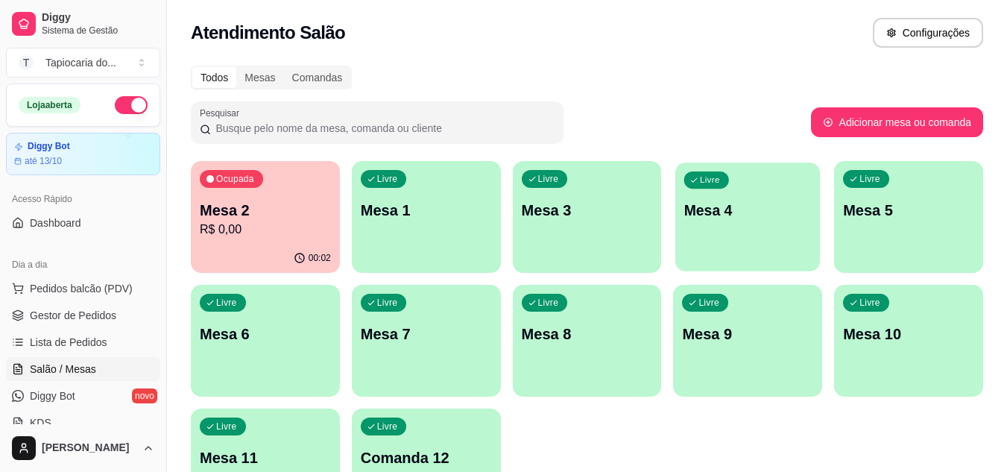
click at [736, 240] on div "Livre Mesa 4" at bounding box center [748, 208] width 145 height 91
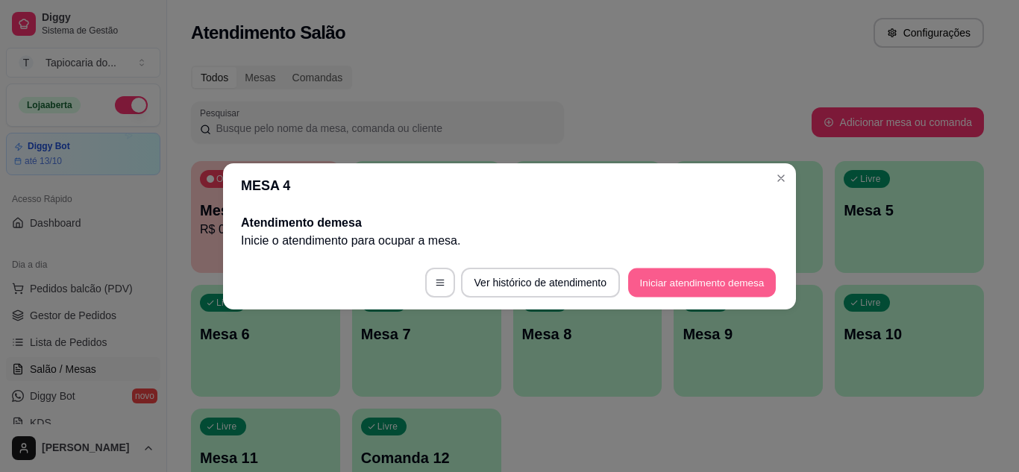
click at [681, 285] on button "Iniciar atendimento de mesa" at bounding box center [702, 282] width 148 height 29
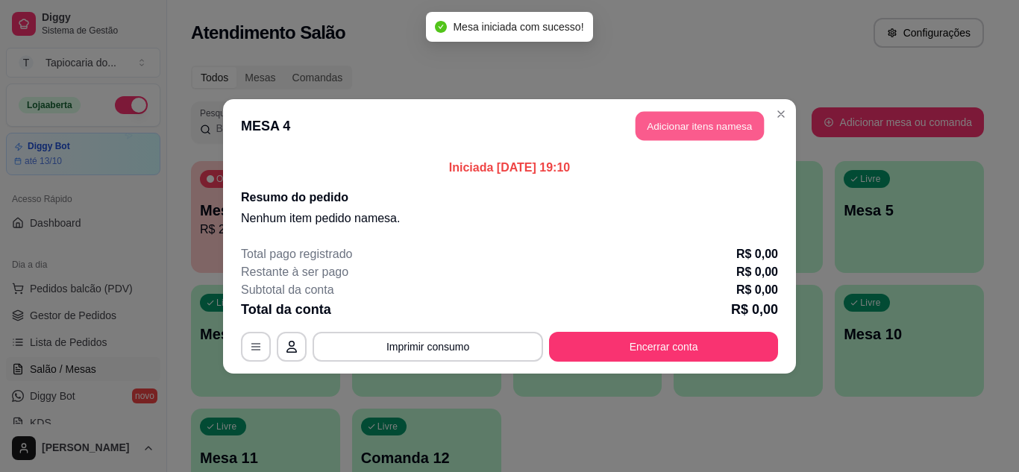
click at [702, 130] on button "Adicionar itens na mesa" at bounding box center [699, 125] width 128 height 29
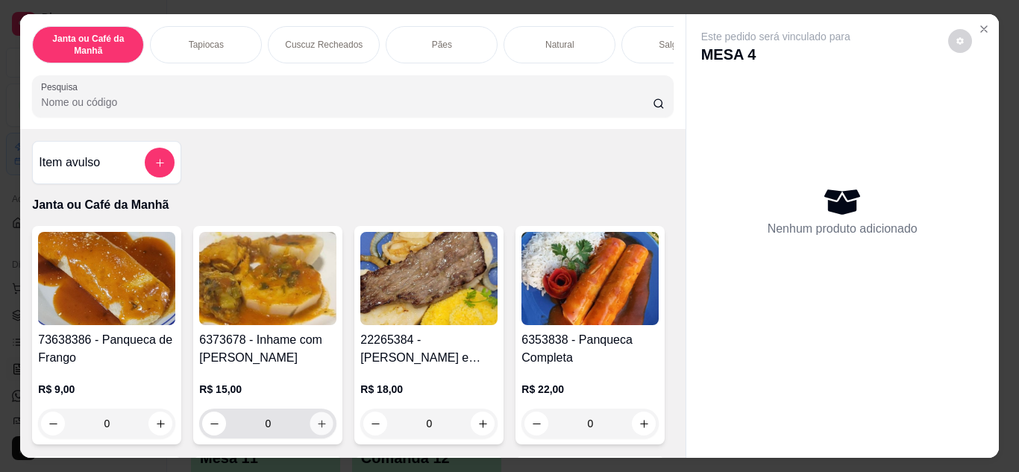
click at [324, 423] on button "increase-product-quantity" at bounding box center [321, 423] width 23 height 23
type input "1"
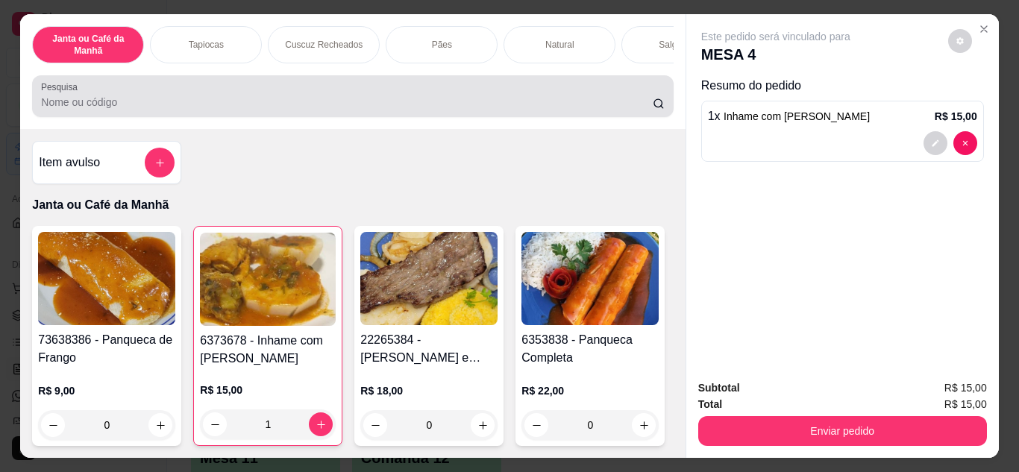
click at [491, 110] on input "Pesquisa" at bounding box center [346, 102] width 611 height 15
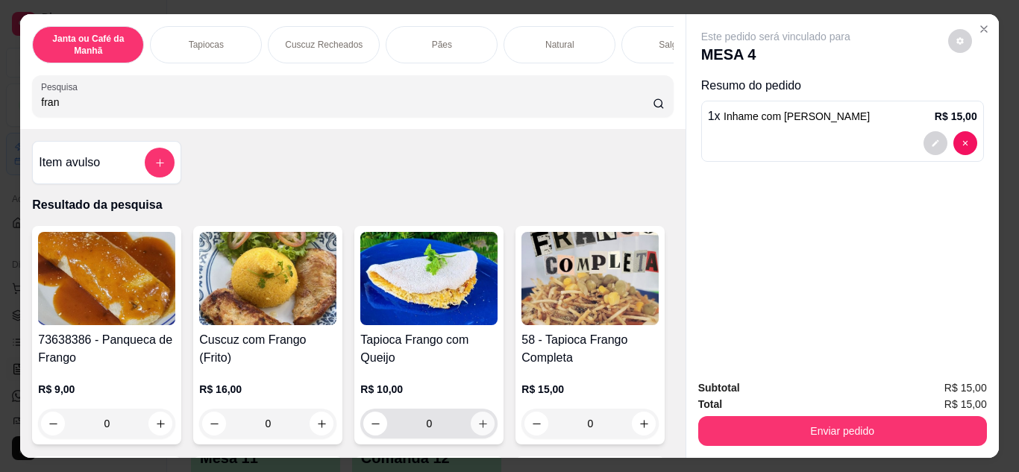
type input "fran"
click at [481, 425] on icon "increase-product-quantity" at bounding box center [482, 423] width 11 height 11
type input "1"
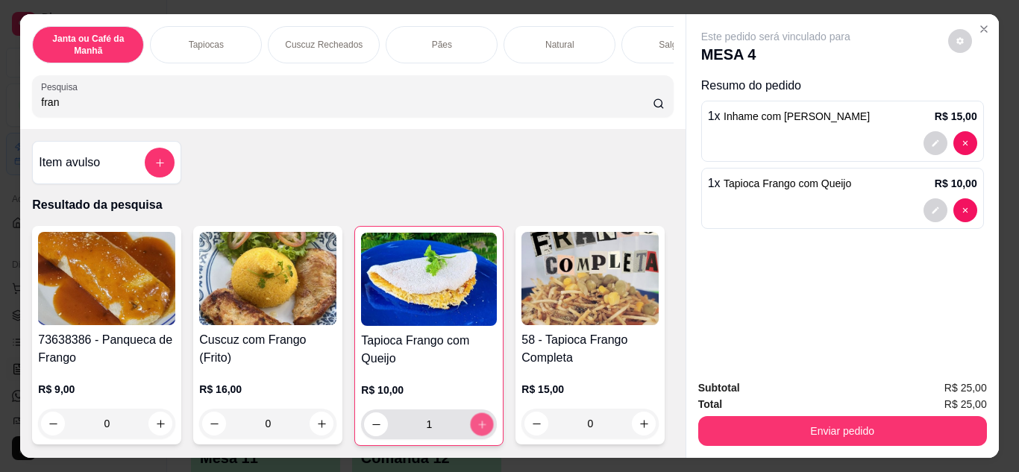
click at [479, 427] on icon "increase-product-quantity" at bounding box center [481, 424] width 11 height 11
type input "2"
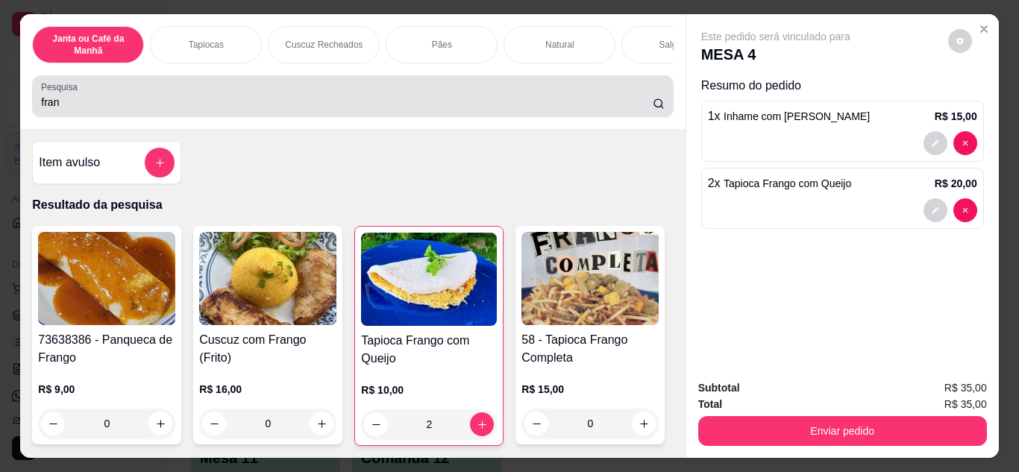
click at [532, 117] on div "Pesquisa fran" at bounding box center [352, 96] width 641 height 42
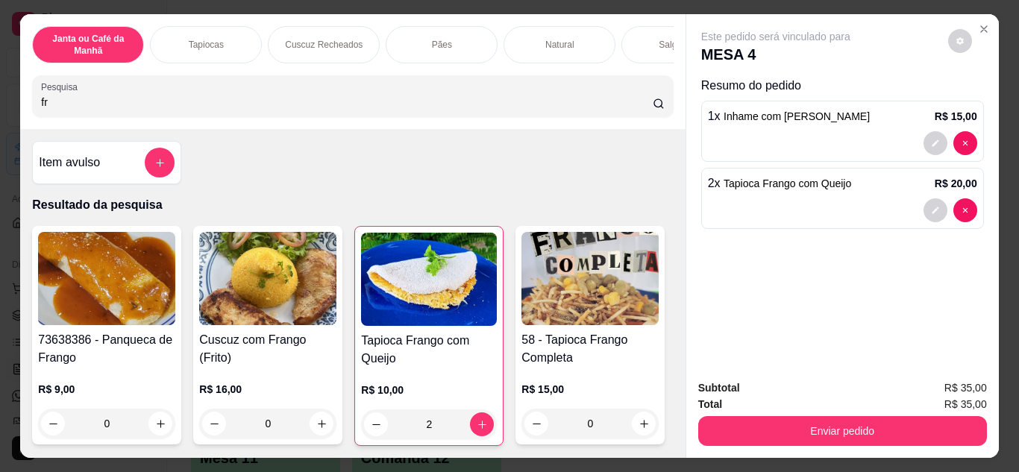
type input "f"
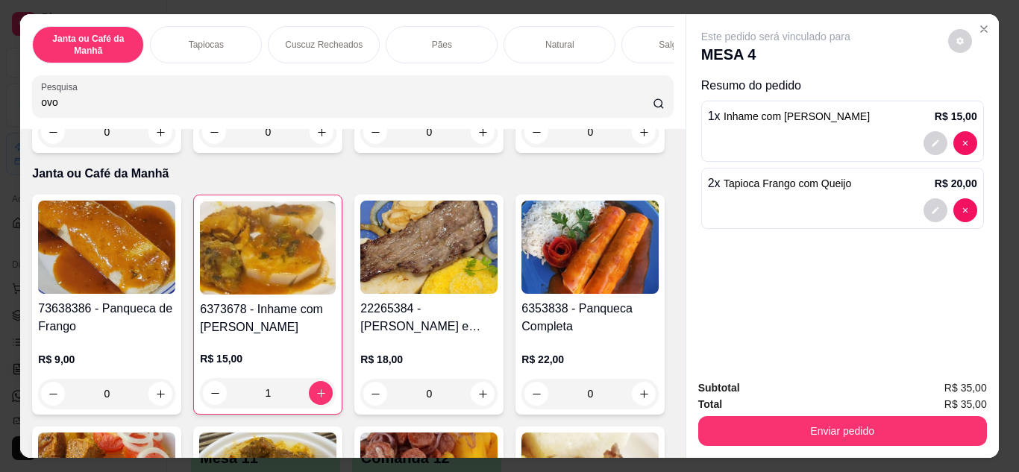
scroll to position [298, 0]
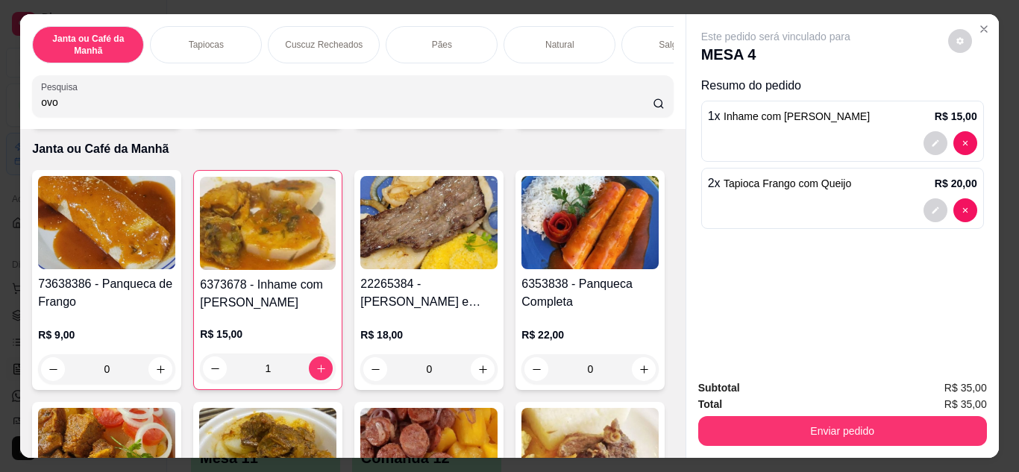
type input "ovo"
click at [638, 113] on icon "increase-product-quantity" at bounding box center [643, 107] width 11 height 11
type input "1"
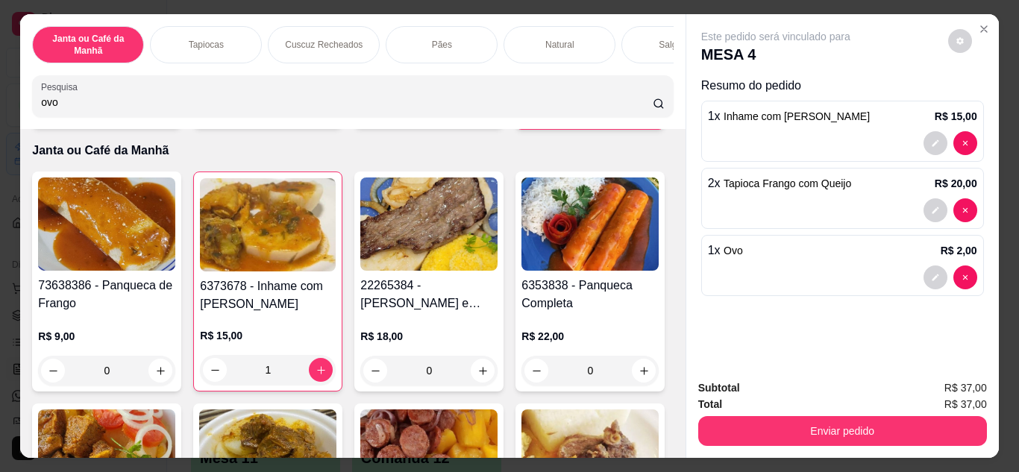
click at [632, 119] on button "increase-product-quantity" at bounding box center [643, 107] width 23 height 23
type input "2"
click at [381, 100] on input "ovo" at bounding box center [346, 102] width 611 height 15
type input "o"
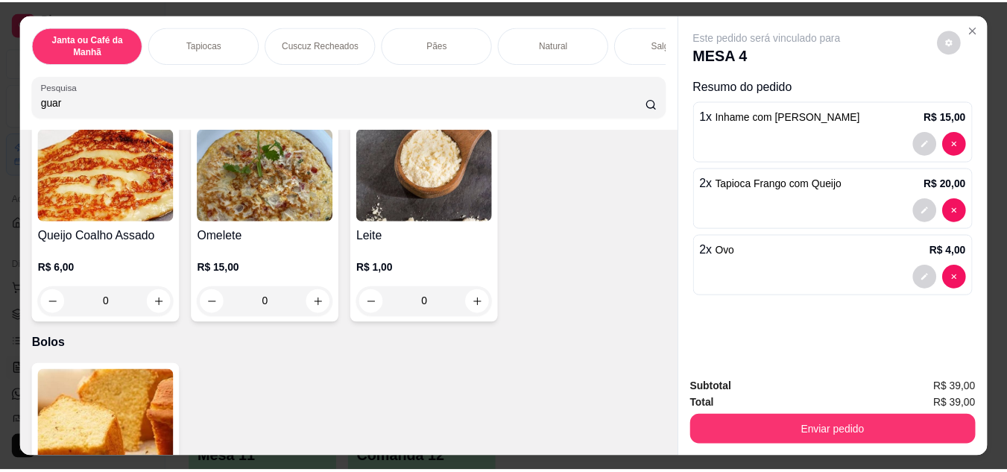
scroll to position [8181, 0]
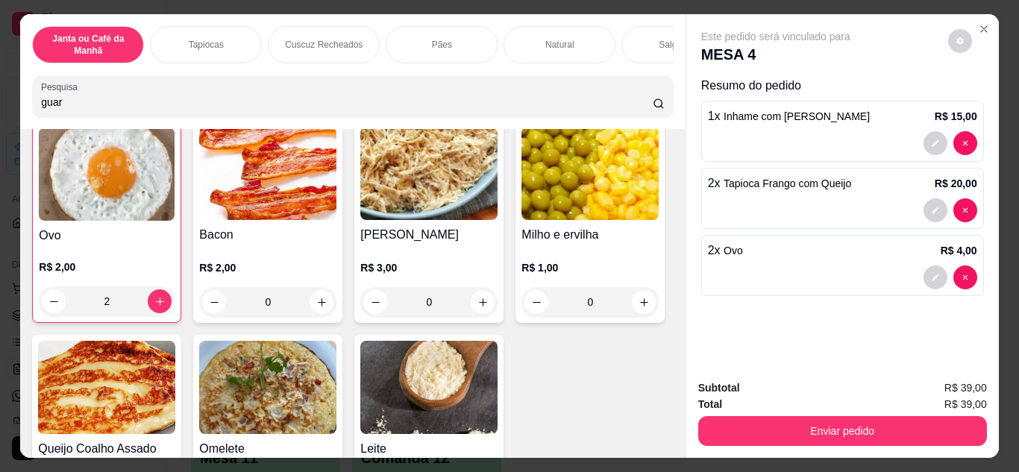
type input "guar"
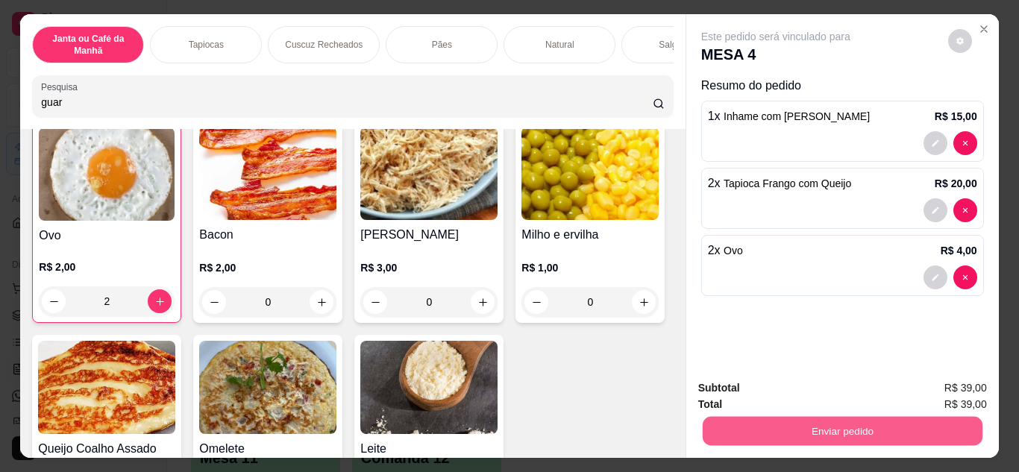
click at [883, 421] on button "Enviar pedido" at bounding box center [842, 431] width 280 height 29
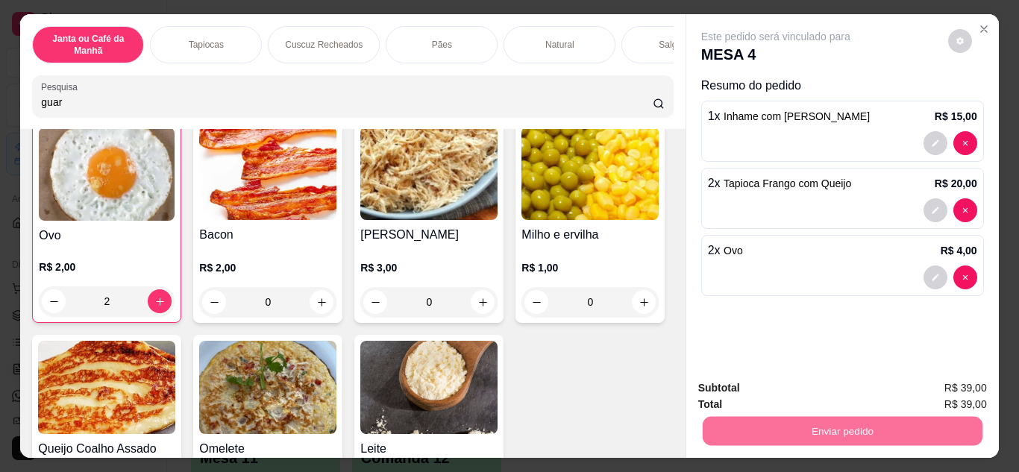
click at [930, 393] on button "Enviar pedido" at bounding box center [947, 389] width 84 height 28
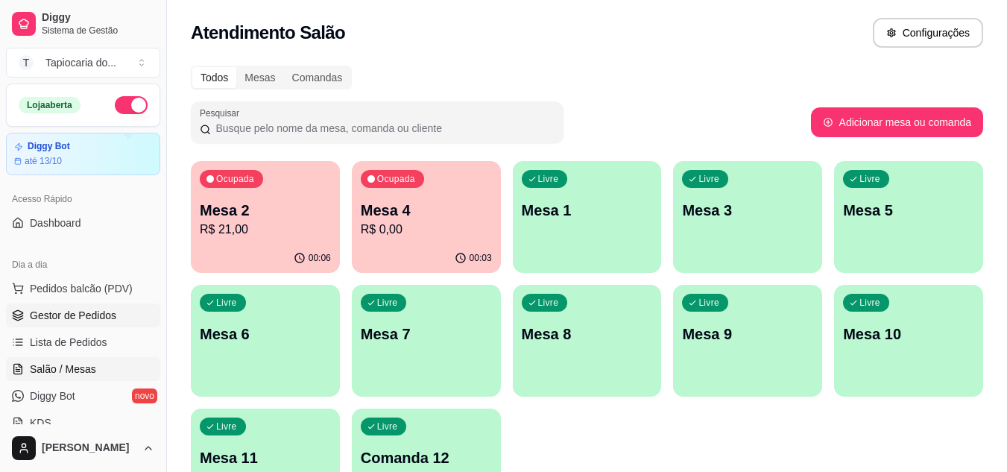
click at [67, 316] on span "Gestor de Pedidos" at bounding box center [73, 315] width 86 height 15
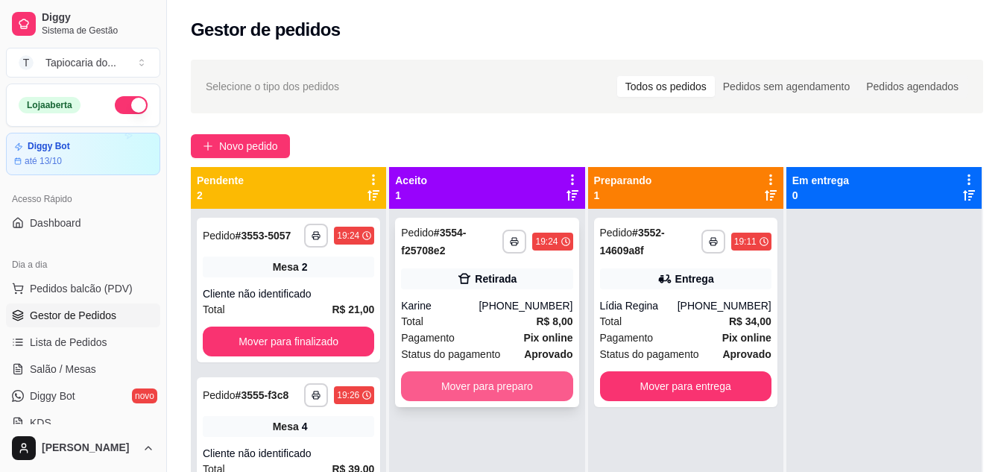
click at [524, 389] on button "Mover para preparo" at bounding box center [487, 386] width 172 height 30
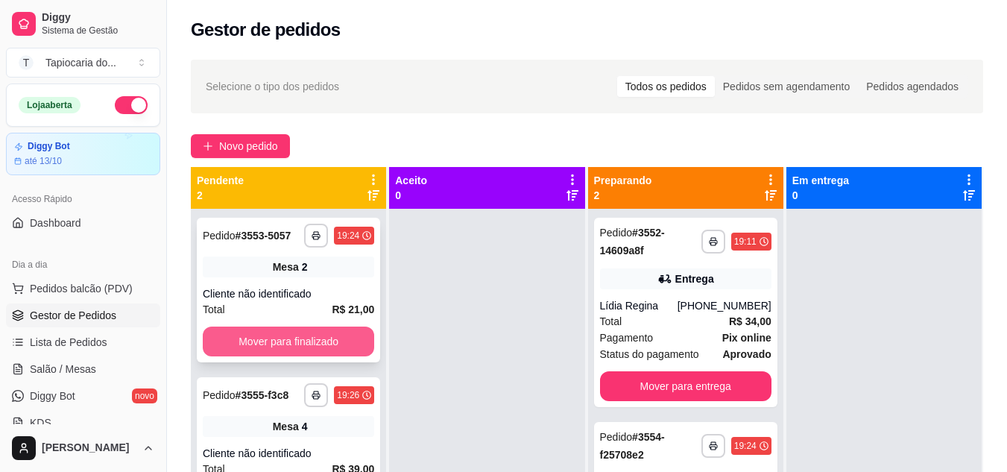
click at [347, 350] on button "Mover para finalizado" at bounding box center [289, 342] width 172 height 30
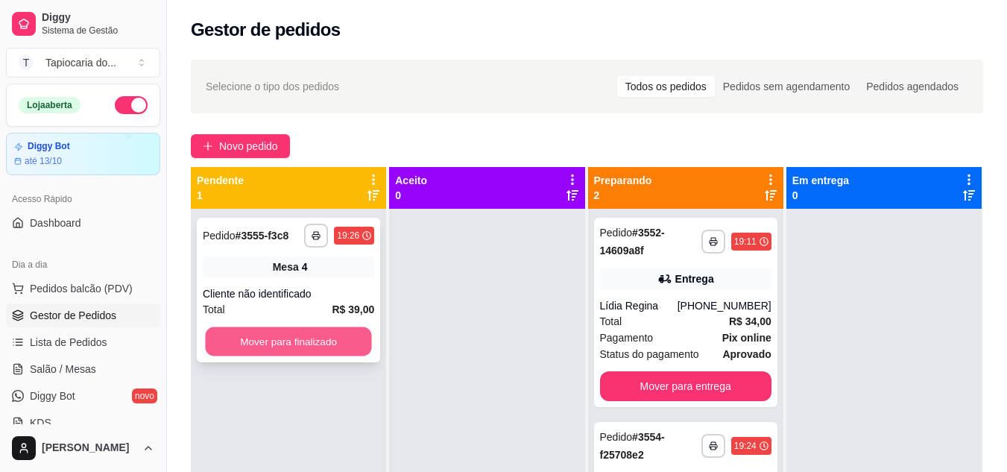
click at [348, 347] on button "Mover para finalizado" at bounding box center [288, 341] width 166 height 29
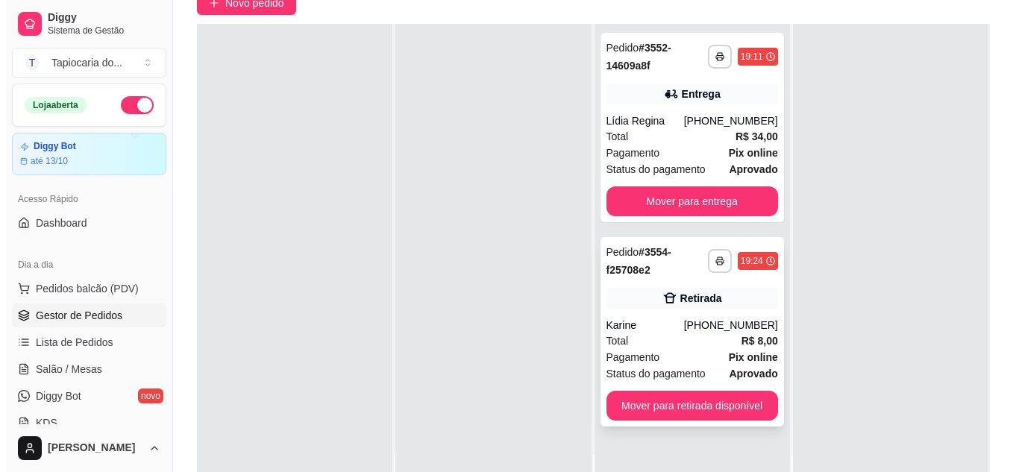
scroll to position [149, 0]
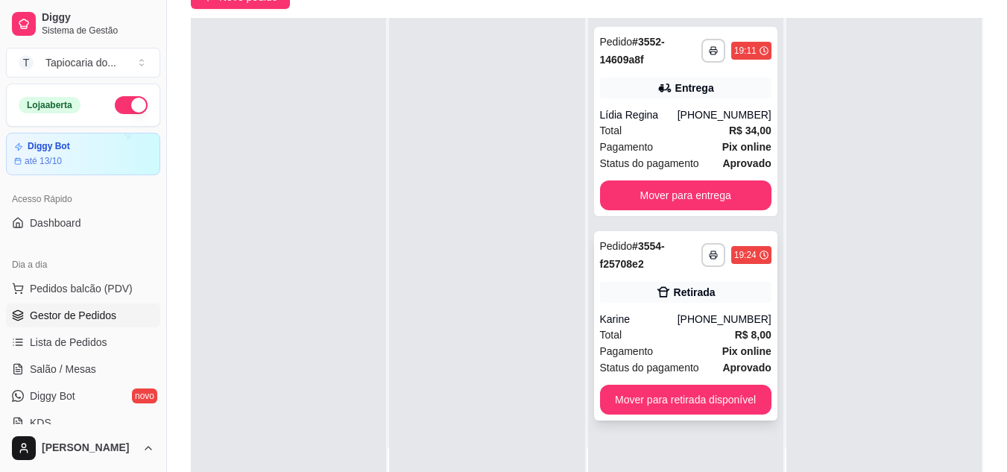
click at [724, 353] on strong "Pix online" at bounding box center [747, 351] width 49 height 12
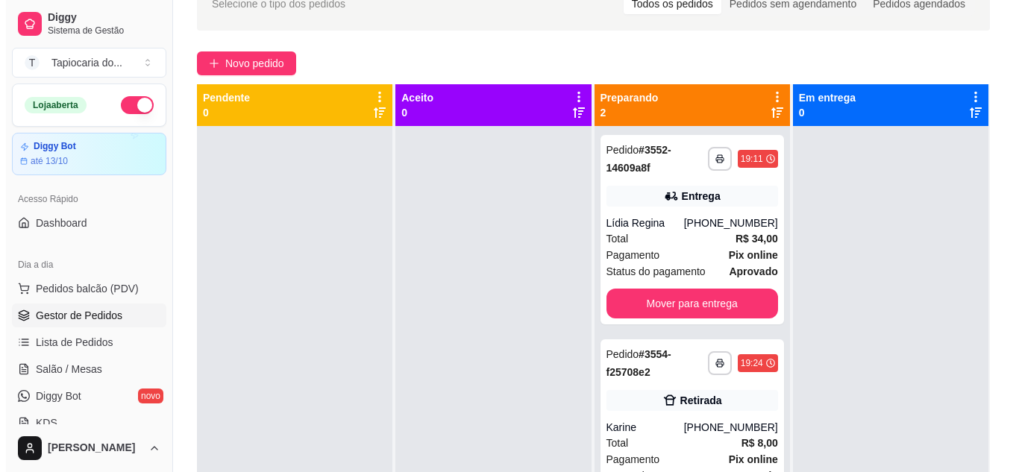
scroll to position [0, 0]
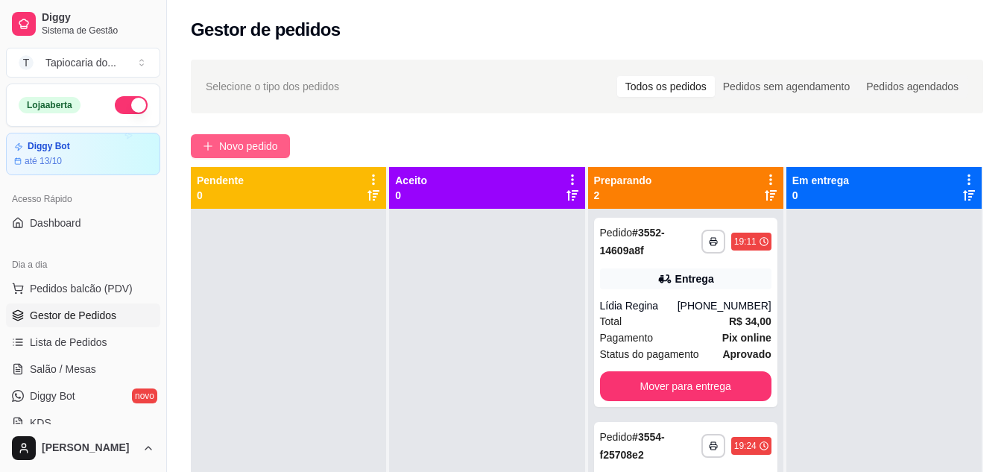
click at [268, 154] on span "Novo pedido" at bounding box center [248, 146] width 59 height 16
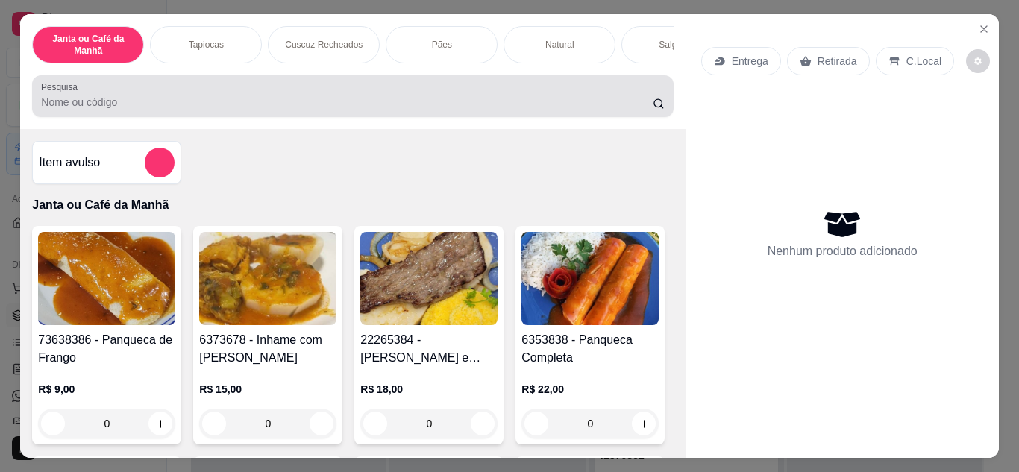
click at [357, 107] on input "Pesquisa" at bounding box center [346, 102] width 611 height 15
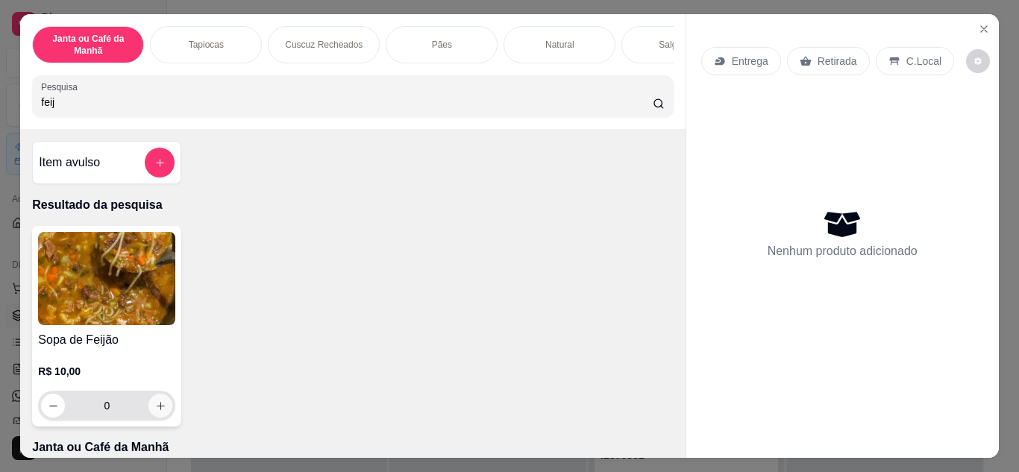
type input "feij"
click at [159, 417] on button "increase-product-quantity" at bounding box center [160, 405] width 23 height 23
type input "1"
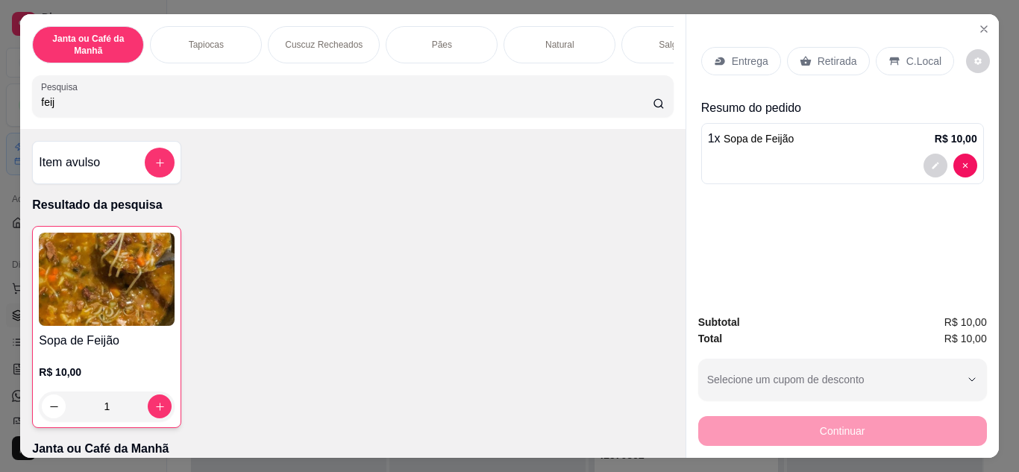
click at [734, 65] on div "Entrega" at bounding box center [741, 61] width 80 height 28
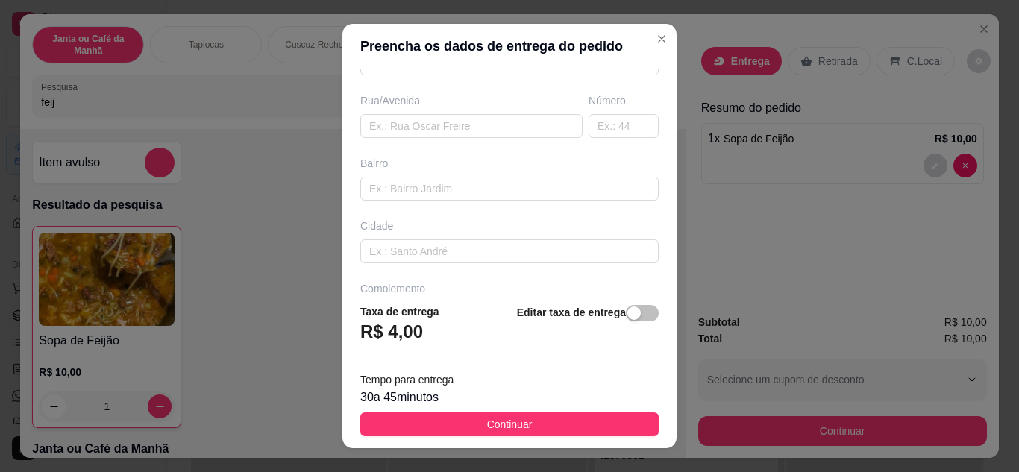
scroll to position [279, 0]
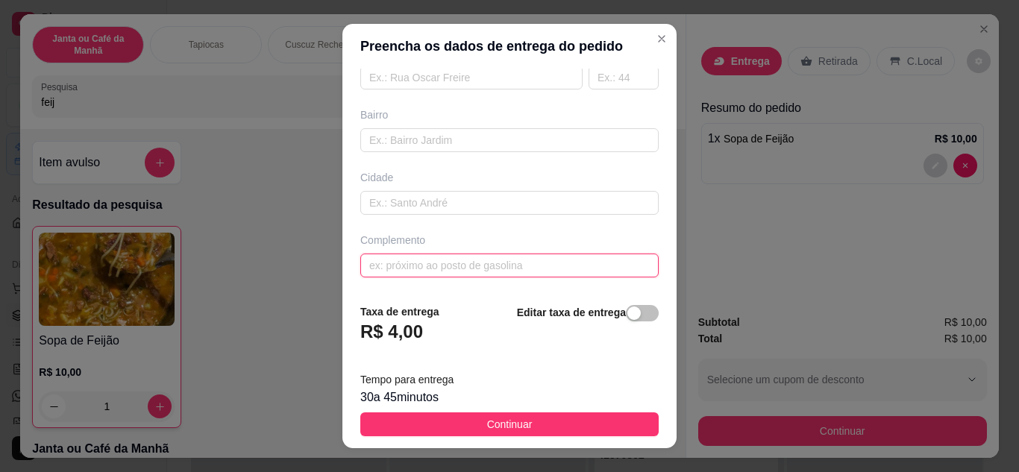
paste input "[STREET_ADDRESS] De frente a um primeiro andar Próx a academia podiu"
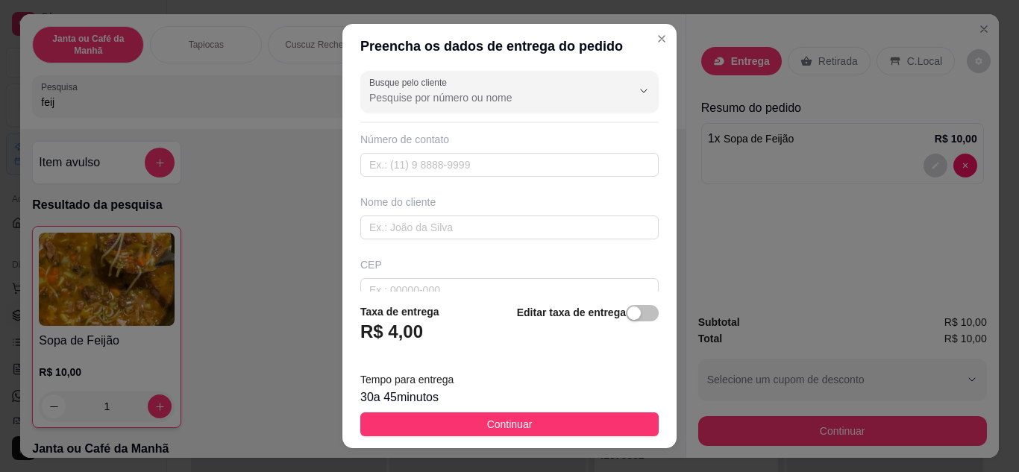
scroll to position [0, 0]
type input "[STREET_ADDRESS] De frente a um primeiro andar Próx a academia podium"
paste input "[PHONE_NUMBER]"
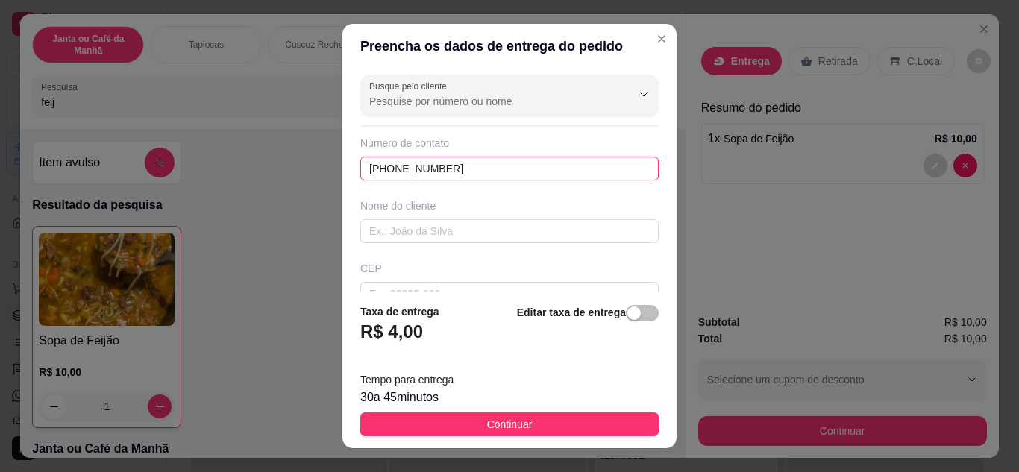
click at [384, 167] on input "[PHONE_NUMBER]" at bounding box center [509, 169] width 298 height 24
type input "[PHONE_NUMBER]"
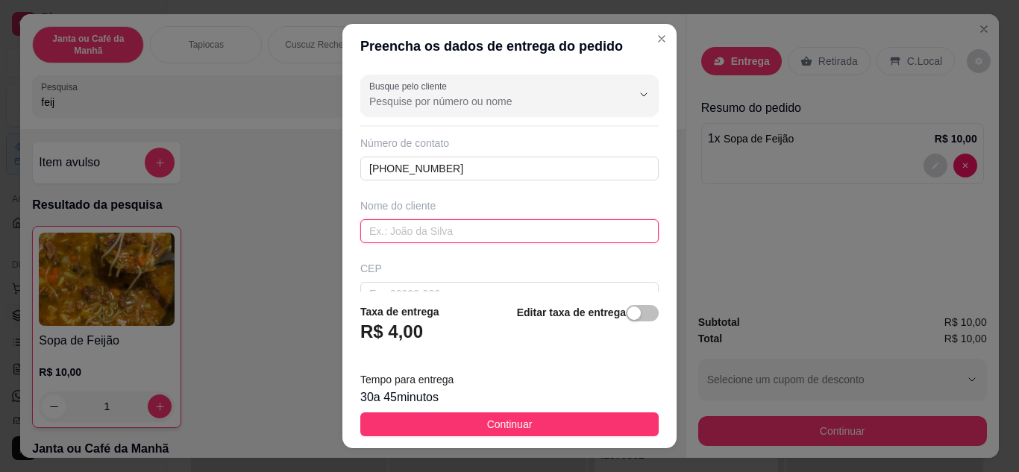
click at [385, 241] on input "text" at bounding box center [509, 231] width 298 height 24
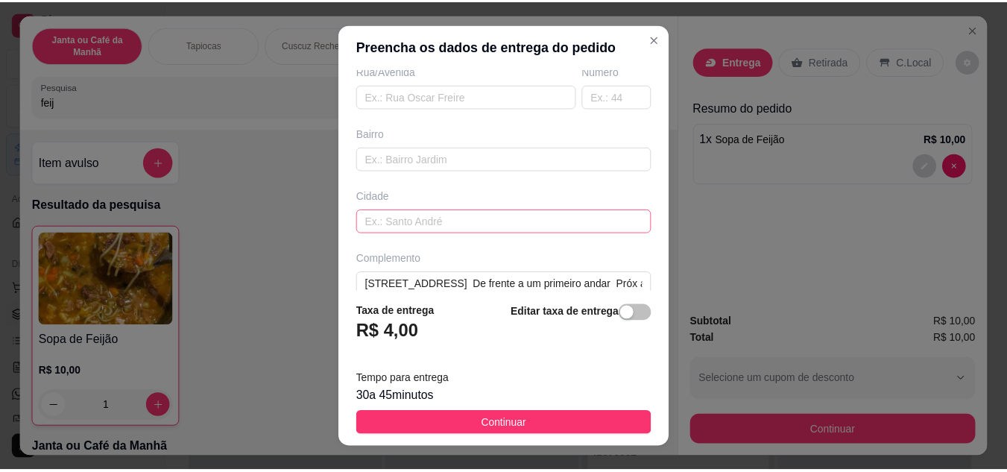
scroll to position [279, 0]
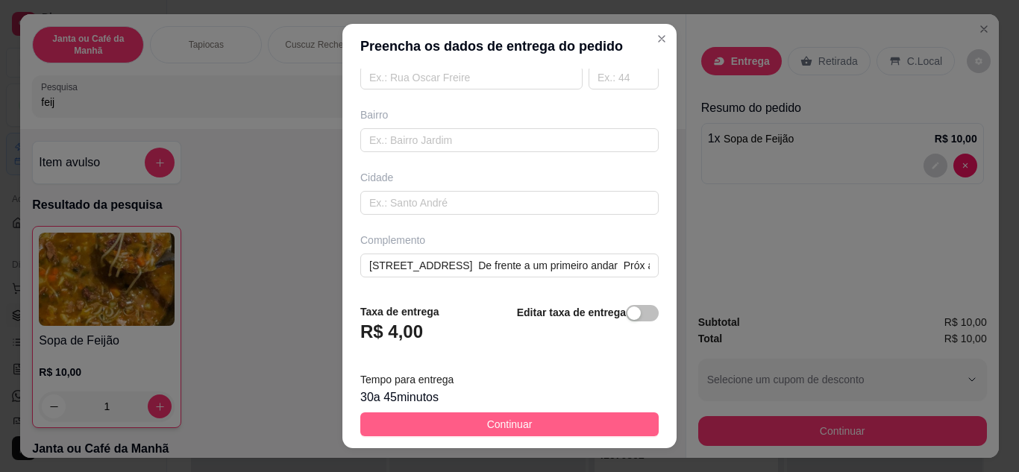
type input "[PERSON_NAME]"
click at [511, 423] on span "Continuar" at bounding box center [509, 424] width 45 height 16
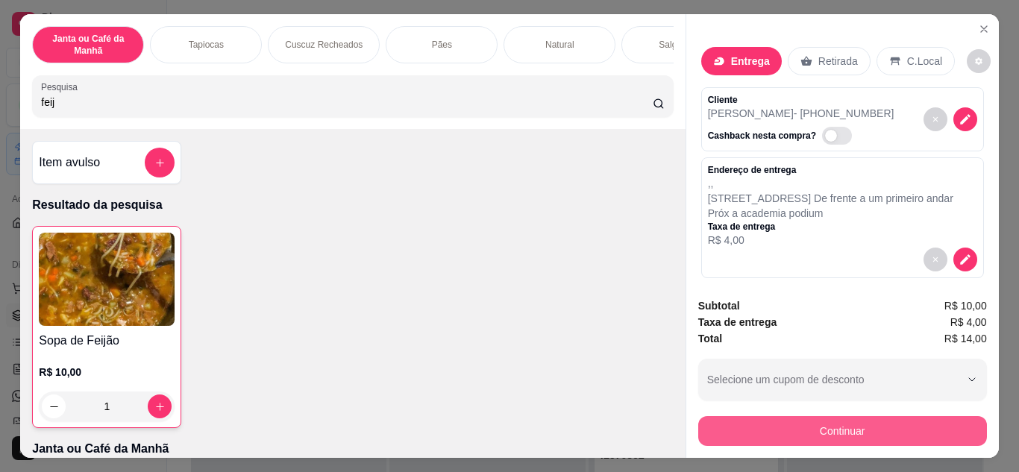
click at [803, 419] on button "Continuar" at bounding box center [842, 431] width 289 height 30
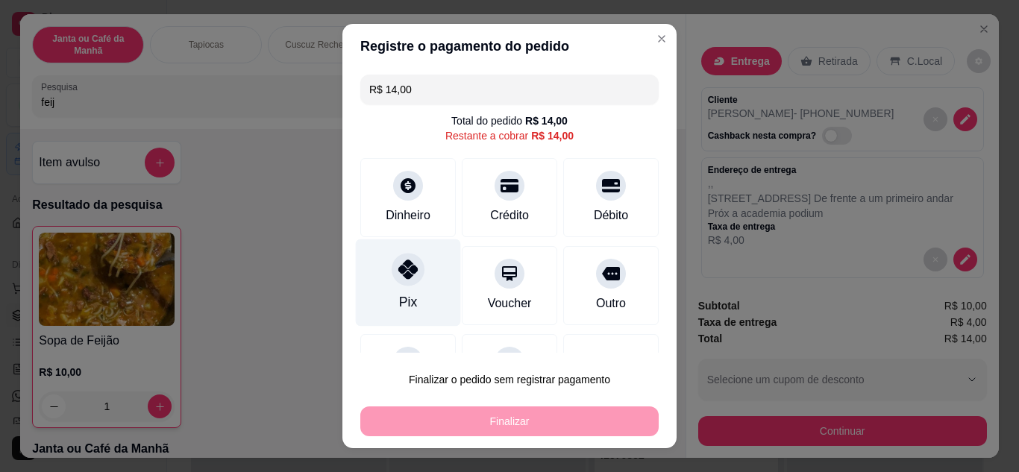
click at [415, 274] on div "Pix" at bounding box center [408, 282] width 105 height 87
type input "R$ 0,00"
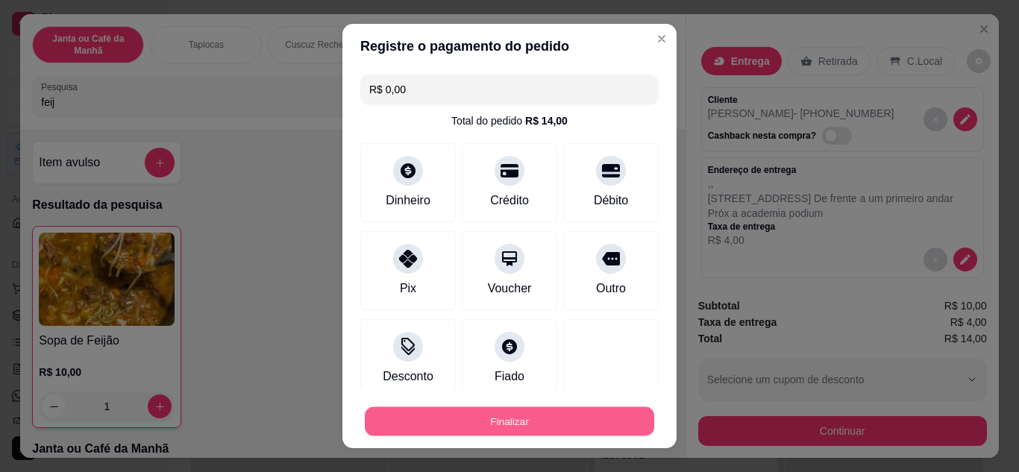
click at [526, 415] on button "Finalizar" at bounding box center [509, 421] width 289 height 29
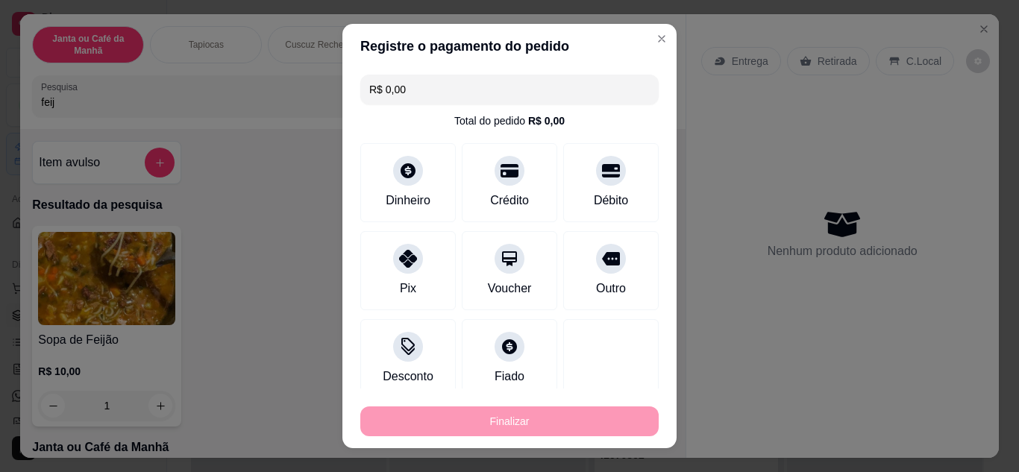
type input "0"
type input "-R$ 14,00"
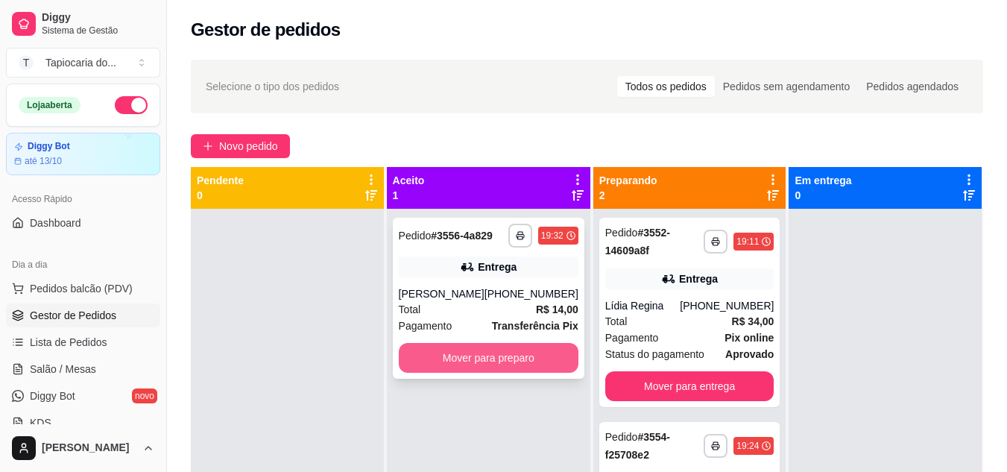
click at [482, 350] on button "Mover para preparo" at bounding box center [489, 358] width 180 height 30
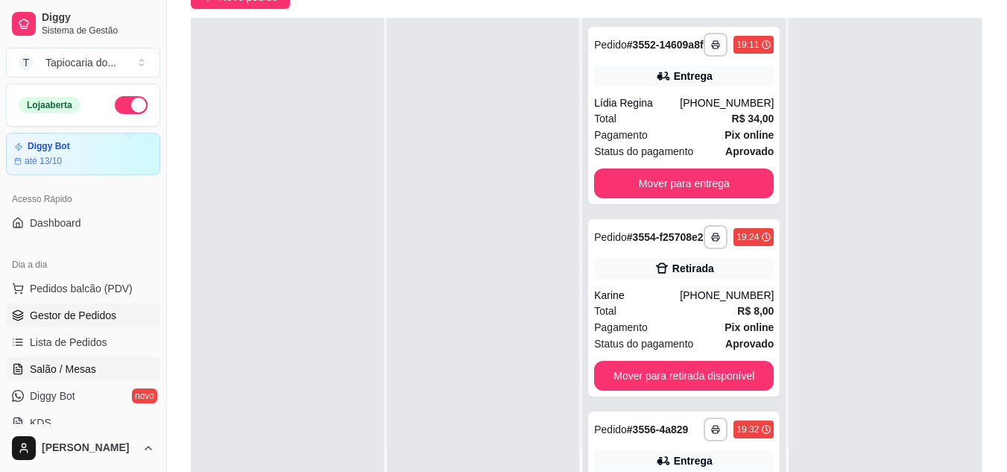
click at [33, 362] on span "Salão / Mesas" at bounding box center [63, 369] width 66 height 15
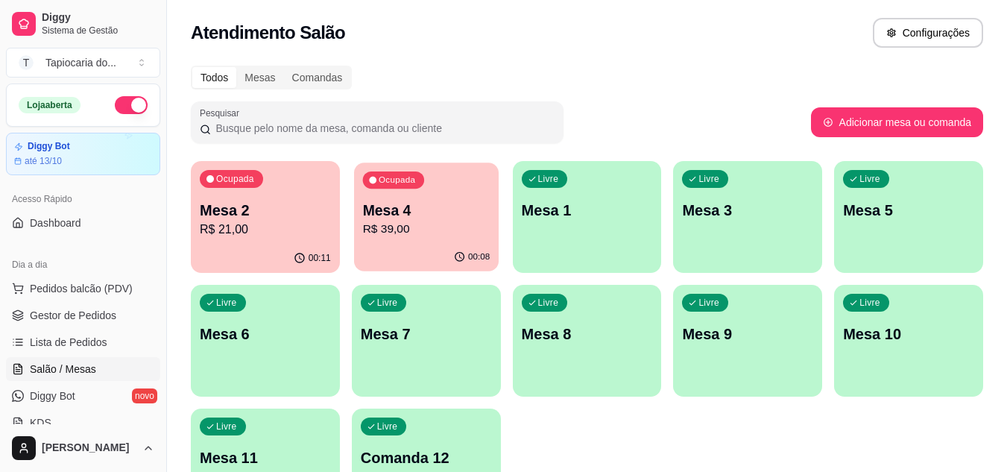
click at [369, 217] on p "Mesa 4" at bounding box center [426, 211] width 128 height 20
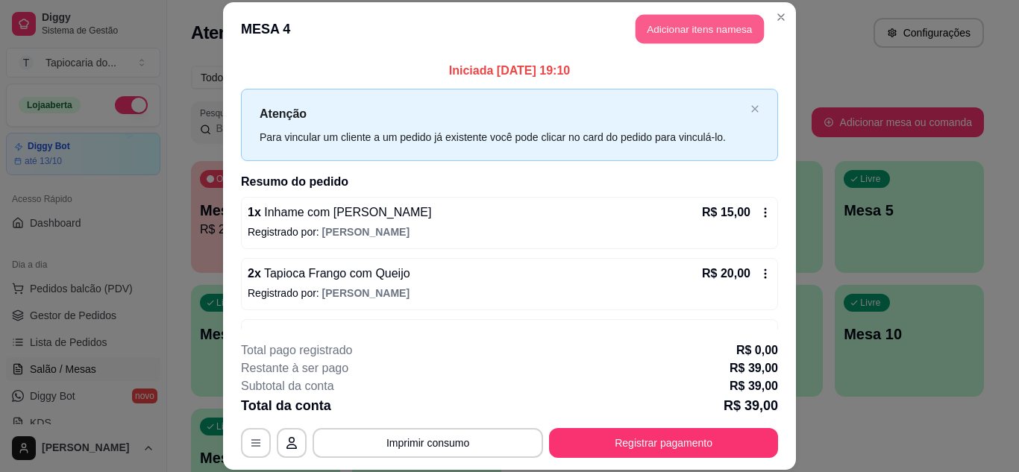
click at [699, 37] on button "Adicionar itens na mesa" at bounding box center [699, 29] width 128 height 29
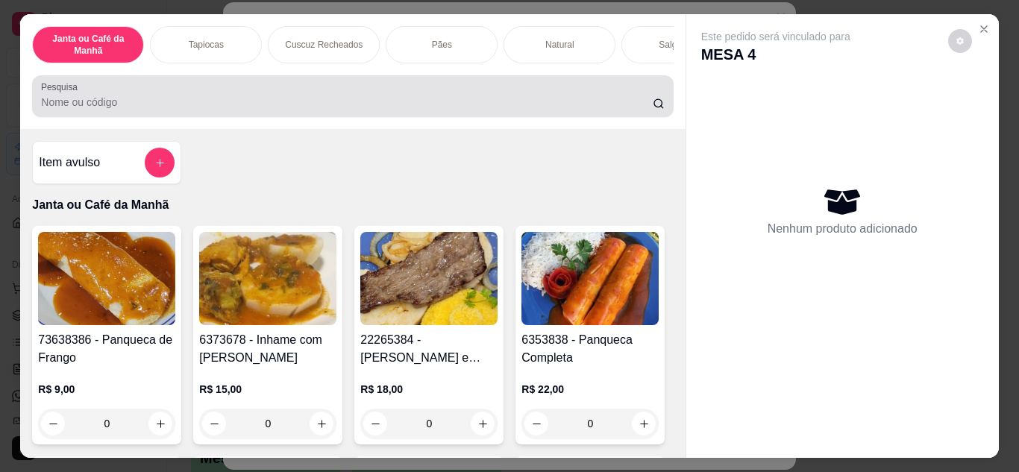
click at [586, 89] on div at bounding box center [352, 96] width 623 height 30
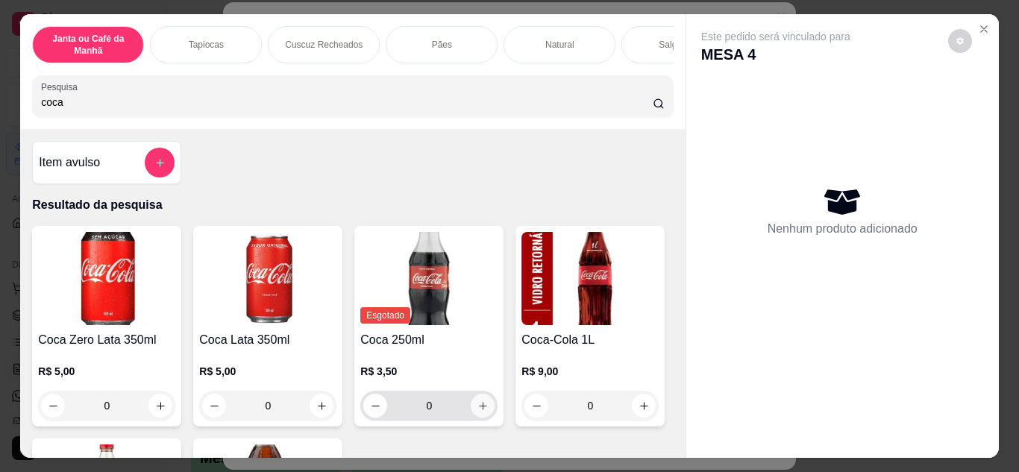
type input "coca"
click at [481, 404] on button "increase-product-quantity" at bounding box center [483, 406] width 24 height 24
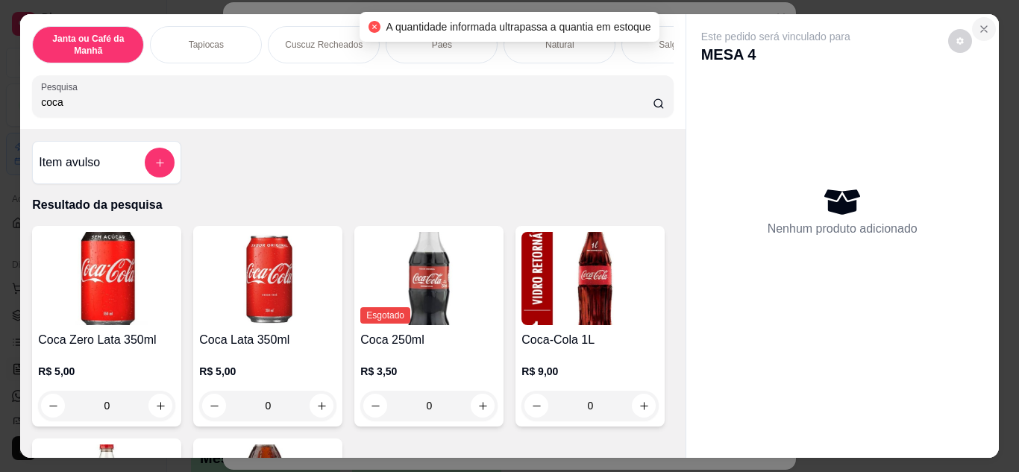
click at [973, 17] on button "Close" at bounding box center [984, 29] width 24 height 24
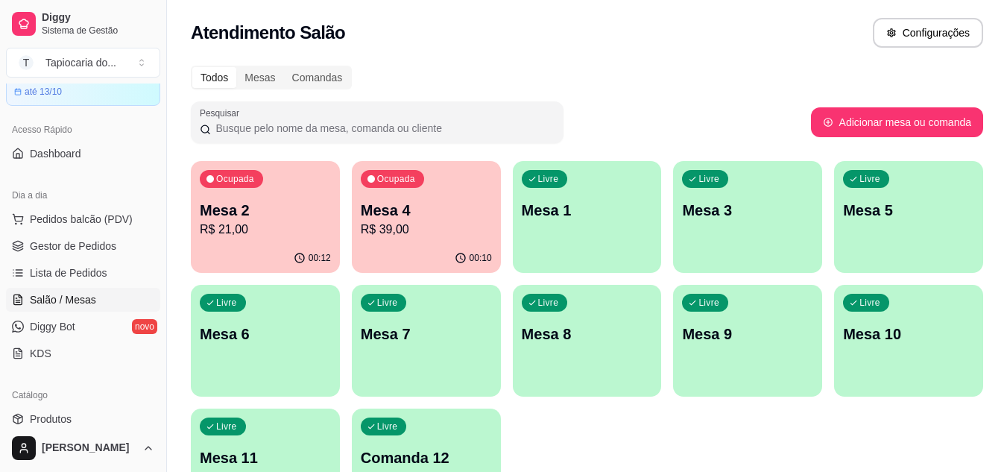
scroll to position [149, 0]
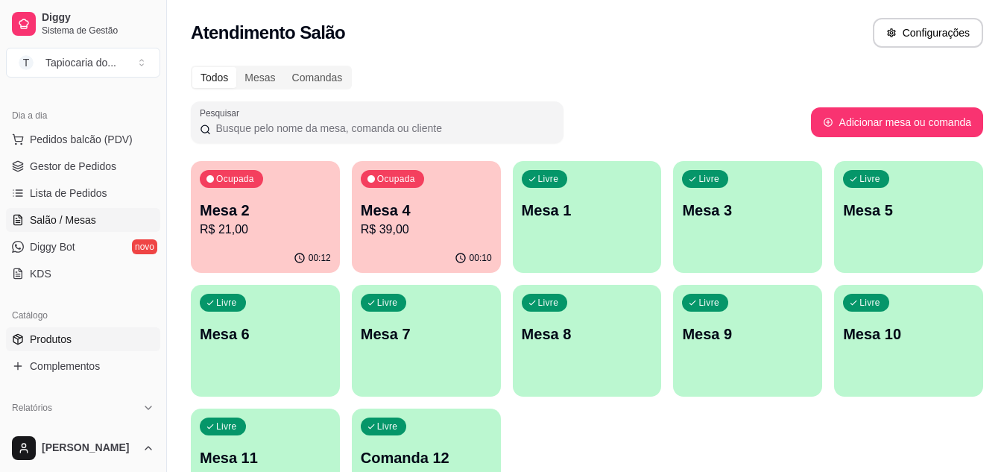
click at [80, 339] on link "Produtos" at bounding box center [83, 339] width 154 height 24
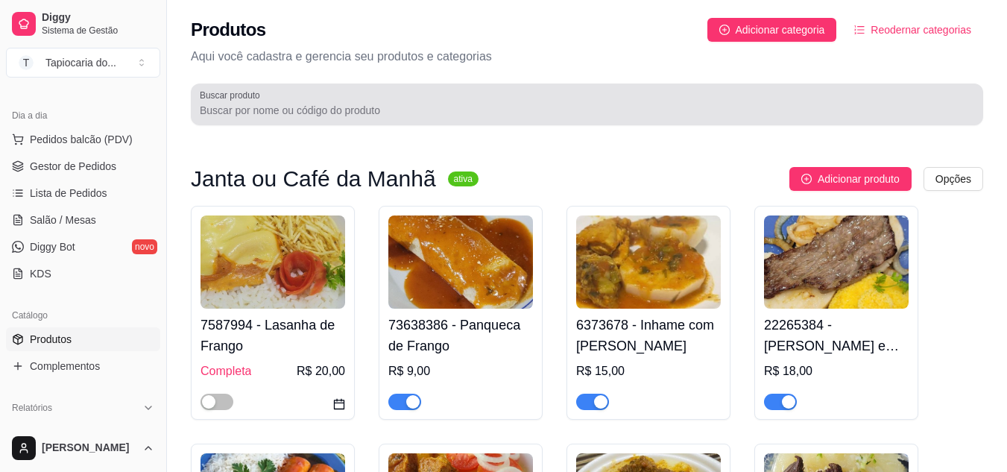
click at [386, 97] on div at bounding box center [587, 104] width 775 height 30
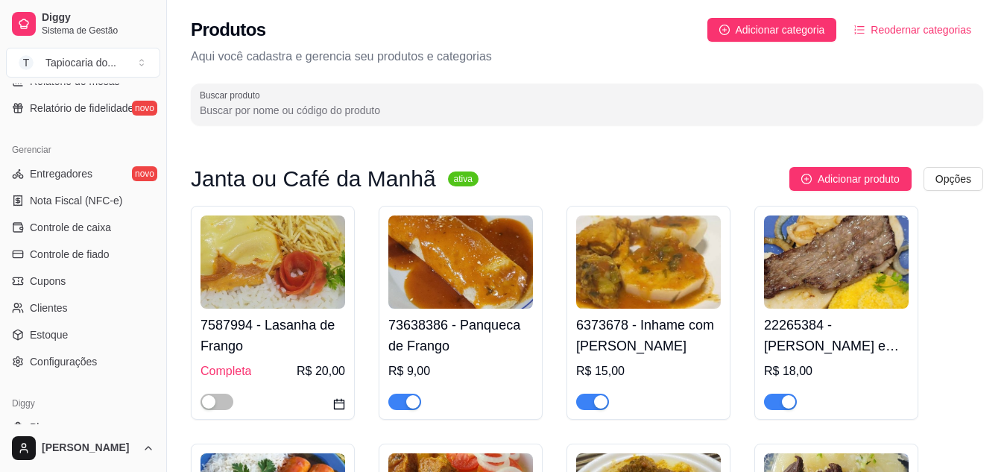
scroll to position [597, 0]
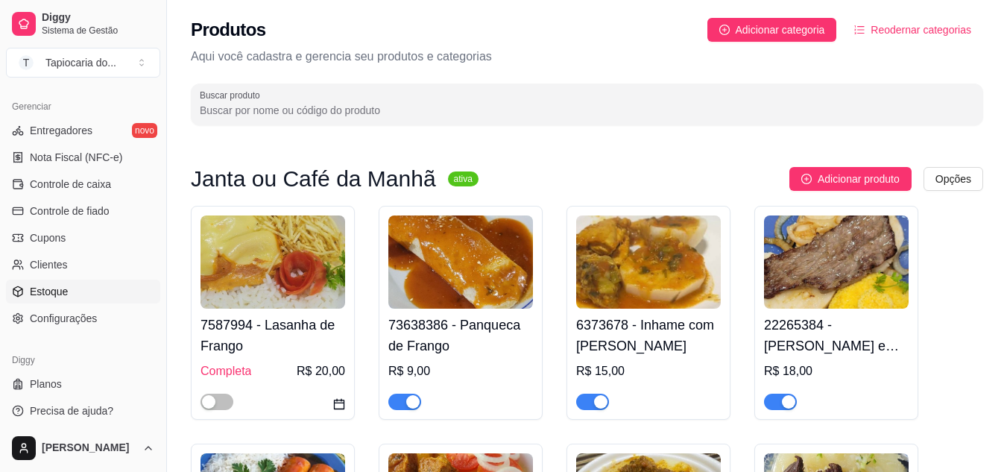
click at [84, 292] on link "Estoque" at bounding box center [83, 292] width 154 height 24
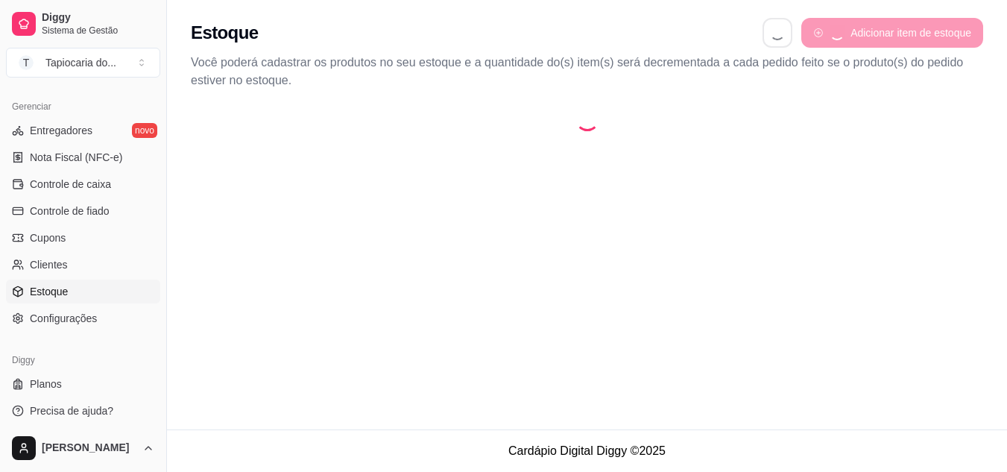
select select "QUANTITY_ORDER"
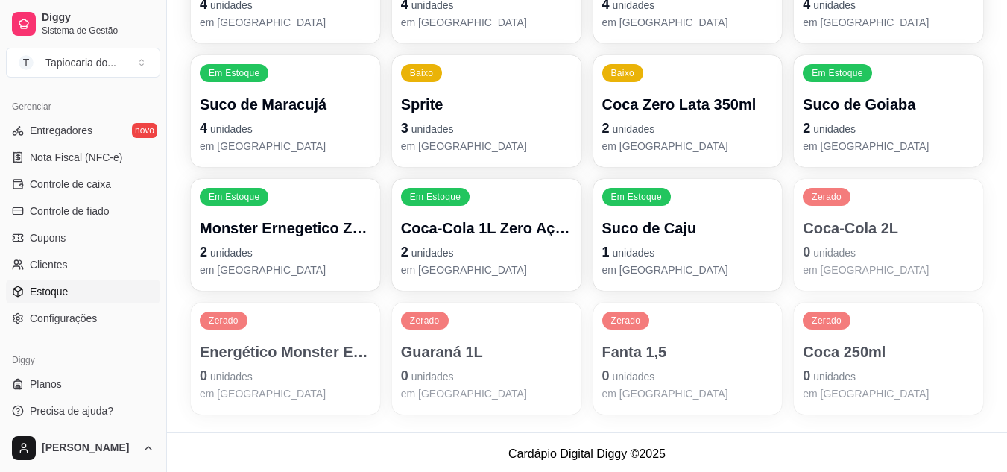
scroll to position [673, 0]
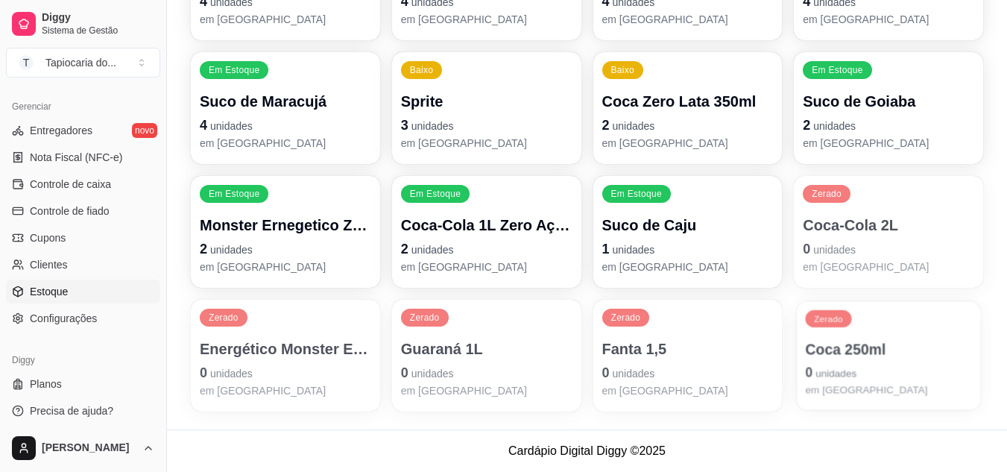
click at [869, 365] on p "0 unidades" at bounding box center [889, 372] width 166 height 20
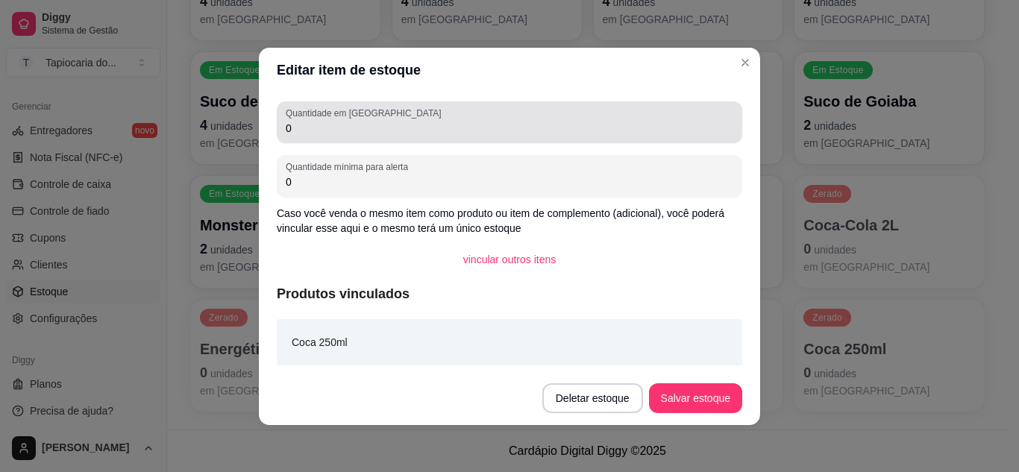
click at [502, 142] on div "Quantidade em estoque 0" at bounding box center [509, 122] width 465 height 42
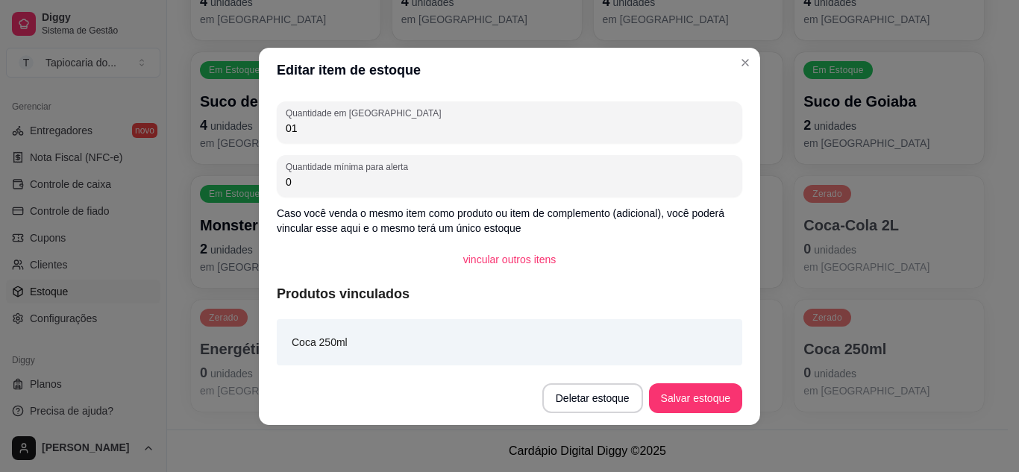
type input "0"
type input "3"
drag, startPoint x: 723, startPoint y: 415, endPoint x: 721, endPoint y: 406, distance: 9.2
click at [721, 406] on footer "Deletar estoque Salvar estoque" at bounding box center [509, 398] width 501 height 54
click at [721, 406] on button "Salvar estoque" at bounding box center [695, 398] width 93 height 30
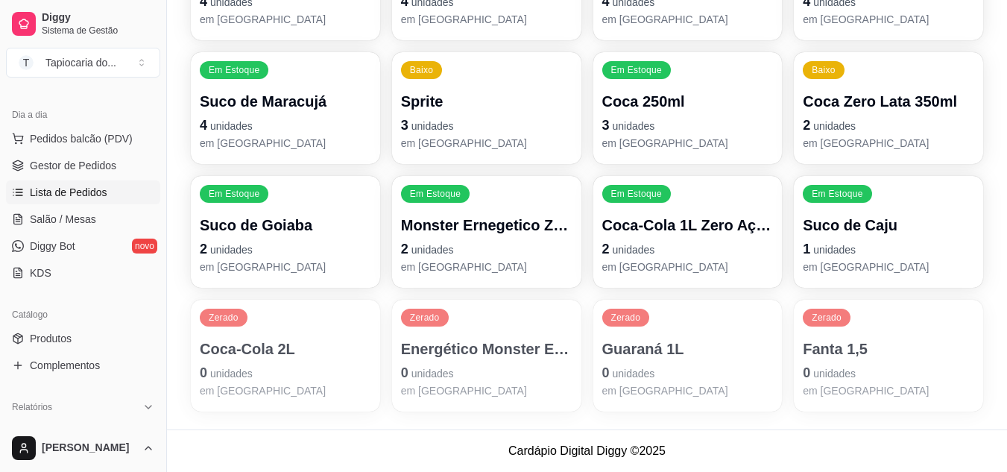
scroll to position [149, 0]
click at [77, 218] on span "Salão / Mesas" at bounding box center [63, 220] width 66 height 15
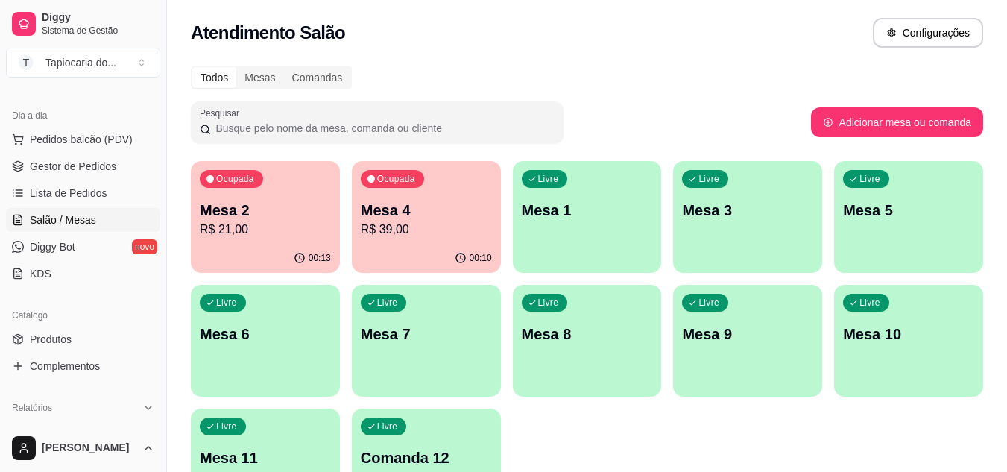
click at [431, 206] on p "Mesa 4" at bounding box center [426, 210] width 131 height 21
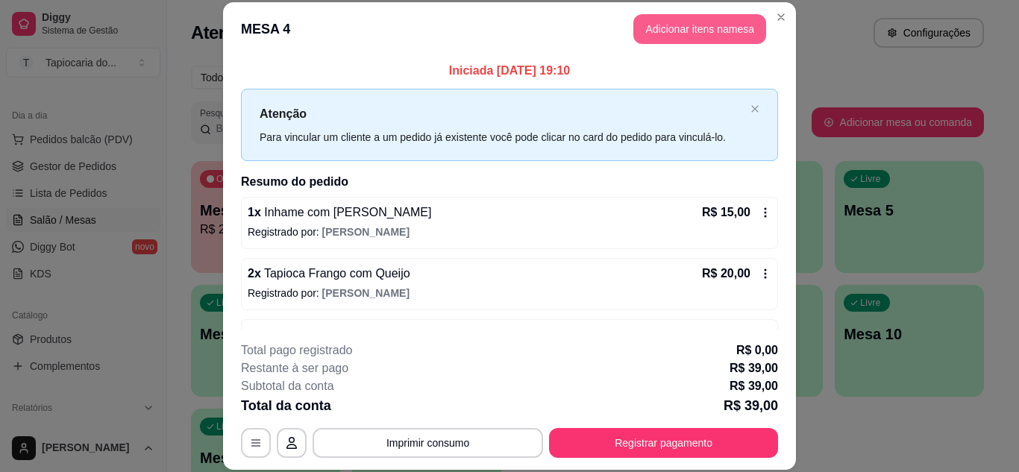
click at [701, 21] on button "Adicionar itens na mesa" at bounding box center [699, 29] width 133 height 30
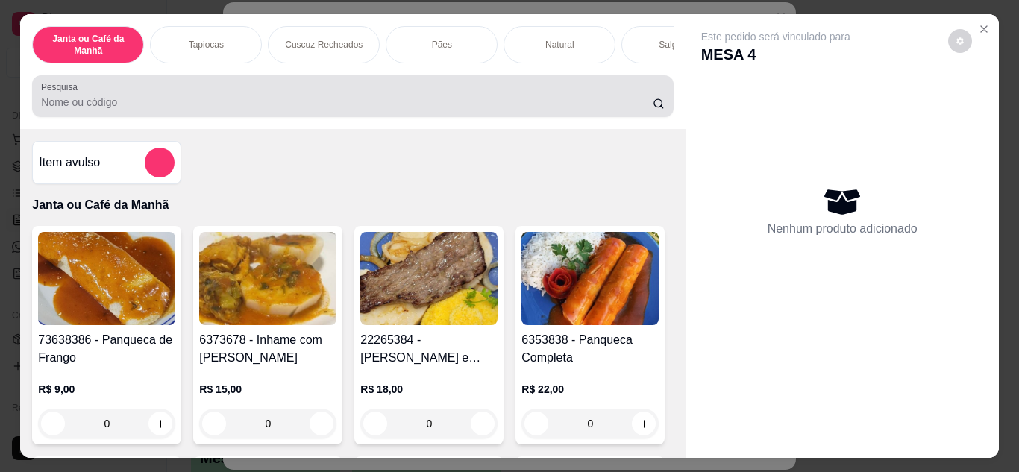
click at [613, 111] on div at bounding box center [352, 96] width 623 height 30
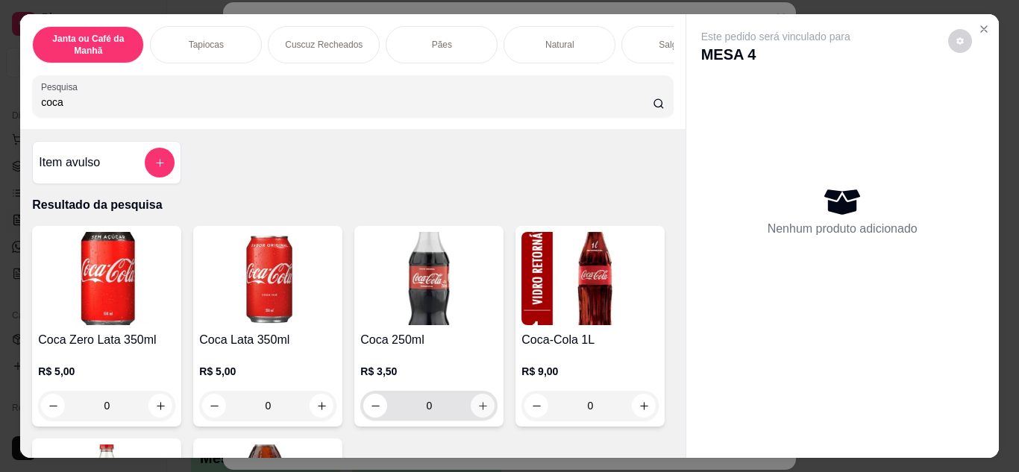
type input "coca"
click at [477, 409] on icon "increase-product-quantity" at bounding box center [482, 405] width 11 height 11
type input "1"
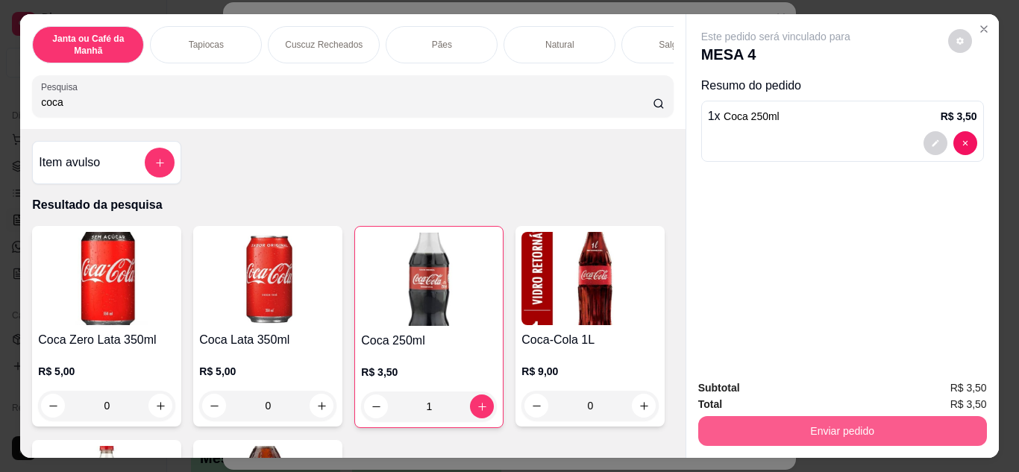
click at [840, 431] on button "Enviar pedido" at bounding box center [842, 431] width 289 height 30
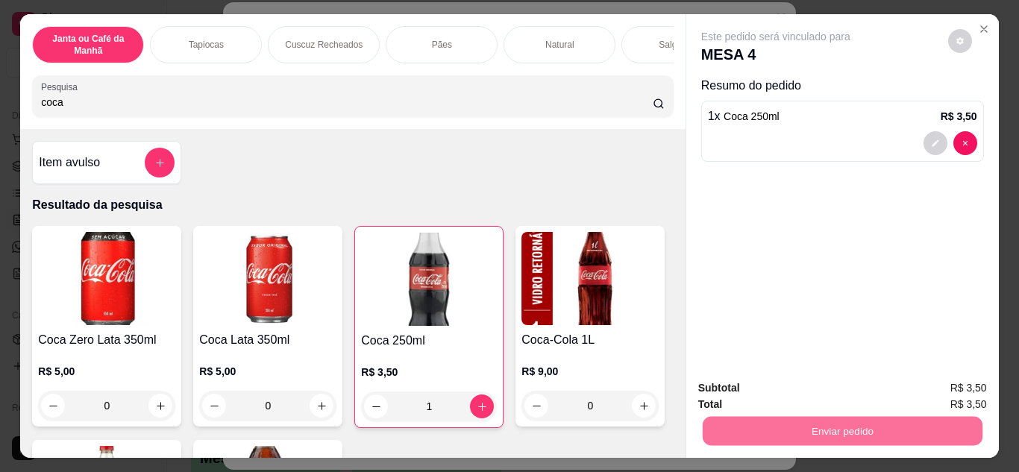
click at [931, 391] on button "Enviar pedido" at bounding box center [947, 388] width 84 height 28
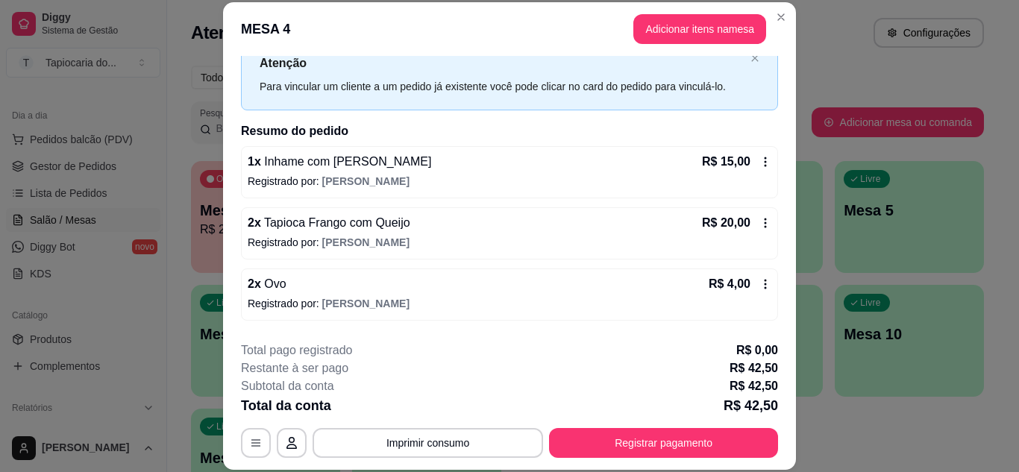
scroll to position [75, 0]
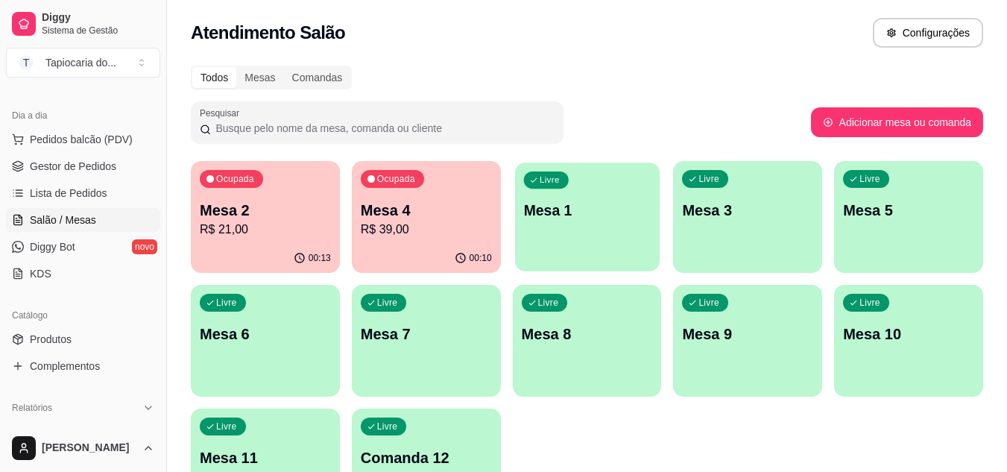
click at [595, 248] on div "Livre Mesa 1" at bounding box center [587, 208] width 145 height 91
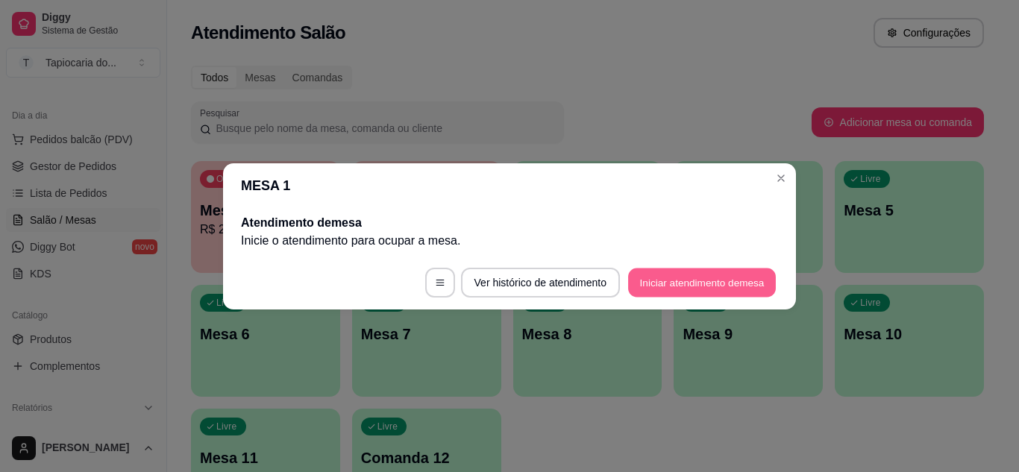
click at [730, 287] on button "Iniciar atendimento de mesa" at bounding box center [702, 282] width 148 height 29
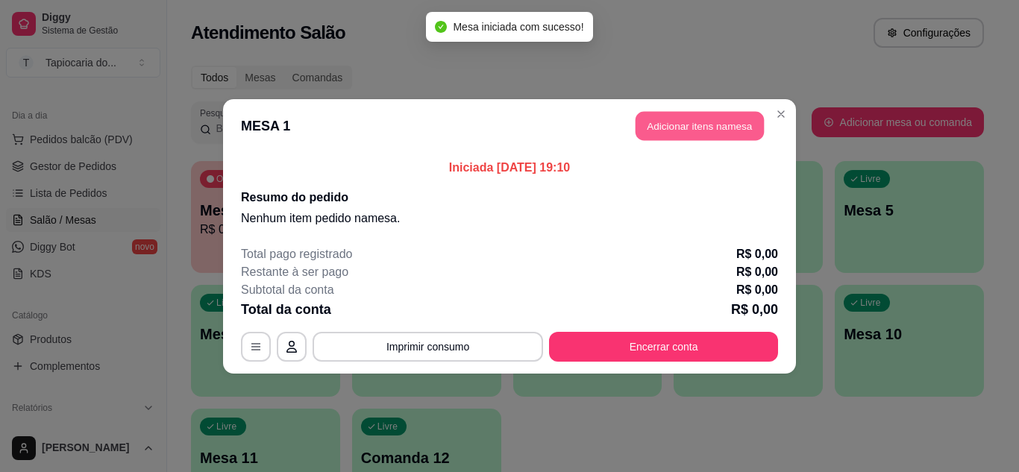
click at [735, 121] on button "Adicionar itens na mesa" at bounding box center [699, 125] width 128 height 29
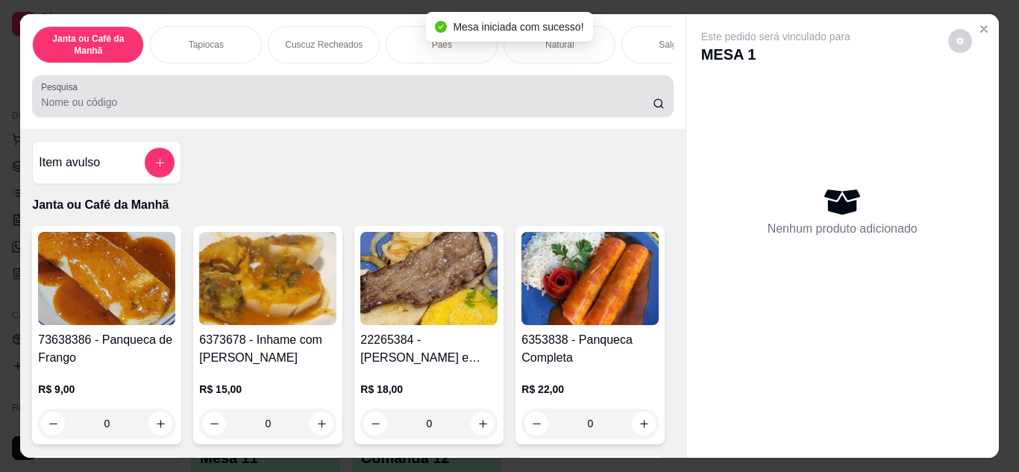
click at [603, 89] on div at bounding box center [352, 96] width 623 height 30
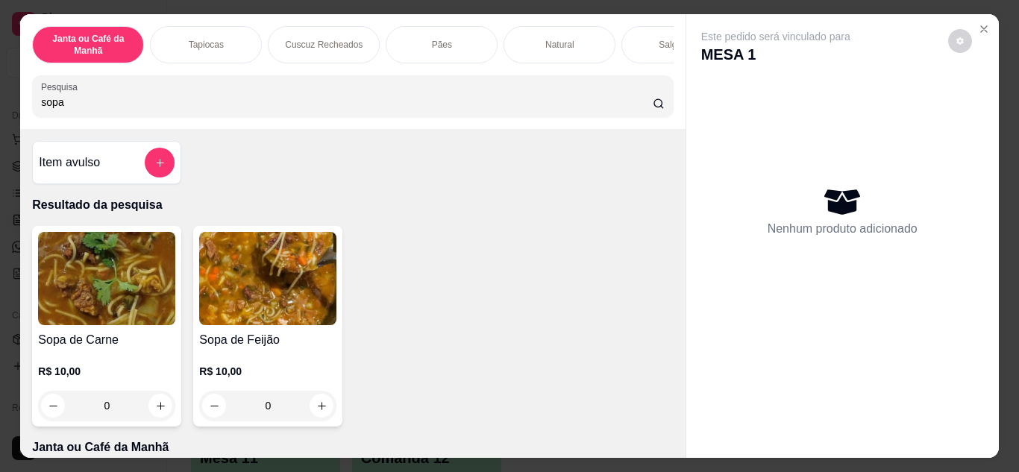
type input "sopa"
click at [318, 399] on div "0" at bounding box center [267, 406] width 131 height 30
click at [318, 398] on div "0" at bounding box center [267, 406] width 131 height 30
click at [318, 409] on icon "increase-product-quantity" at bounding box center [321, 405] width 7 height 7
type input "1"
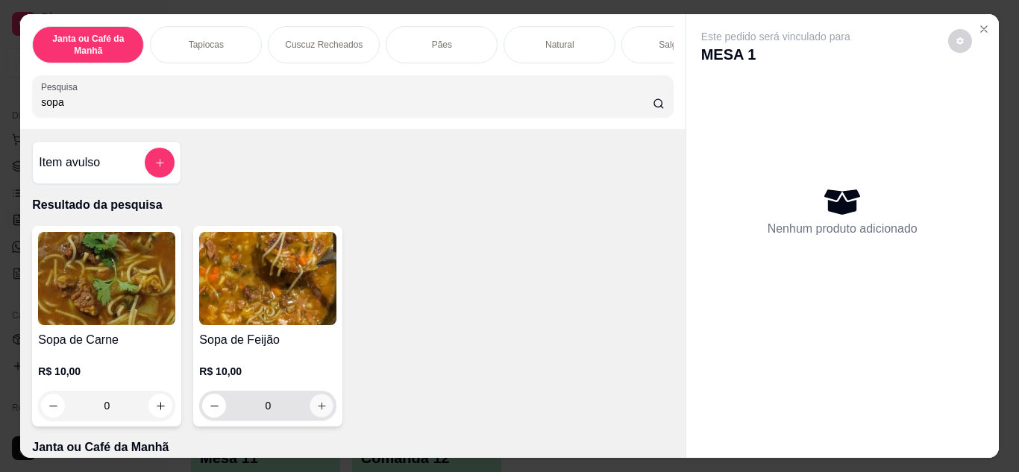
type input "1"
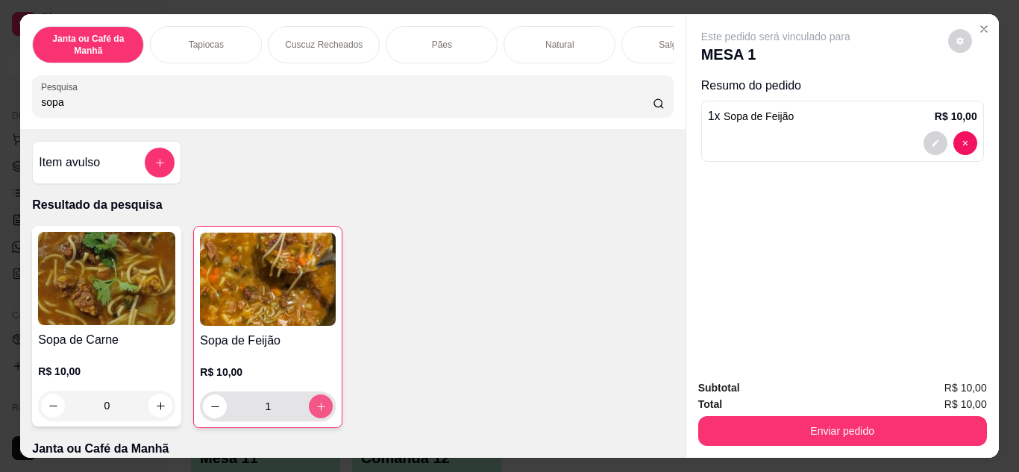
click at [318, 412] on icon "increase-product-quantity" at bounding box center [320, 406] width 11 height 11
type input "2"
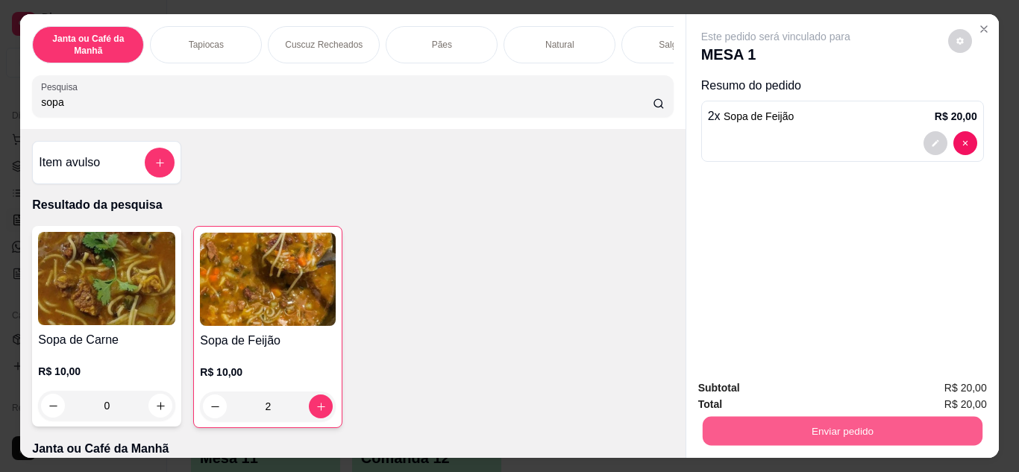
click at [753, 421] on button "Enviar pedido" at bounding box center [842, 431] width 280 height 29
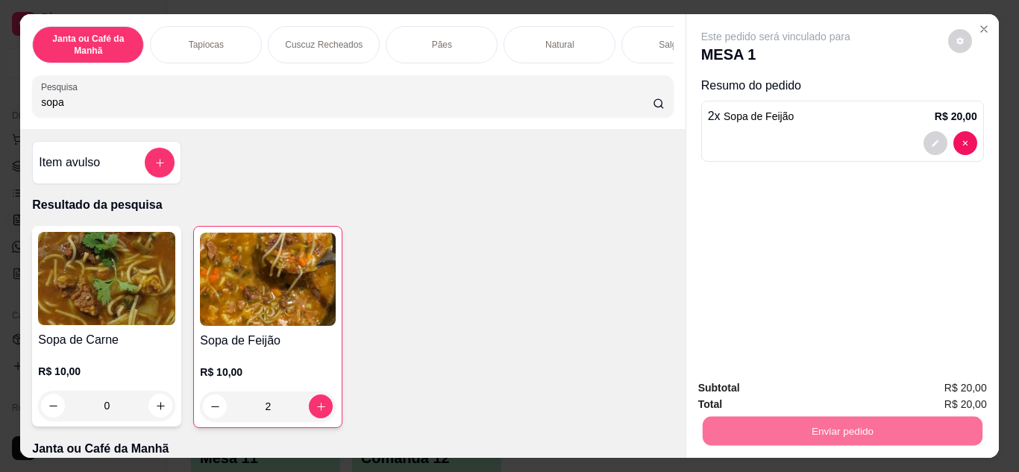
click at [942, 380] on button "Enviar pedido" at bounding box center [947, 388] width 84 height 28
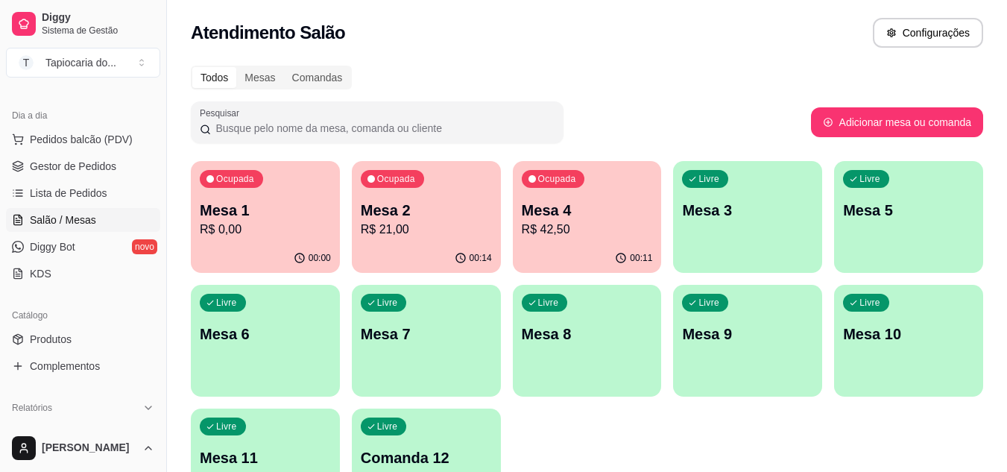
click at [734, 201] on p "Mesa 3" at bounding box center [747, 210] width 131 height 21
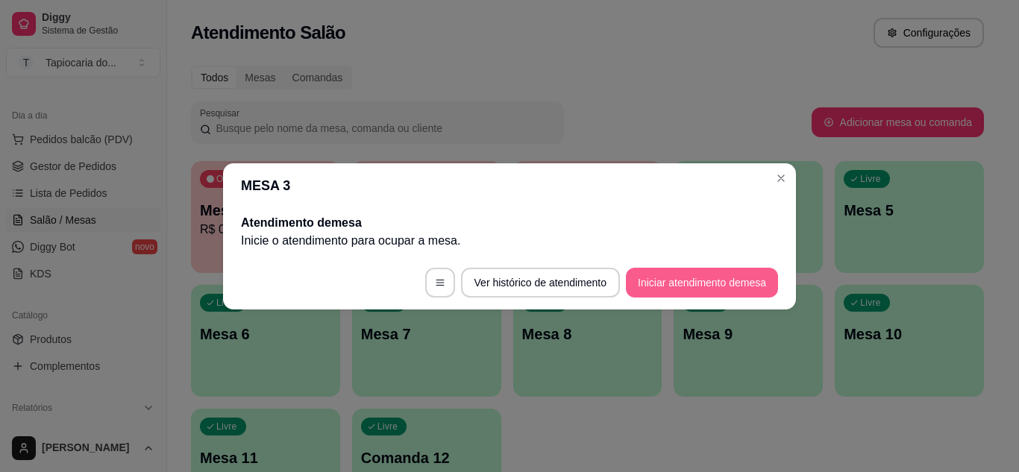
click at [663, 276] on button "Iniciar atendimento de mesa" at bounding box center [702, 283] width 152 height 30
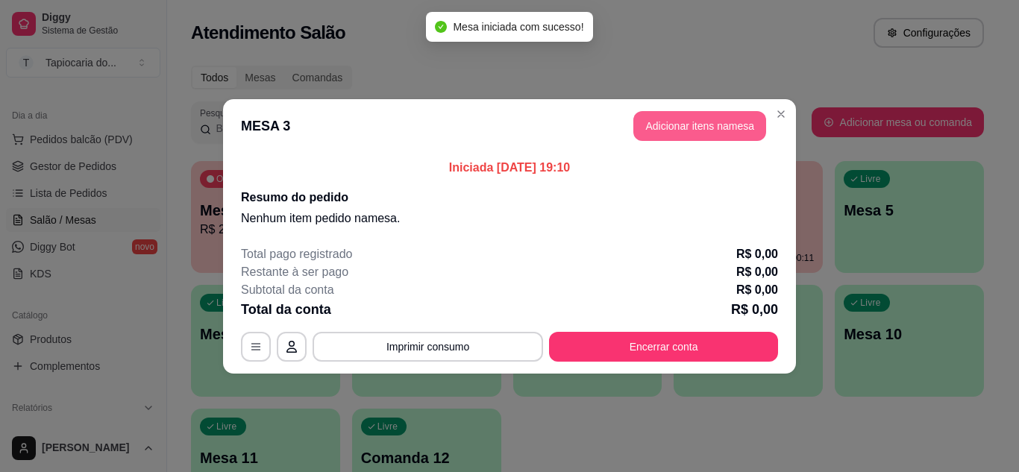
click at [669, 132] on button "Adicionar itens na mesa" at bounding box center [699, 126] width 133 height 30
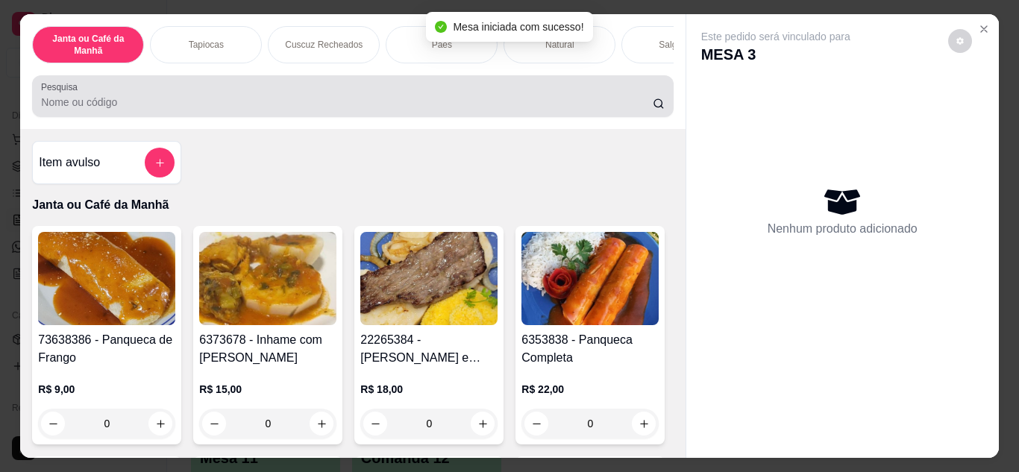
click at [506, 117] on div "Pesquisa" at bounding box center [352, 96] width 641 height 42
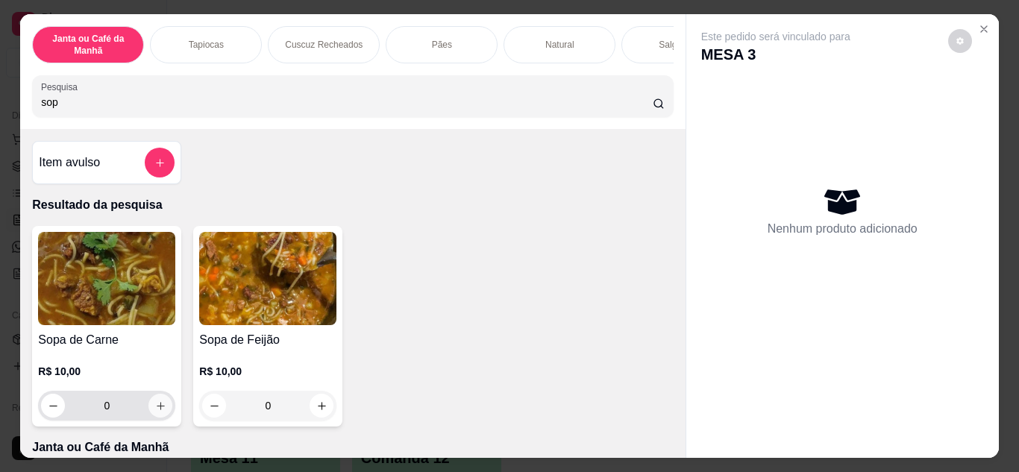
type input "sop"
click at [161, 404] on button "increase-product-quantity" at bounding box center [160, 405] width 23 height 23
type input "1"
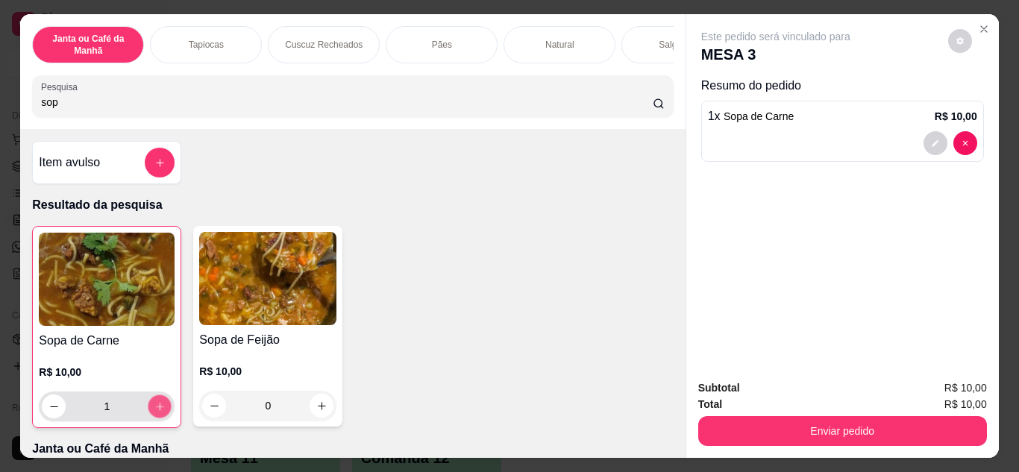
click at [161, 404] on button "increase-product-quantity" at bounding box center [159, 405] width 23 height 23
type input "2"
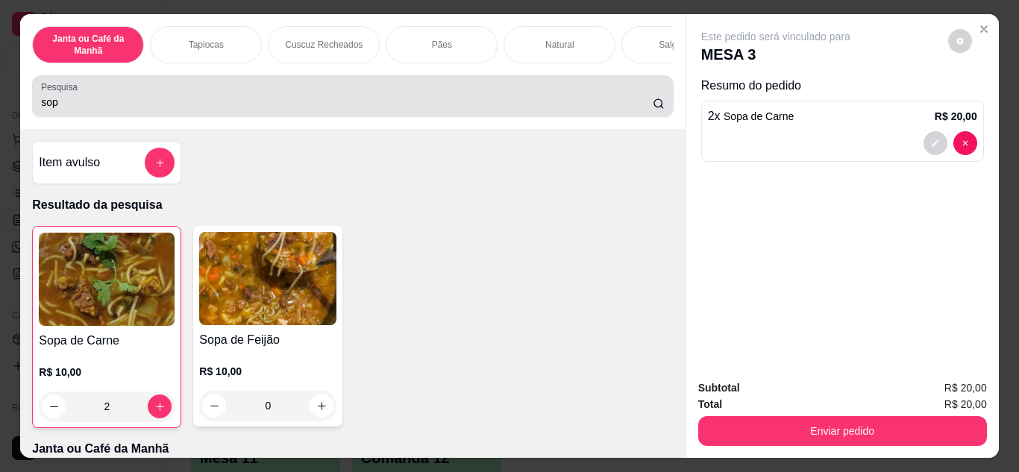
click at [351, 102] on input "sop" at bounding box center [346, 102] width 611 height 15
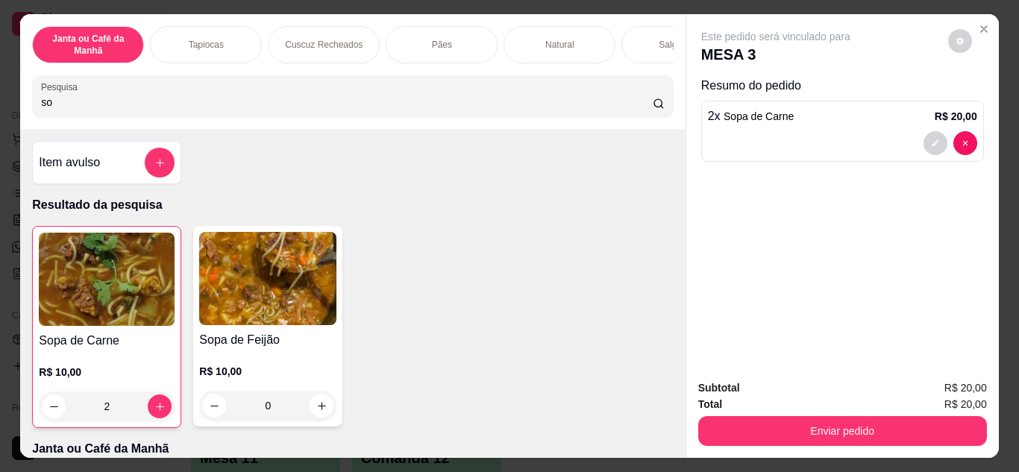
type input "s"
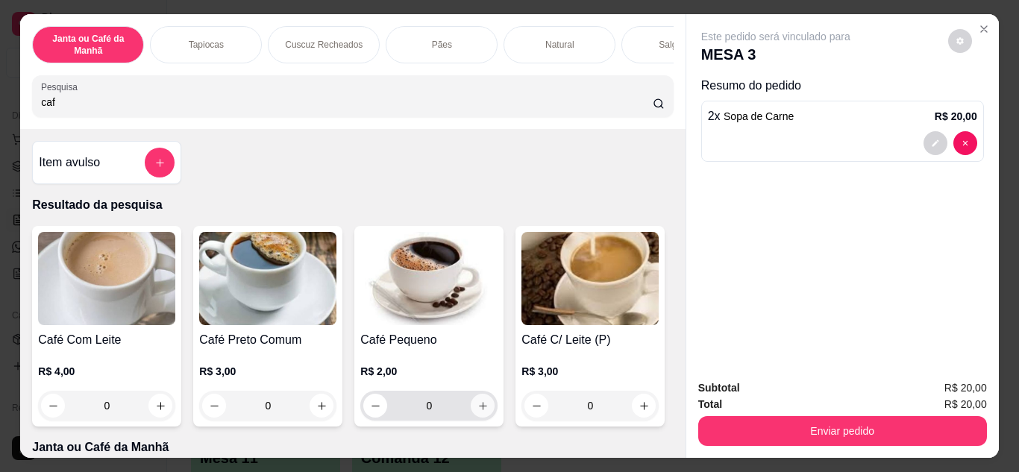
type input "caf"
click at [482, 402] on button "increase-product-quantity" at bounding box center [483, 406] width 24 height 24
type input "1"
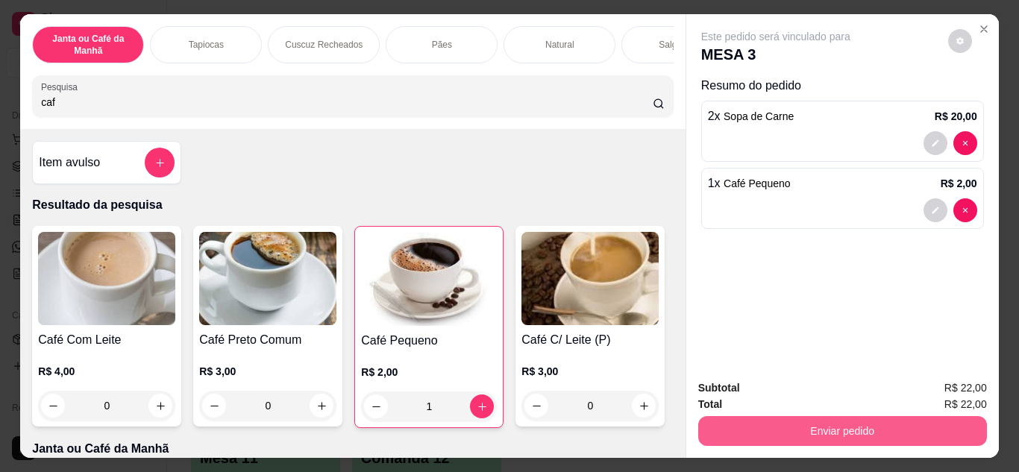
click at [735, 424] on button "Enviar pedido" at bounding box center [842, 431] width 289 height 30
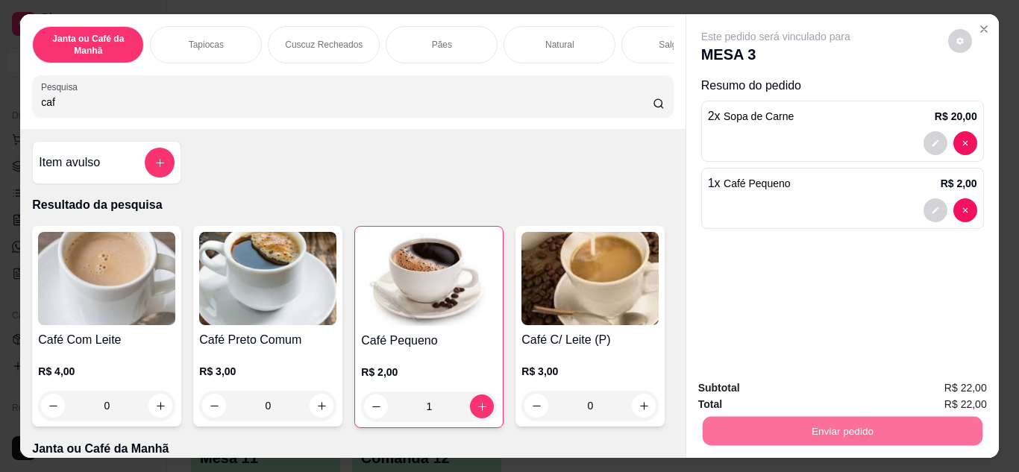
click at [946, 382] on button "Enviar pedido" at bounding box center [947, 389] width 84 height 28
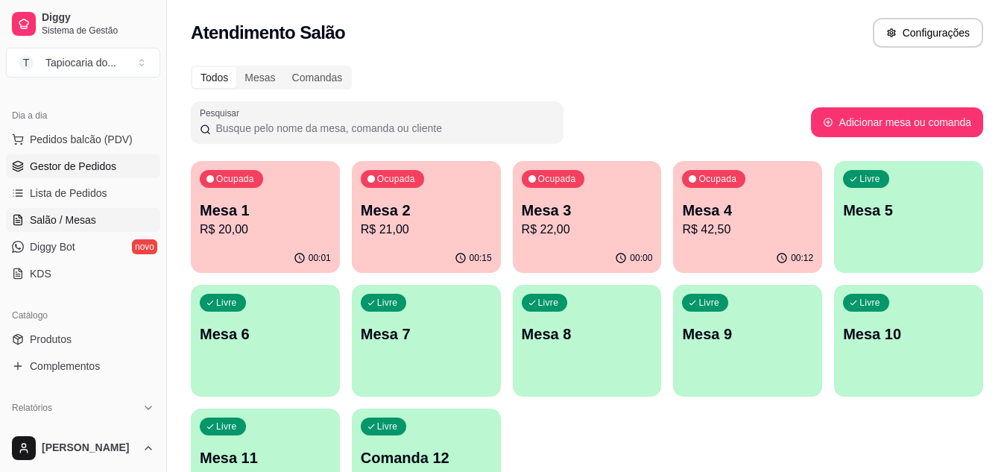
click at [44, 163] on span "Gestor de Pedidos" at bounding box center [73, 166] width 86 height 15
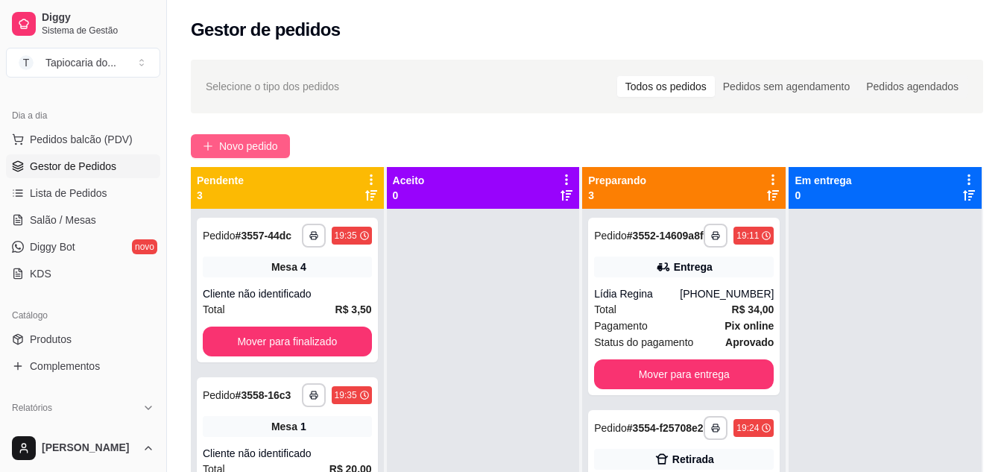
click at [271, 137] on button "Novo pedido" at bounding box center [240, 146] width 99 height 24
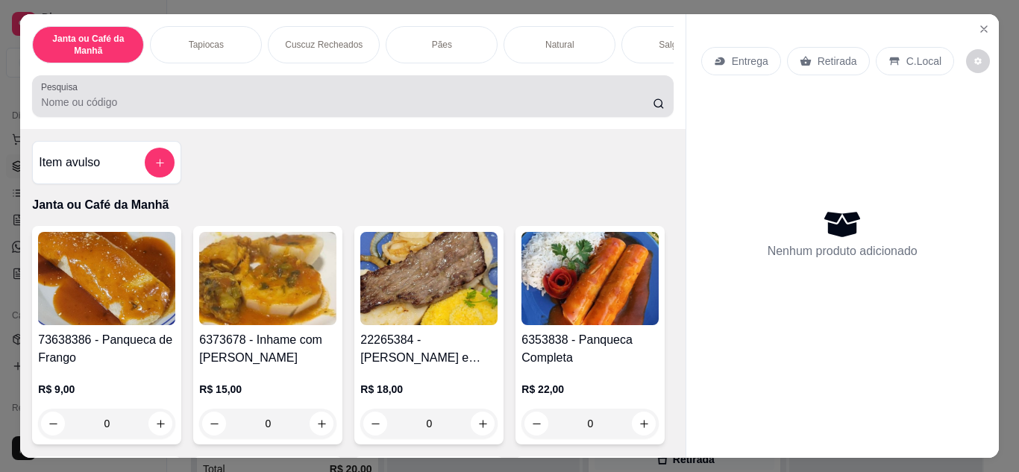
click at [350, 117] on div "Pesquisa" at bounding box center [352, 96] width 641 height 42
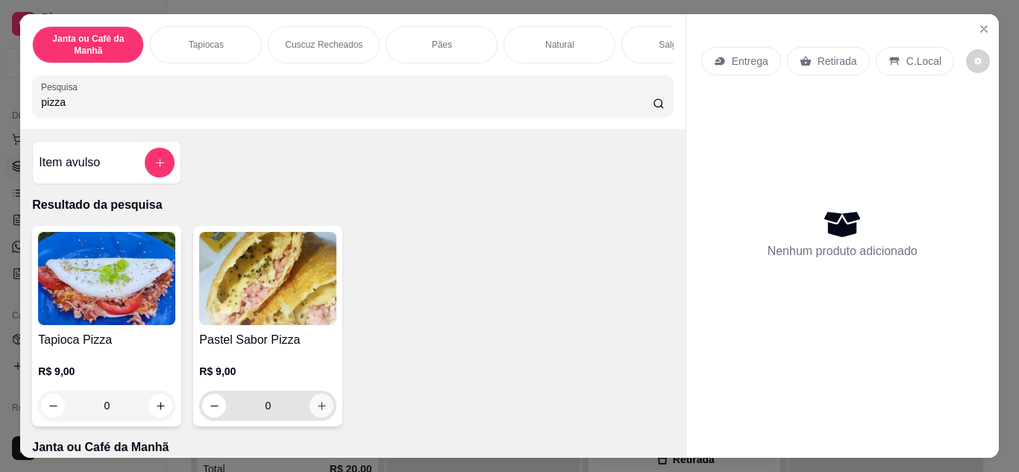
type input "pizza"
click at [322, 415] on button "increase-product-quantity" at bounding box center [321, 406] width 24 height 24
type input "1"
click at [322, 415] on button "increase-product-quantity" at bounding box center [321, 406] width 24 height 24
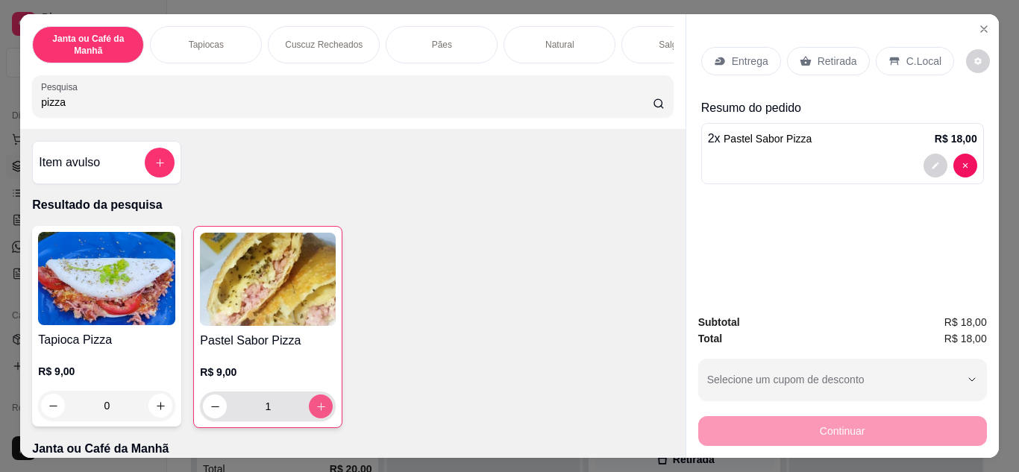
type input "2"
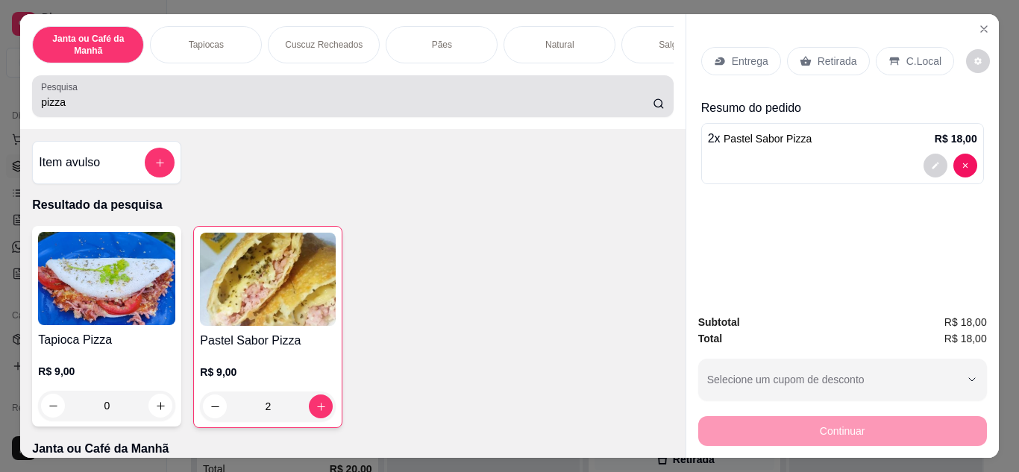
click at [430, 117] on div "Pesquisa pizza" at bounding box center [352, 96] width 641 height 42
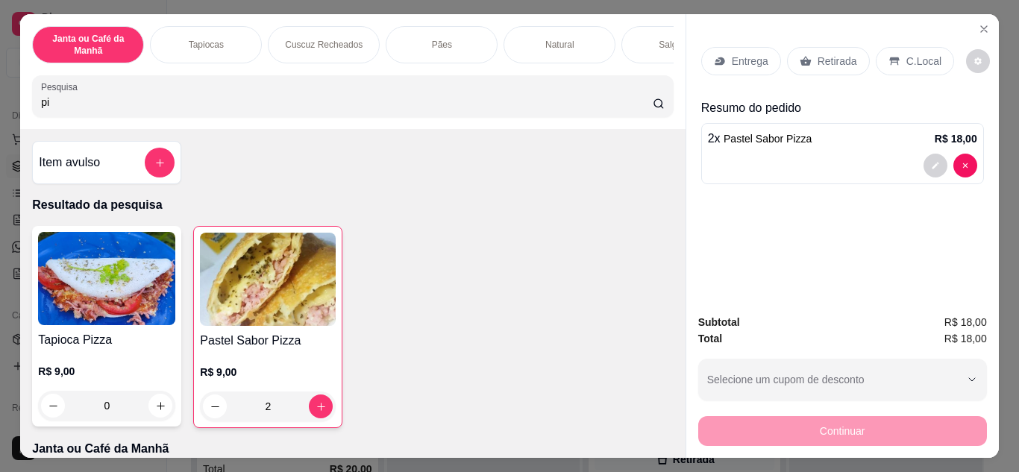
type input "p"
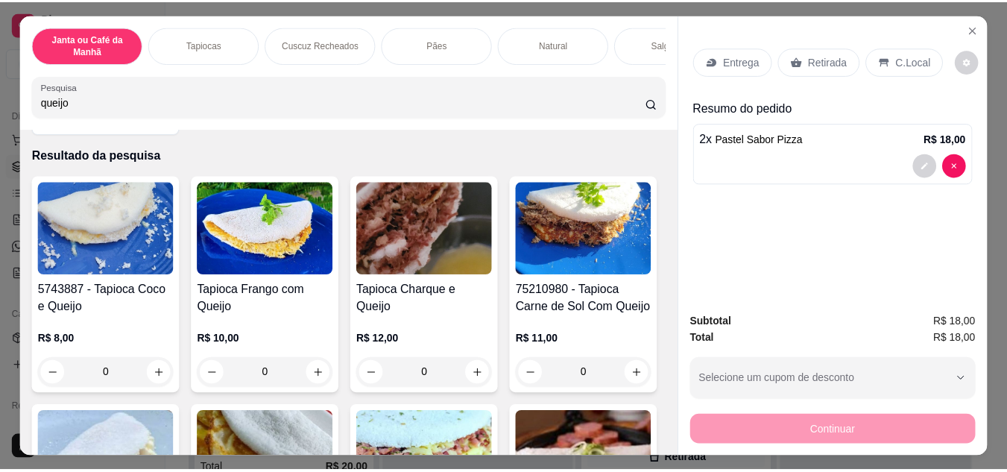
scroll to position [75, 0]
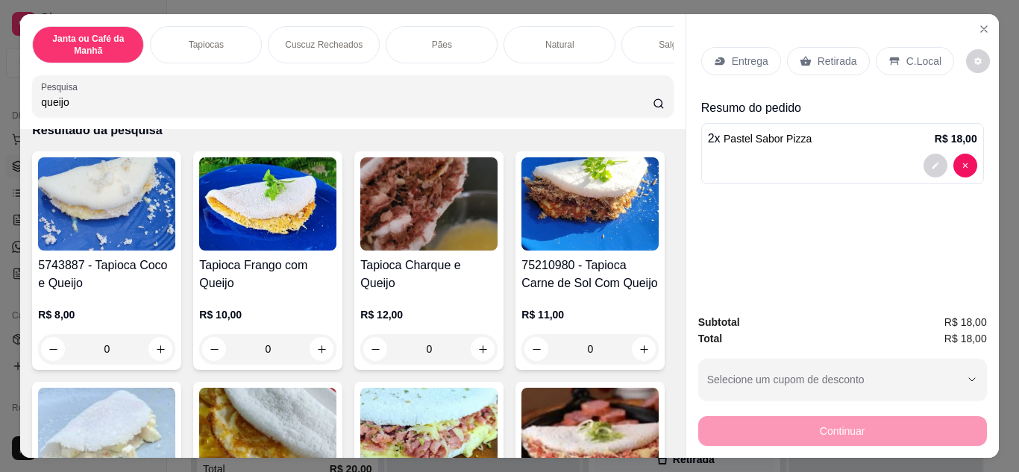
type input "queijo"
click at [160, 355] on icon "increase-product-quantity" at bounding box center [160, 349] width 11 height 11
type input "2"
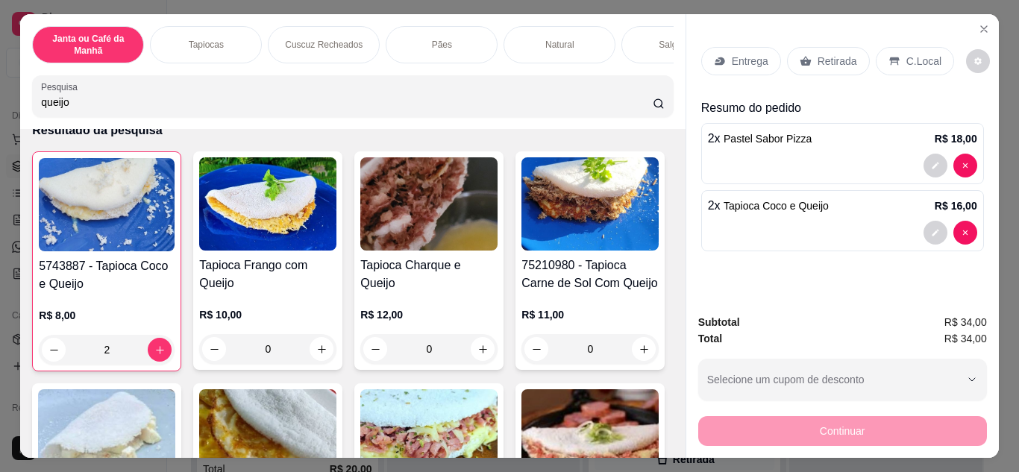
click at [738, 47] on div "Entrega" at bounding box center [741, 61] width 80 height 28
click at [831, 47] on div "Retirada" at bounding box center [828, 61] width 83 height 28
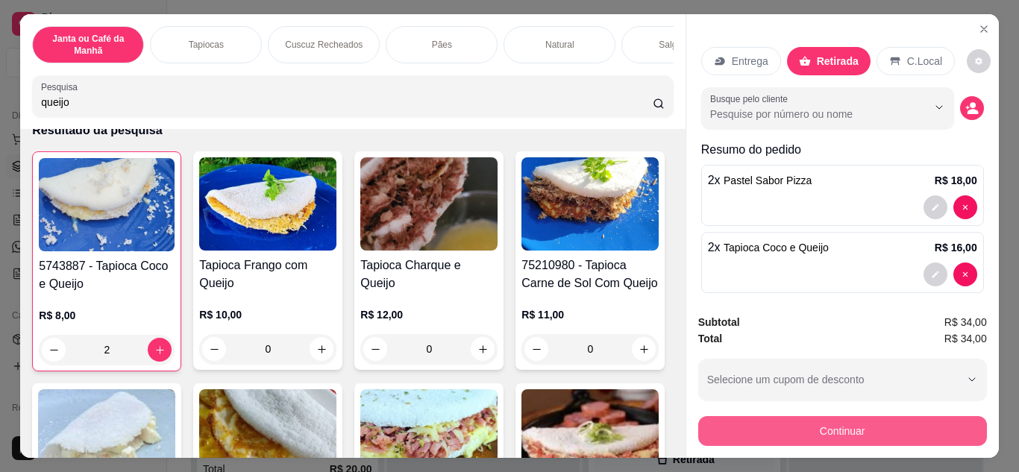
click at [902, 422] on button "Continuar" at bounding box center [842, 431] width 289 height 30
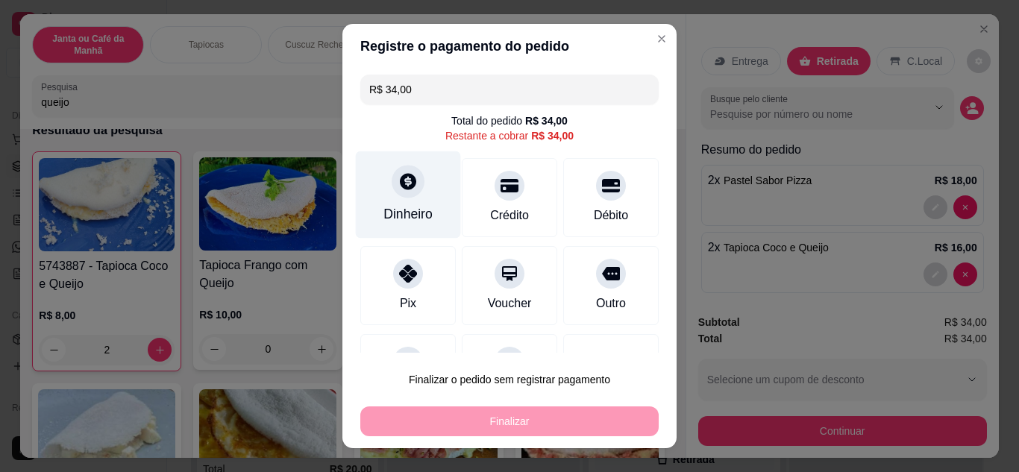
click at [408, 201] on div "Dinheiro" at bounding box center [408, 194] width 105 height 87
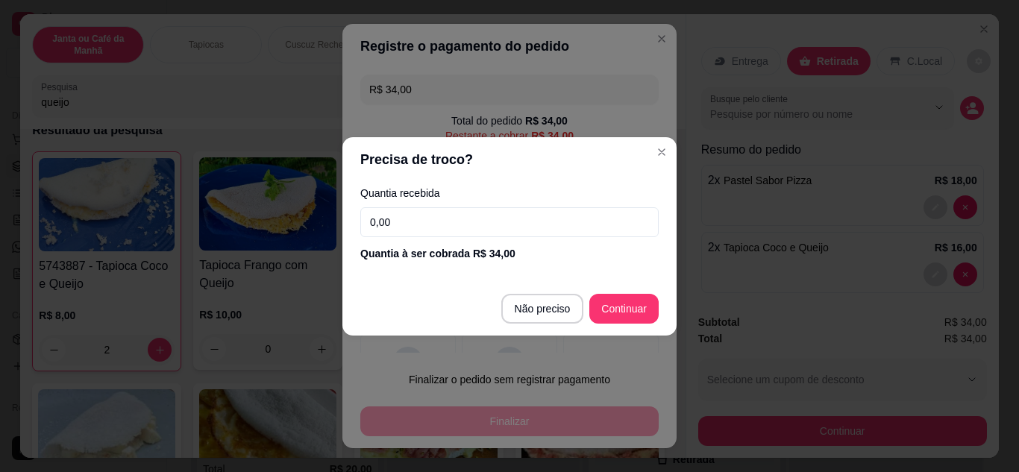
click at [418, 217] on input "0,00" at bounding box center [509, 222] width 298 height 30
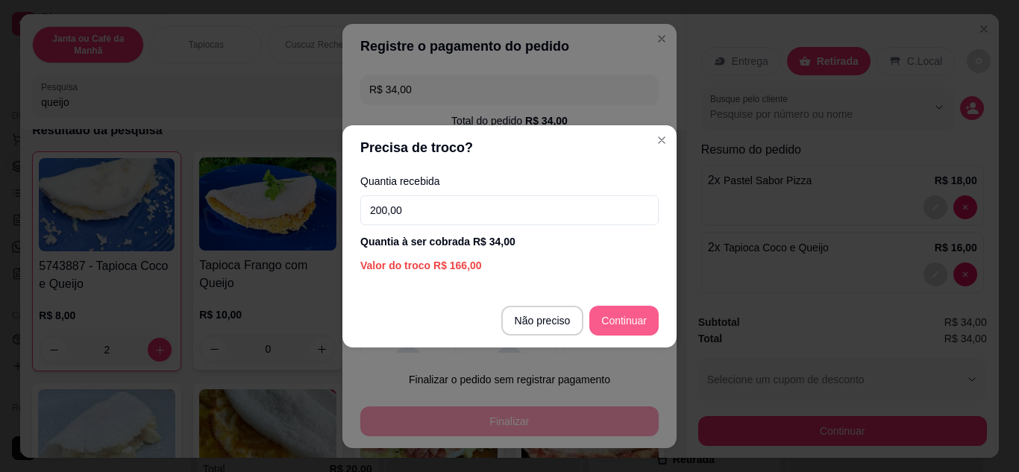
type input "200,00"
type input "R$ 0,00"
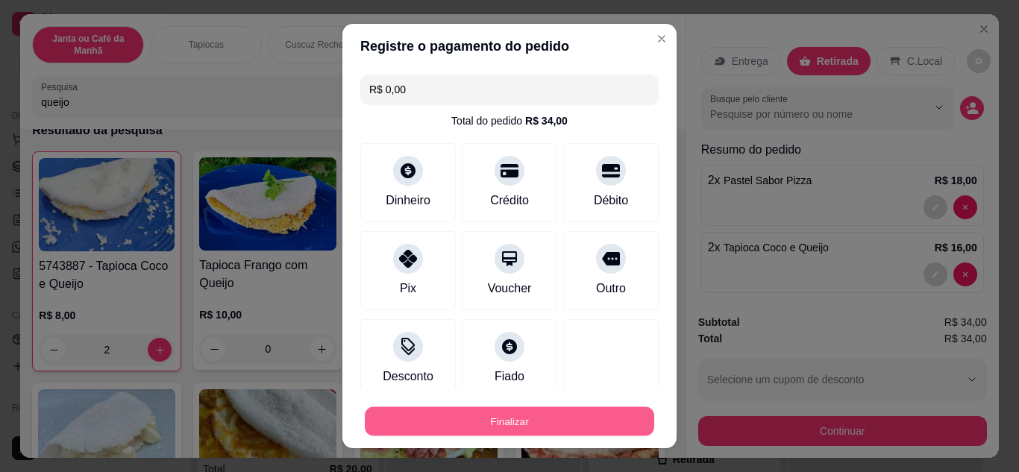
click at [520, 427] on button "Finalizar" at bounding box center [509, 421] width 289 height 29
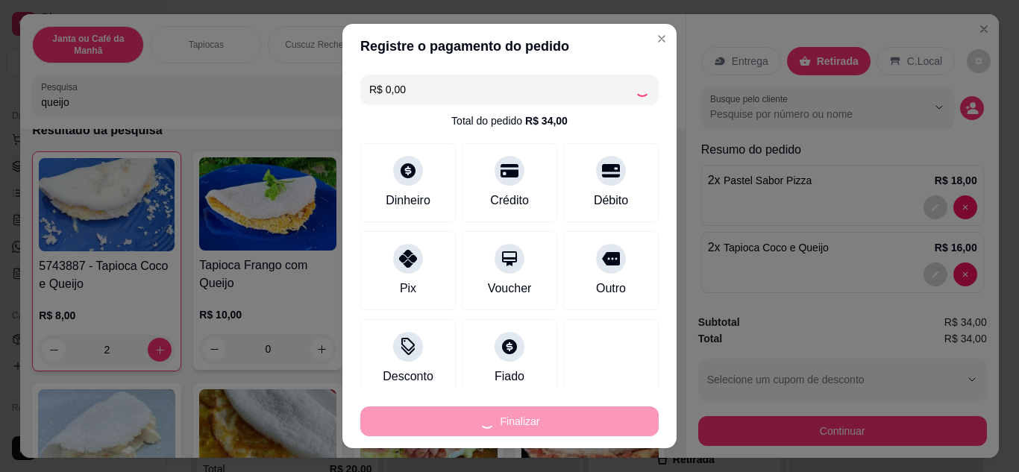
type input "0"
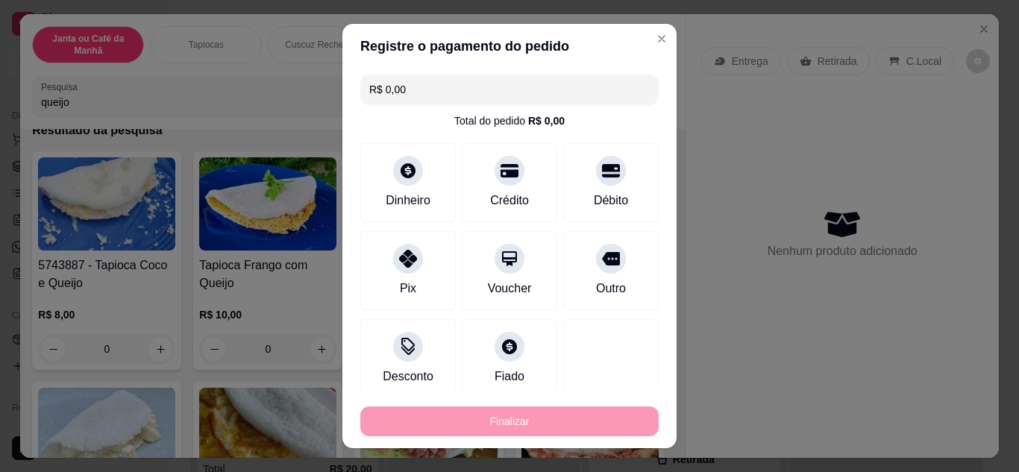
type input "-R$ 34,00"
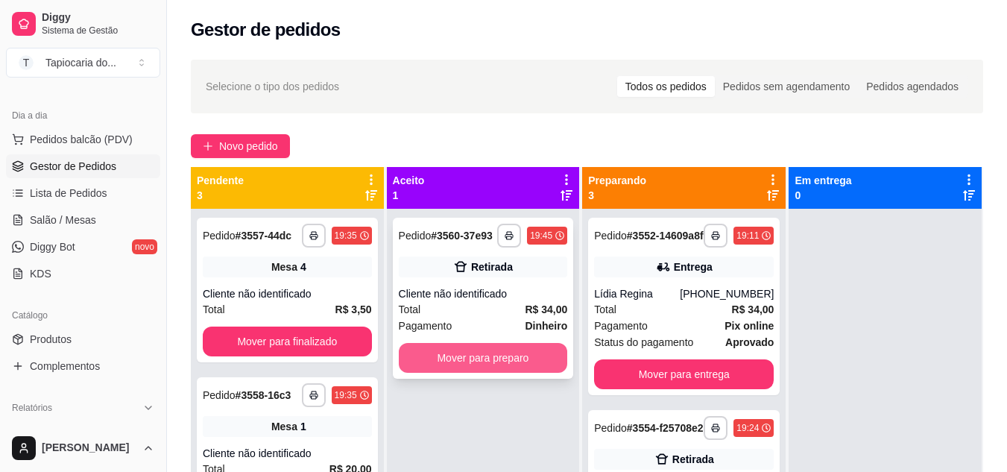
click at [485, 361] on button "Mover para preparo" at bounding box center [483, 358] width 169 height 30
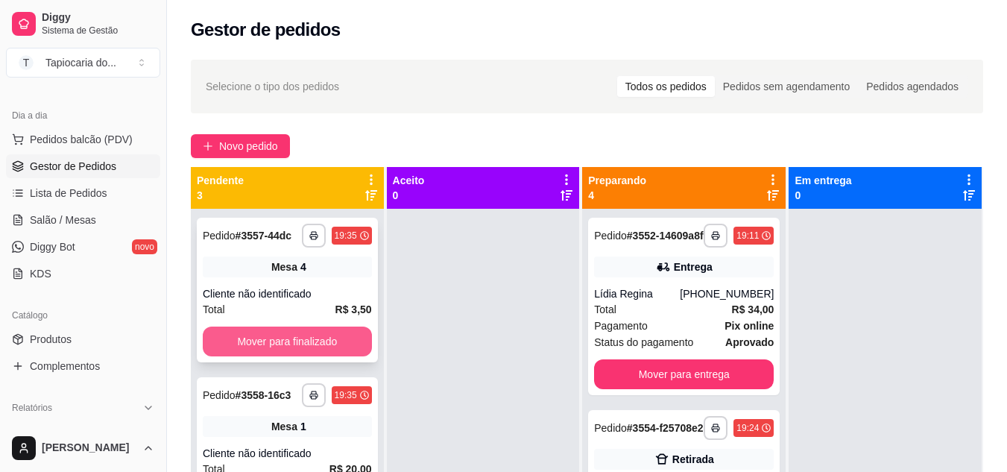
click at [346, 354] on button "Mover para finalizado" at bounding box center [287, 342] width 169 height 30
click at [329, 347] on button "Mover para finalizado" at bounding box center [287, 342] width 169 height 30
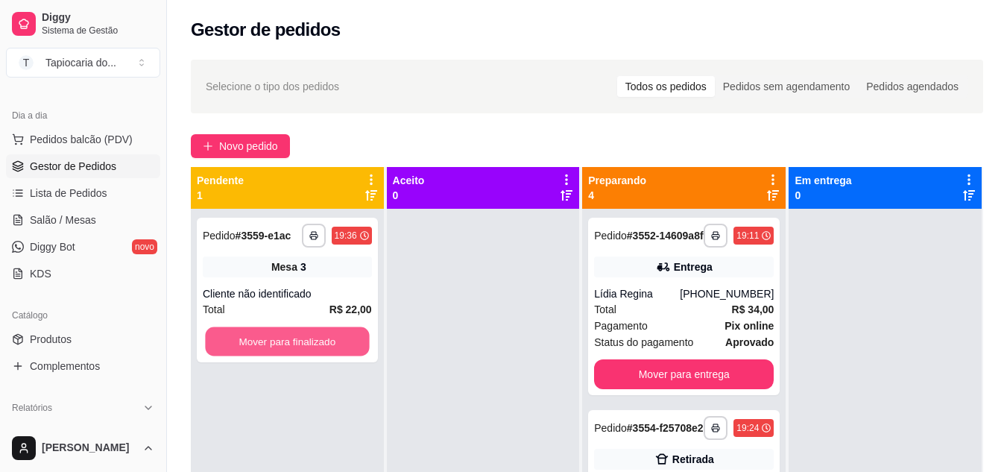
click at [329, 347] on button "Mover para finalizado" at bounding box center [287, 341] width 164 height 29
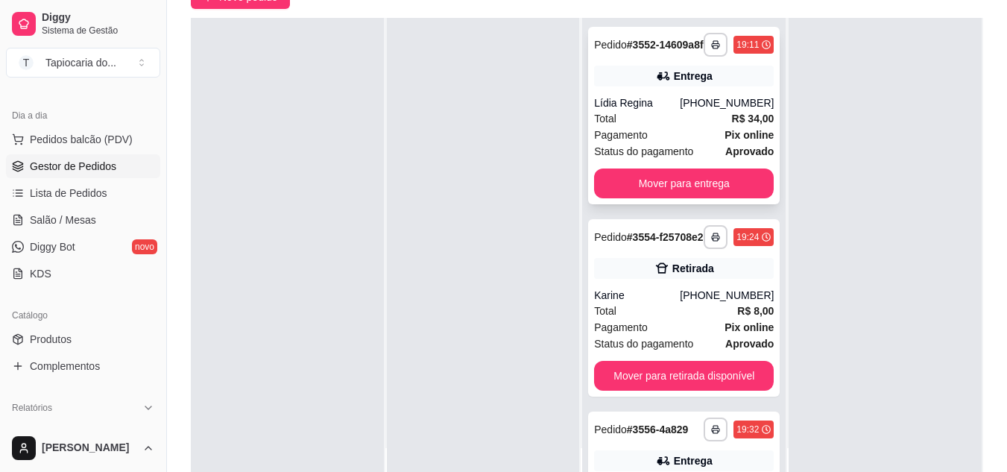
click at [689, 155] on div "Status do pagamento aprovado" at bounding box center [684, 151] width 180 height 16
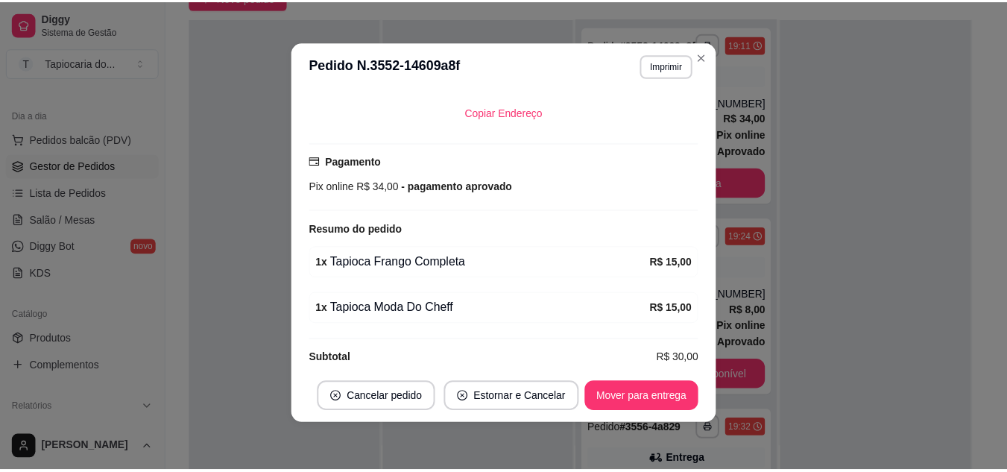
scroll to position [356, 0]
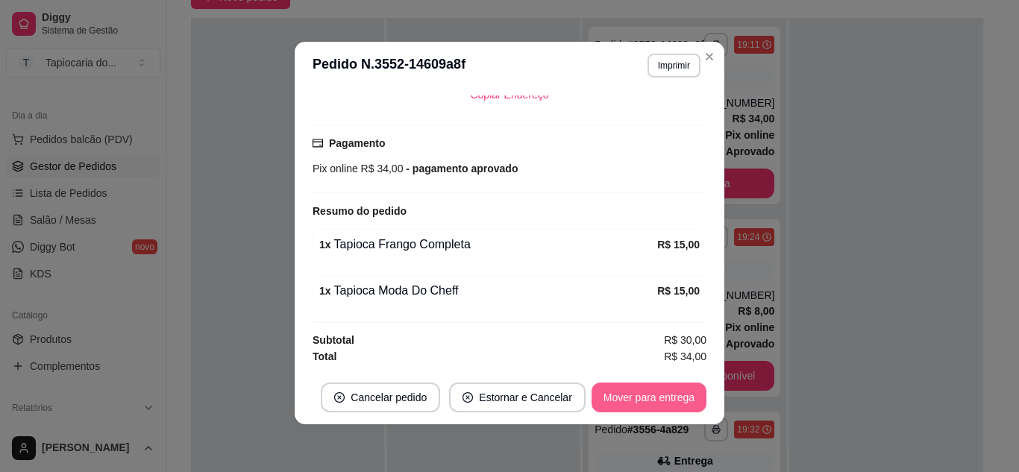
click at [659, 392] on button "Mover para entrega" at bounding box center [648, 398] width 115 height 30
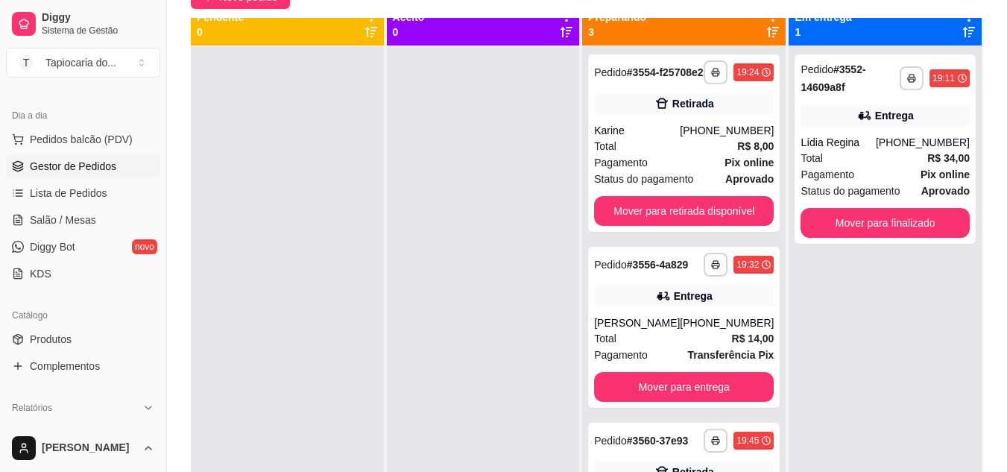
scroll to position [0, 0]
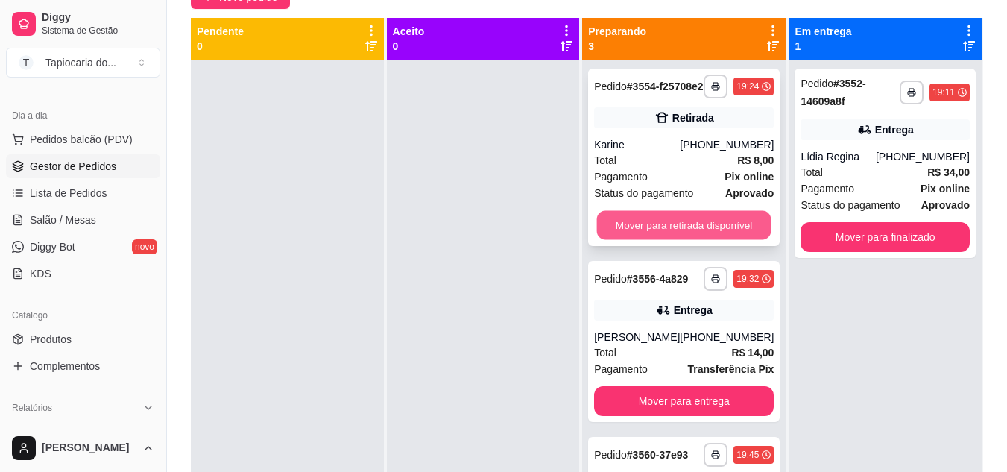
click at [661, 234] on button "Mover para retirada disponível" at bounding box center [684, 225] width 174 height 29
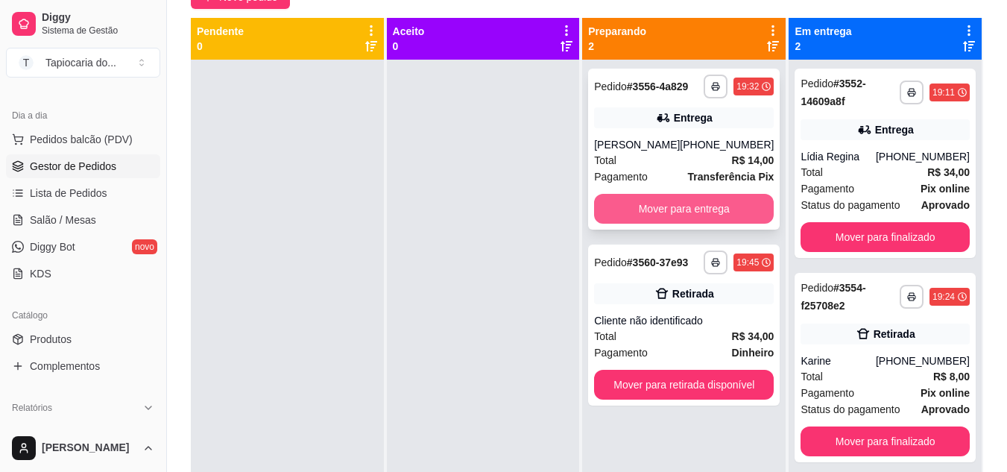
click at [708, 213] on button "Mover para entrega" at bounding box center [684, 209] width 180 height 30
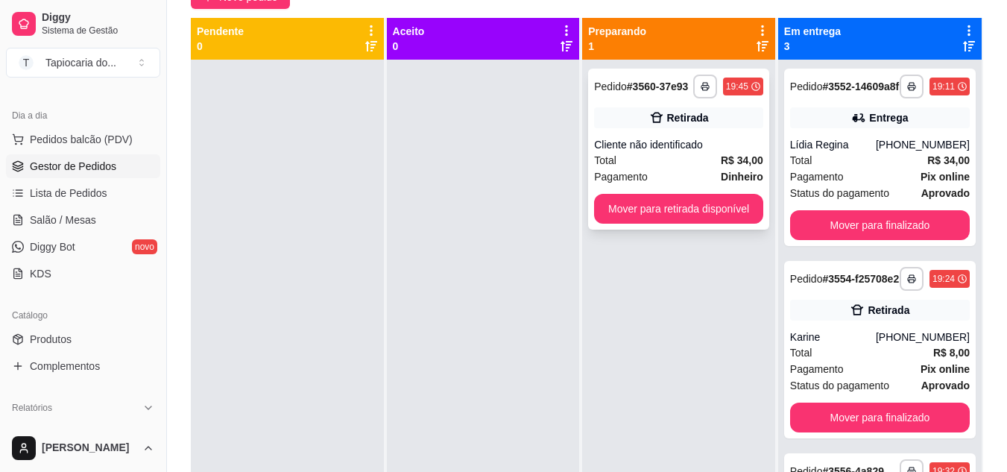
click at [654, 157] on div "Total R$ 34,00" at bounding box center [678, 160] width 169 height 16
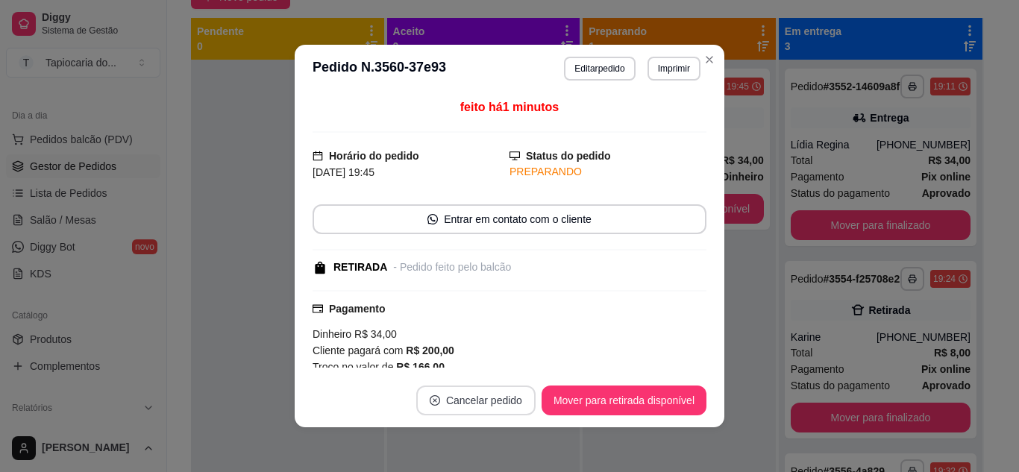
click at [498, 395] on button "Cancelar pedido" at bounding box center [475, 401] width 119 height 30
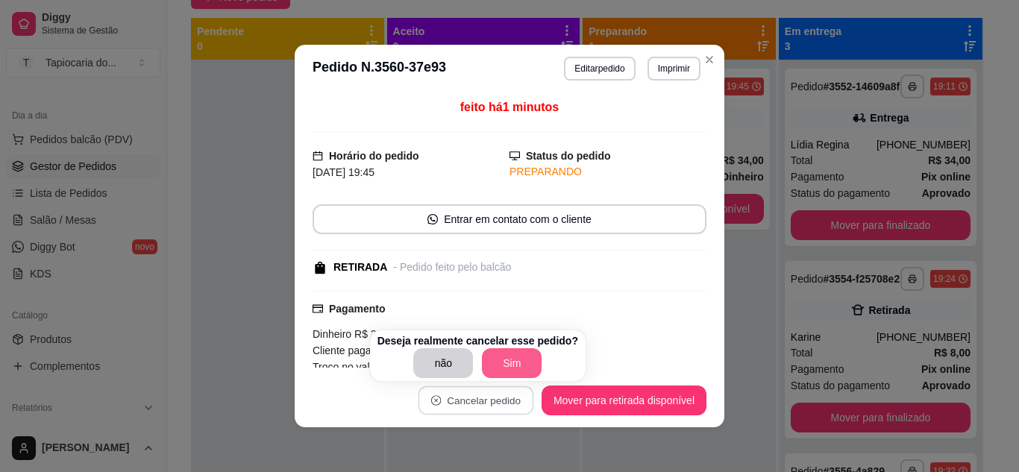
click at [512, 364] on button "Sim" at bounding box center [512, 363] width 60 height 30
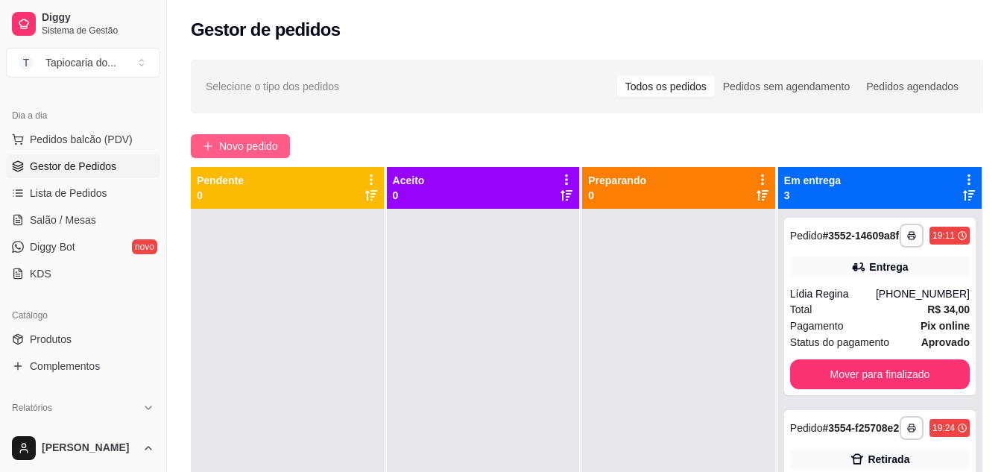
click at [278, 136] on button "Novo pedido" at bounding box center [240, 146] width 99 height 24
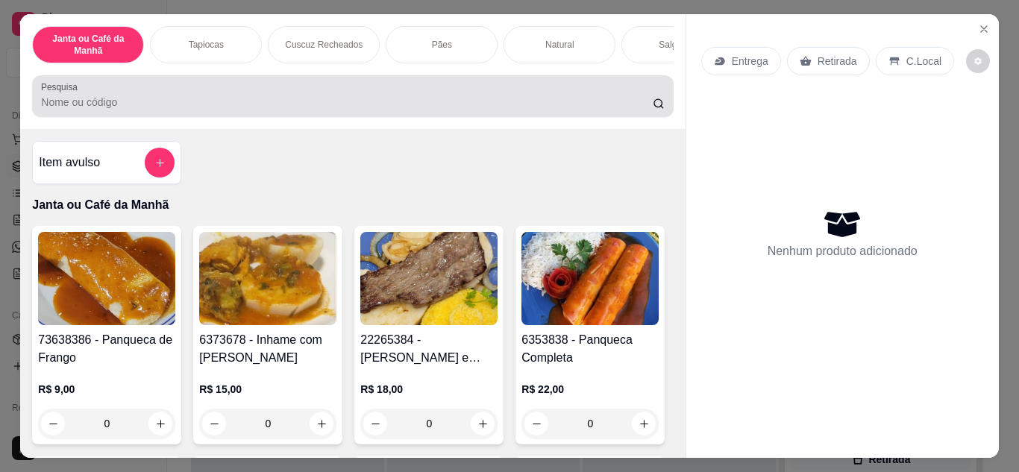
click at [515, 82] on div "Pesquisa" at bounding box center [352, 96] width 641 height 42
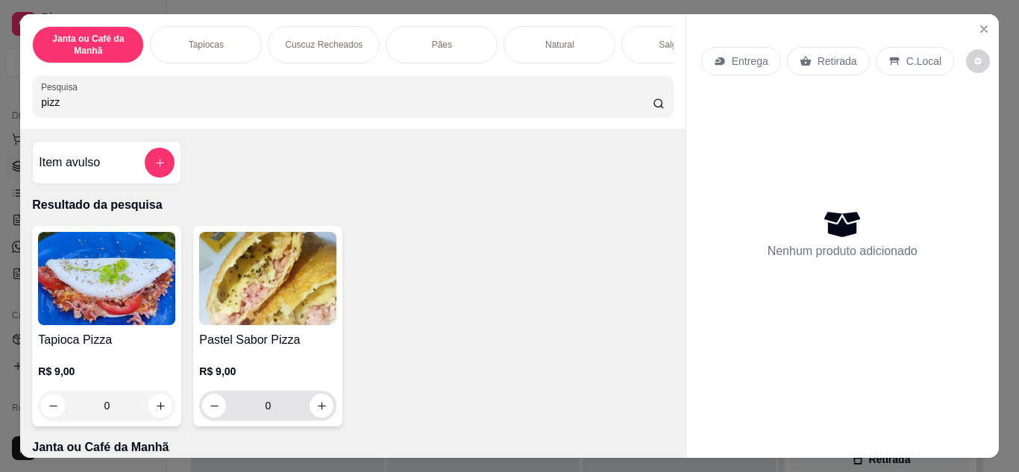
type input "pizz"
click at [321, 421] on div "0" at bounding box center [267, 406] width 131 height 30
click at [321, 417] on button "increase-product-quantity" at bounding box center [321, 405] width 23 height 23
type input "1"
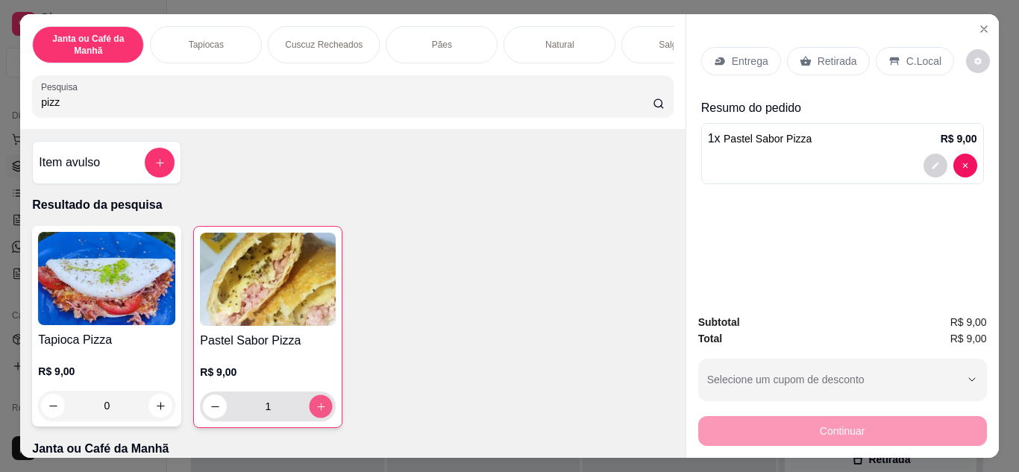
click at [321, 417] on button "increase-product-quantity" at bounding box center [320, 405] width 23 height 23
type input "2"
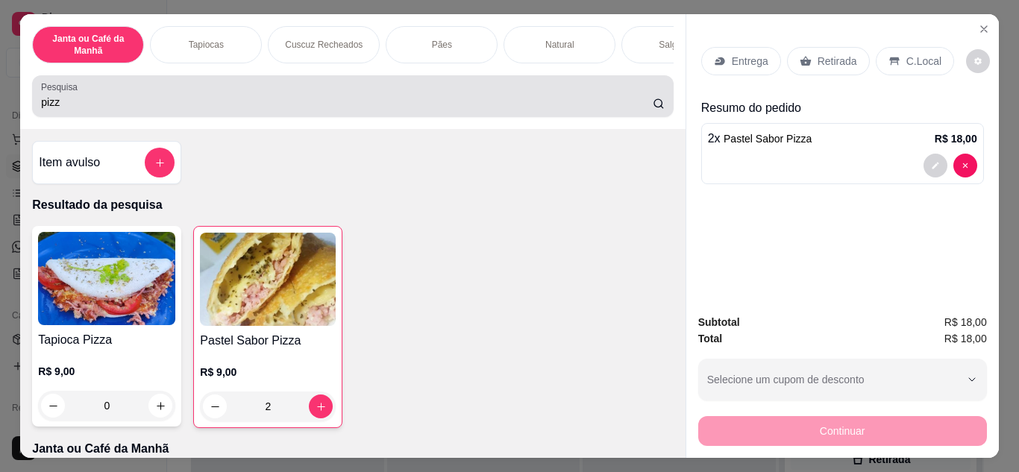
click at [538, 103] on input "pizz" at bounding box center [346, 102] width 611 height 15
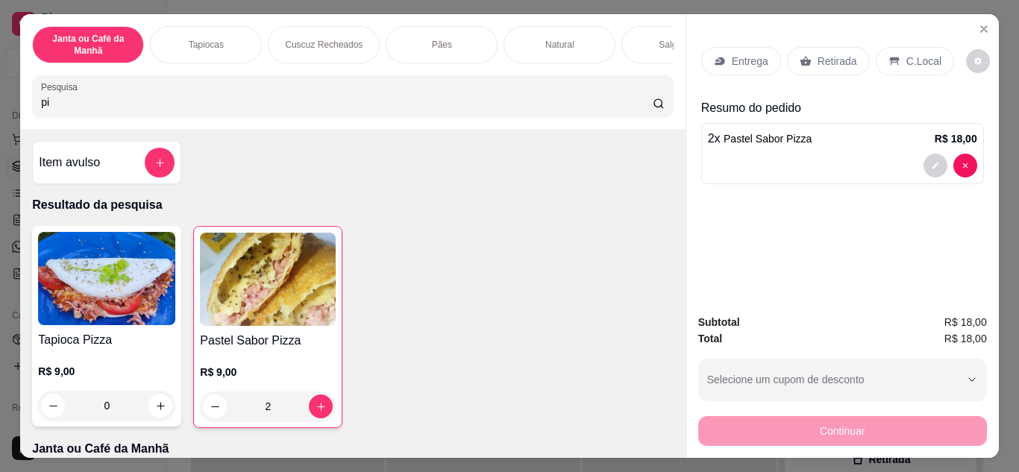
type input "p"
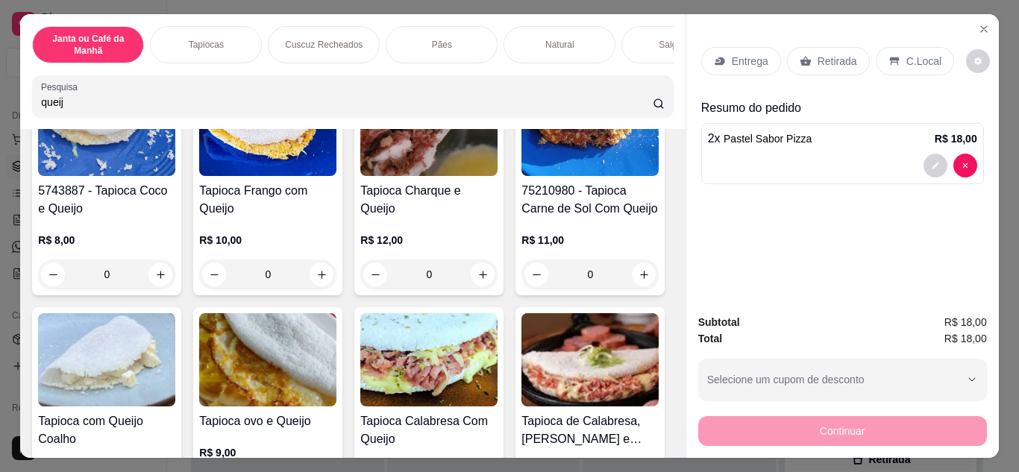
scroll to position [224, 0]
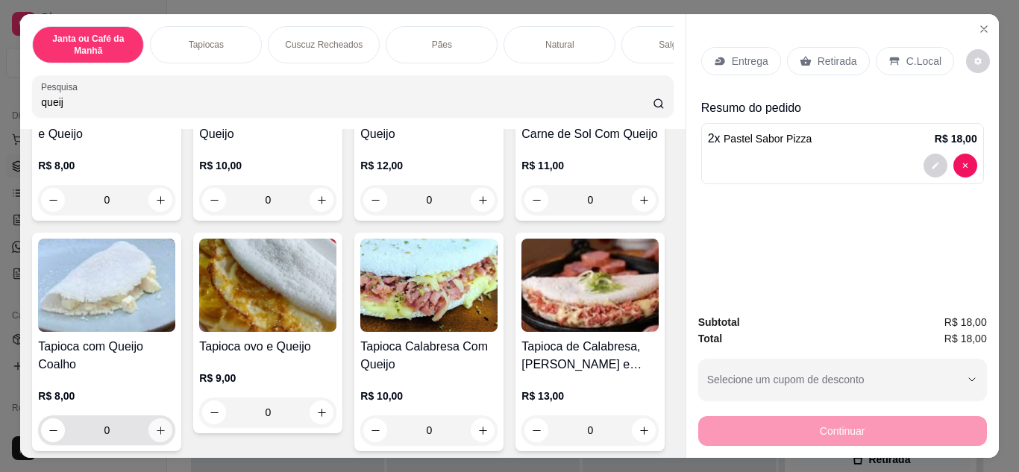
type input "queij"
click at [165, 435] on icon "increase-product-quantity" at bounding box center [161, 431] width 8 height 8
type input "1"
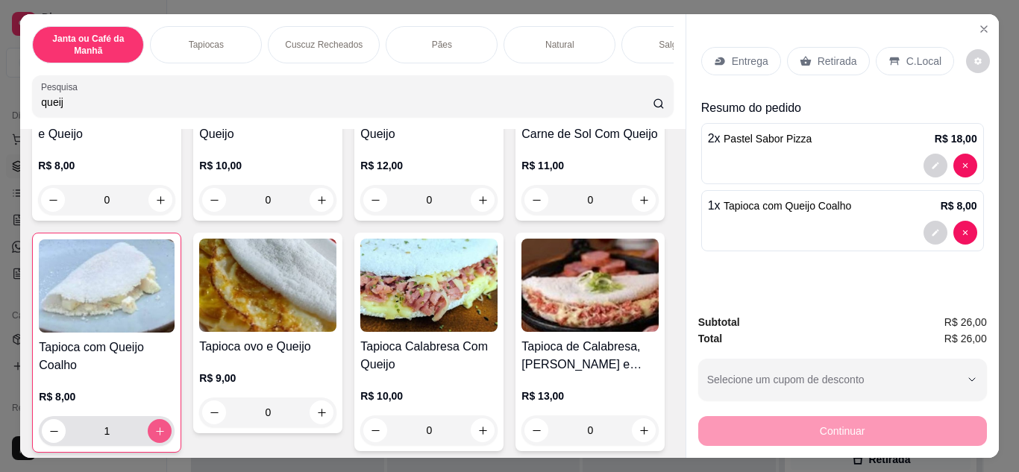
click at [166, 436] on icon "increase-product-quantity" at bounding box center [159, 431] width 11 height 11
type input "2"
click at [822, 54] on p "Retirada" at bounding box center [837, 61] width 40 height 15
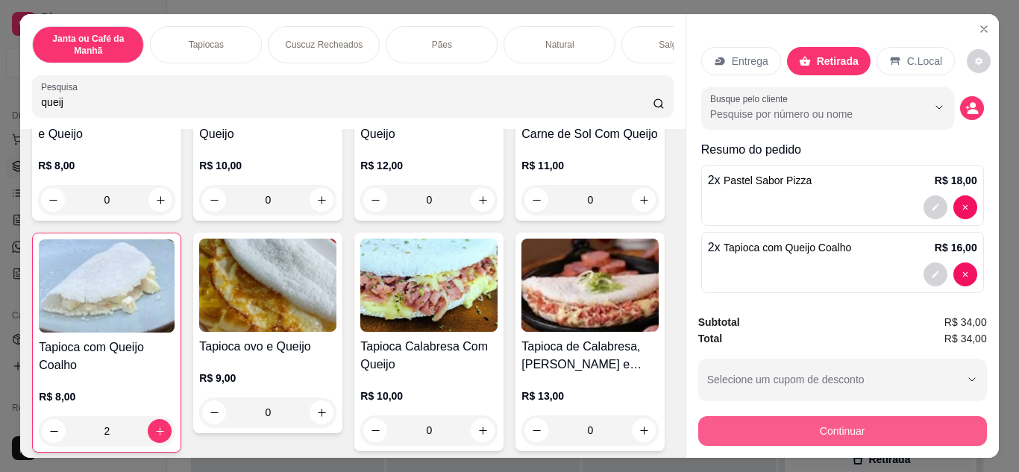
click at [808, 425] on button "Continuar" at bounding box center [842, 431] width 289 height 30
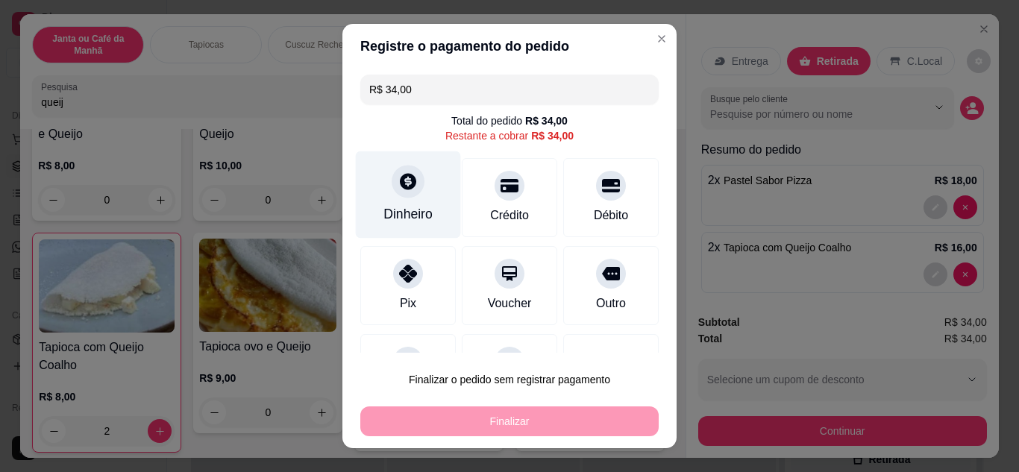
click at [401, 210] on div "Dinheiro" at bounding box center [407, 213] width 49 height 19
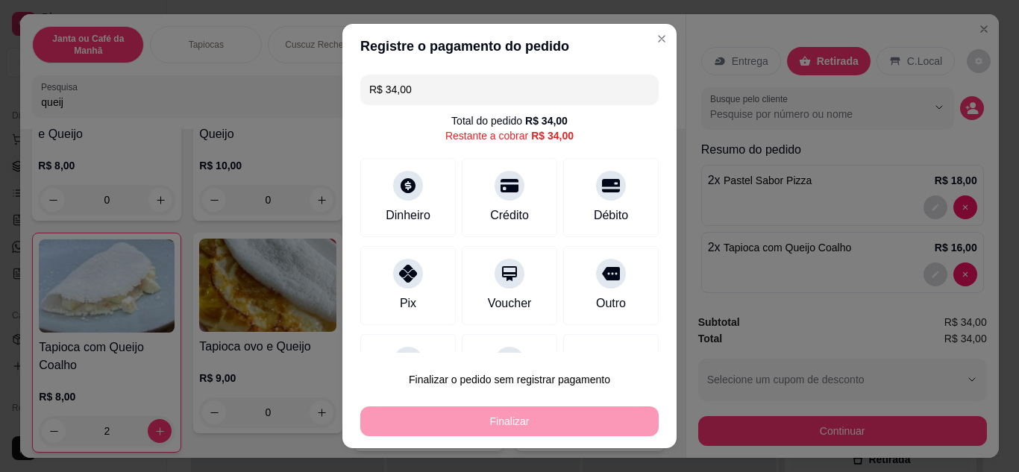
click at [413, 213] on input "0,00" at bounding box center [509, 222] width 298 height 30
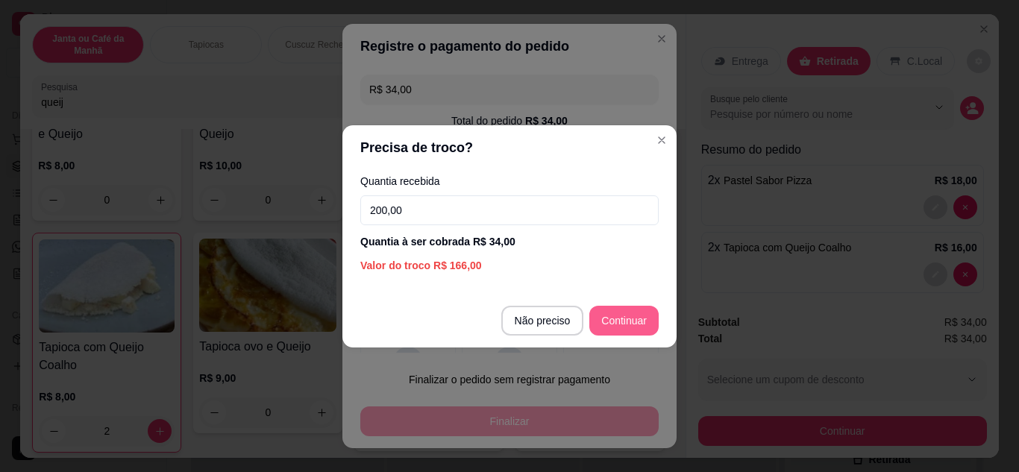
type input "200,00"
type input "R$ 0,00"
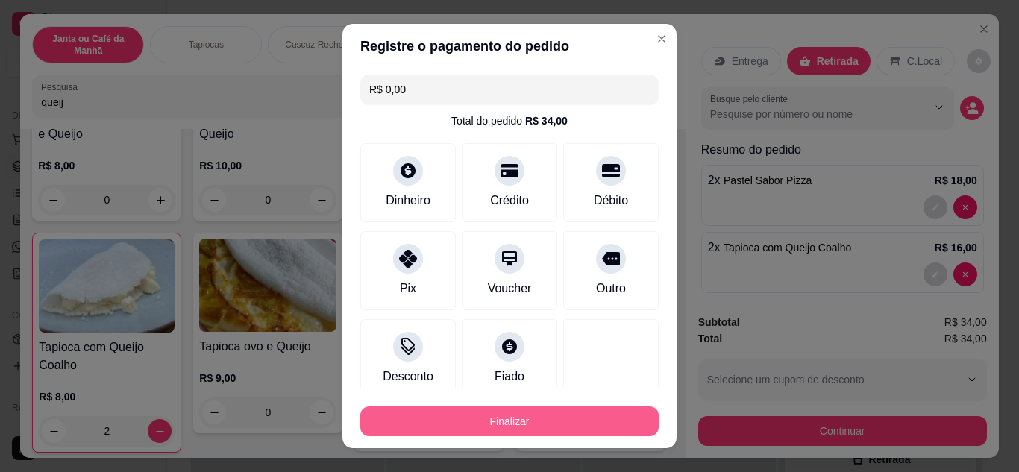
click at [618, 419] on button "Finalizar" at bounding box center [509, 421] width 298 height 30
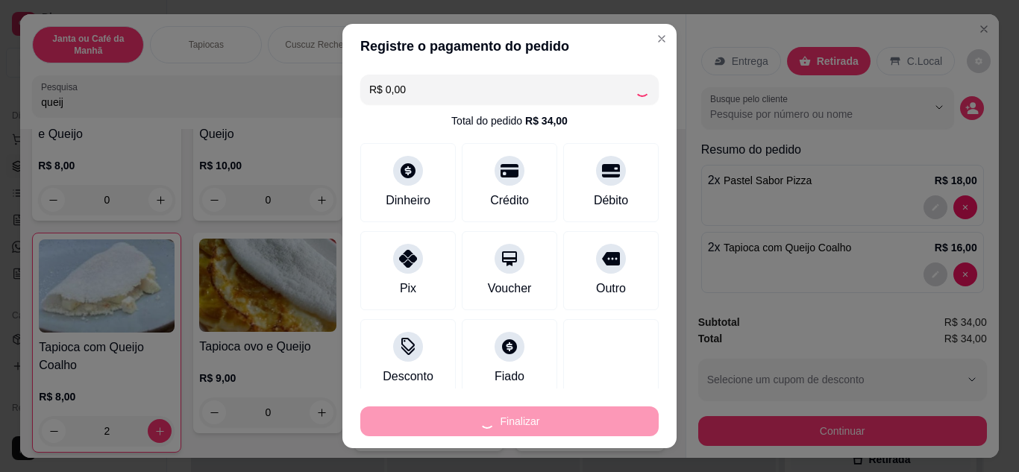
type input "0"
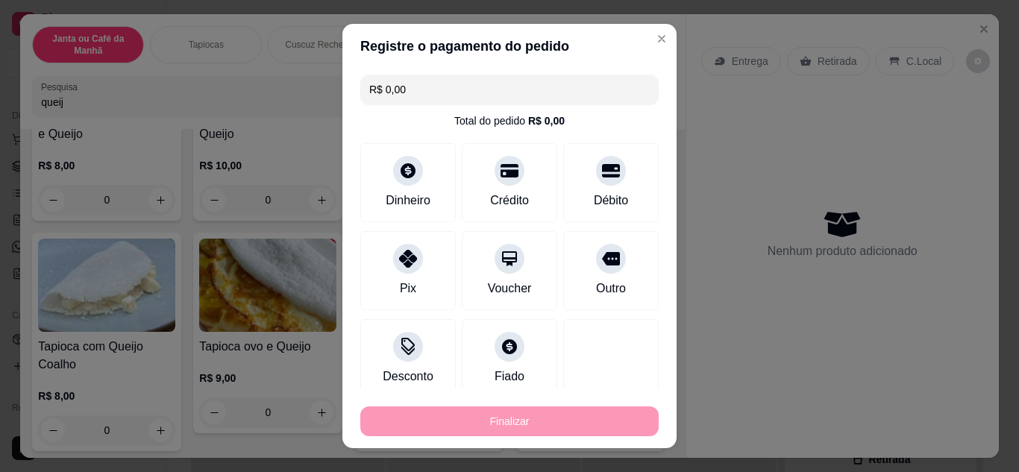
type input "-R$ 34,00"
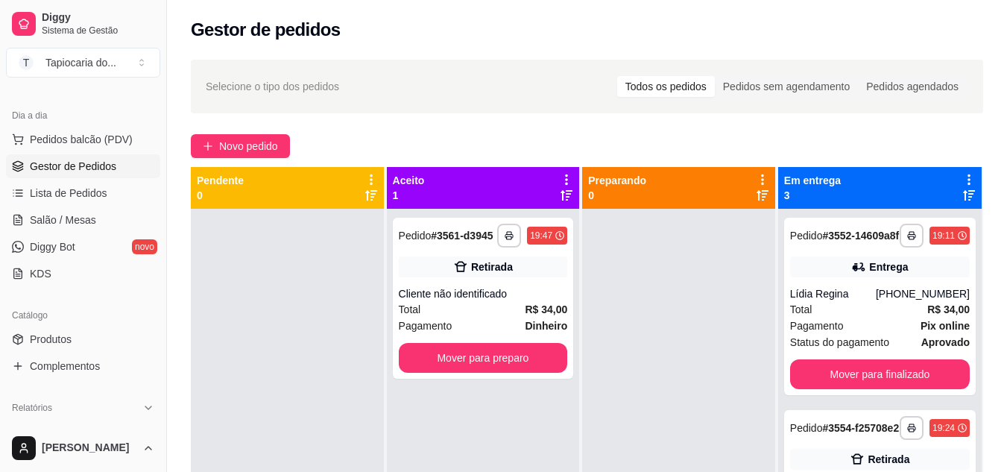
click at [64, 207] on ul "Pedidos balcão (PDV) Gestor de Pedidos Lista de Pedidos Salão / Mesas Diggy Bot…" at bounding box center [83, 207] width 154 height 158
click at [96, 221] on link "Salão / Mesas" at bounding box center [83, 220] width 154 height 24
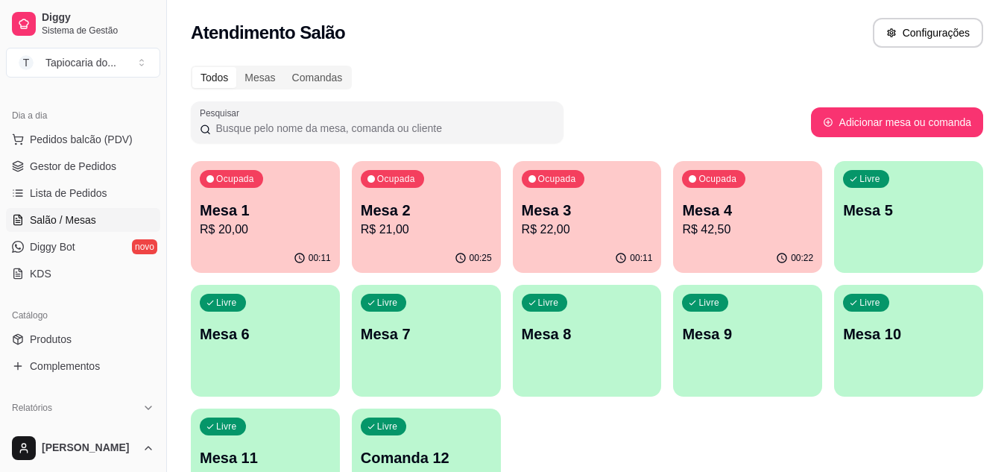
click at [772, 213] on p "Mesa 4" at bounding box center [747, 210] width 131 height 21
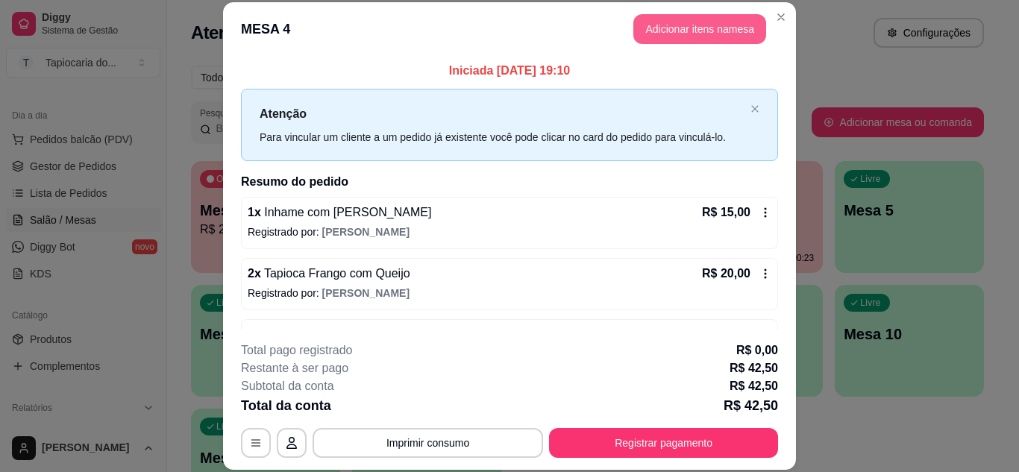
click at [708, 38] on button "Adicionar itens na mesa" at bounding box center [699, 29] width 133 height 30
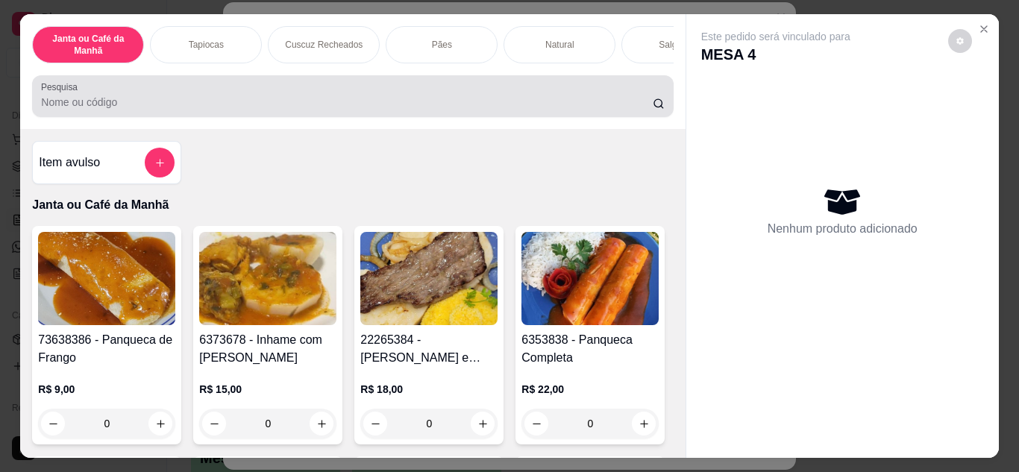
click at [533, 110] on input "Pesquisa" at bounding box center [346, 102] width 611 height 15
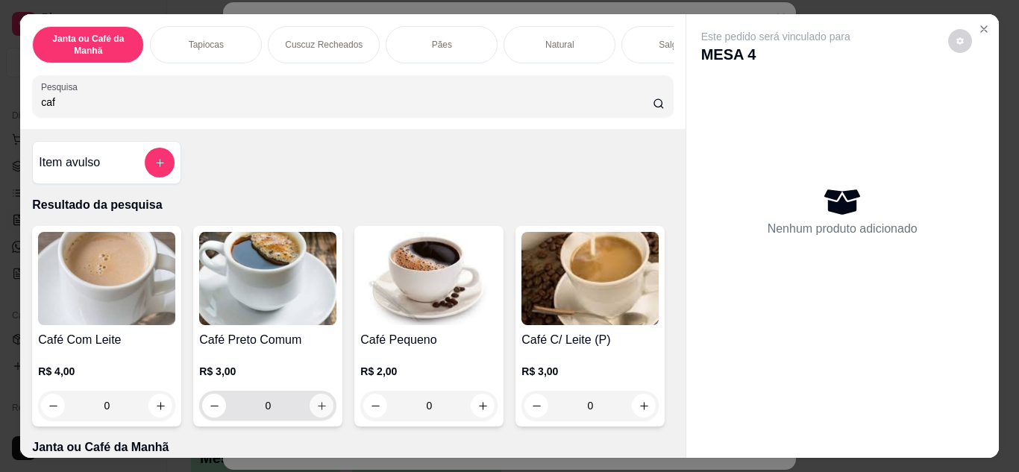
type input "caf"
click at [316, 406] on icon "increase-product-quantity" at bounding box center [321, 405] width 11 height 11
type input "1"
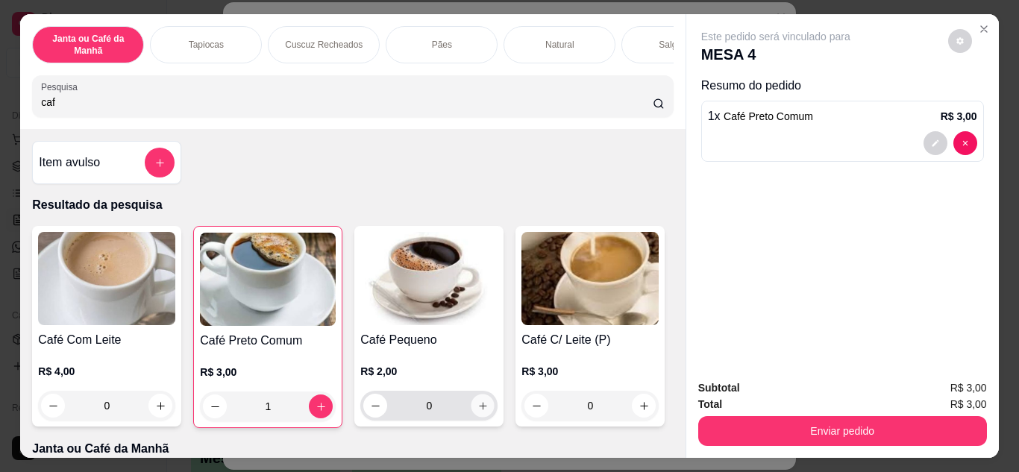
click at [482, 406] on icon "increase-product-quantity" at bounding box center [482, 405] width 11 height 11
type input "1"
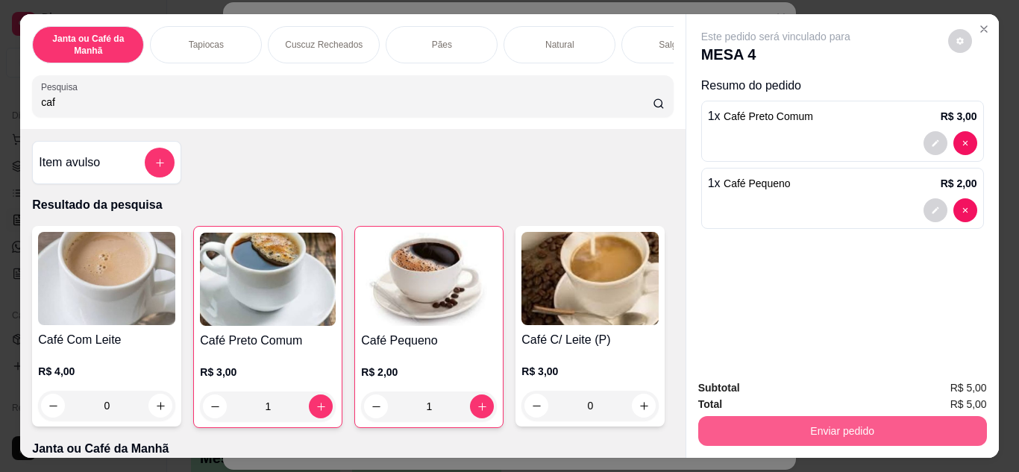
click at [822, 429] on button "Enviar pedido" at bounding box center [842, 431] width 289 height 30
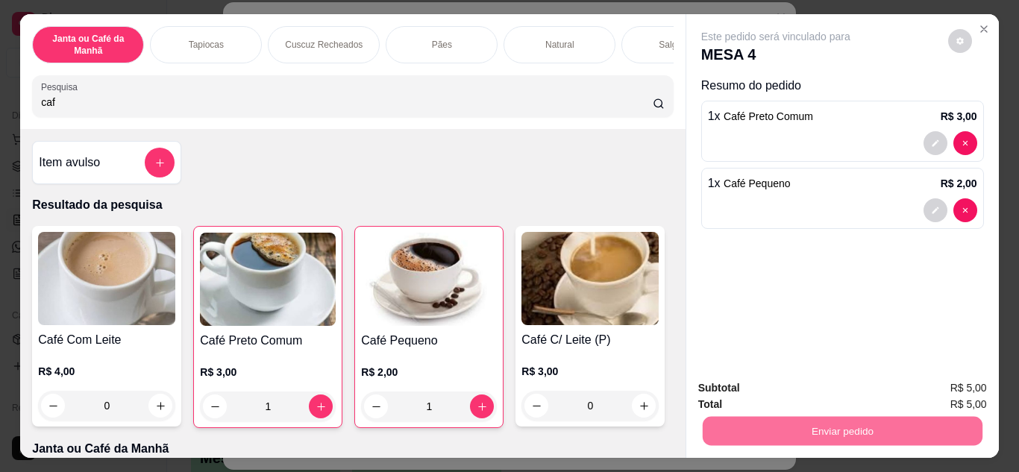
click at [966, 399] on button "Enviar pedido" at bounding box center [947, 389] width 84 height 28
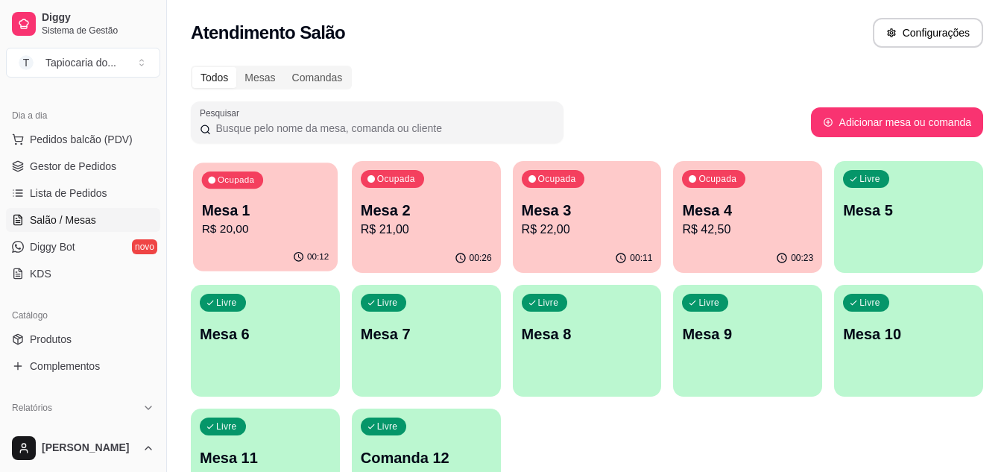
click at [292, 224] on p "R$ 20,00" at bounding box center [266, 229] width 128 height 17
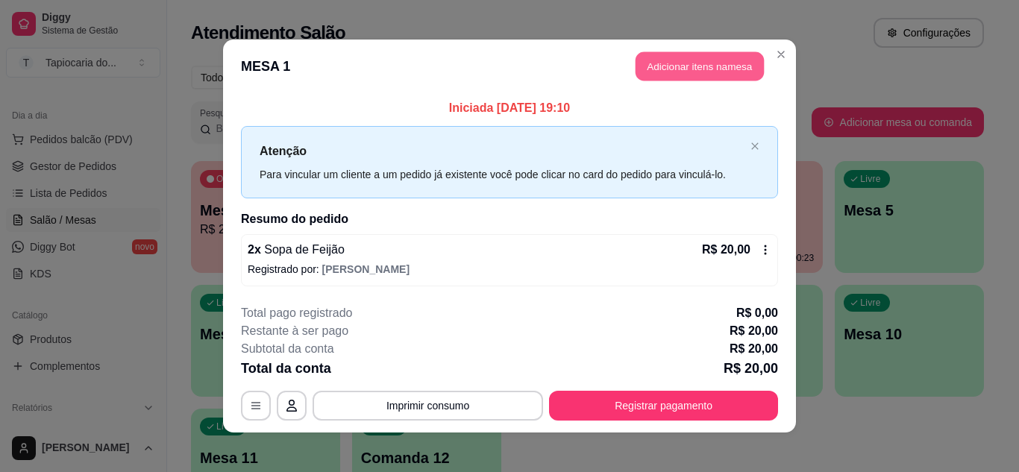
click at [715, 78] on button "Adicionar itens na mesa" at bounding box center [699, 66] width 128 height 29
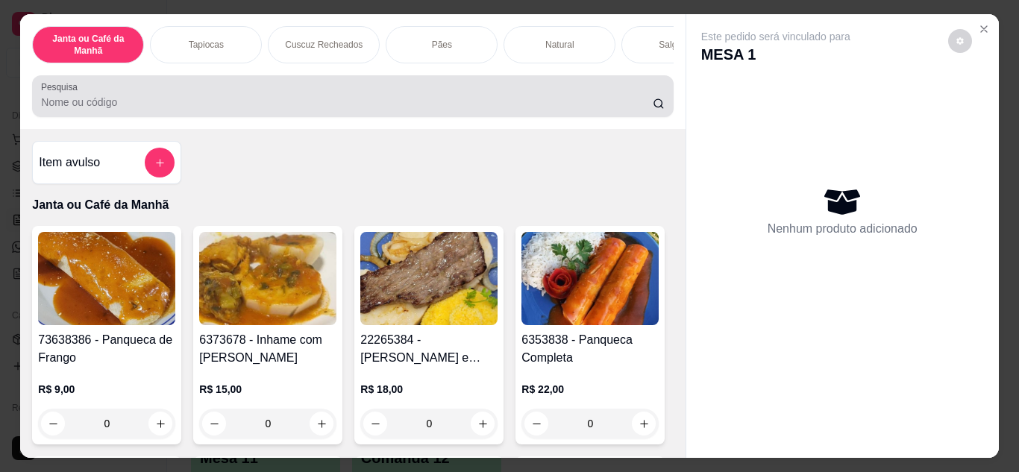
click at [588, 89] on div at bounding box center [352, 96] width 623 height 30
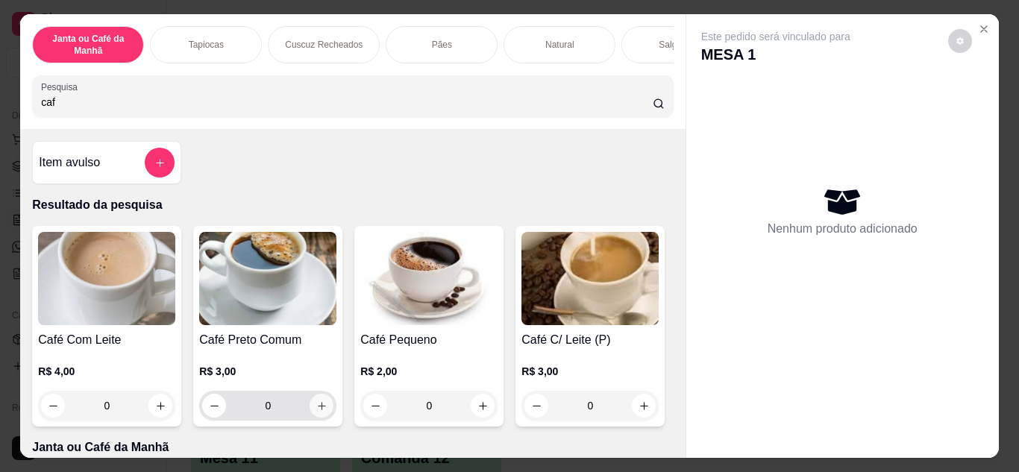
type input "caf"
click at [316, 412] on icon "increase-product-quantity" at bounding box center [321, 405] width 11 height 11
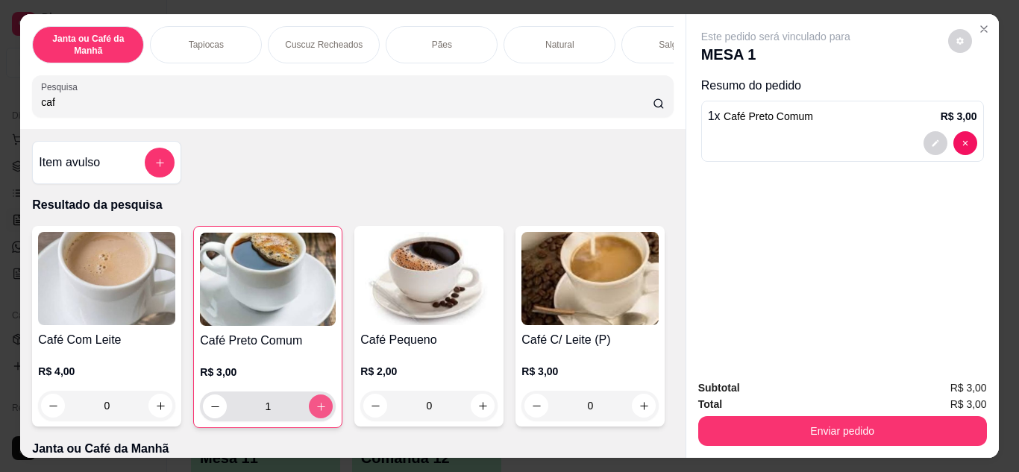
type input "1"
click at [315, 412] on icon "increase-product-quantity" at bounding box center [320, 406] width 11 height 11
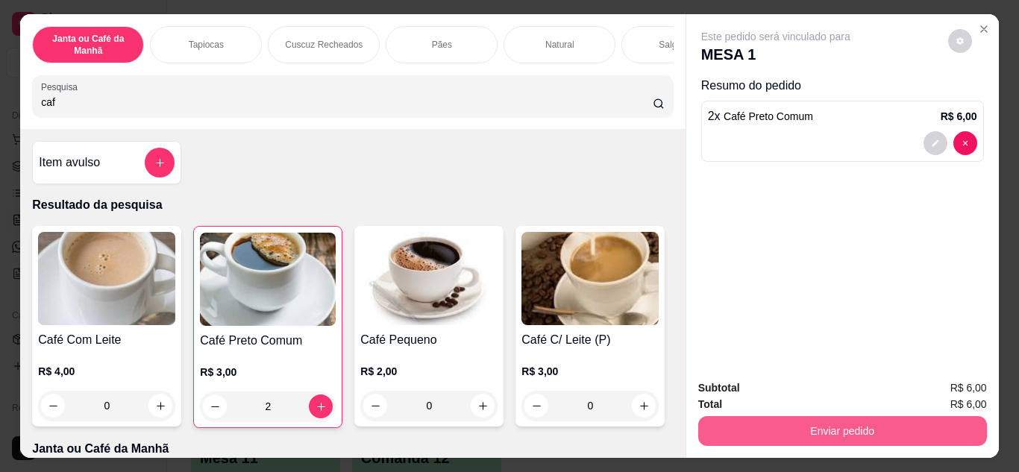
click at [943, 422] on button "Enviar pedido" at bounding box center [842, 431] width 289 height 30
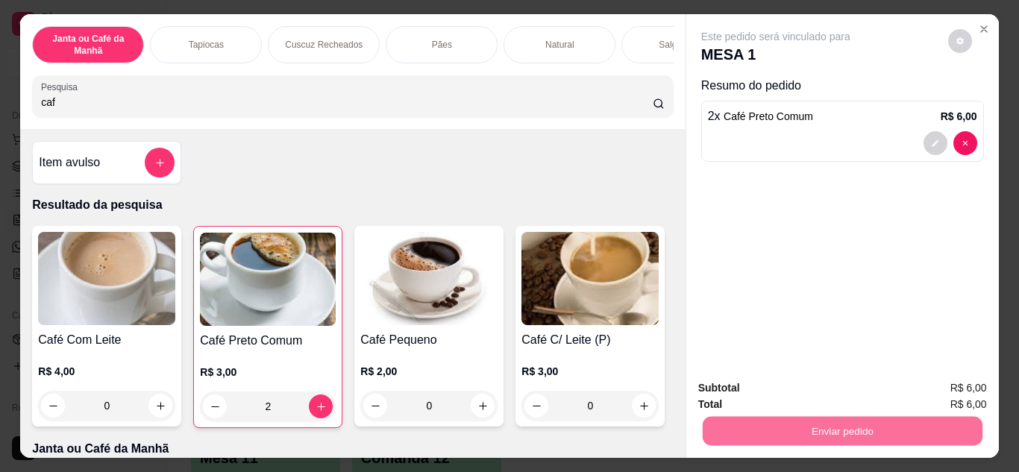
click at [978, 384] on button "Enviar pedido" at bounding box center [947, 389] width 84 height 28
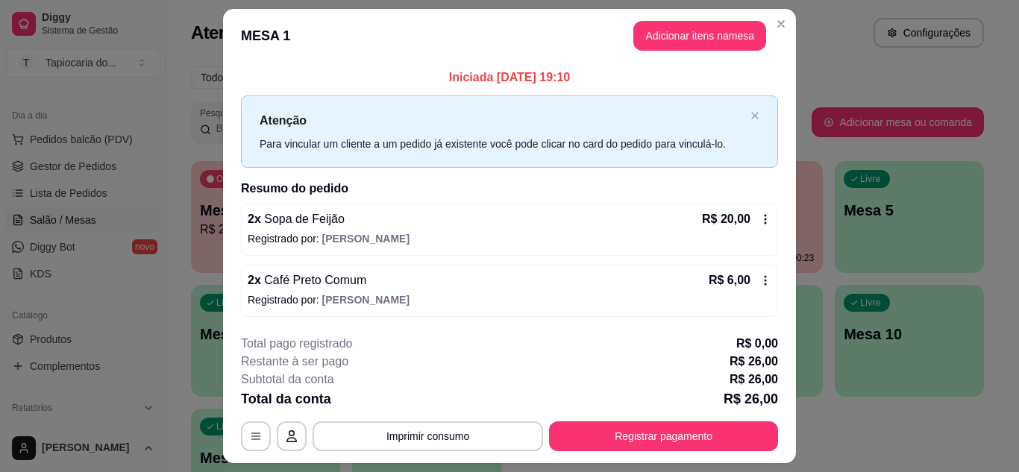
click at [759, 277] on icon at bounding box center [765, 280] width 12 height 12
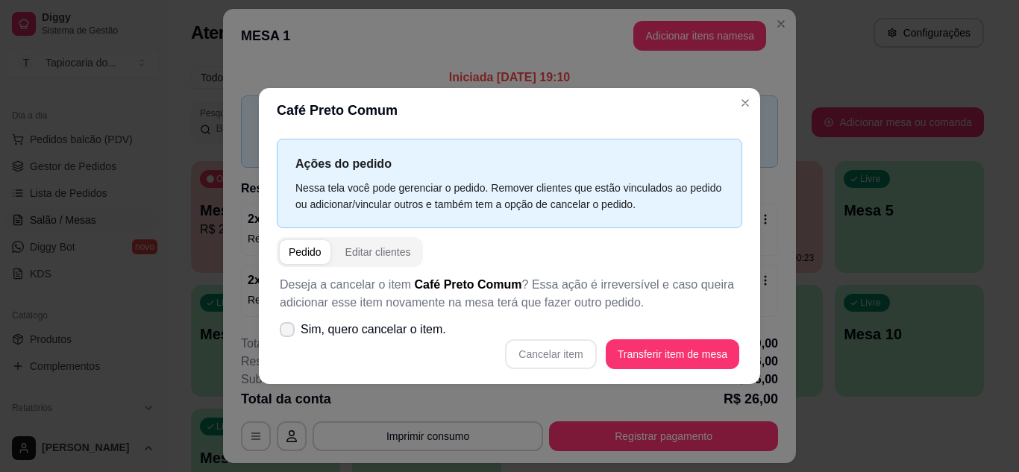
click at [296, 325] on label "Sim, quero cancelar o item." at bounding box center [363, 330] width 178 height 30
click at [289, 332] on input "Sim, quero cancelar o item." at bounding box center [284, 337] width 10 height 10
click at [583, 352] on button "Cancelar item" at bounding box center [550, 354] width 91 height 30
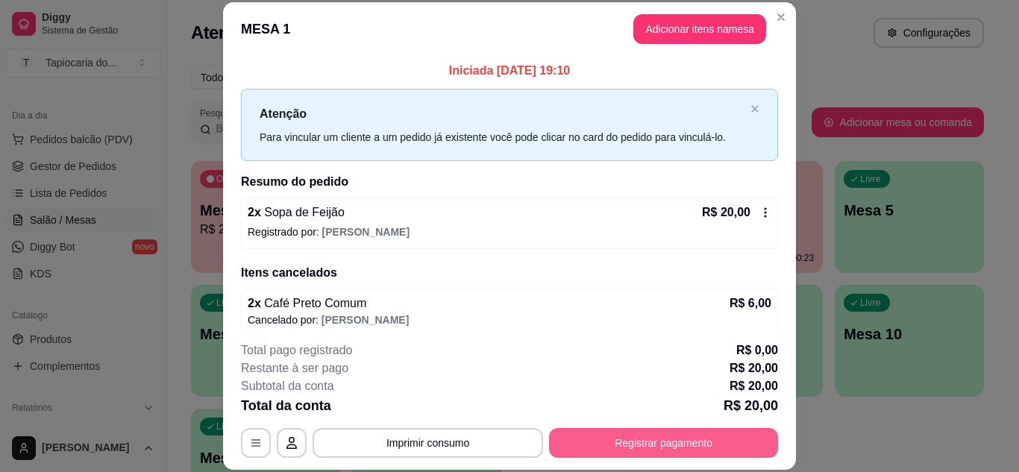
click at [726, 430] on button "Registrar pagamento" at bounding box center [663, 443] width 229 height 30
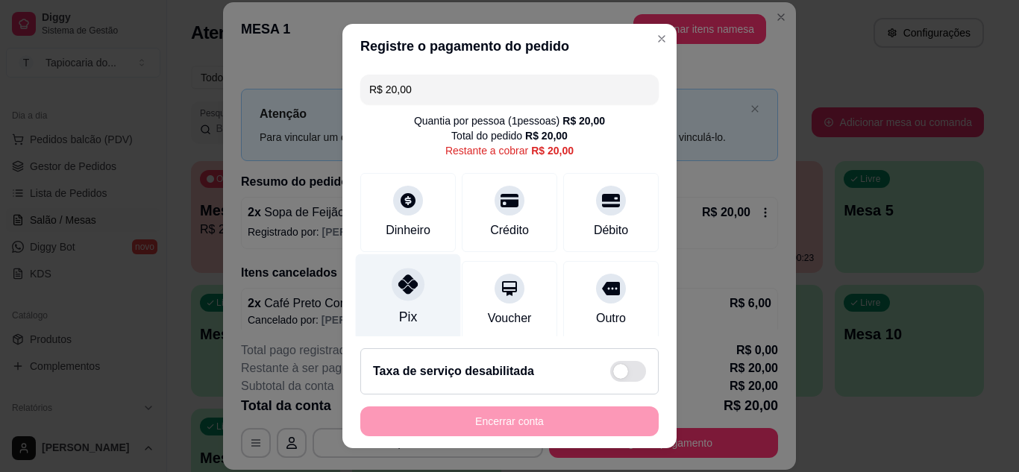
click at [411, 277] on div at bounding box center [407, 284] width 33 height 33
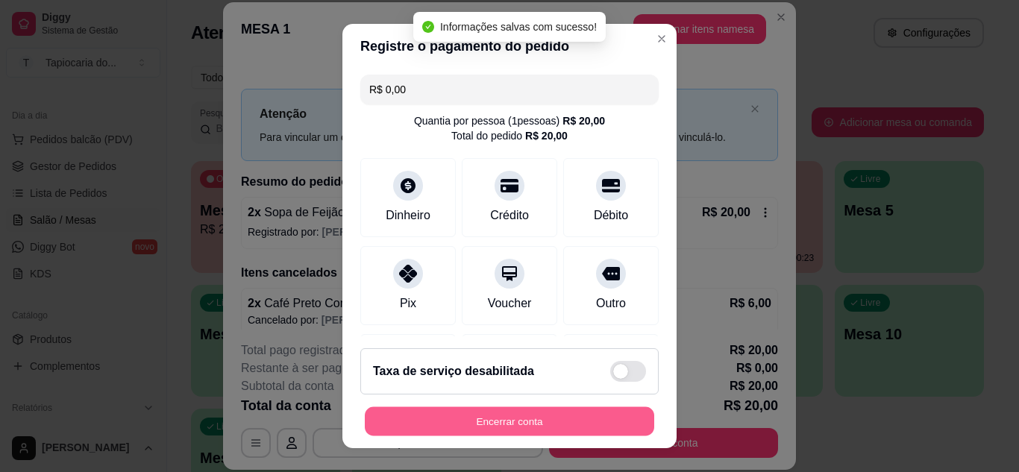
click at [482, 435] on button "Encerrar conta" at bounding box center [509, 421] width 289 height 29
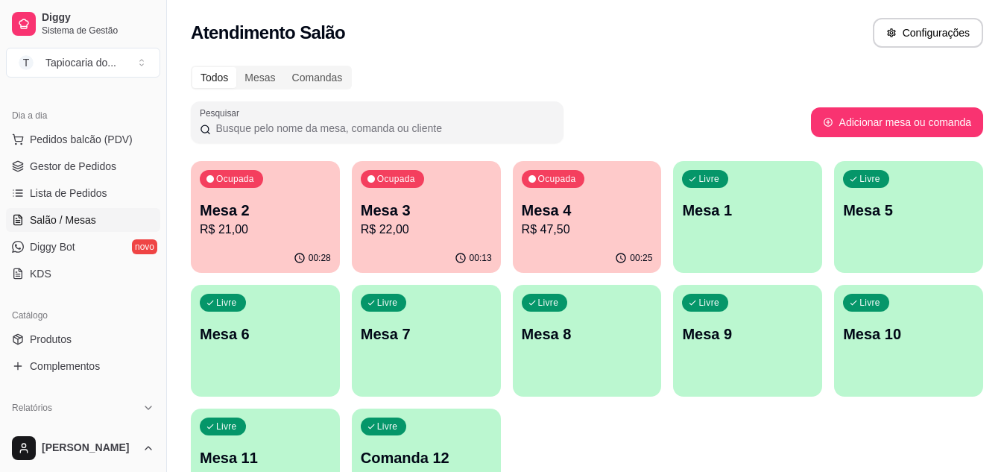
click at [435, 210] on p "Mesa 3" at bounding box center [426, 210] width 131 height 21
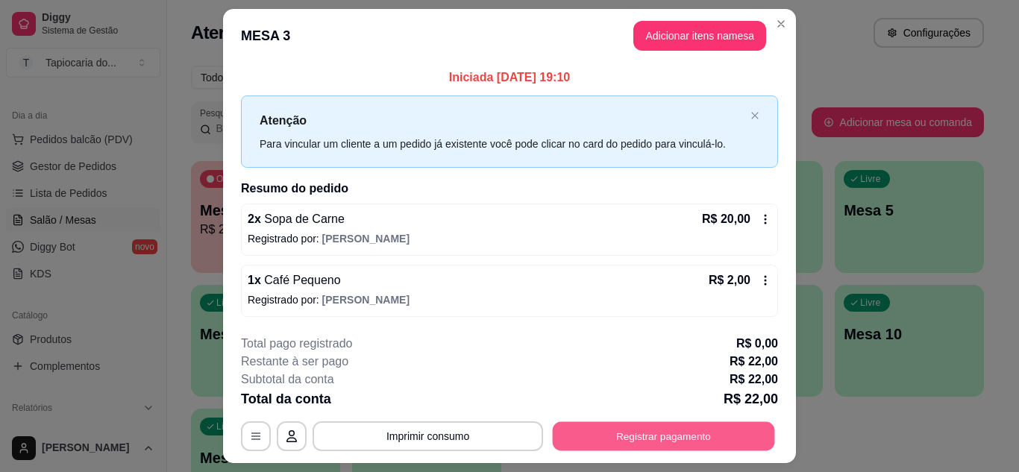
click at [589, 432] on button "Registrar pagamento" at bounding box center [664, 436] width 222 height 29
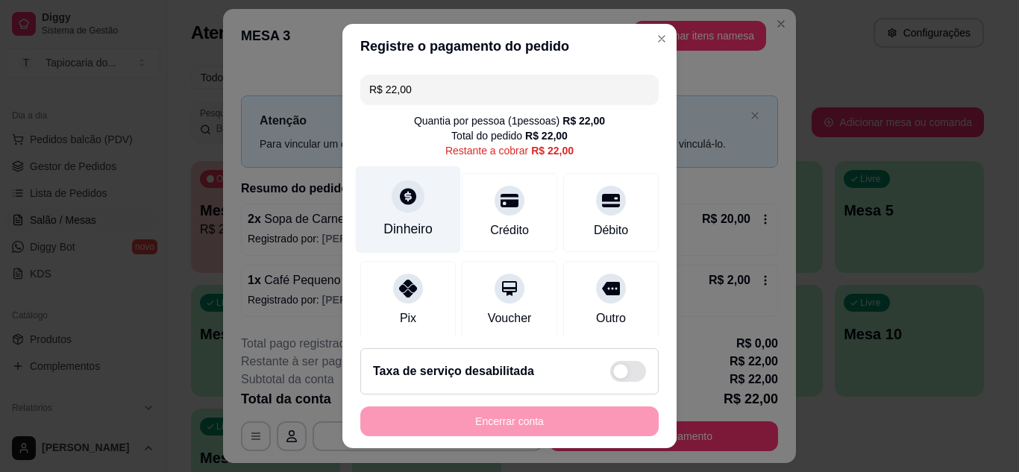
click at [422, 204] on div "Dinheiro" at bounding box center [408, 209] width 105 height 87
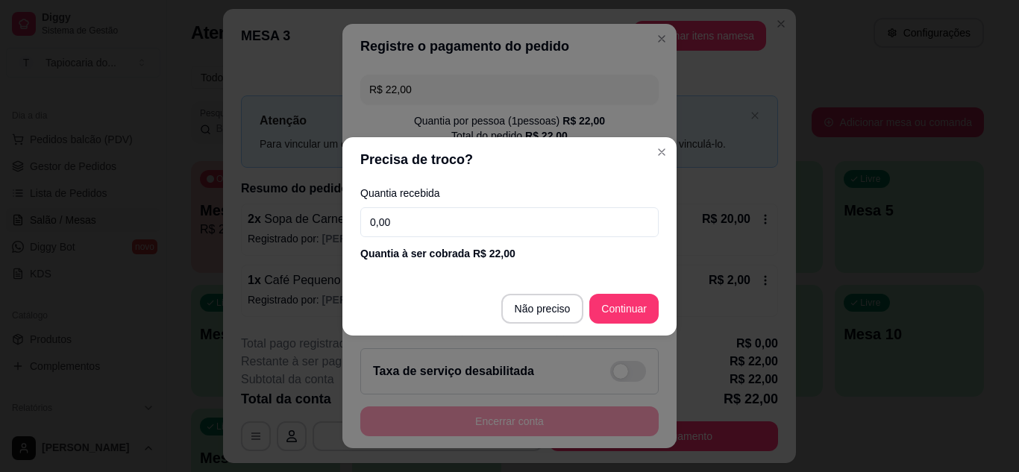
click at [419, 213] on input "0,00" at bounding box center [509, 222] width 298 height 30
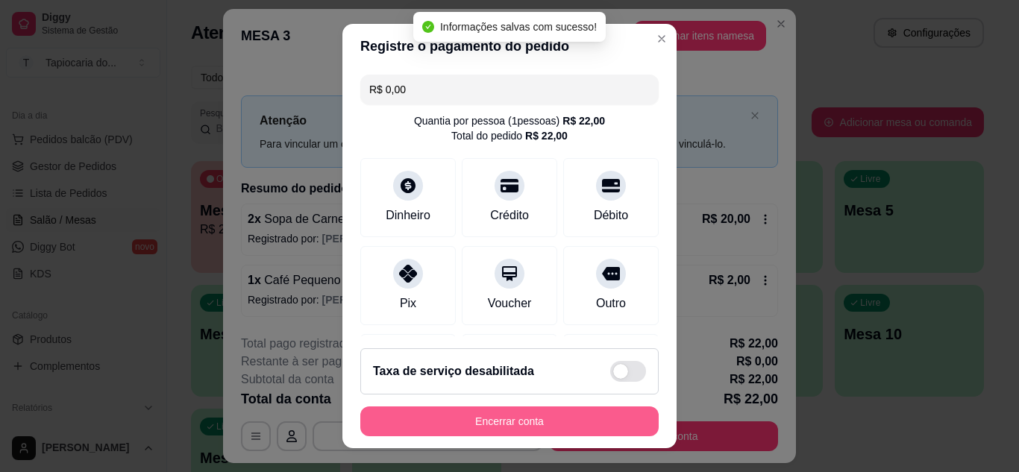
click at [567, 428] on button "Encerrar conta" at bounding box center [509, 421] width 298 height 30
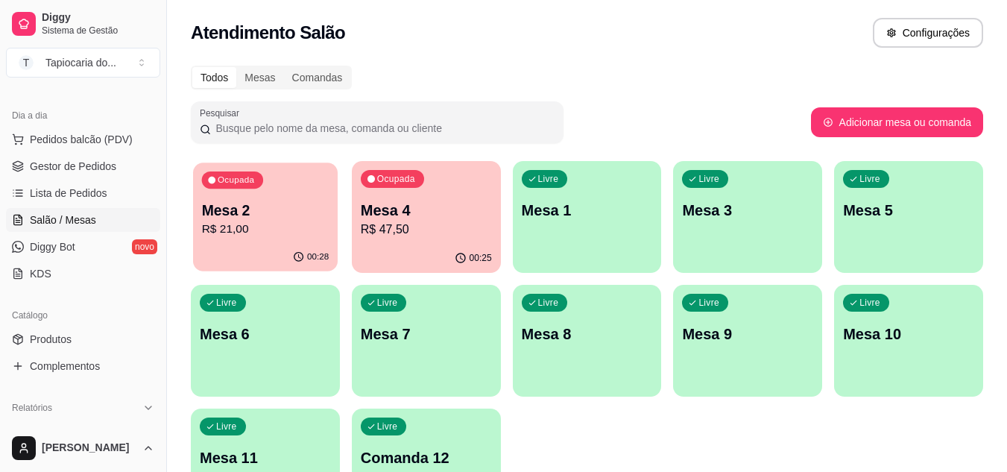
click at [243, 196] on div "Ocupada Mesa 2 R$ 21,00" at bounding box center [265, 203] width 145 height 81
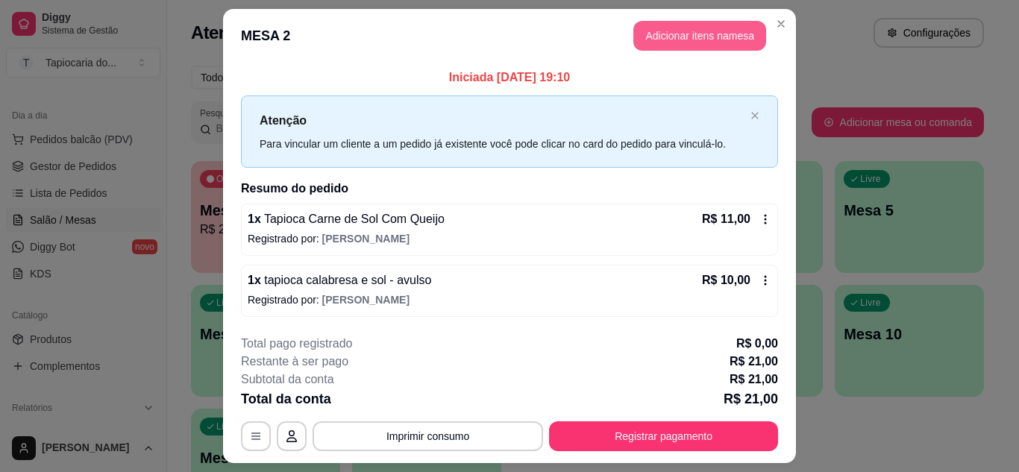
click at [654, 22] on button "Adicionar itens na mesa" at bounding box center [699, 36] width 133 height 30
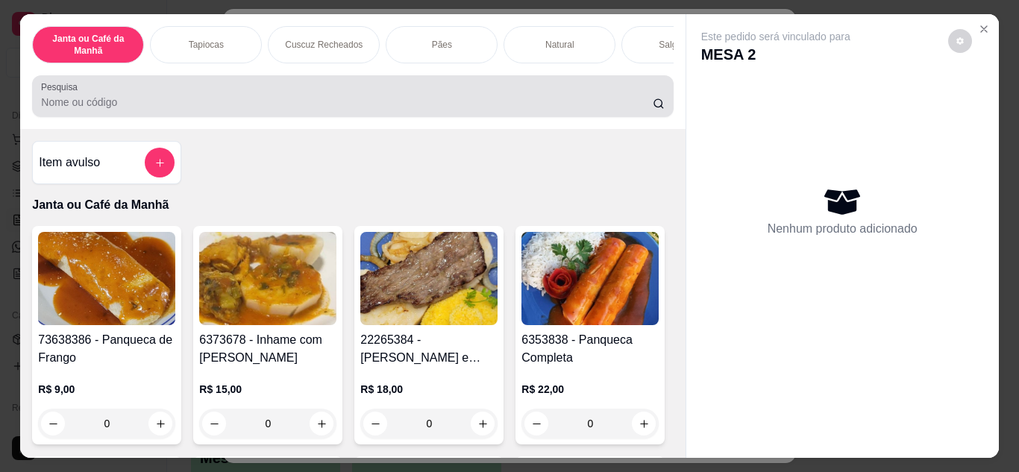
click at [567, 83] on div "Pesquisa" at bounding box center [352, 96] width 641 height 42
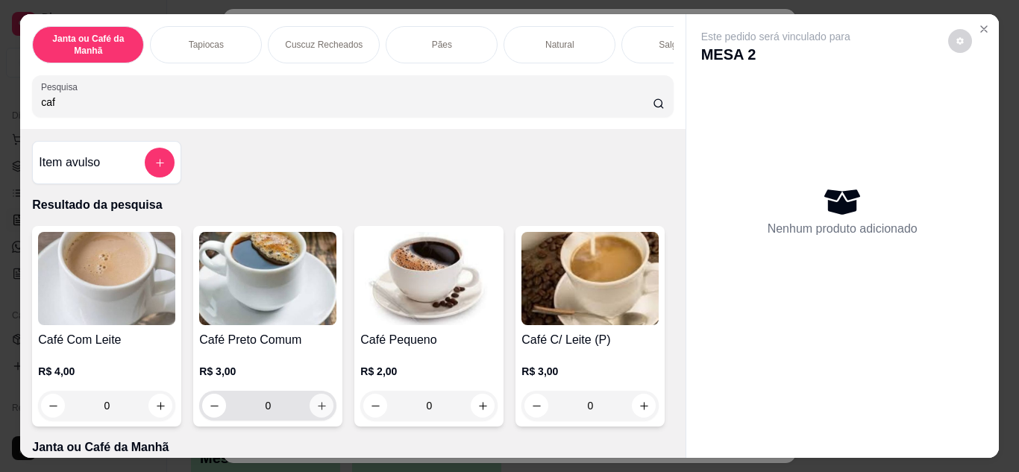
click at [320, 409] on icon "increase-product-quantity" at bounding box center [321, 405] width 11 height 11
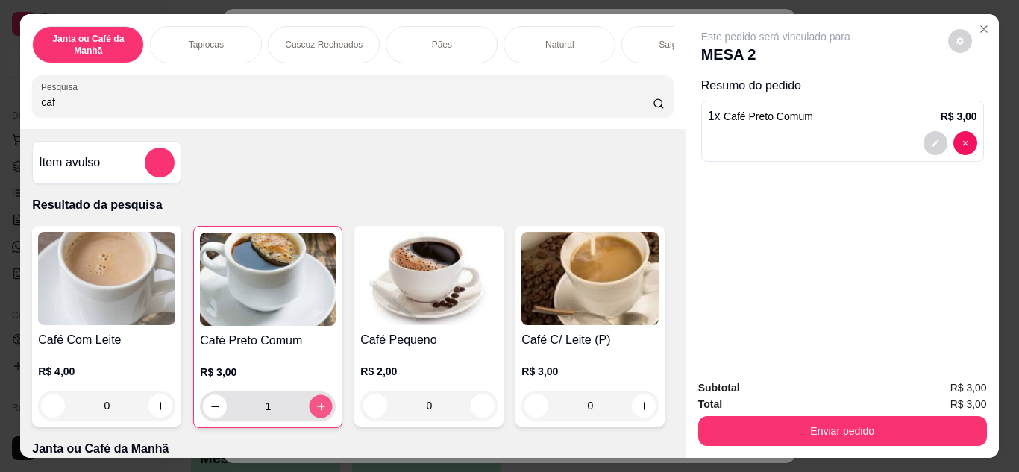
click at [320, 409] on icon "increase-product-quantity" at bounding box center [320, 406] width 11 height 11
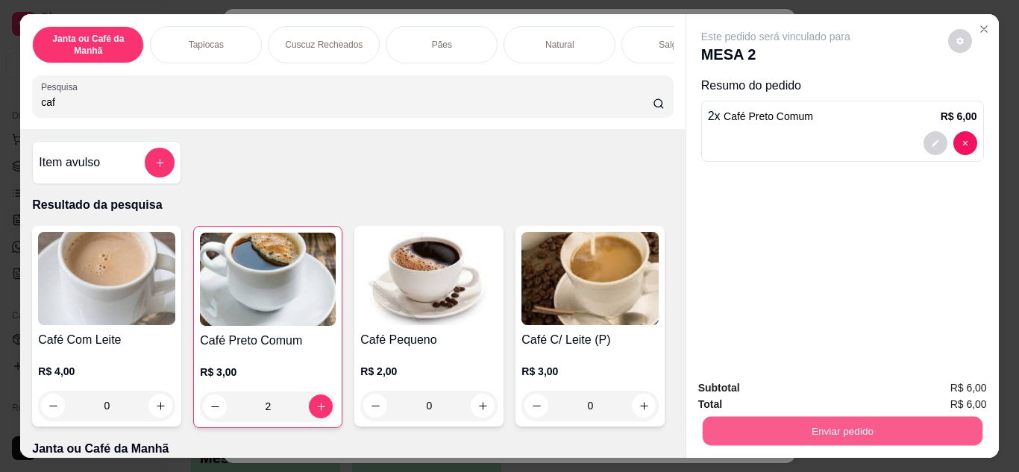
click at [702, 424] on button "Enviar pedido" at bounding box center [842, 431] width 280 height 29
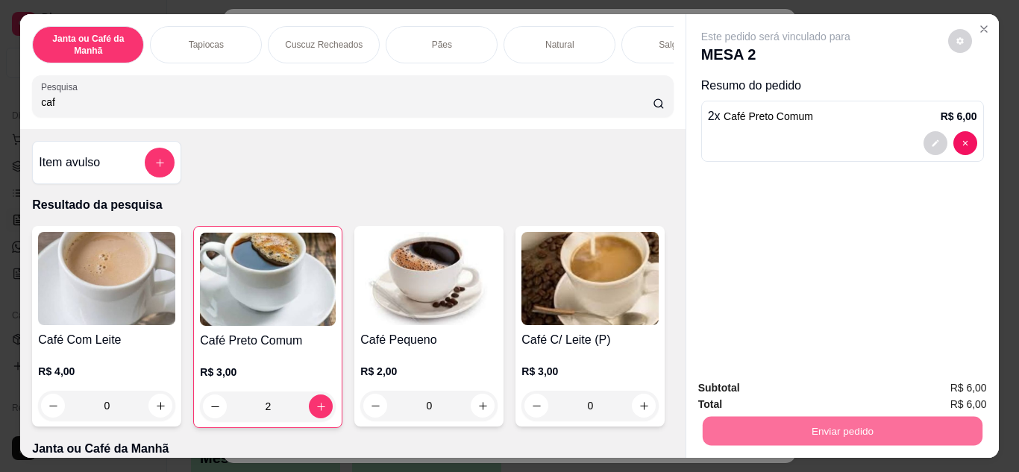
click at [965, 389] on button "Enviar pedido" at bounding box center [948, 389] width 82 height 28
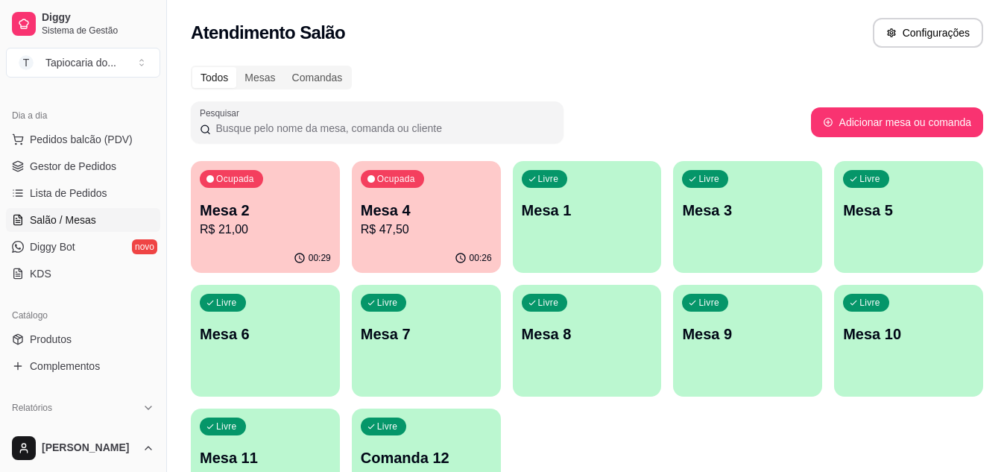
click at [452, 210] on p "Mesa 4" at bounding box center [426, 210] width 131 height 21
click at [461, 215] on p "Mesa 4" at bounding box center [426, 210] width 131 height 21
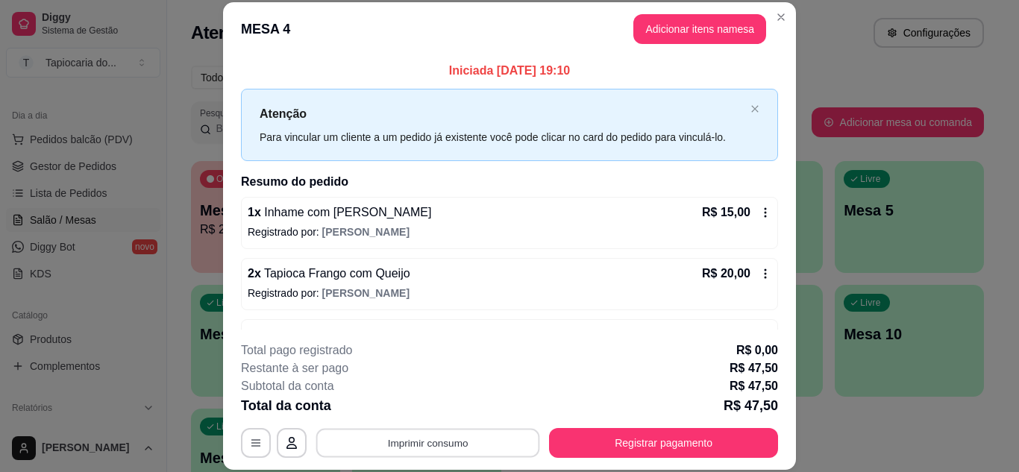
click at [414, 435] on button "Imprimir consumo" at bounding box center [428, 442] width 224 height 29
click at [429, 409] on button "Impressora" at bounding box center [426, 408] width 104 height 23
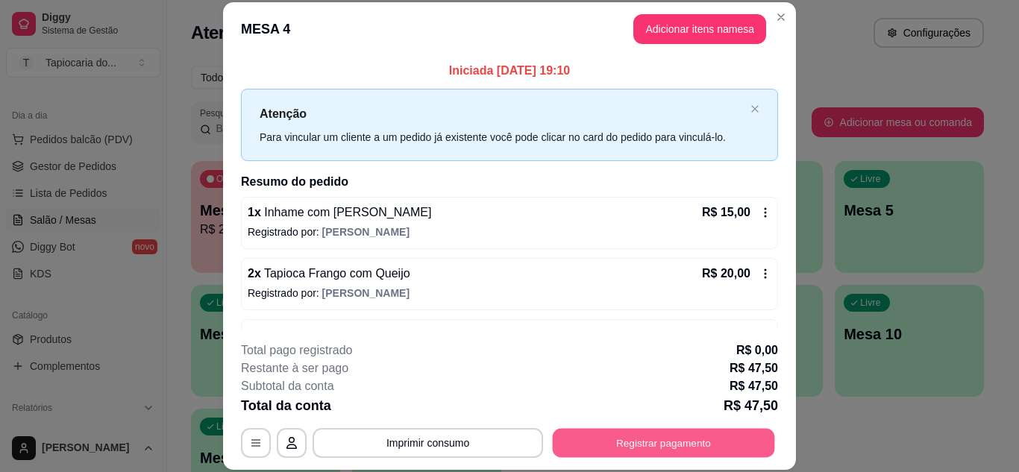
click at [630, 440] on button "Registrar pagamento" at bounding box center [664, 442] width 222 height 29
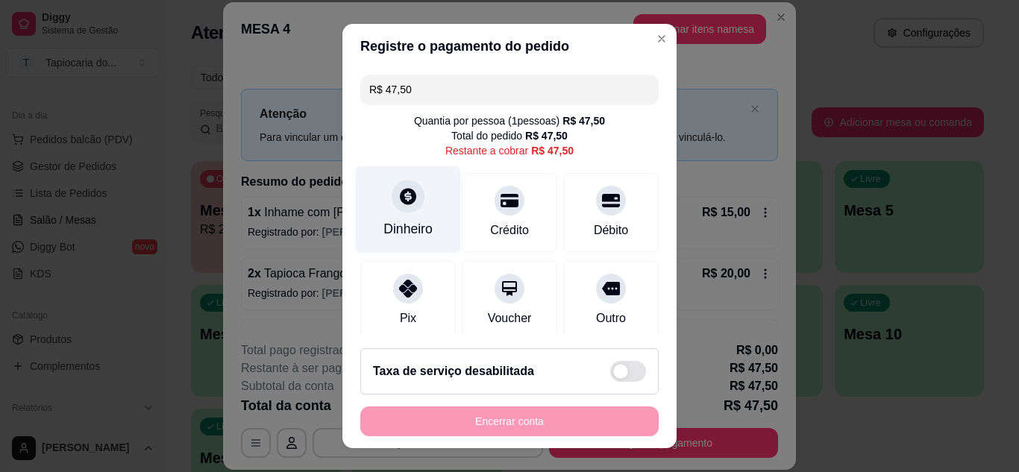
click at [407, 199] on icon at bounding box center [407, 195] width 19 height 19
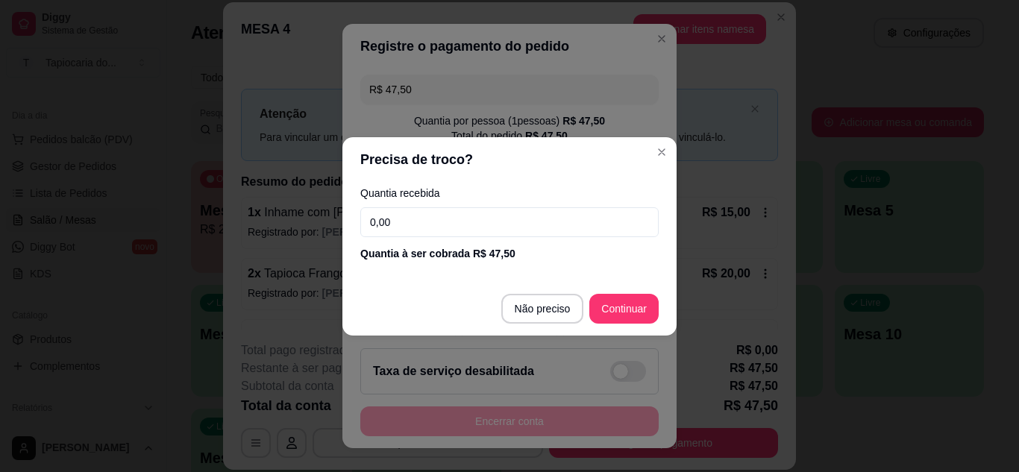
click at [424, 215] on input "0,00" at bounding box center [509, 222] width 298 height 30
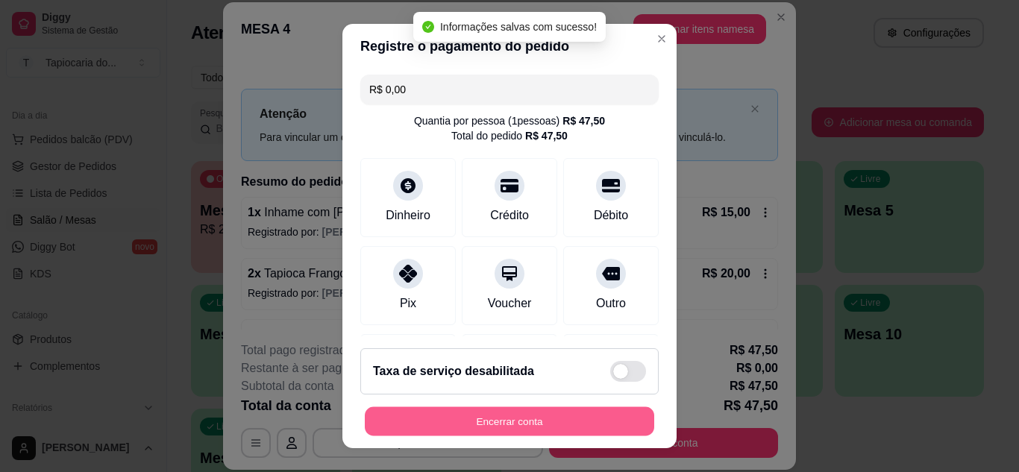
click at [623, 423] on button "Encerrar conta" at bounding box center [509, 421] width 289 height 29
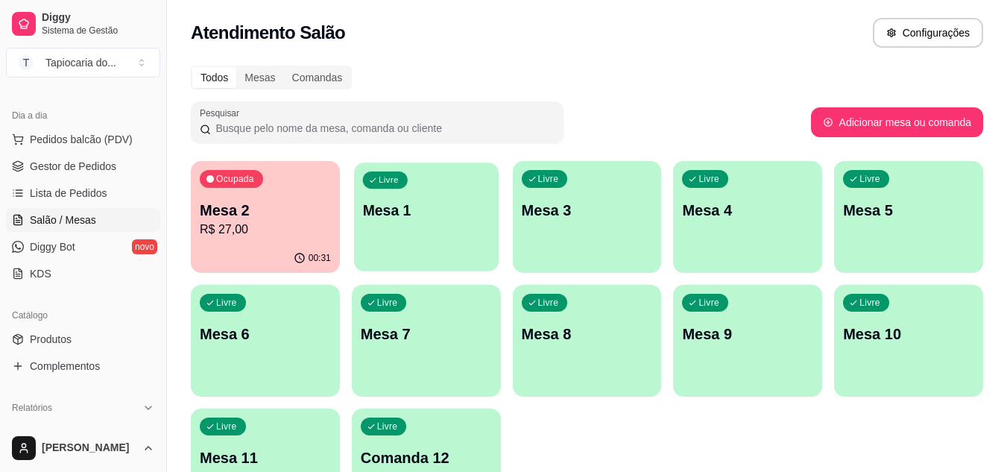
click at [405, 189] on div "Livre Mesa 1" at bounding box center [426, 208] width 145 height 91
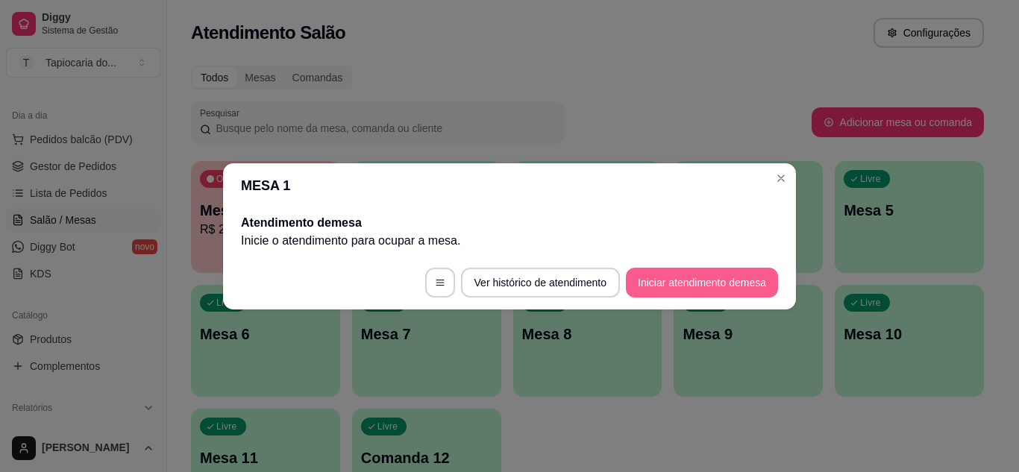
click at [737, 283] on button "Iniciar atendimento de mesa" at bounding box center [702, 283] width 152 height 30
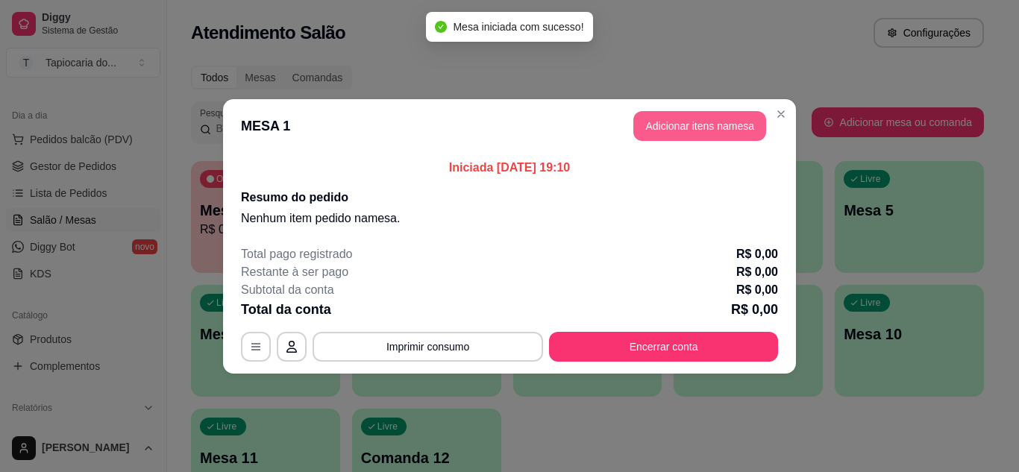
click at [698, 119] on button "Adicionar itens na mesa" at bounding box center [699, 126] width 133 height 30
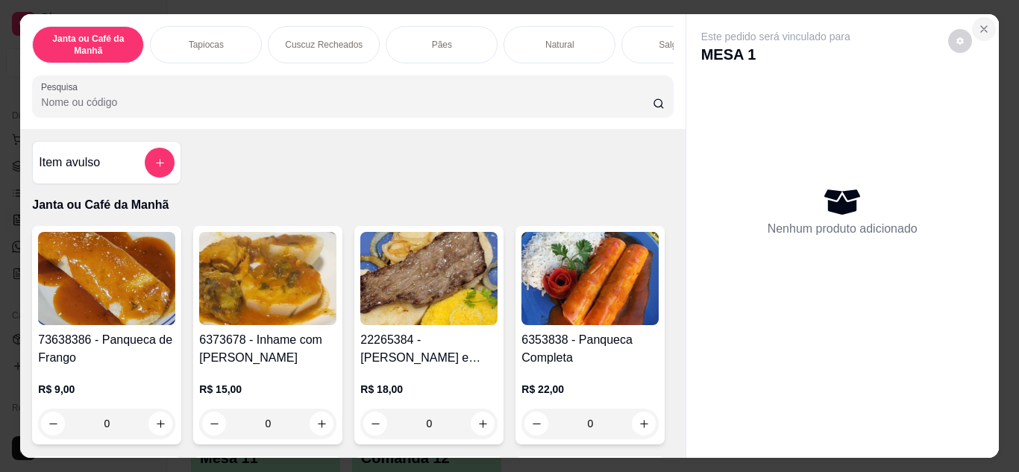
click at [976, 30] on button "Close" at bounding box center [984, 29] width 24 height 24
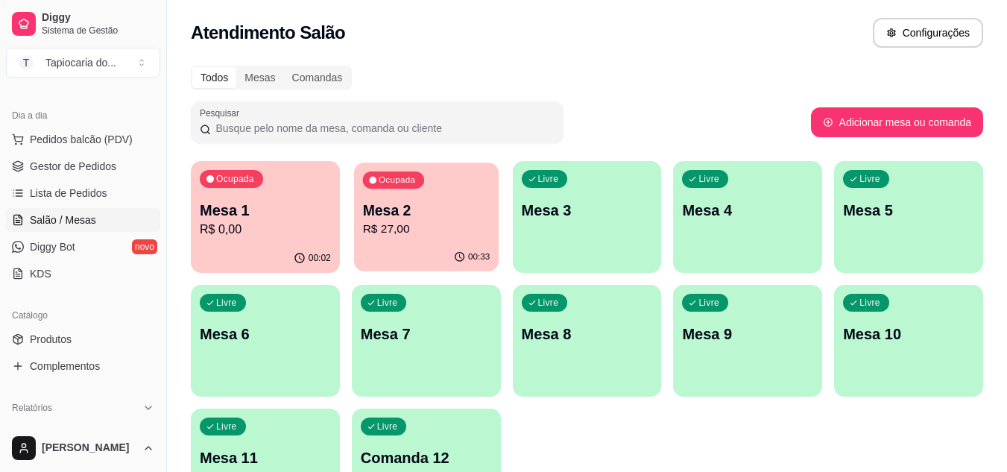
click at [374, 236] on div "Mesa 2 R$ 27,00" at bounding box center [426, 219] width 128 height 37
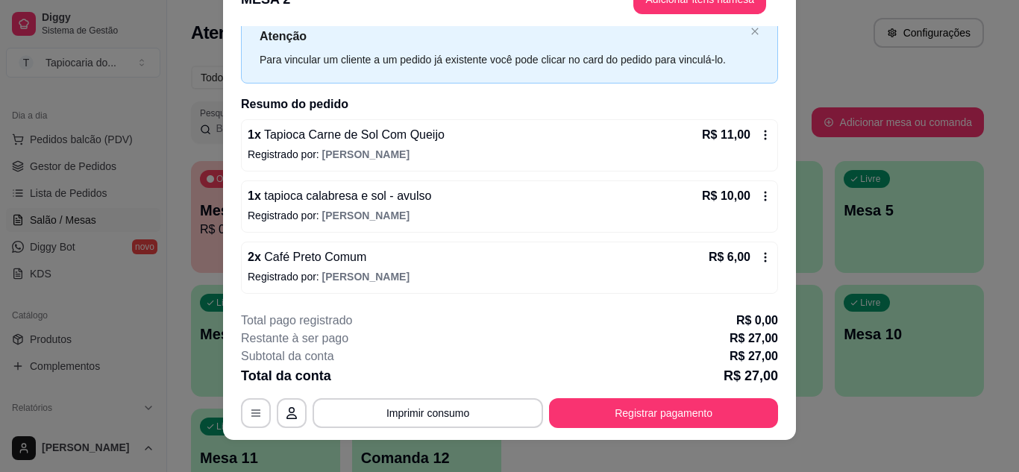
scroll to position [45, 0]
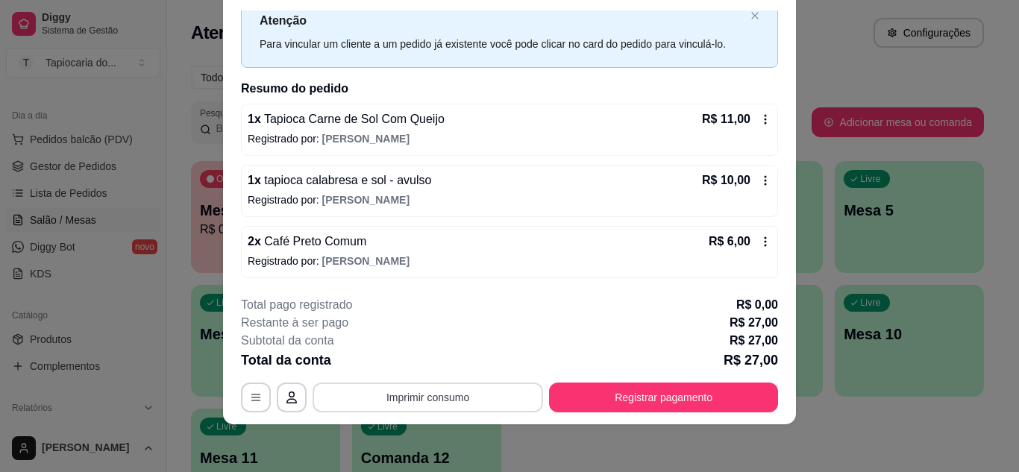
click at [491, 389] on button "Imprimir consumo" at bounding box center [427, 398] width 230 height 30
click at [459, 365] on button "Impressora" at bounding box center [427, 363] width 108 height 24
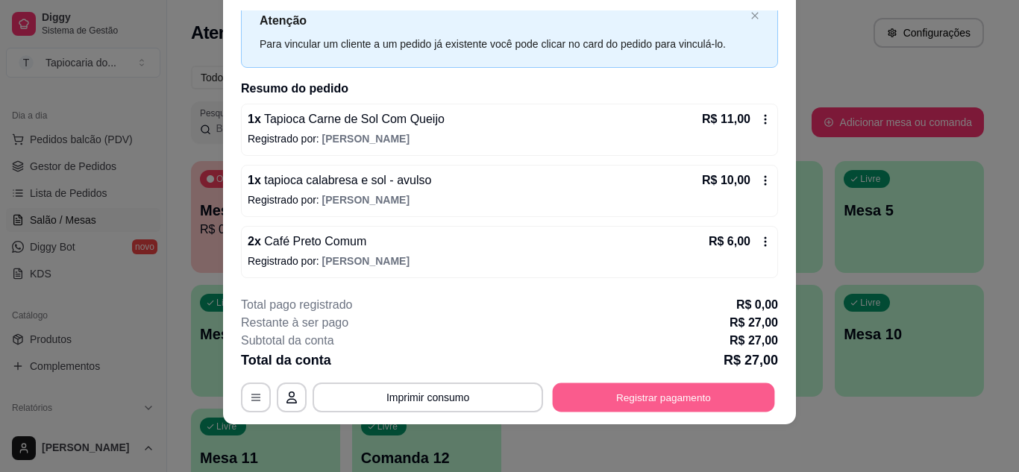
click at [705, 395] on button "Registrar pagamento" at bounding box center [664, 397] width 222 height 29
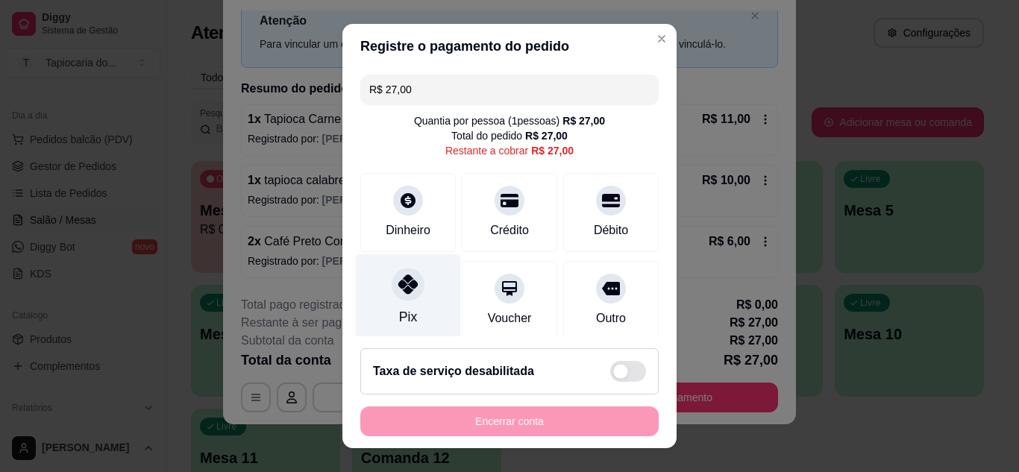
click at [413, 280] on div at bounding box center [407, 284] width 33 height 33
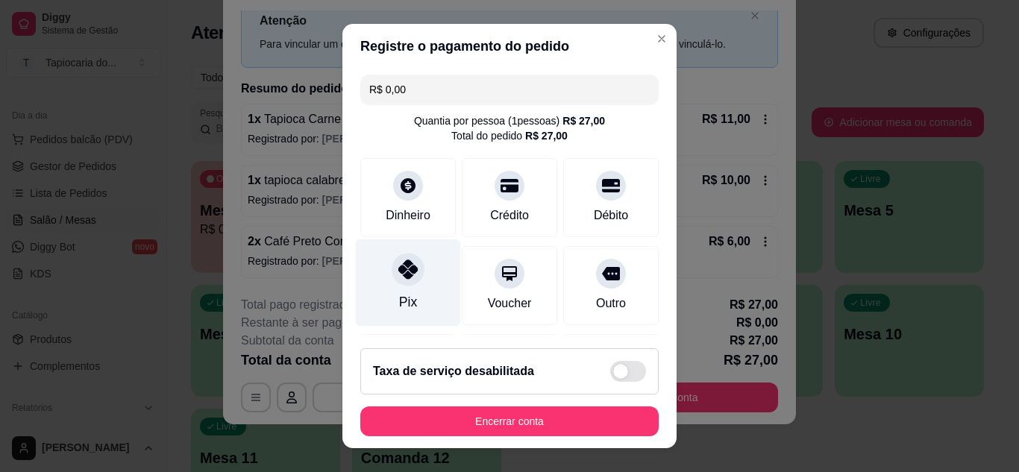
click at [400, 289] on div "Pix" at bounding box center [408, 282] width 105 height 87
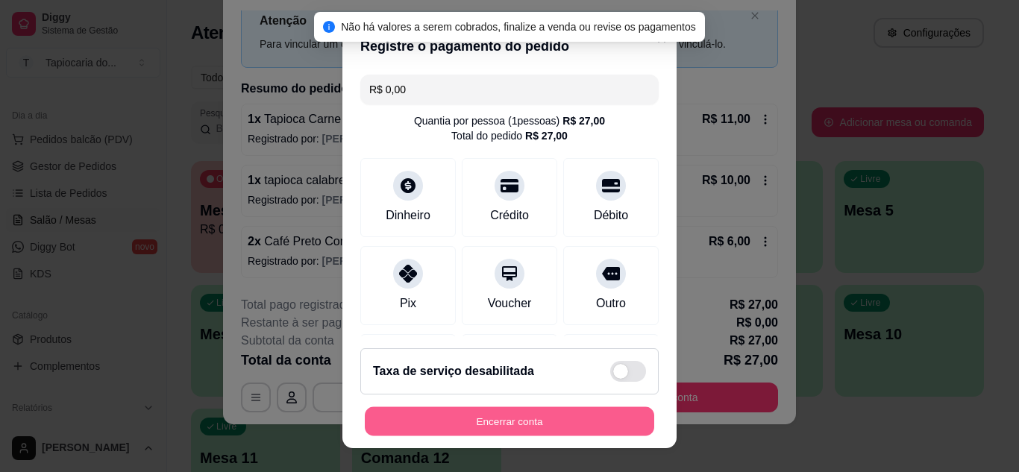
click at [592, 429] on button "Encerrar conta" at bounding box center [509, 421] width 289 height 29
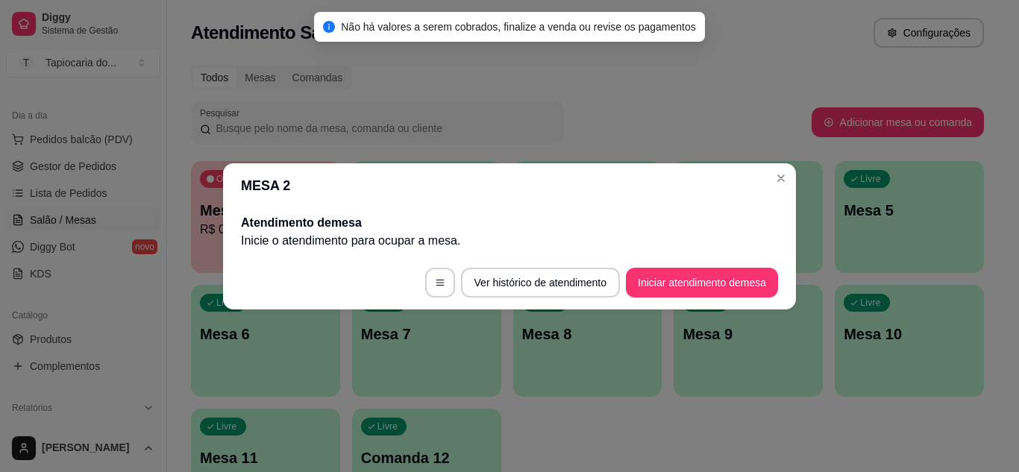
scroll to position [0, 0]
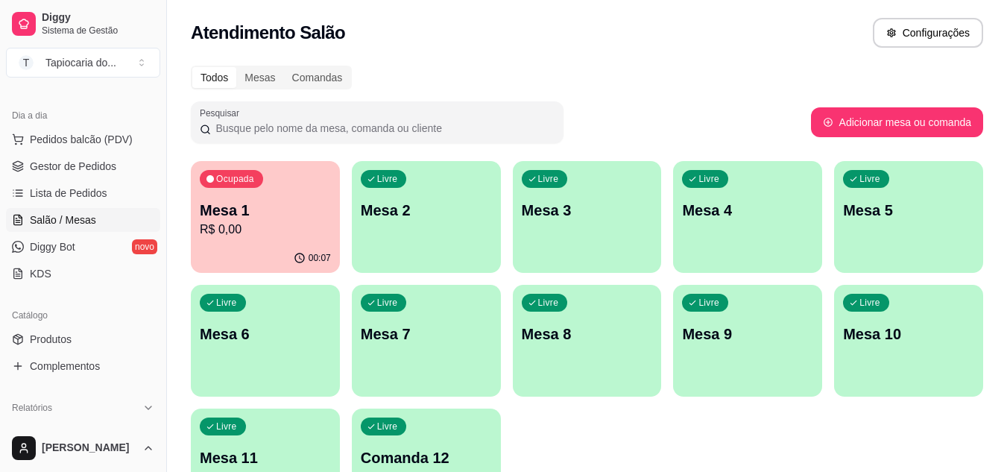
click at [401, 298] on div "Livre" at bounding box center [384, 303] width 46 height 18
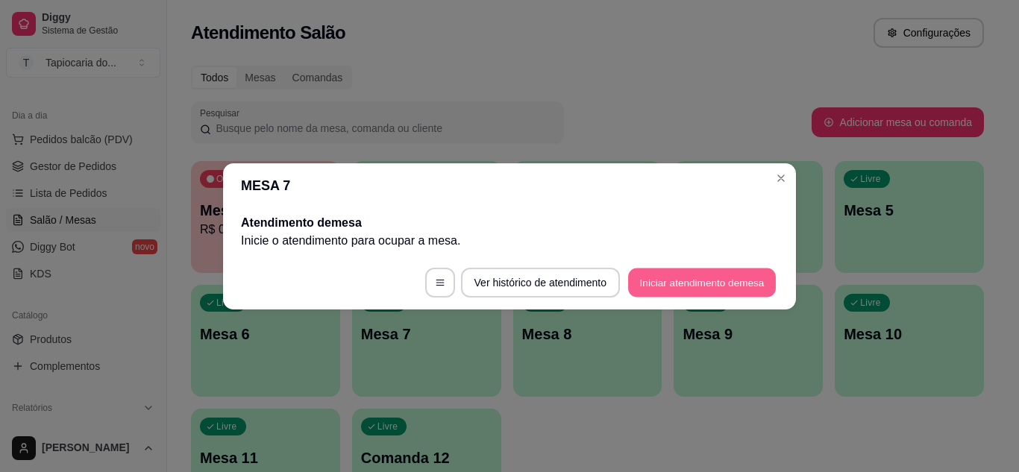
click at [748, 276] on button "Iniciar atendimento de mesa" at bounding box center [702, 282] width 148 height 29
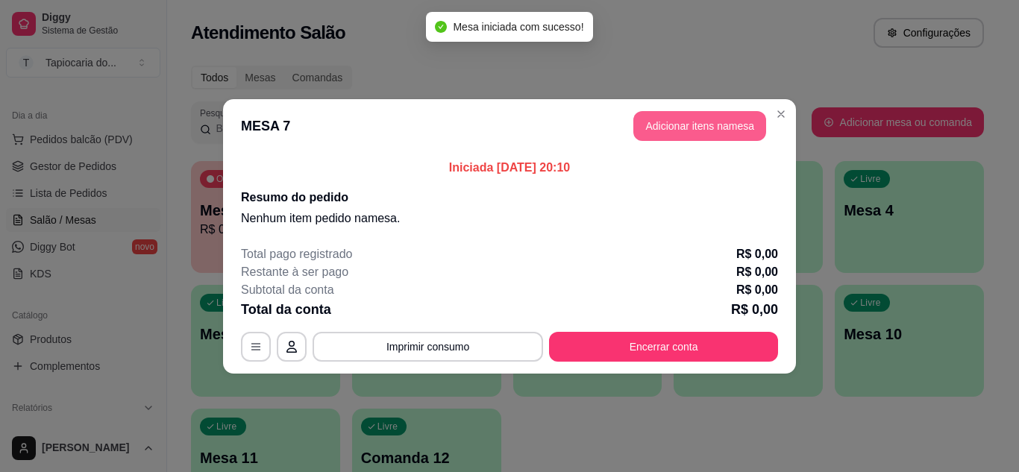
click at [724, 121] on button "Adicionar itens na mesa" at bounding box center [699, 126] width 133 height 30
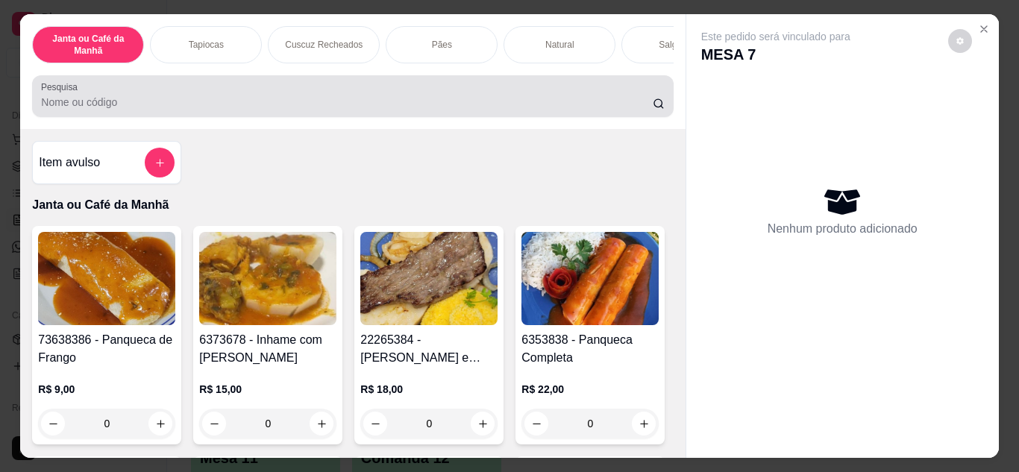
click at [467, 99] on div at bounding box center [352, 96] width 623 height 30
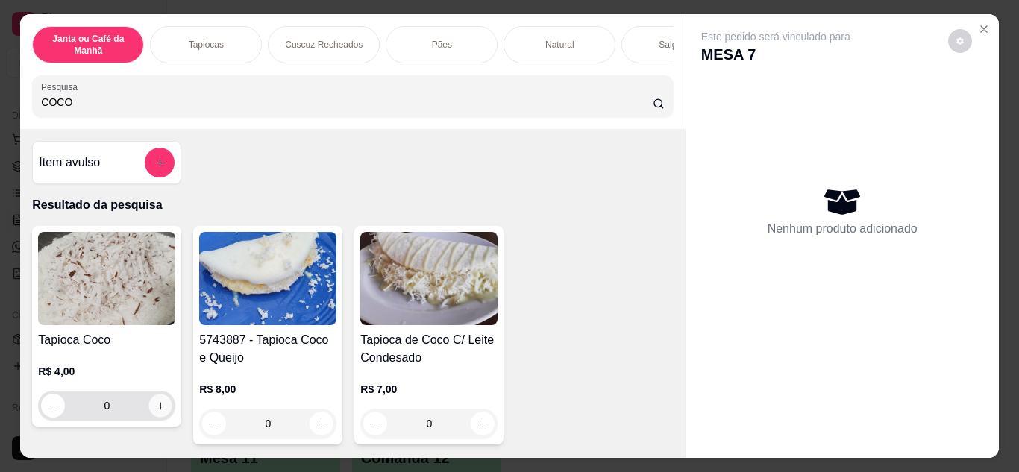
click at [155, 408] on icon "increase-product-quantity" at bounding box center [160, 405] width 11 height 11
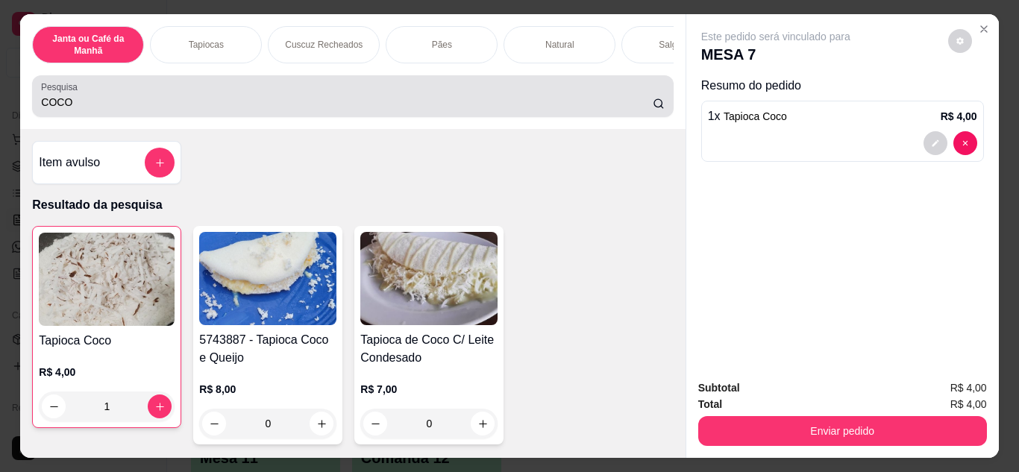
click at [248, 117] on div "Pesquisa COCO" at bounding box center [352, 96] width 641 height 42
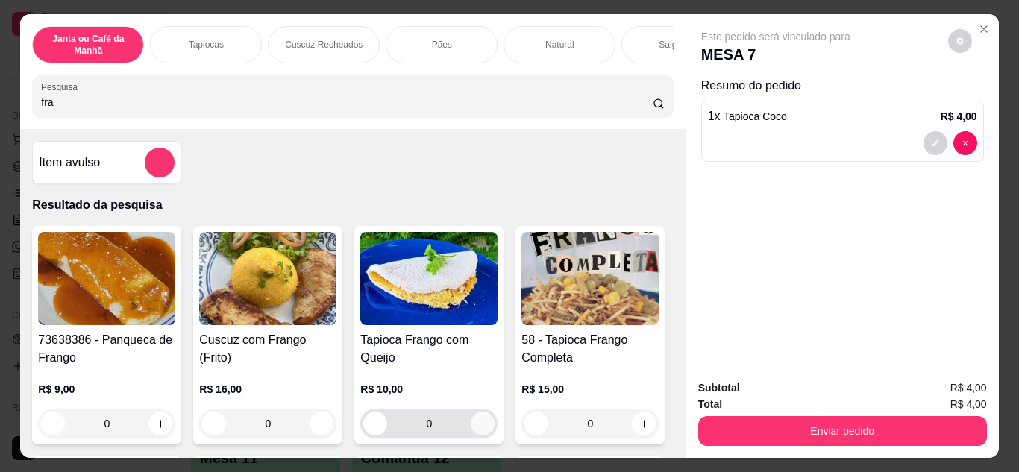
click at [479, 430] on icon "increase-product-quantity" at bounding box center [482, 423] width 11 height 11
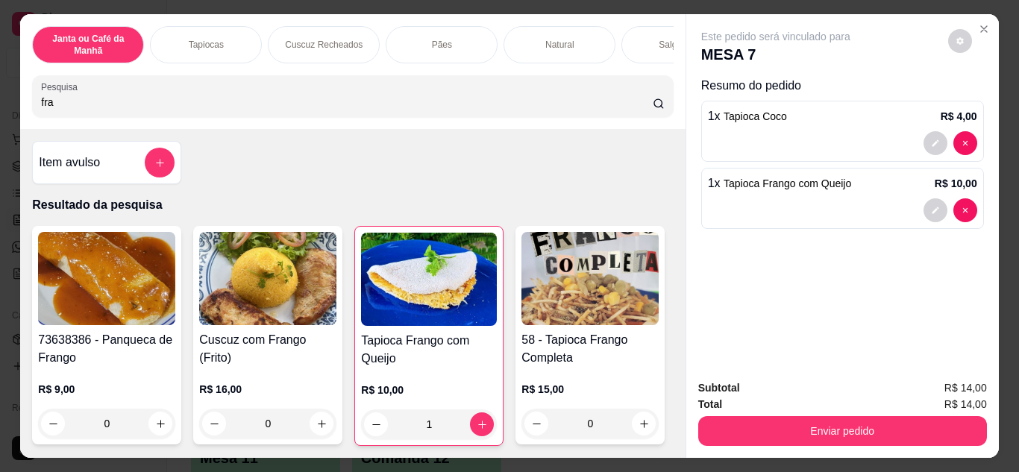
click at [523, 107] on input "fra" at bounding box center [346, 102] width 611 height 15
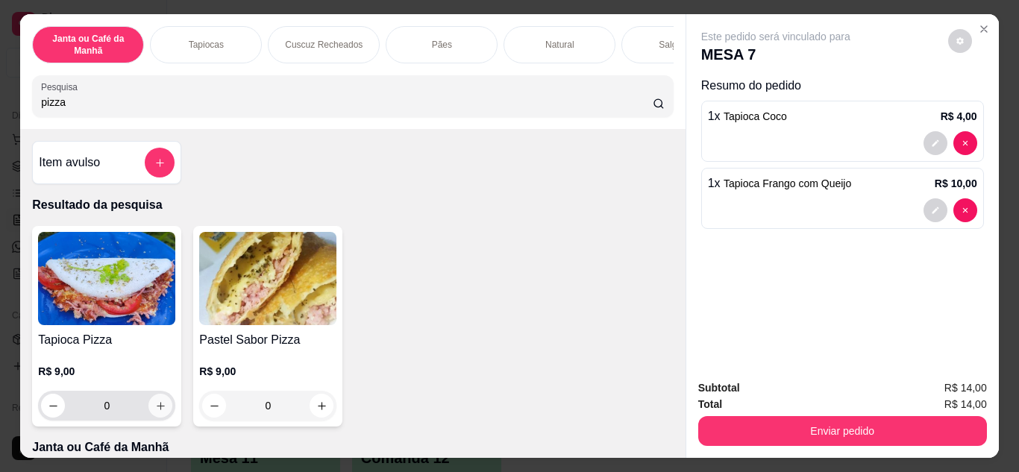
click at [148, 412] on button "increase-product-quantity" at bounding box center [160, 406] width 24 height 24
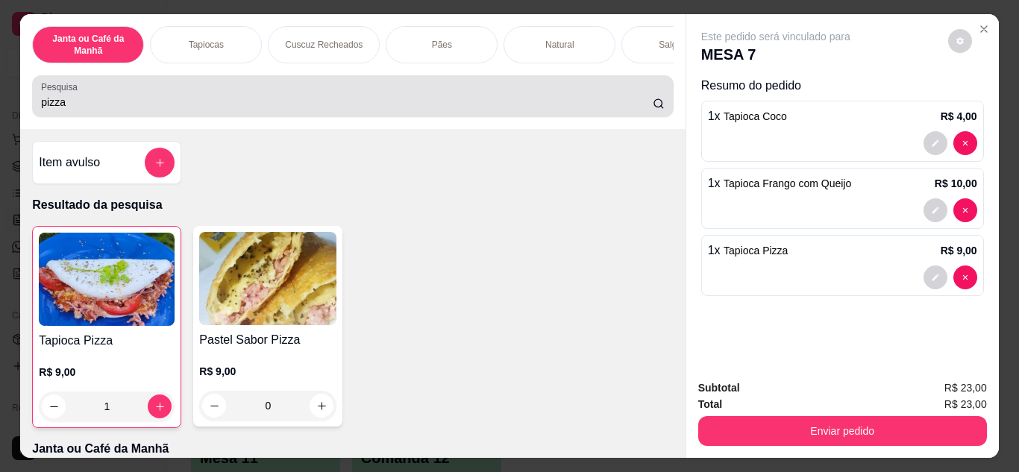
click at [315, 85] on div "Pesquisa pizza" at bounding box center [352, 96] width 641 height 42
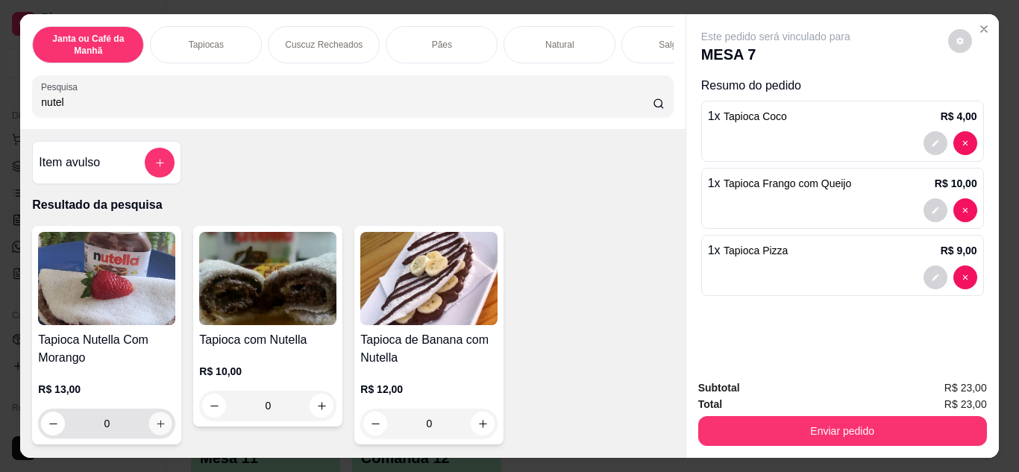
click at [159, 427] on icon "increase-product-quantity" at bounding box center [160, 423] width 11 height 11
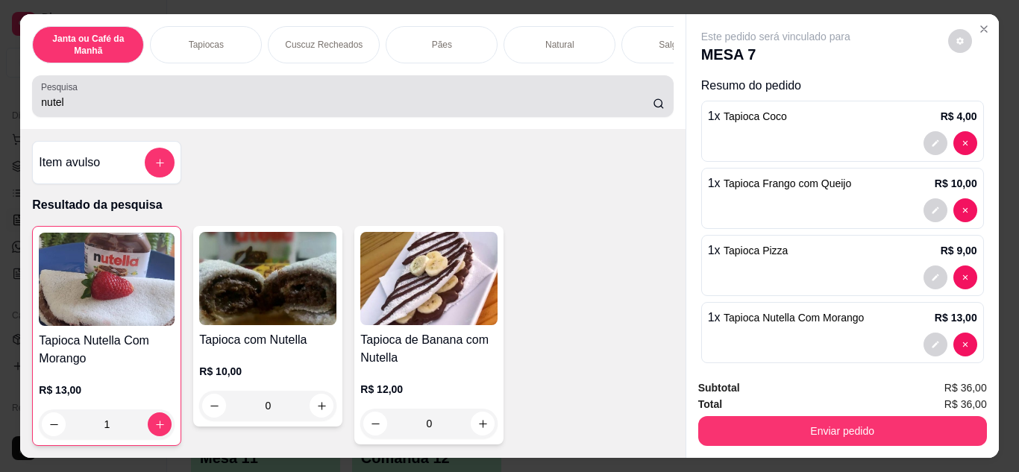
click at [195, 99] on div "nutel" at bounding box center [352, 96] width 623 height 30
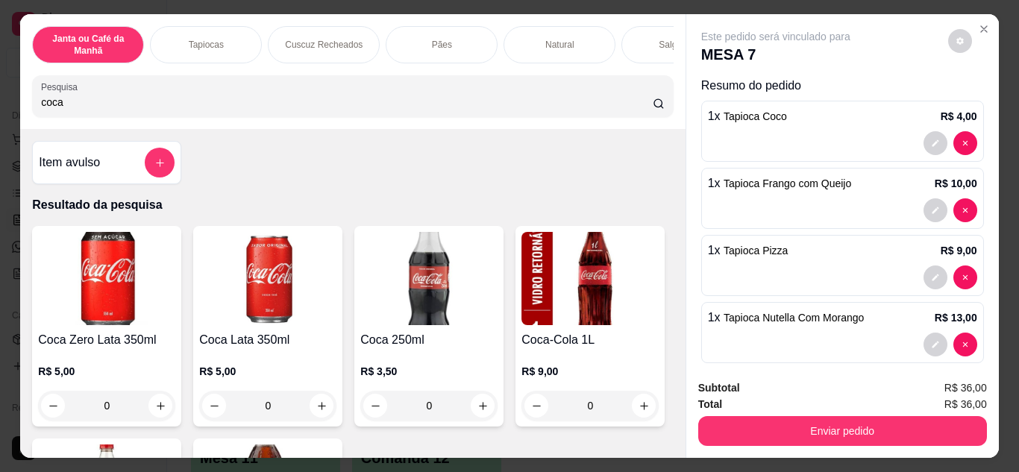
click at [217, 107] on input "coca" at bounding box center [346, 102] width 611 height 15
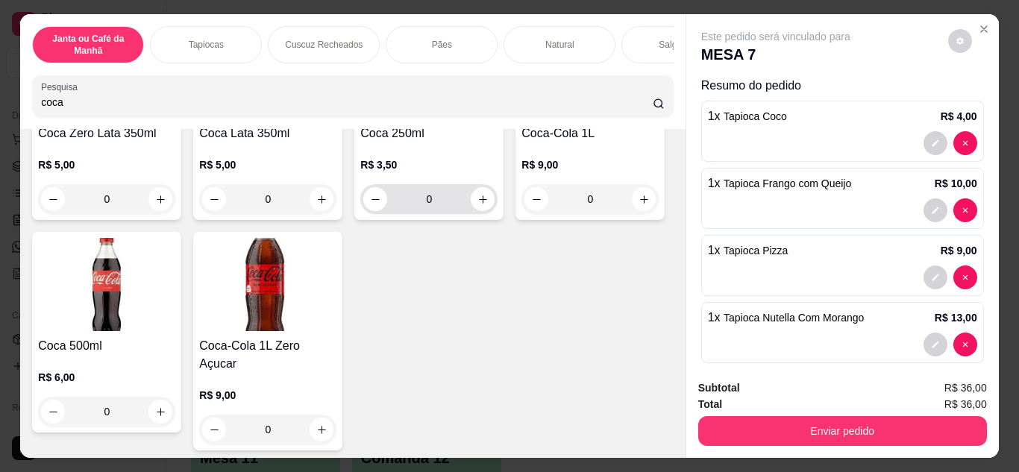
scroll to position [298, 0]
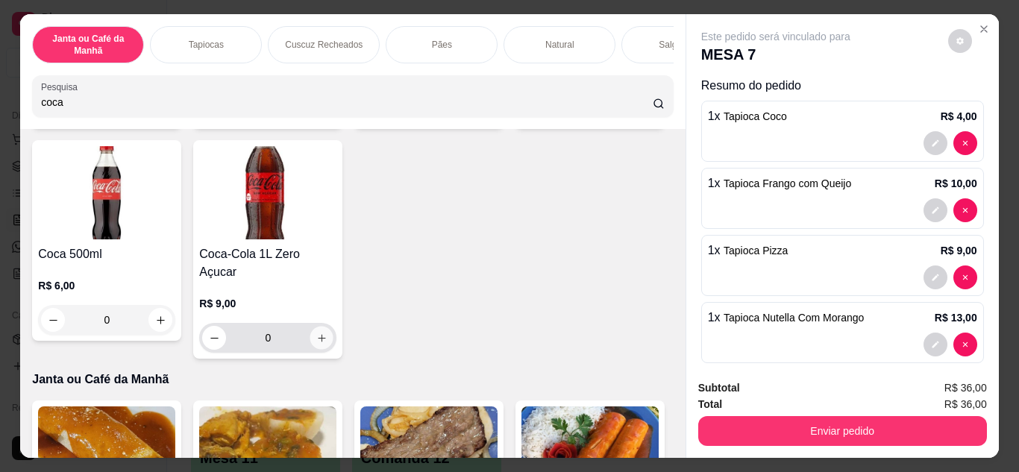
click at [327, 333] on icon "increase-product-quantity" at bounding box center [321, 338] width 11 height 11
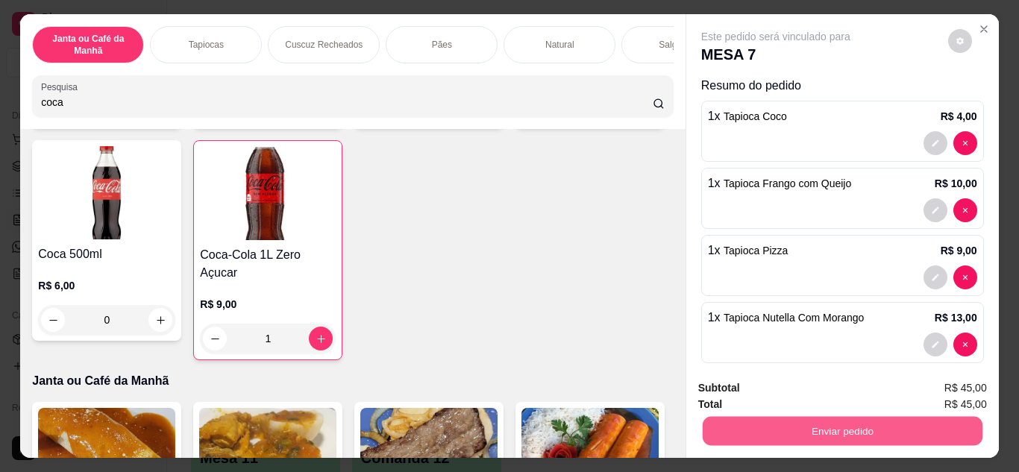
click at [905, 435] on button "Enviar pedido" at bounding box center [842, 431] width 280 height 29
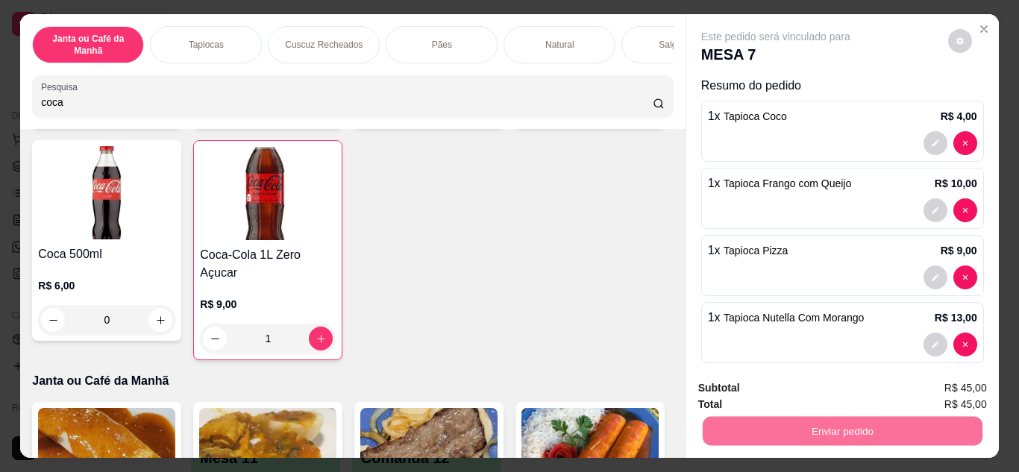
click at [928, 391] on button "Enviar pedido" at bounding box center [947, 389] width 84 height 28
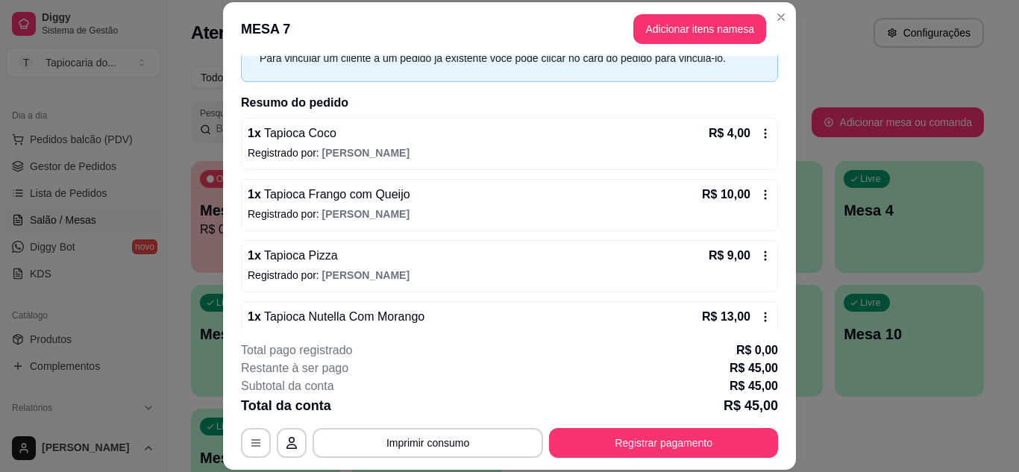
scroll to position [149, 0]
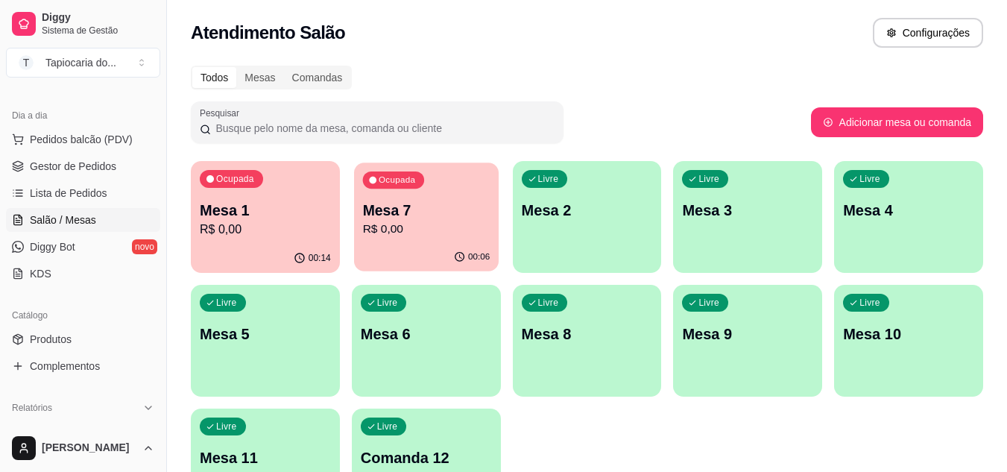
click at [362, 187] on div "Ocupada Mesa 7 R$ 0,00" at bounding box center [426, 203] width 145 height 81
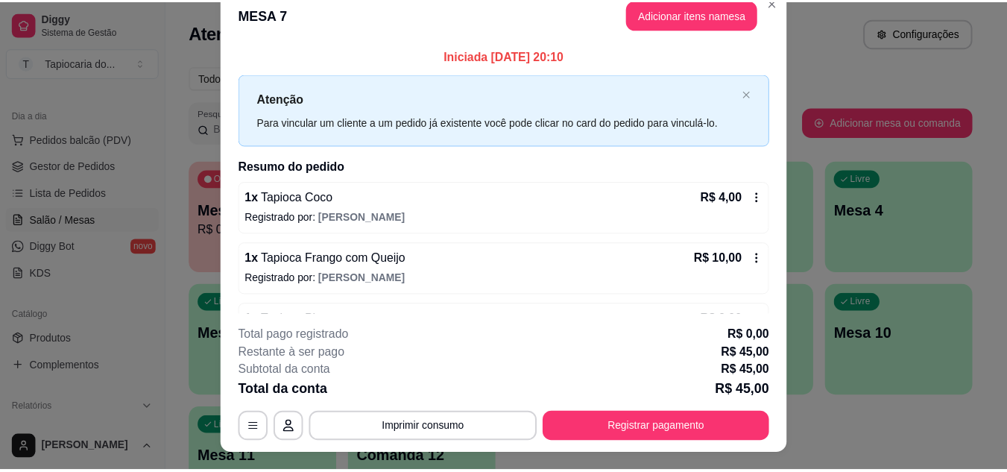
scroll to position [0, 0]
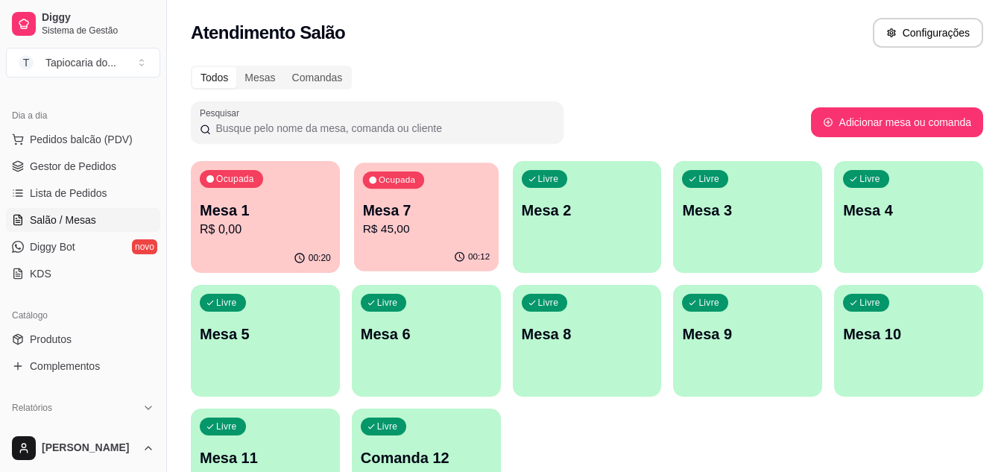
click at [447, 214] on p "Mesa 7" at bounding box center [426, 211] width 128 height 20
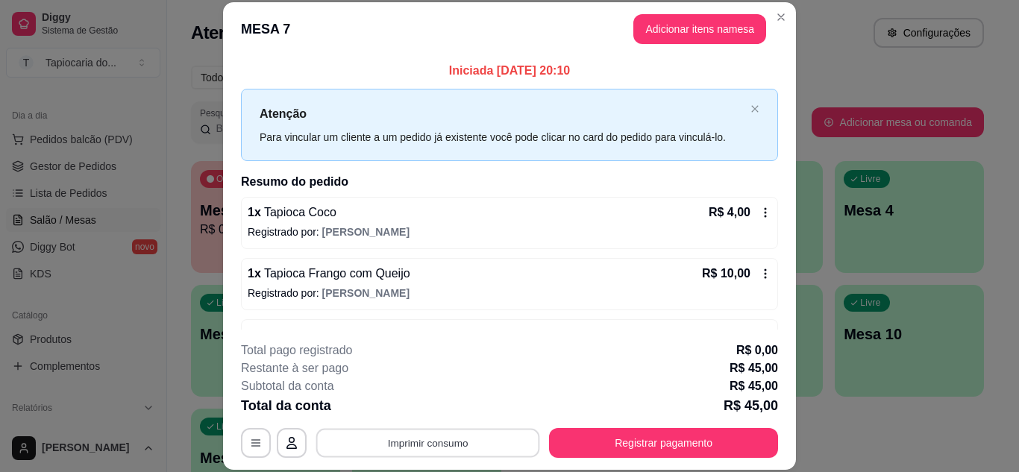
click at [488, 454] on button "Imprimir consumo" at bounding box center [428, 442] width 224 height 29
click at [465, 407] on button "Impressora" at bounding box center [427, 409] width 108 height 24
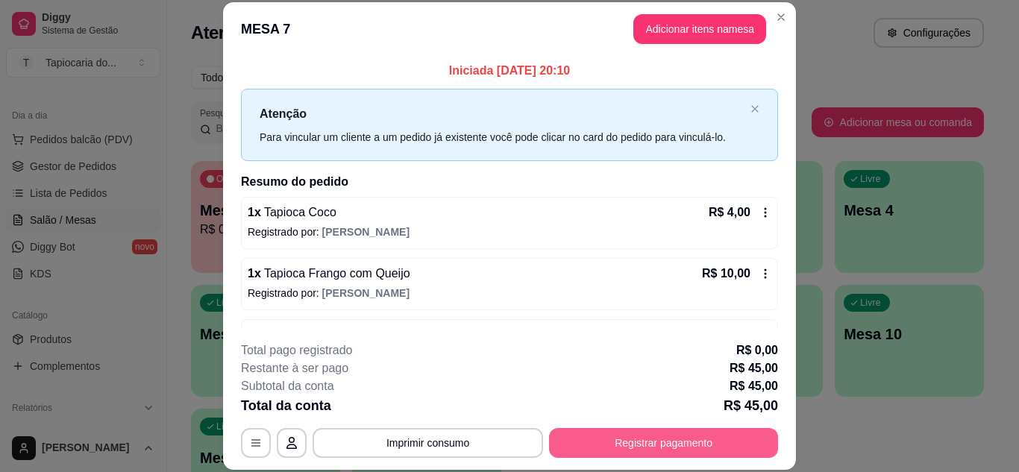
click at [752, 447] on button "Registrar pagamento" at bounding box center [663, 443] width 229 height 30
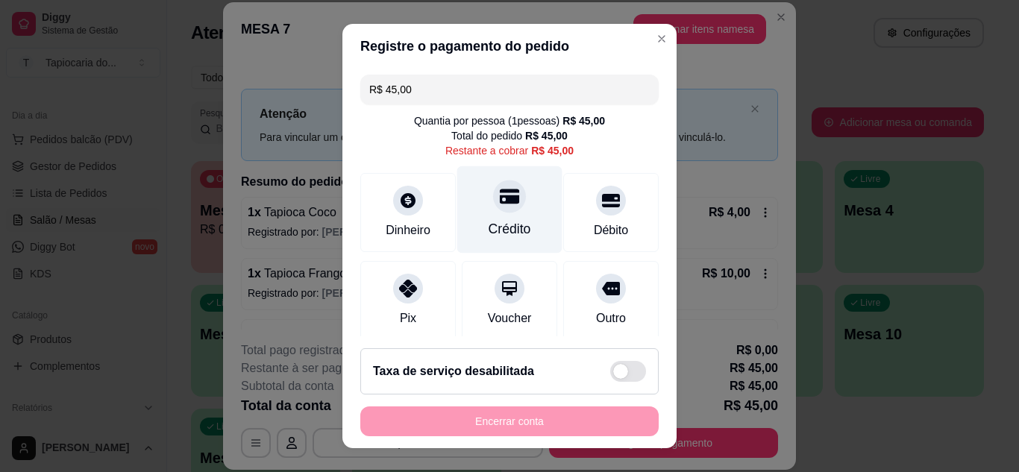
click at [503, 225] on div "Crédito" at bounding box center [509, 228] width 43 height 19
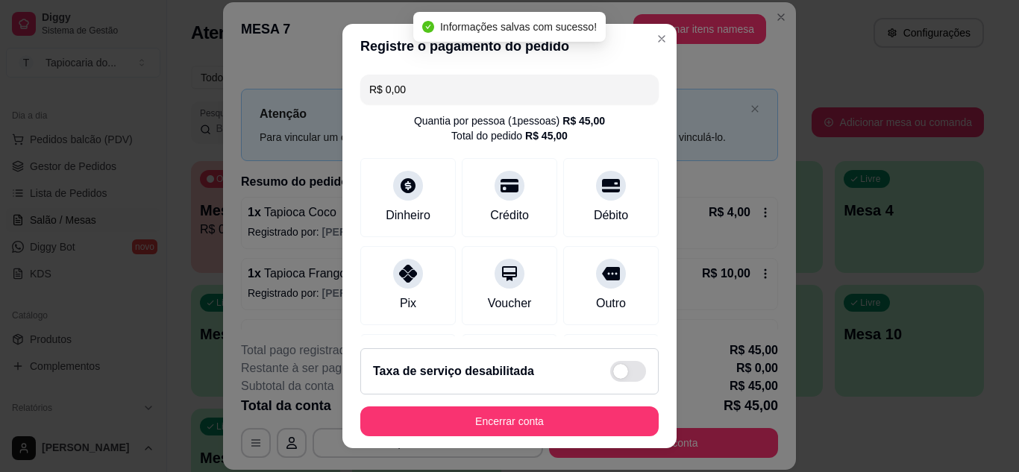
click at [527, 439] on footer "Taxa de serviço desabilitada Encerrar conta" at bounding box center [509, 392] width 334 height 112
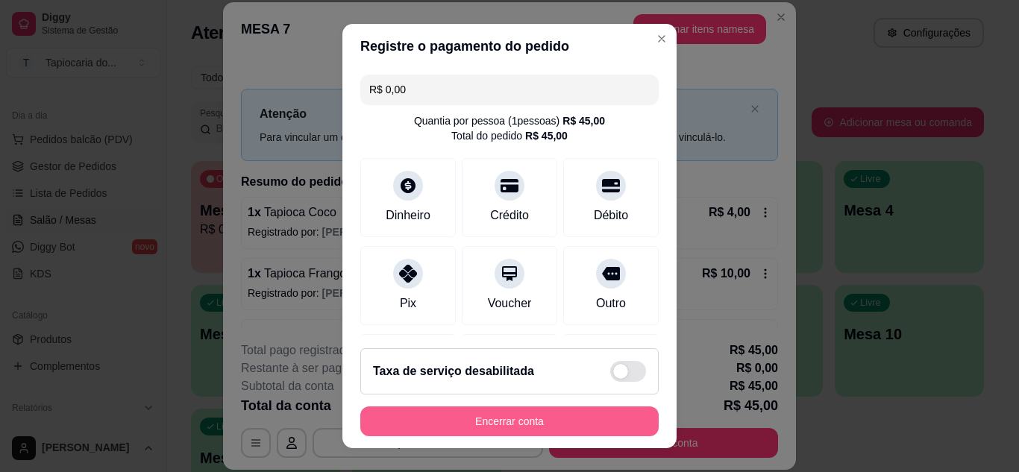
click at [498, 426] on button "Encerrar conta" at bounding box center [509, 421] width 298 height 30
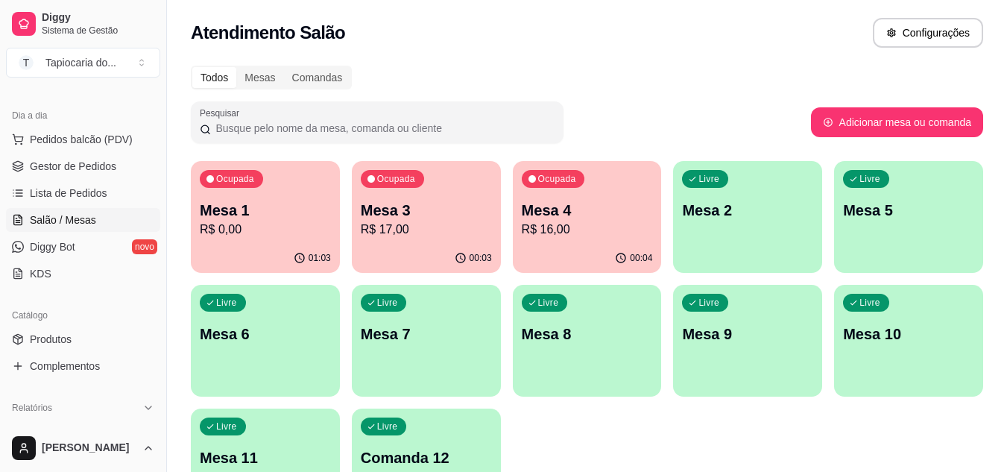
click at [616, 218] on p "Mesa 4" at bounding box center [587, 210] width 131 height 21
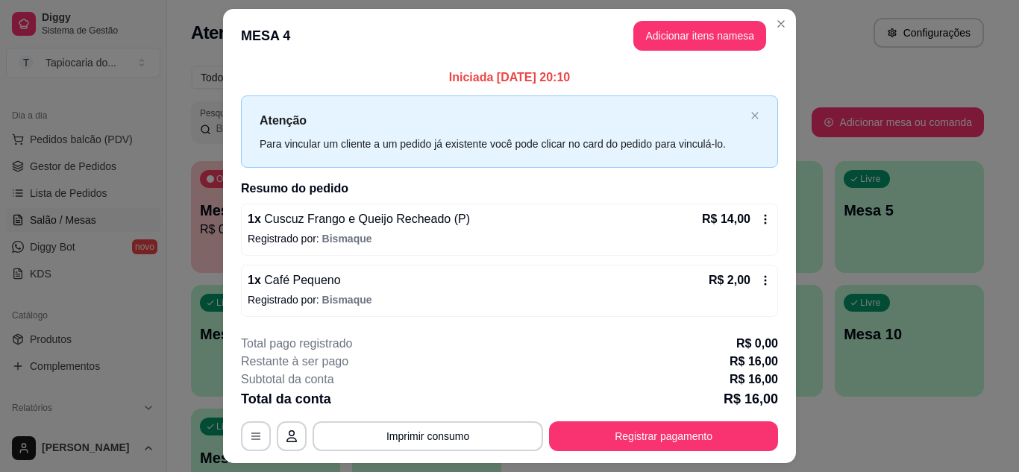
click at [759, 282] on icon at bounding box center [765, 280] width 12 height 12
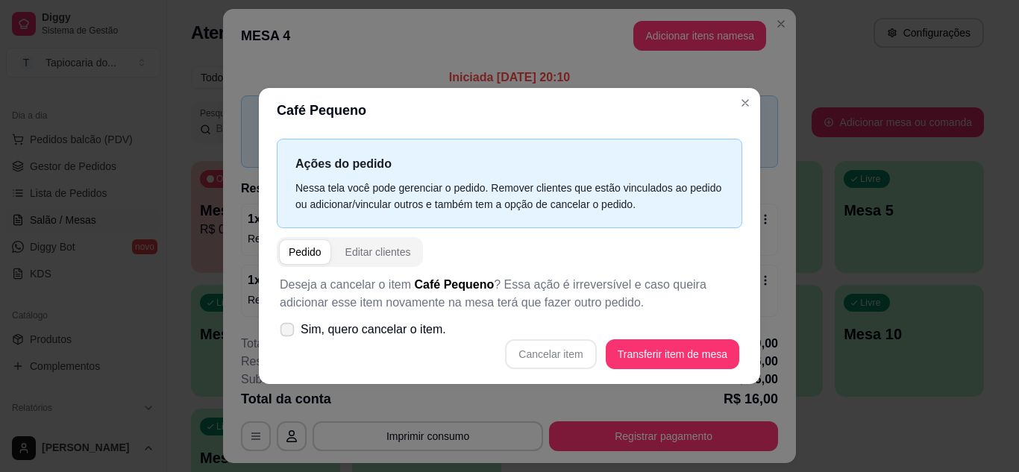
click at [285, 335] on span at bounding box center [287, 329] width 14 height 14
click at [285, 335] on input "Sim, quero cancelar o item." at bounding box center [284, 337] width 10 height 10
click at [559, 351] on button "Cancelar item" at bounding box center [550, 354] width 91 height 30
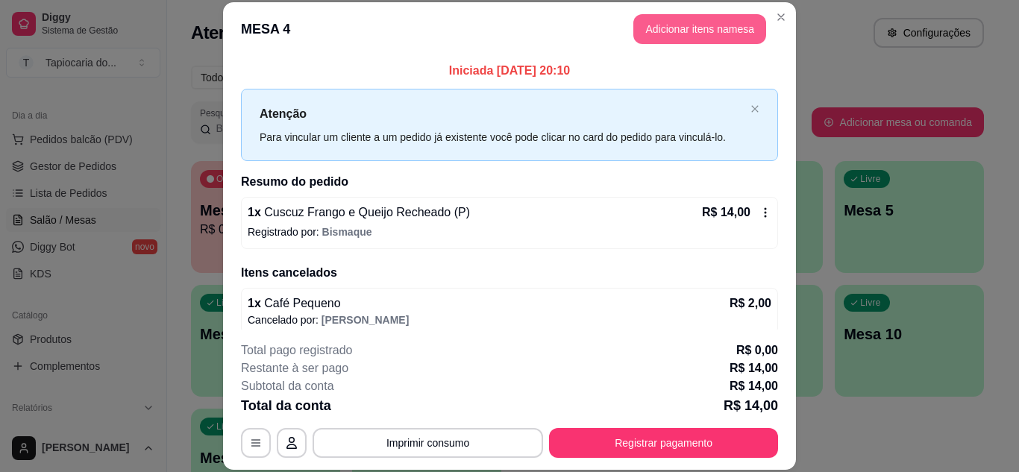
click at [711, 33] on button "Adicionar itens na mesa" at bounding box center [699, 29] width 133 height 30
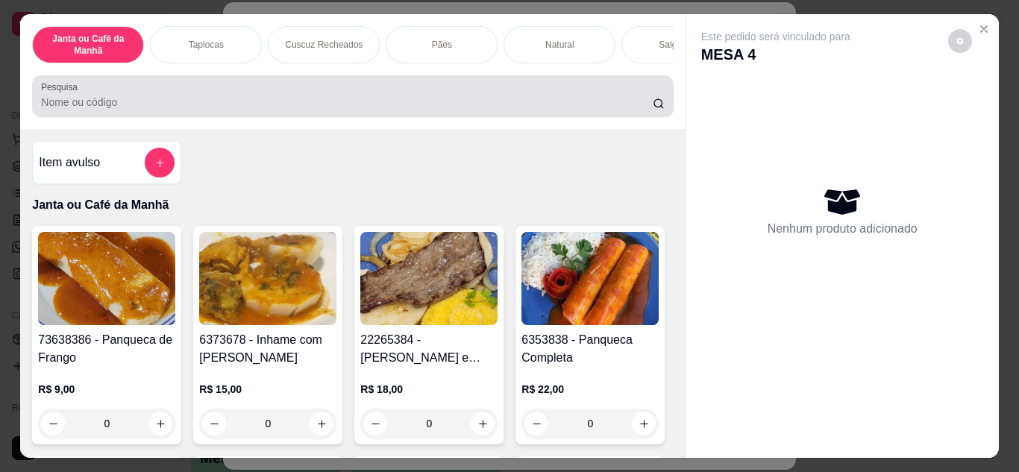
click at [600, 93] on div at bounding box center [352, 96] width 623 height 30
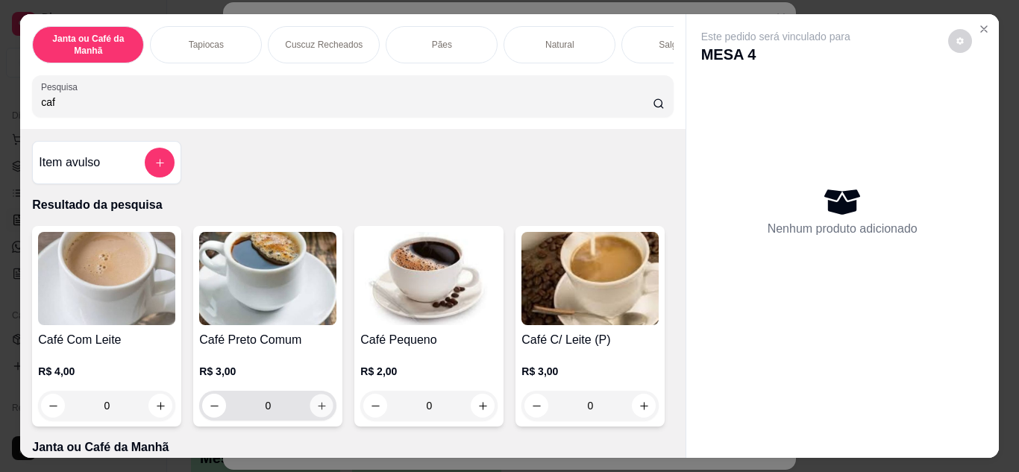
click at [318, 403] on button "increase-product-quantity" at bounding box center [321, 405] width 23 height 23
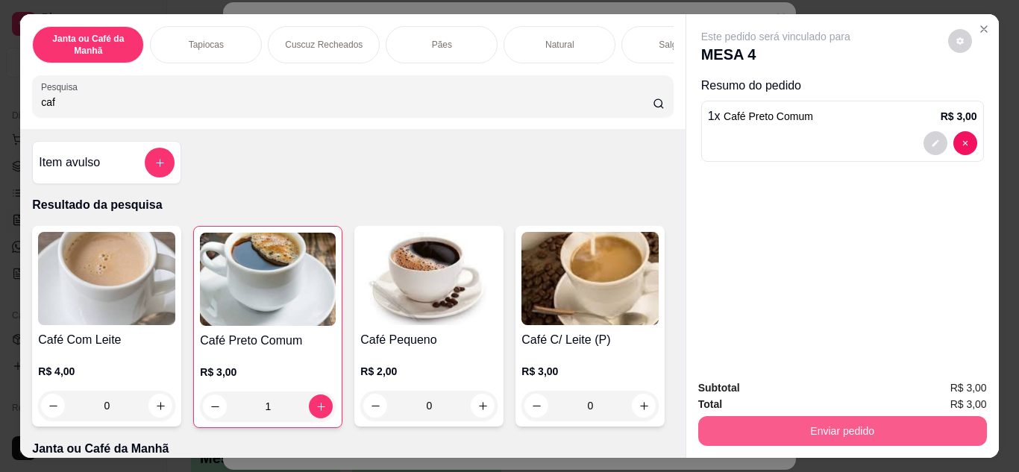
click at [943, 422] on button "Enviar pedido" at bounding box center [842, 431] width 289 height 30
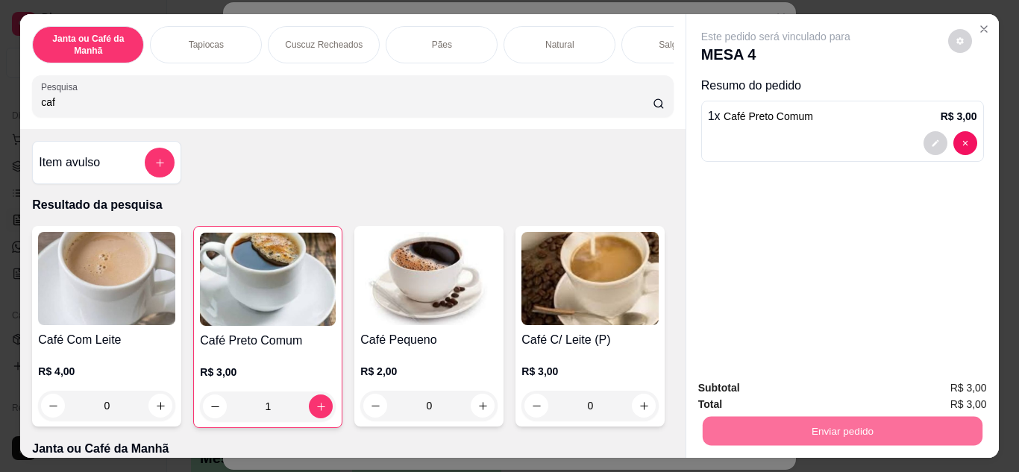
click at [971, 391] on button "Enviar pedido" at bounding box center [947, 389] width 84 height 28
